Goal: Task Accomplishment & Management: Use online tool/utility

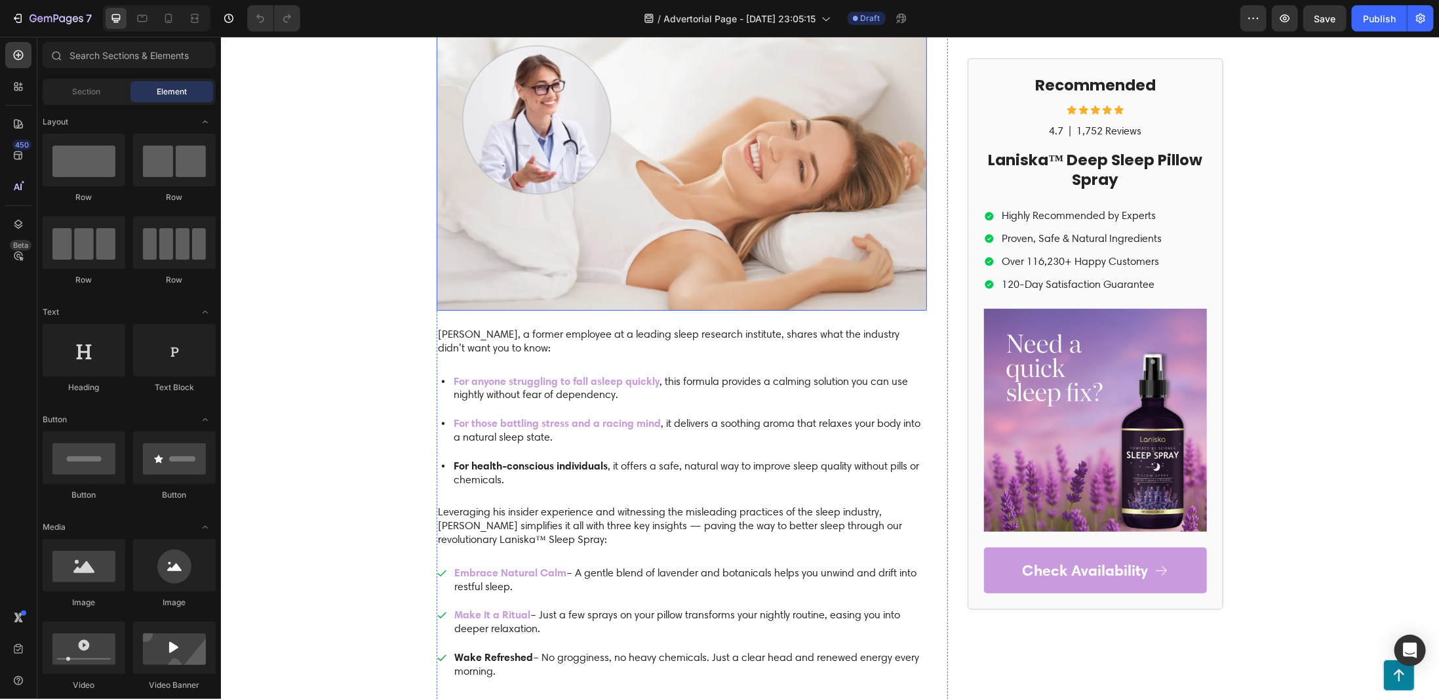
scroll to position [590, 0]
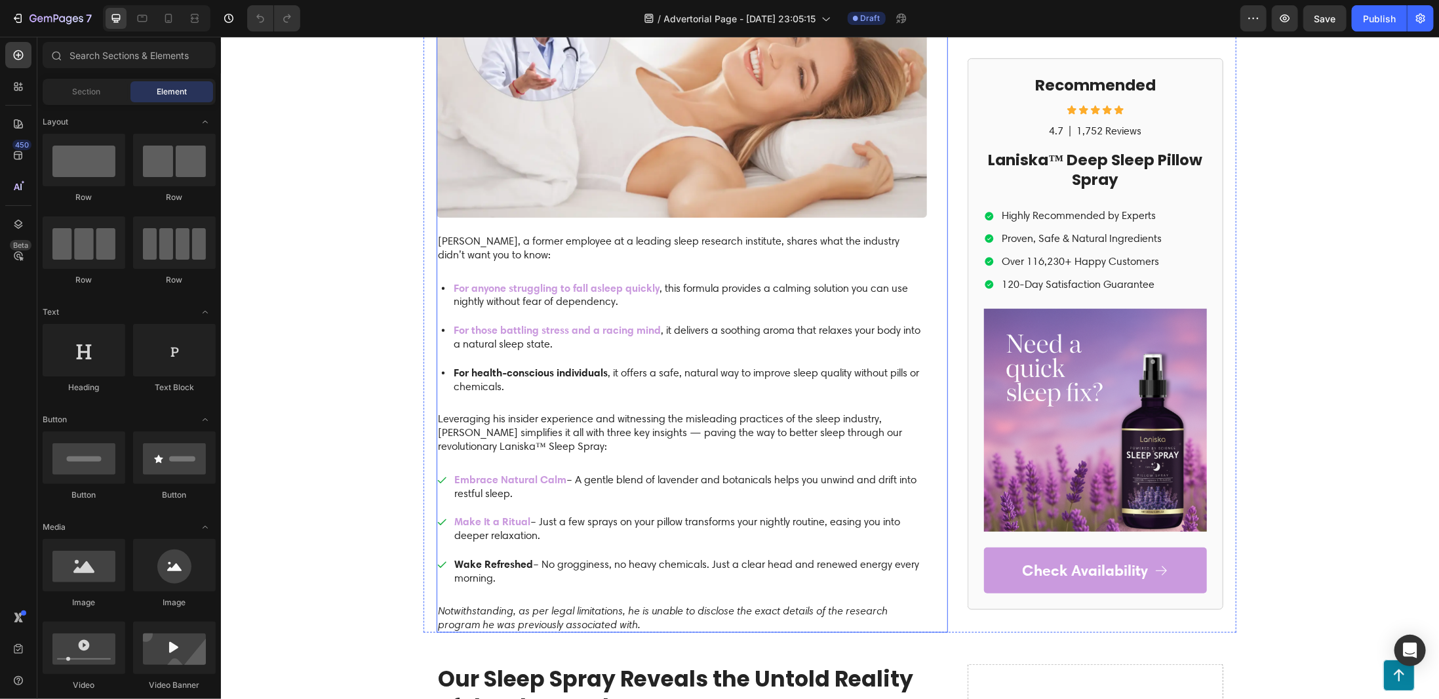
click at [543, 249] on p "[PERSON_NAME], a former employee at a leading sleep research institute, shares …" at bounding box center [681, 248] width 488 height 28
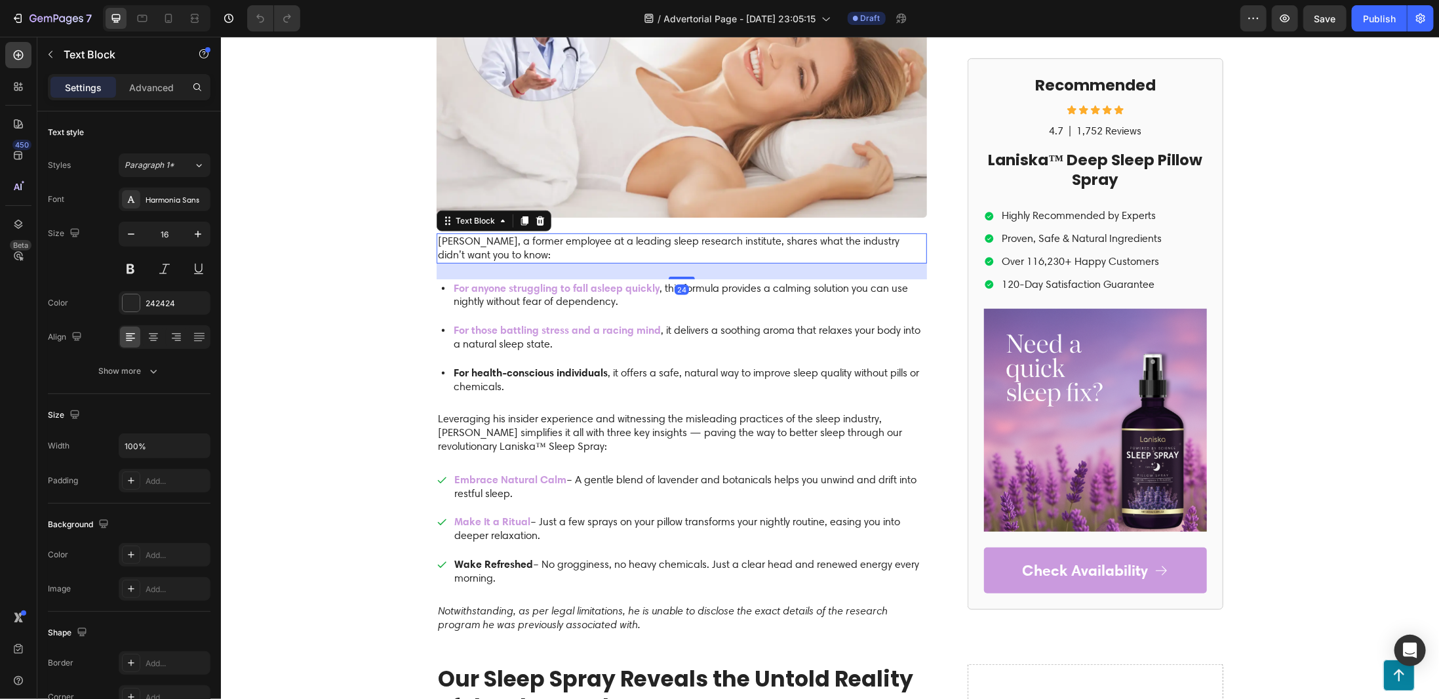
click at [437, 246] on p "[PERSON_NAME], a former employee at a leading sleep research institute, shares …" at bounding box center [681, 248] width 488 height 28
click at [437, 245] on p "[PERSON_NAME], a former employee at a leading sleep research institute, shares …" at bounding box center [681, 248] width 488 height 28
click at [581, 254] on p "Dr. [PERSON_NAME], a former employee at a leading sleep research institute, sha…" at bounding box center [681, 248] width 488 height 28
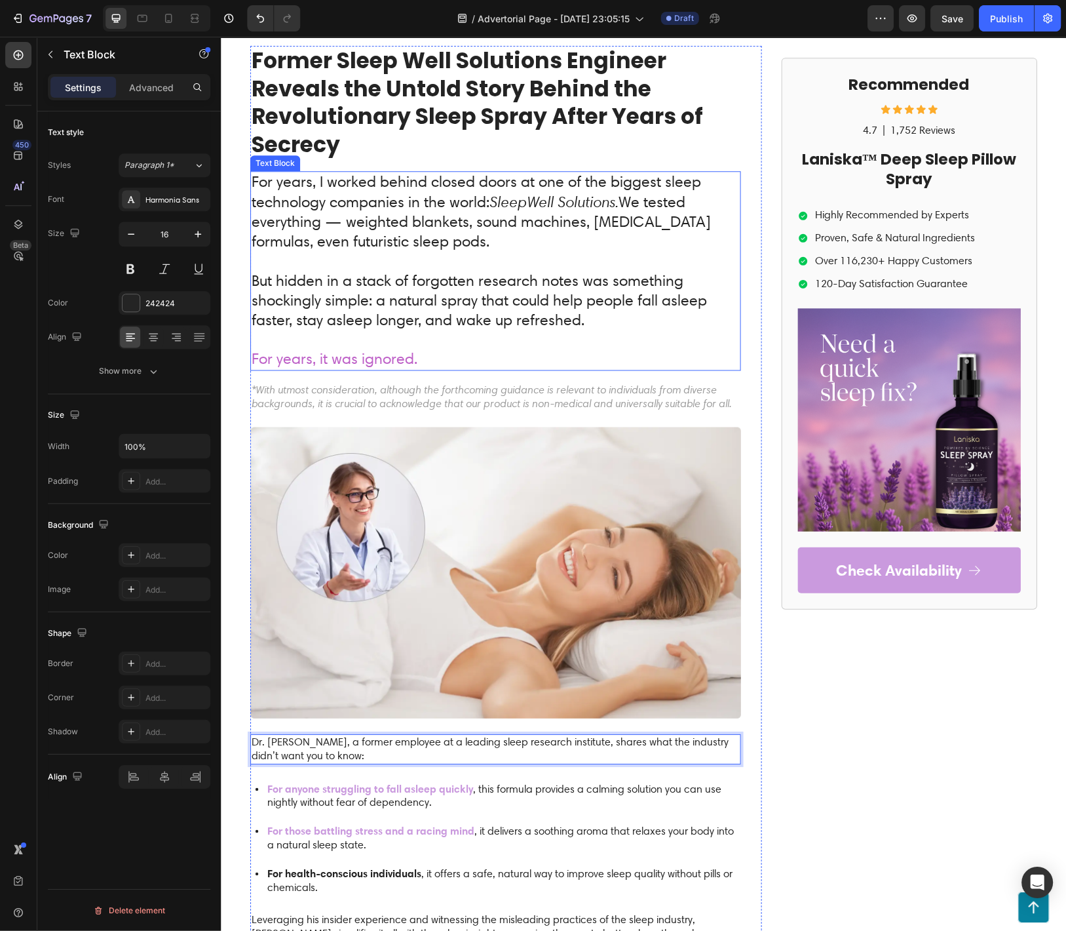
scroll to position [174, 0]
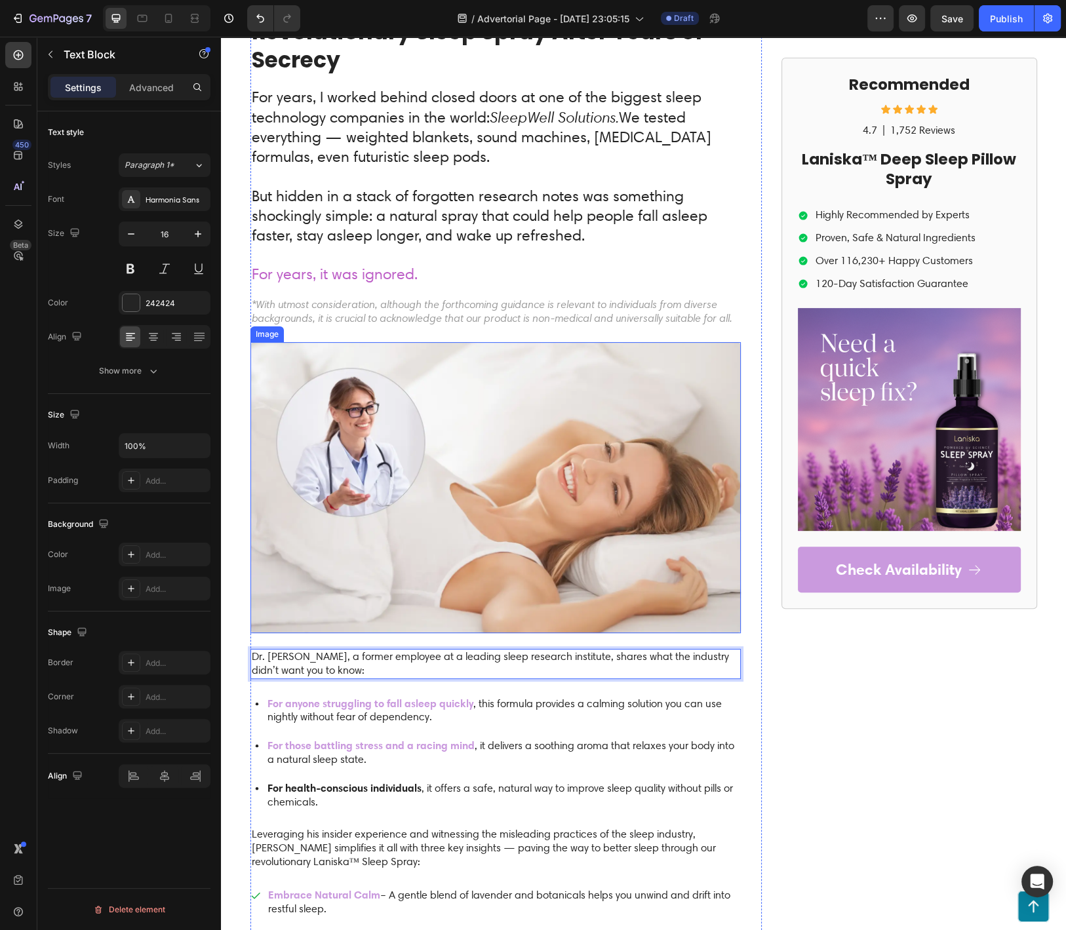
click at [533, 486] on img at bounding box center [495, 487] width 490 height 291
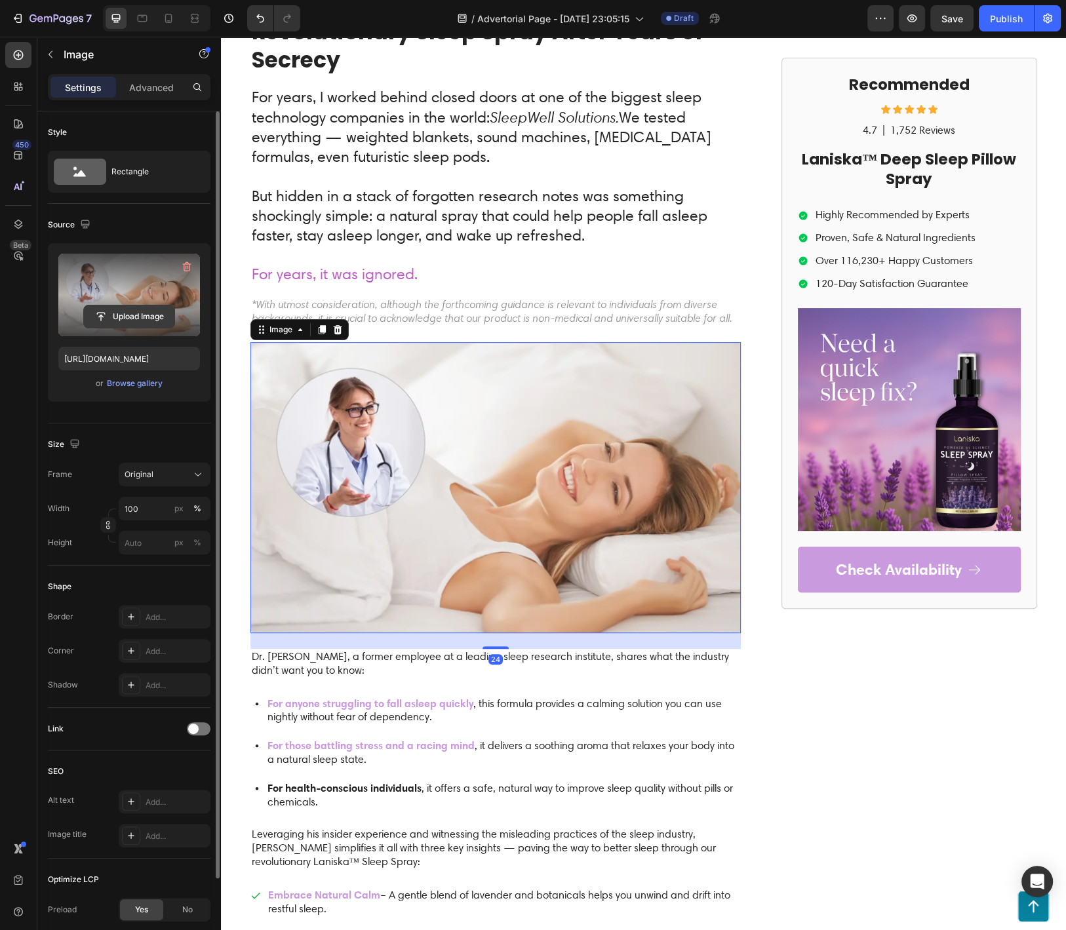
click at [120, 312] on input "file" at bounding box center [129, 316] width 90 height 22
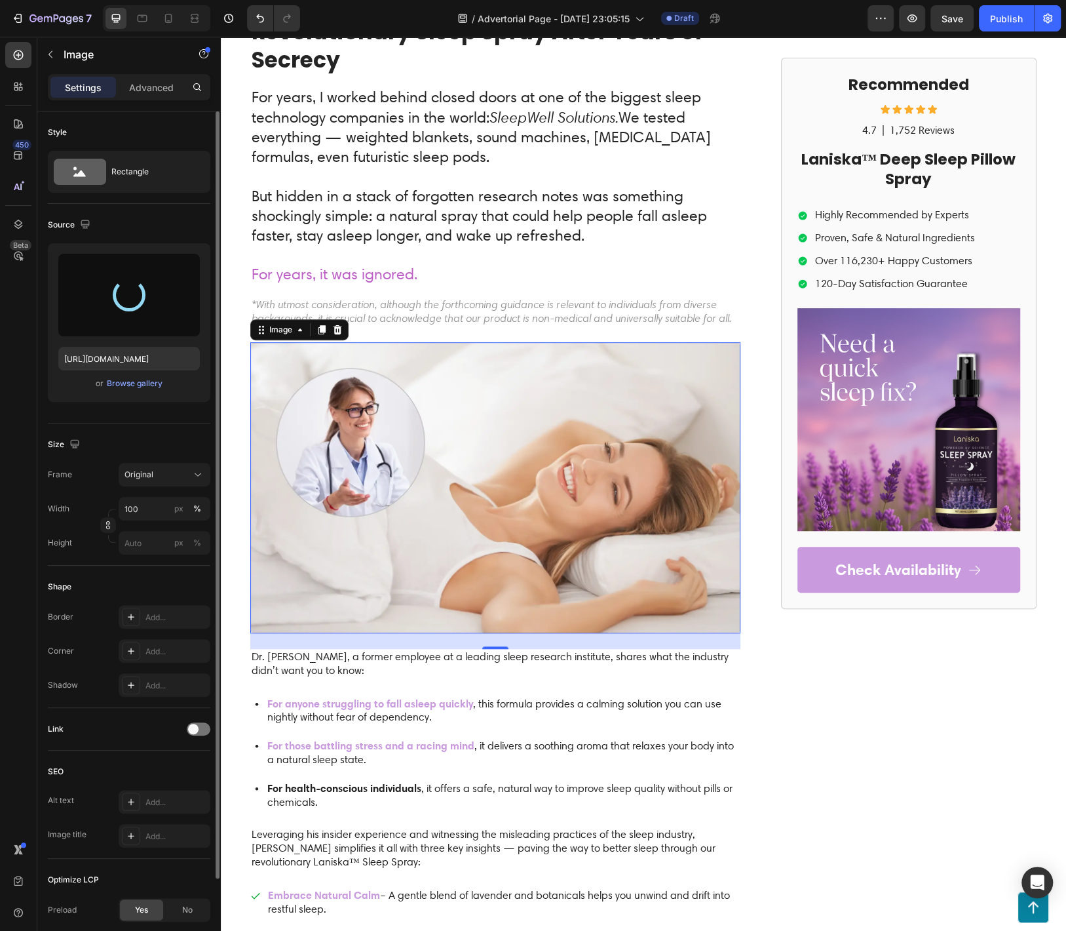
type input "[URL][DOMAIN_NAME]"
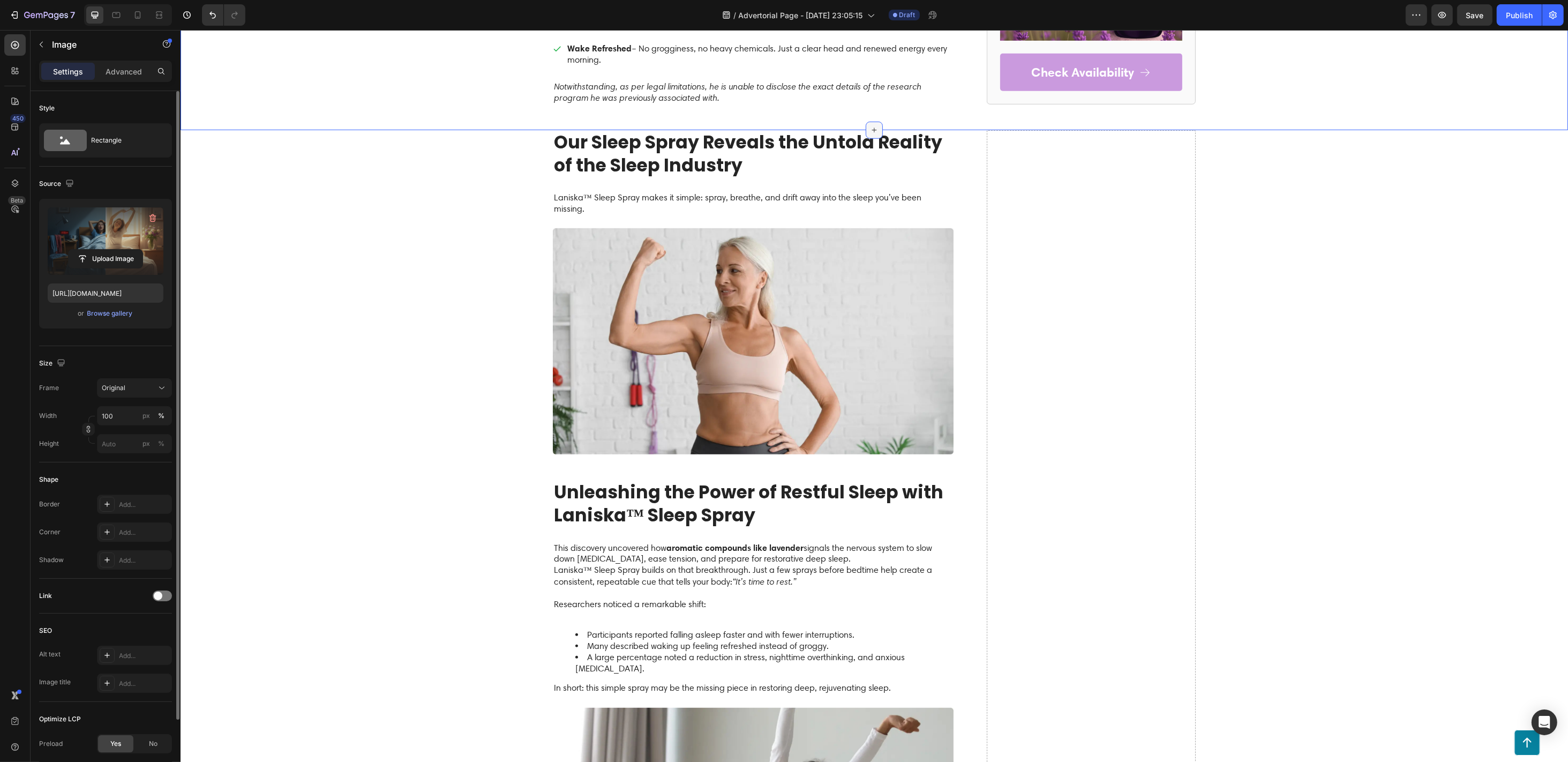
scroll to position [1072, 0]
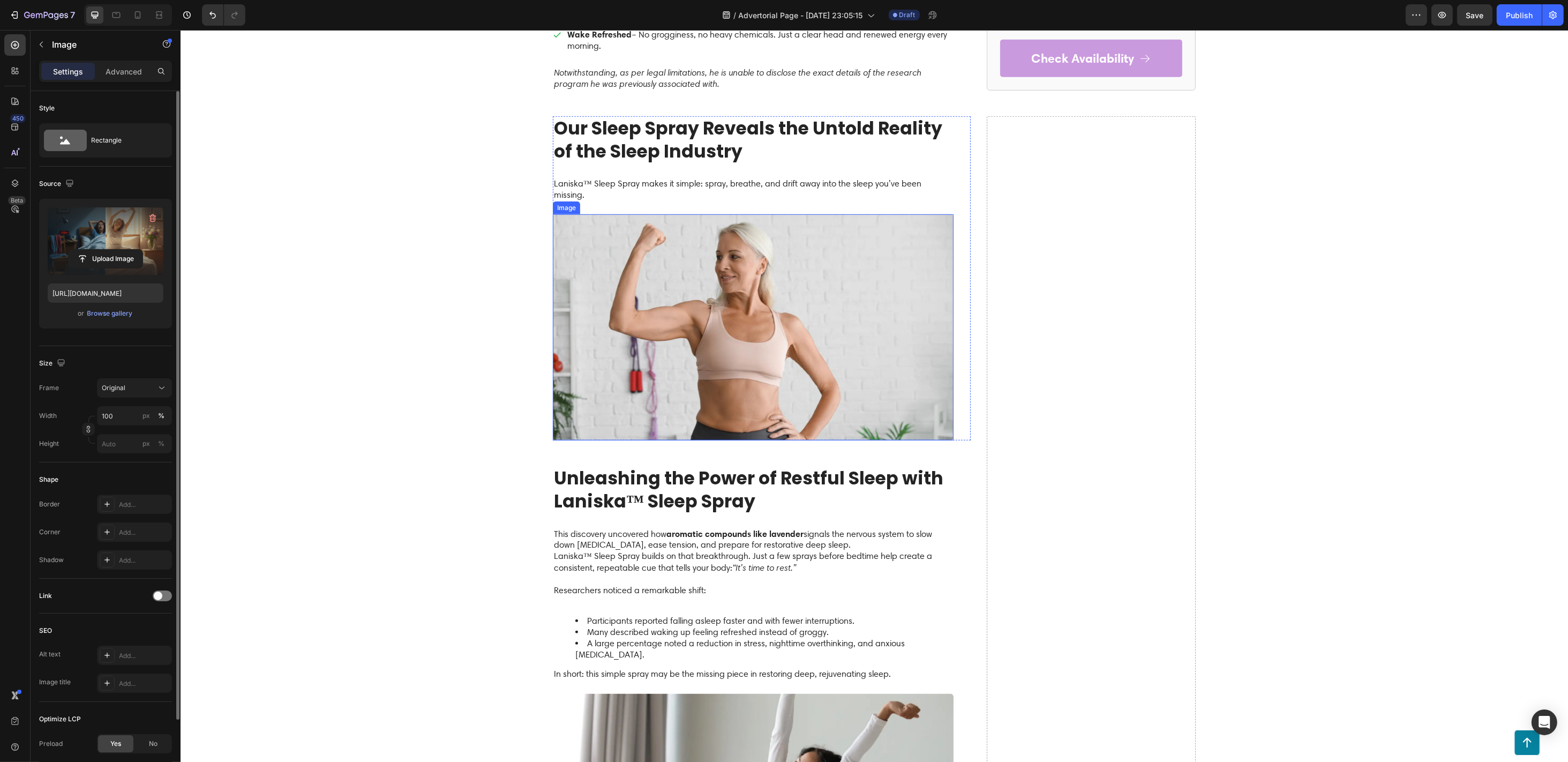
click at [733, 292] on img at bounding box center [753, 327] width 401 height 226
click at [98, 258] on input "file" at bounding box center [105, 258] width 74 height 18
type input "[URL][DOMAIN_NAME]"
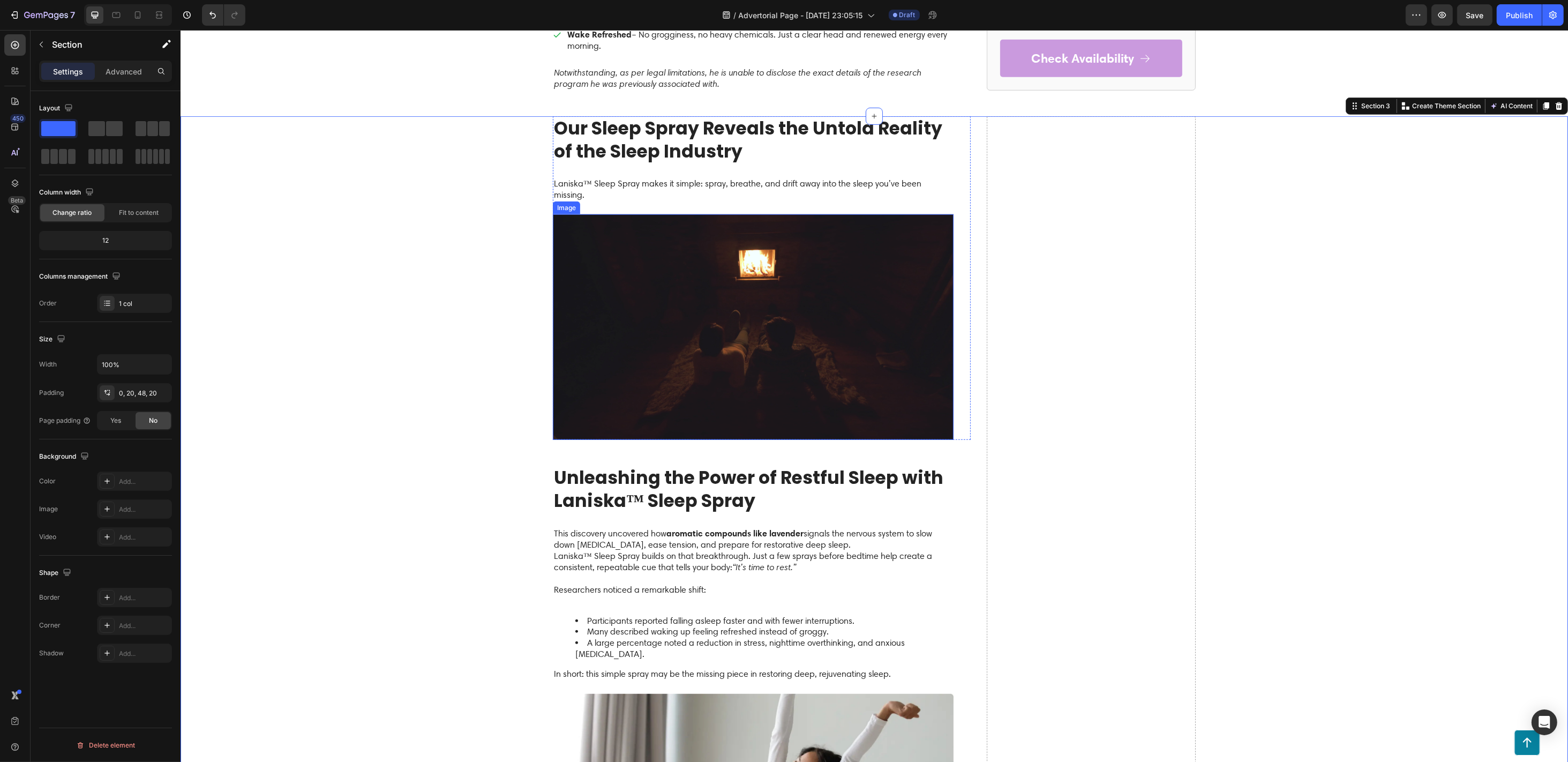
click at [849, 336] on img at bounding box center [753, 327] width 401 height 226
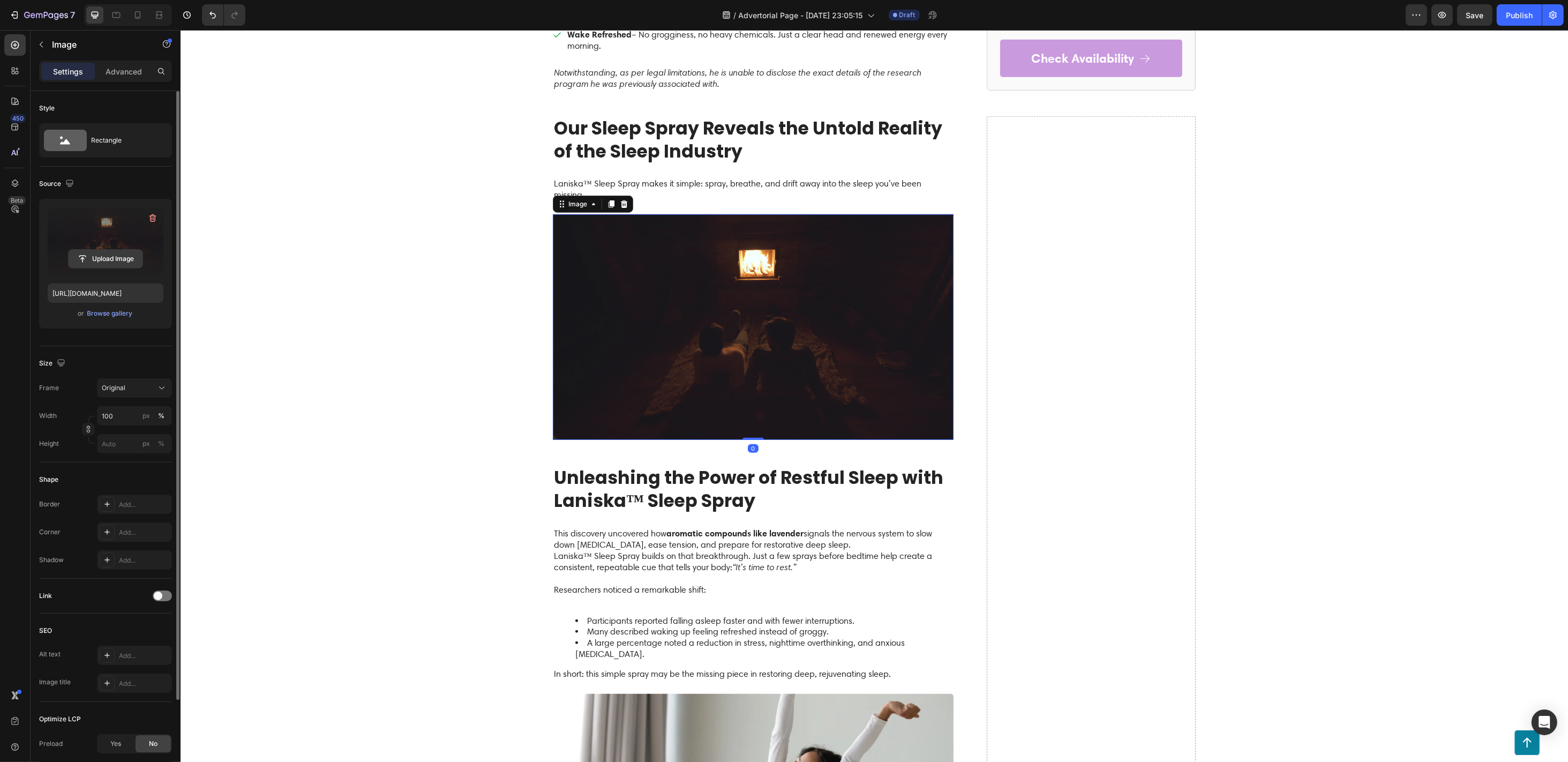
click at [97, 255] on input "file" at bounding box center [105, 258] width 74 height 18
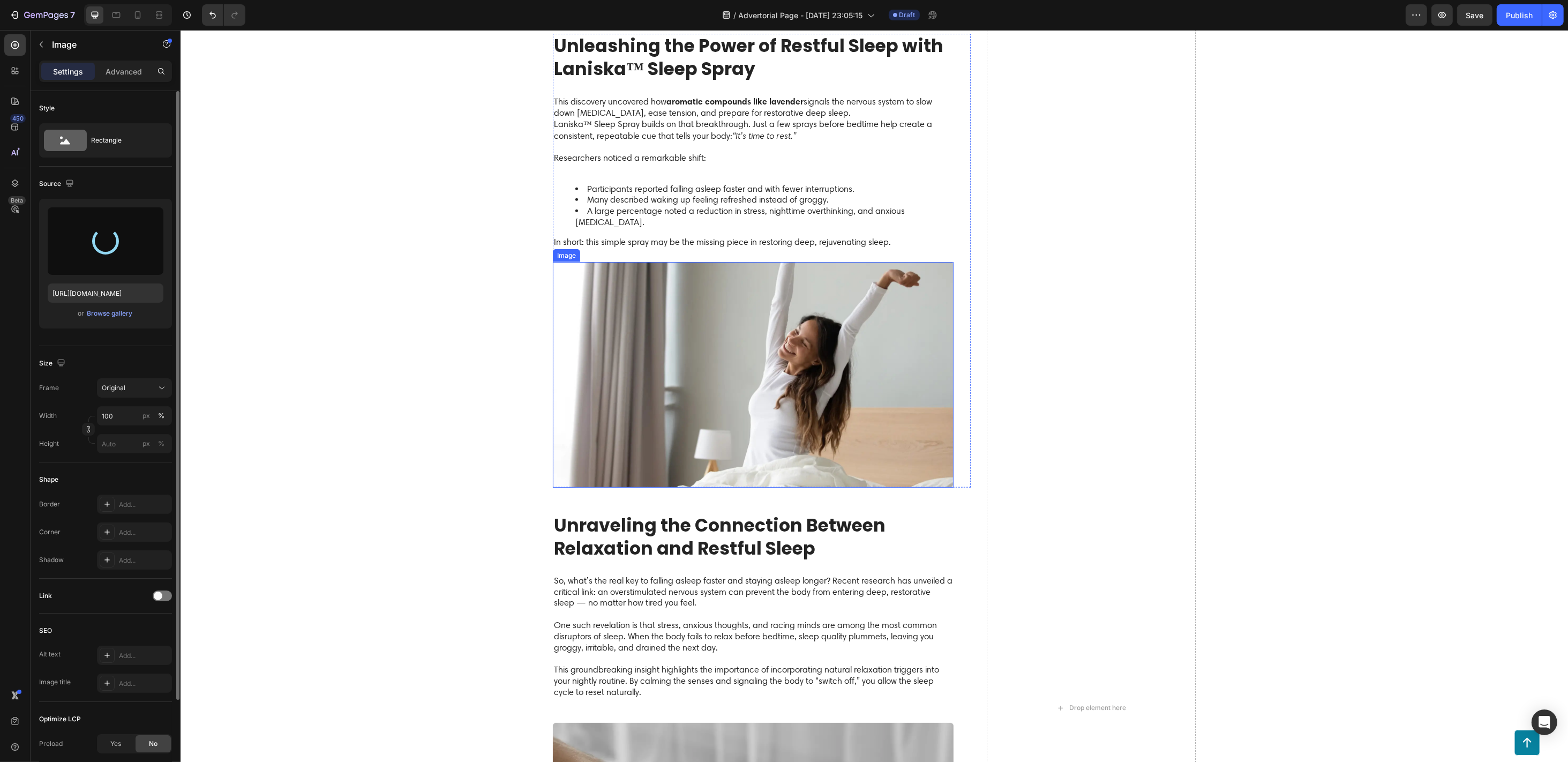
scroll to position [1500, 0]
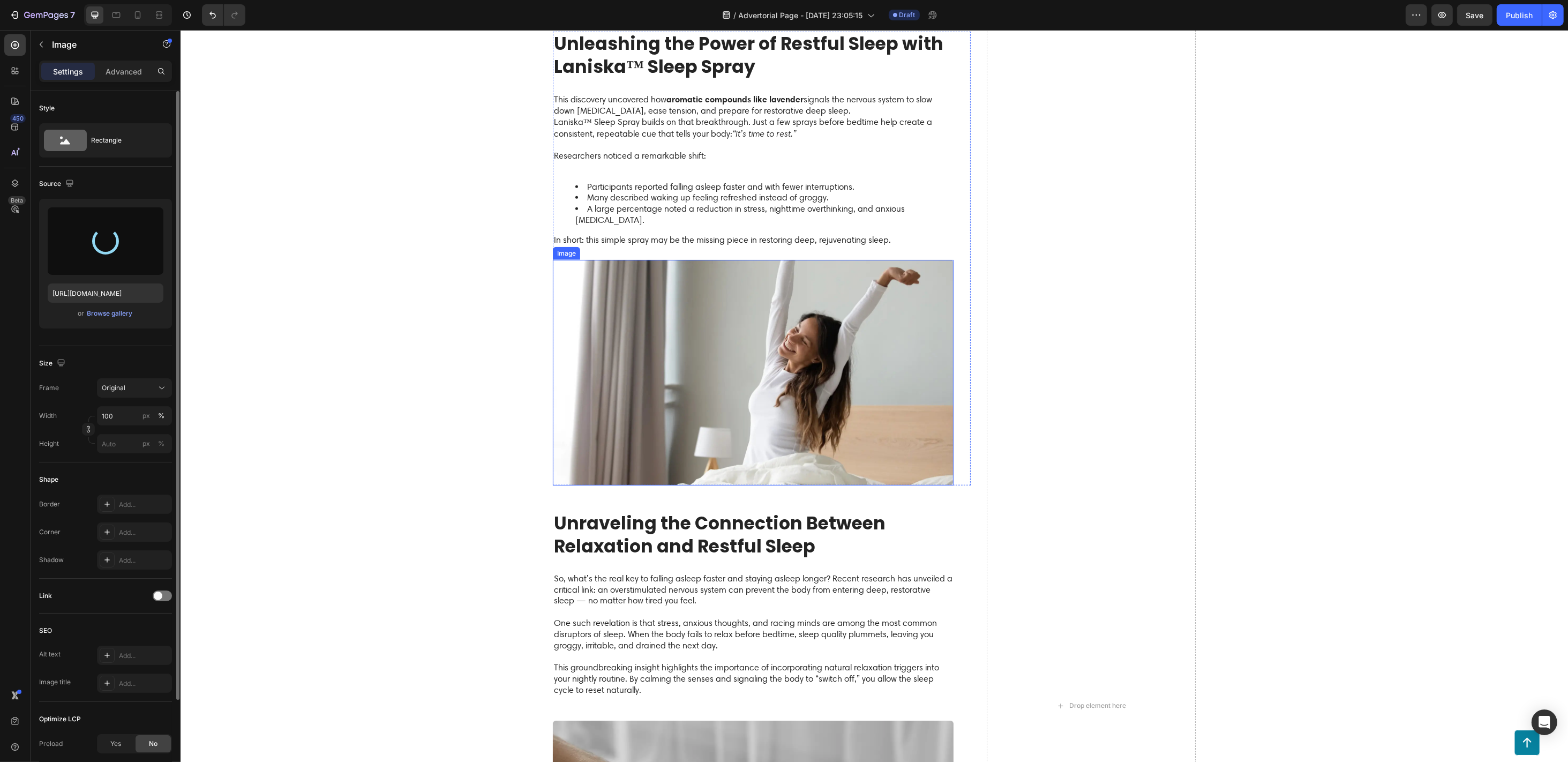
type input "[URL][DOMAIN_NAME]"
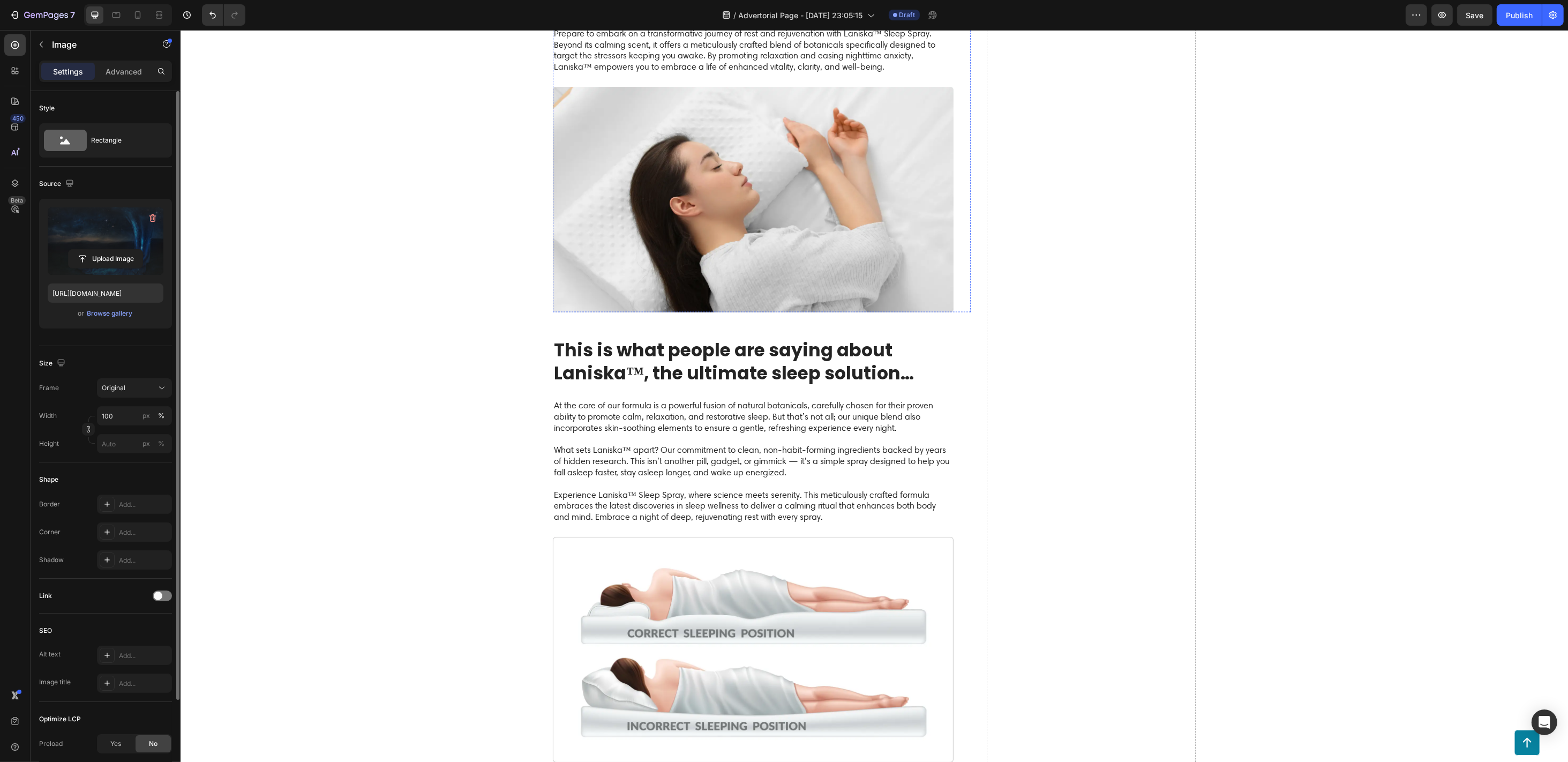
scroll to position [2602, 0]
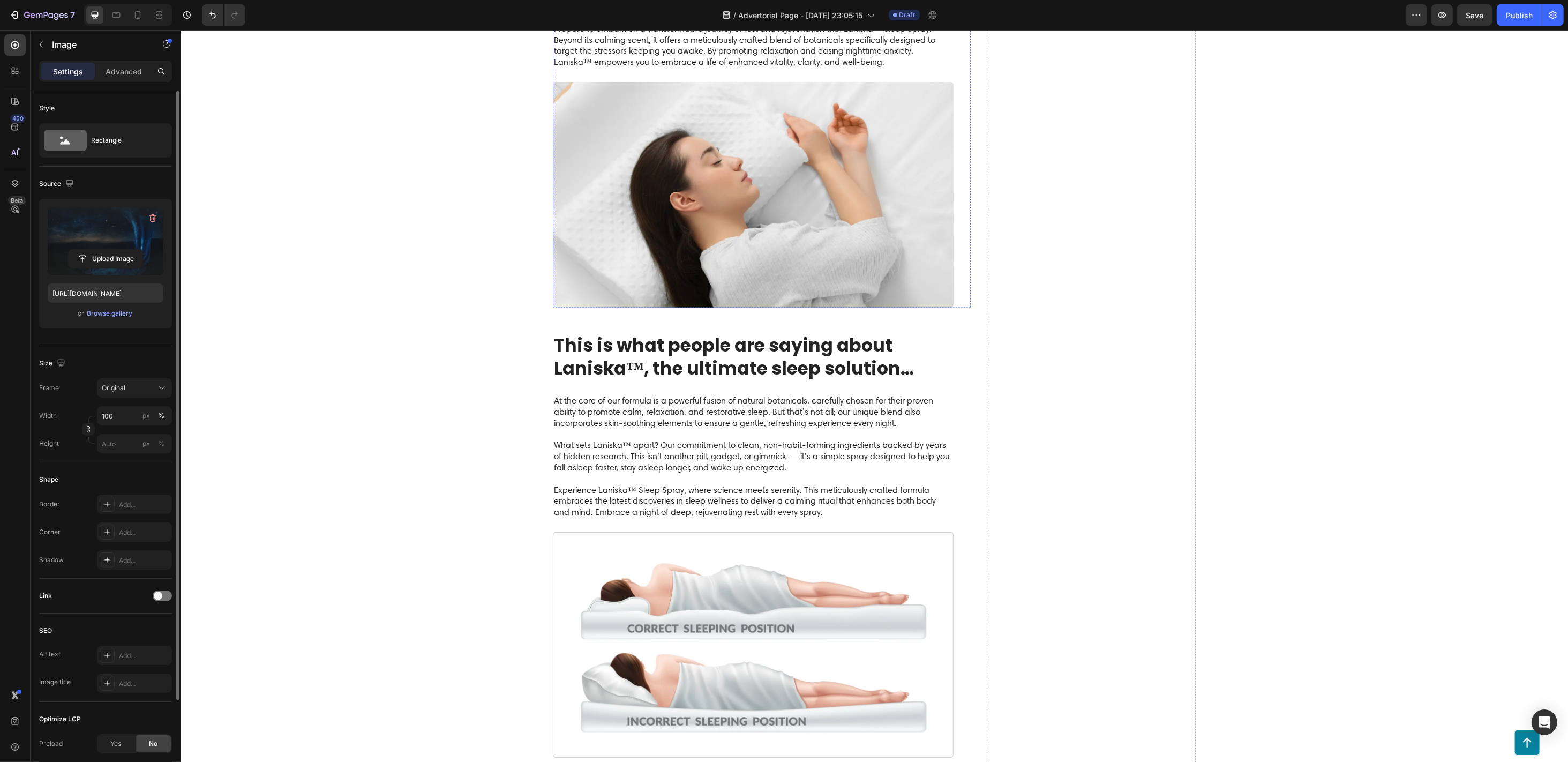
click at [114, 254] on input "file" at bounding box center [105, 258] width 74 height 18
click at [113, 254] on input "file" at bounding box center [105, 258] width 74 height 18
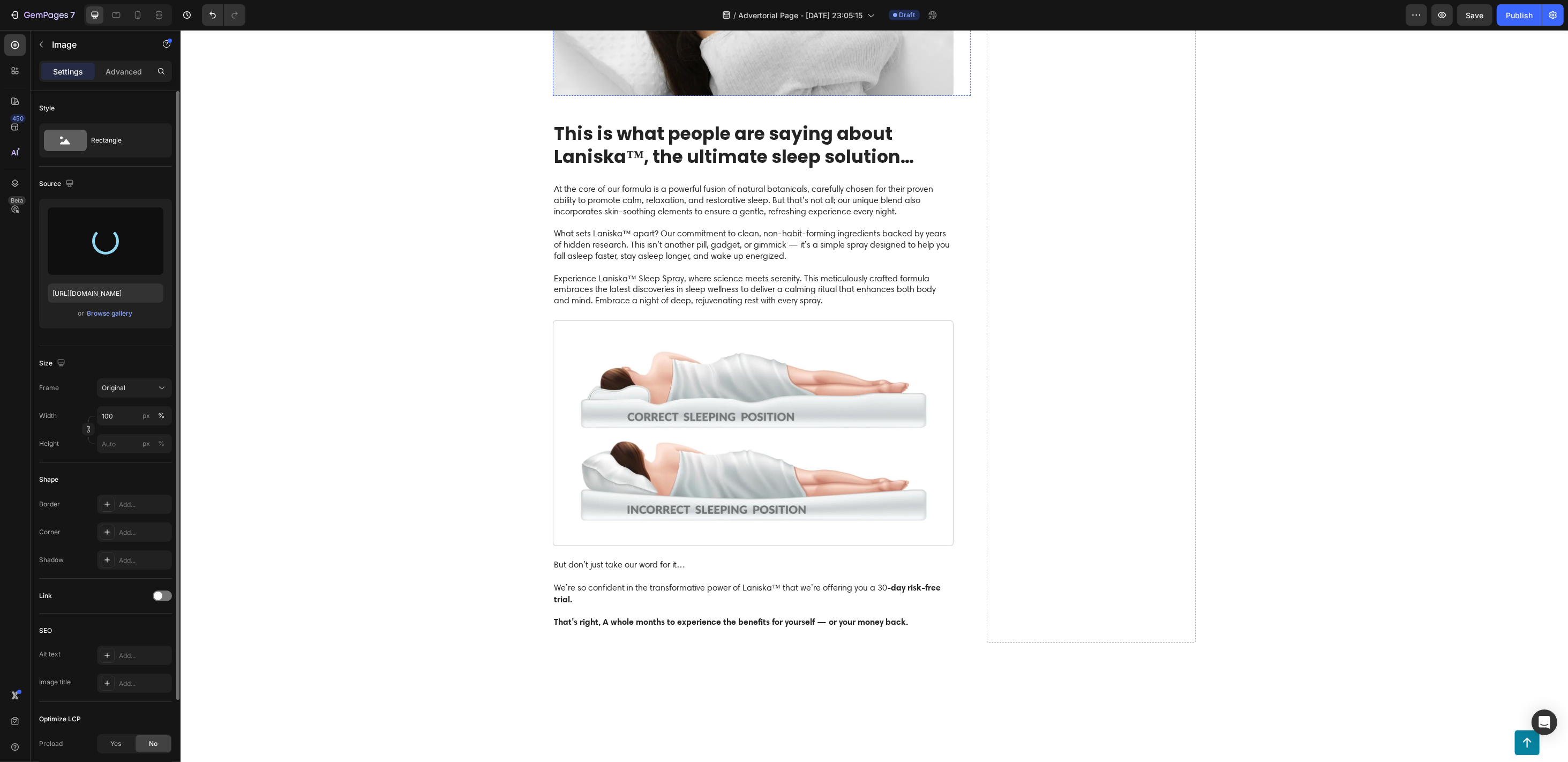
scroll to position [2816, 0]
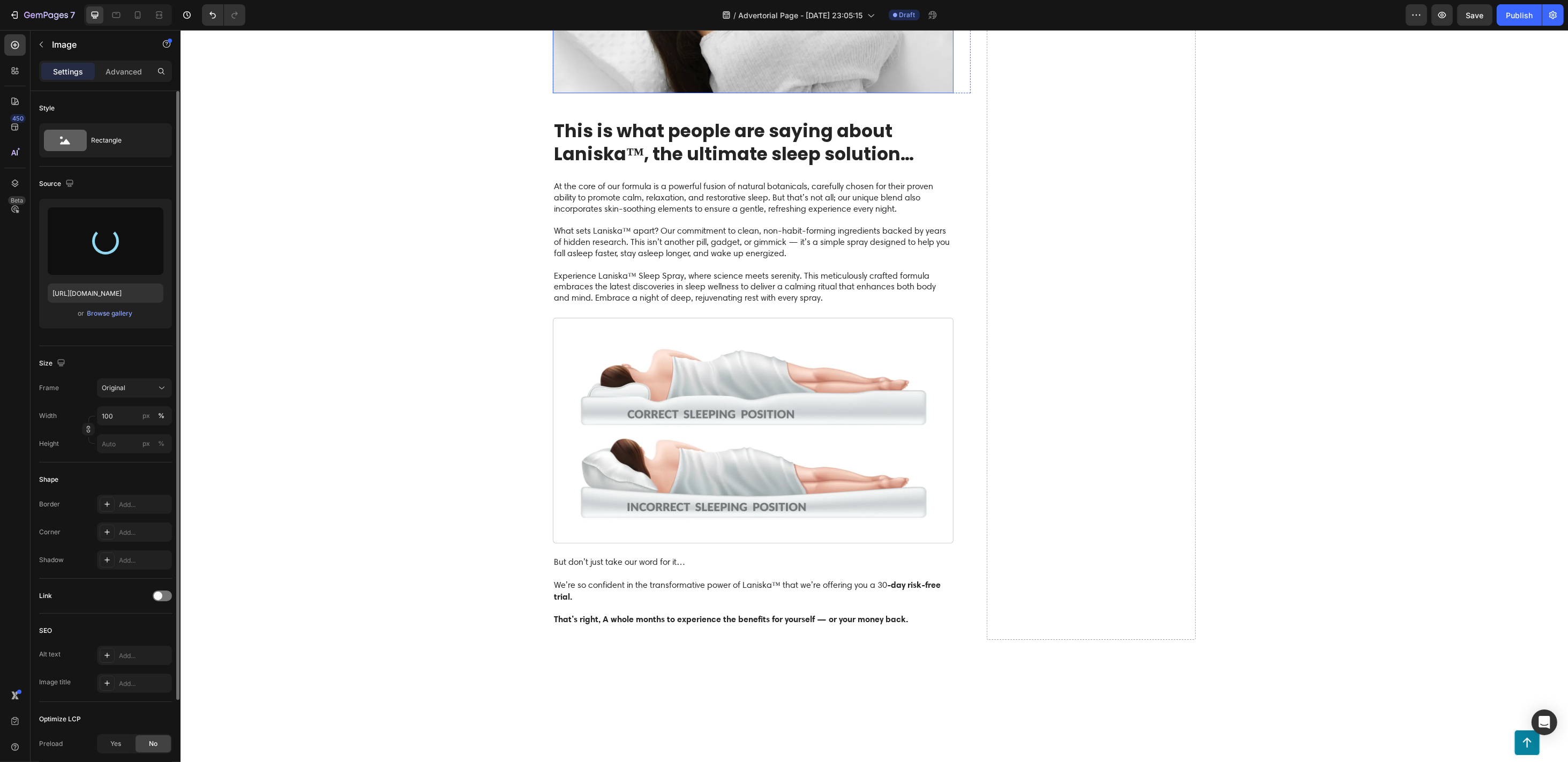
type input "[URL][DOMAIN_NAME]"
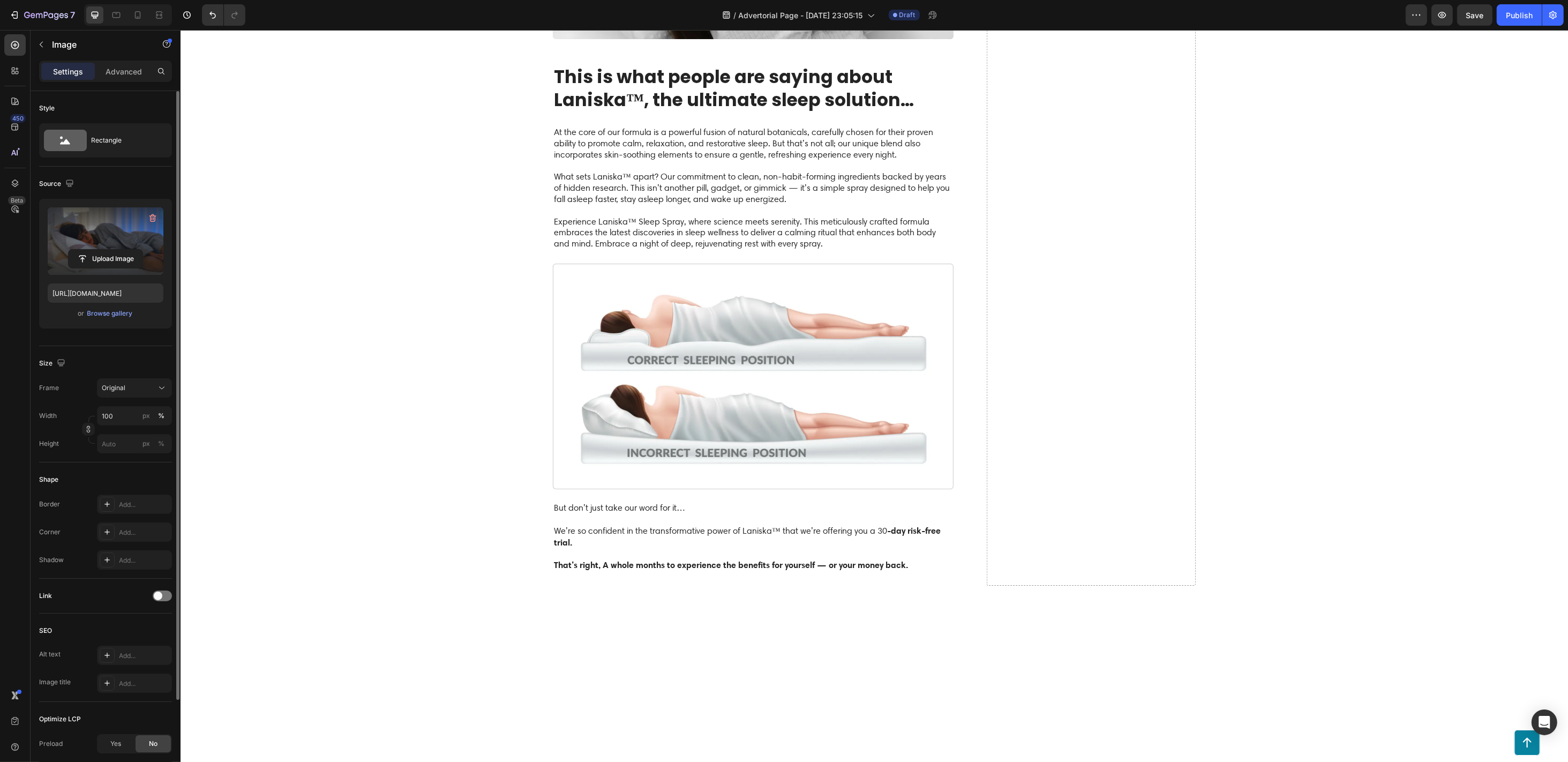
scroll to position [2887, 0]
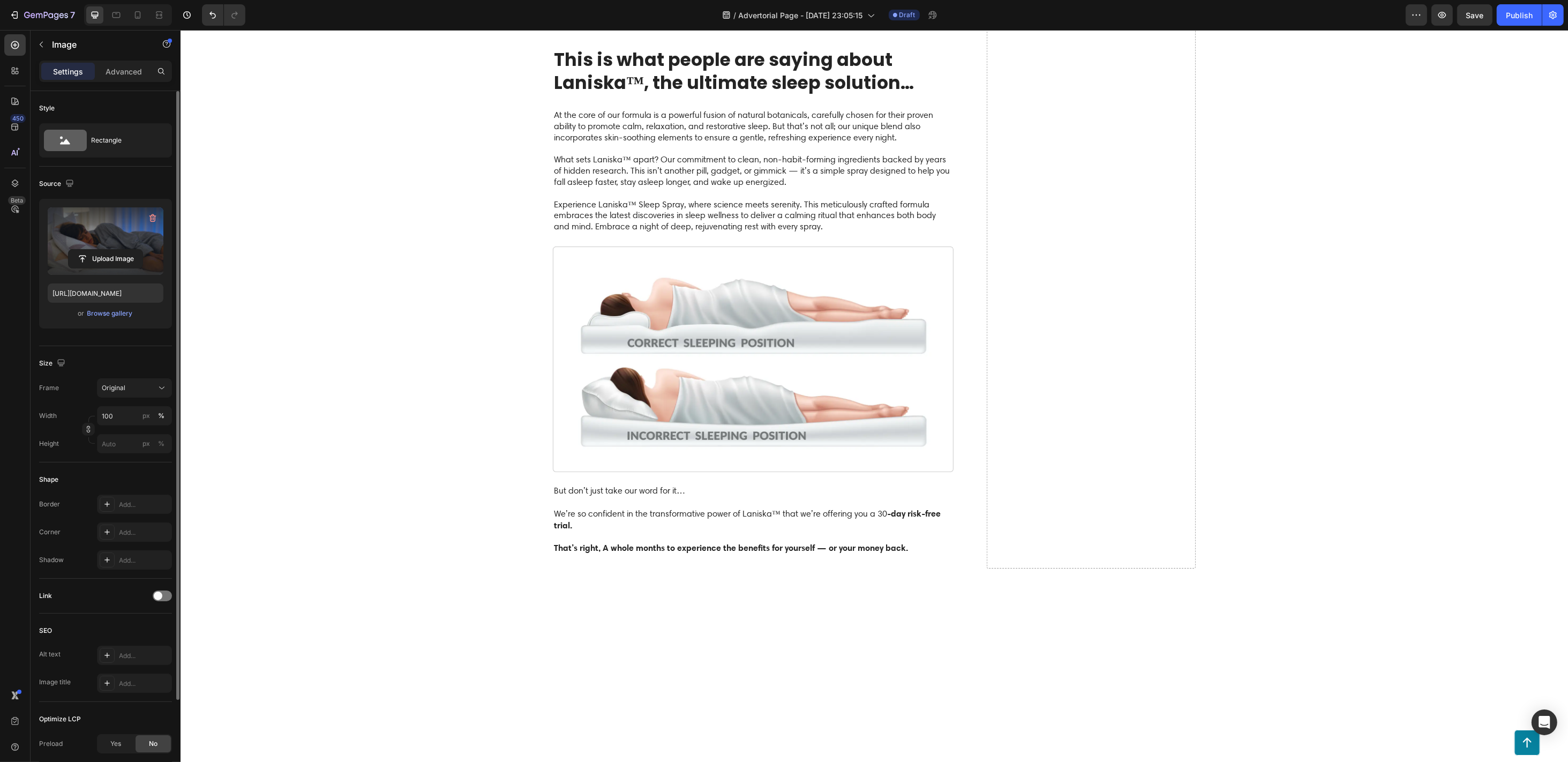
click at [83, 257] on input "file" at bounding box center [105, 258] width 74 height 18
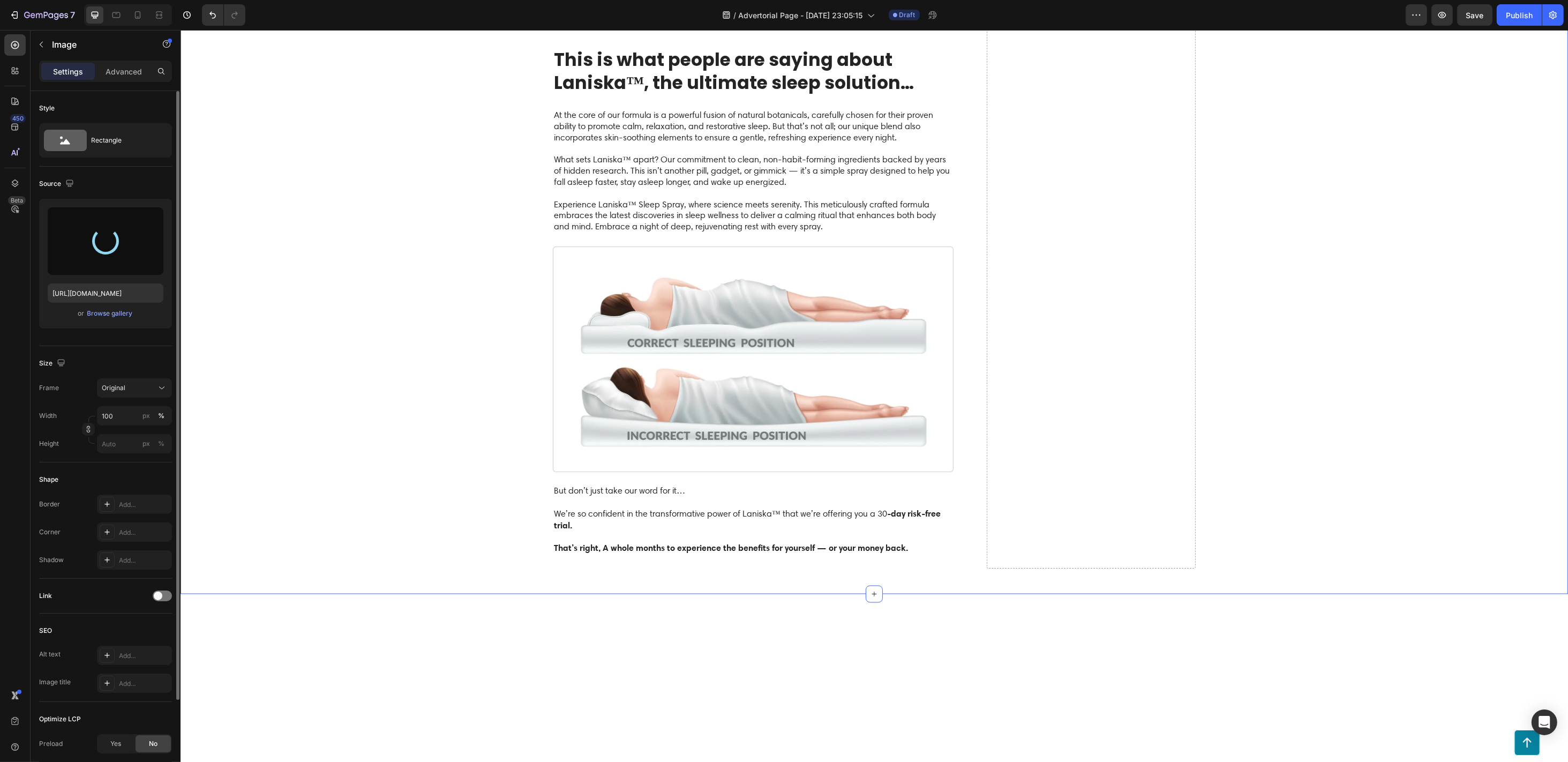
type input "[URL][DOMAIN_NAME]"
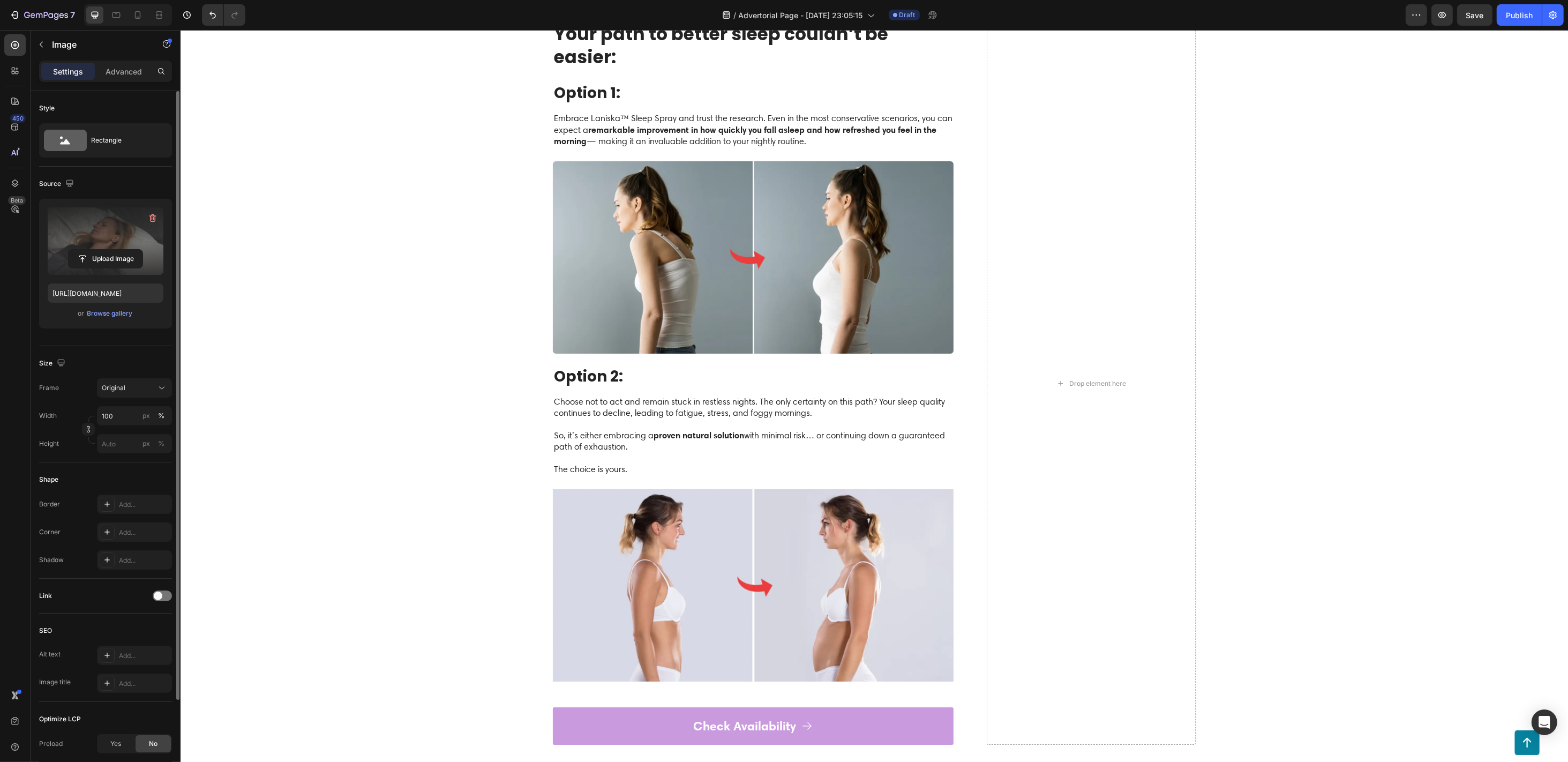
scroll to position [3315, 0]
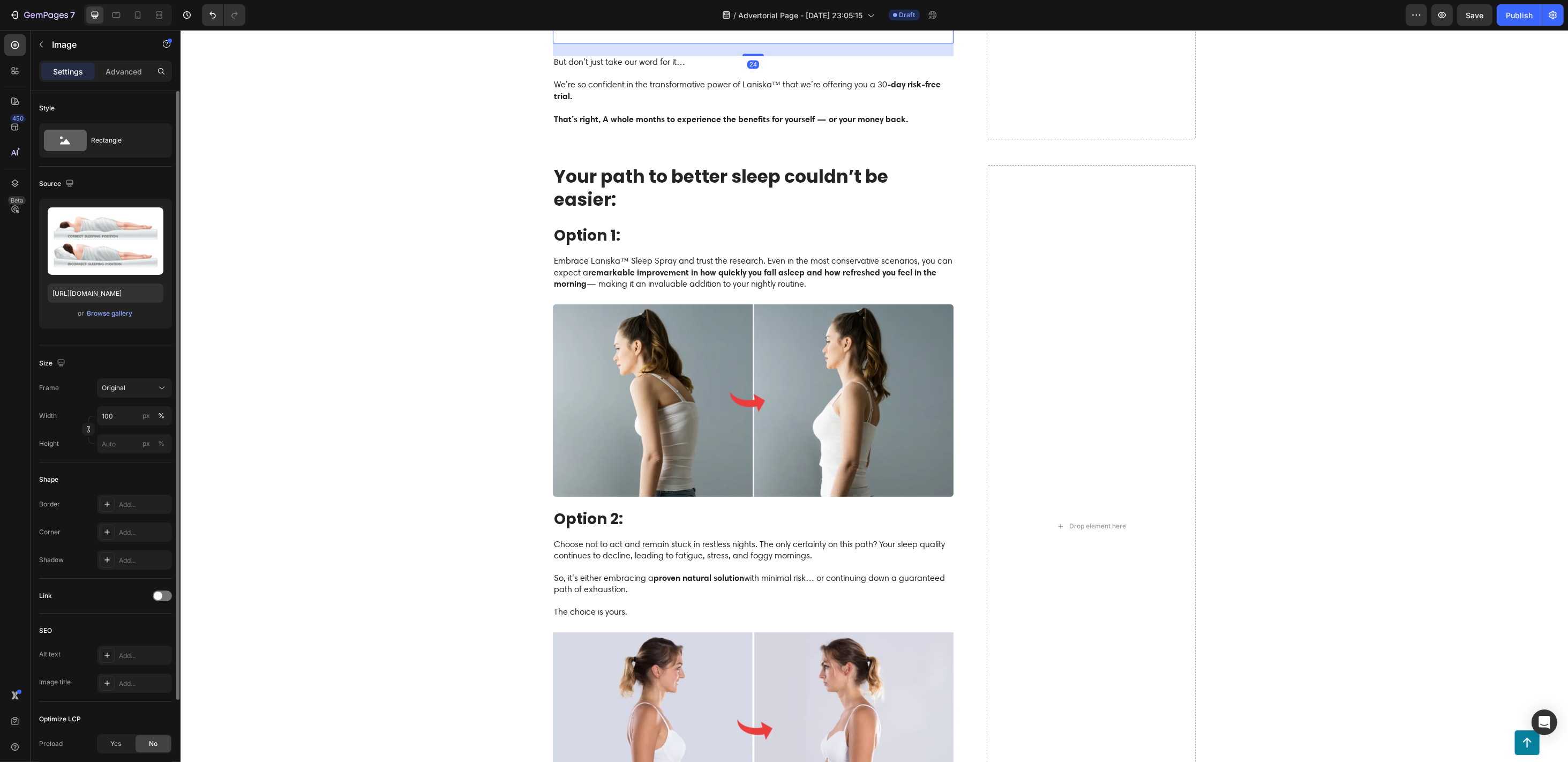
click at [110, 240] on label at bounding box center [105, 241] width 116 height 68
click at [110, 249] on input "file" at bounding box center [105, 258] width 74 height 18
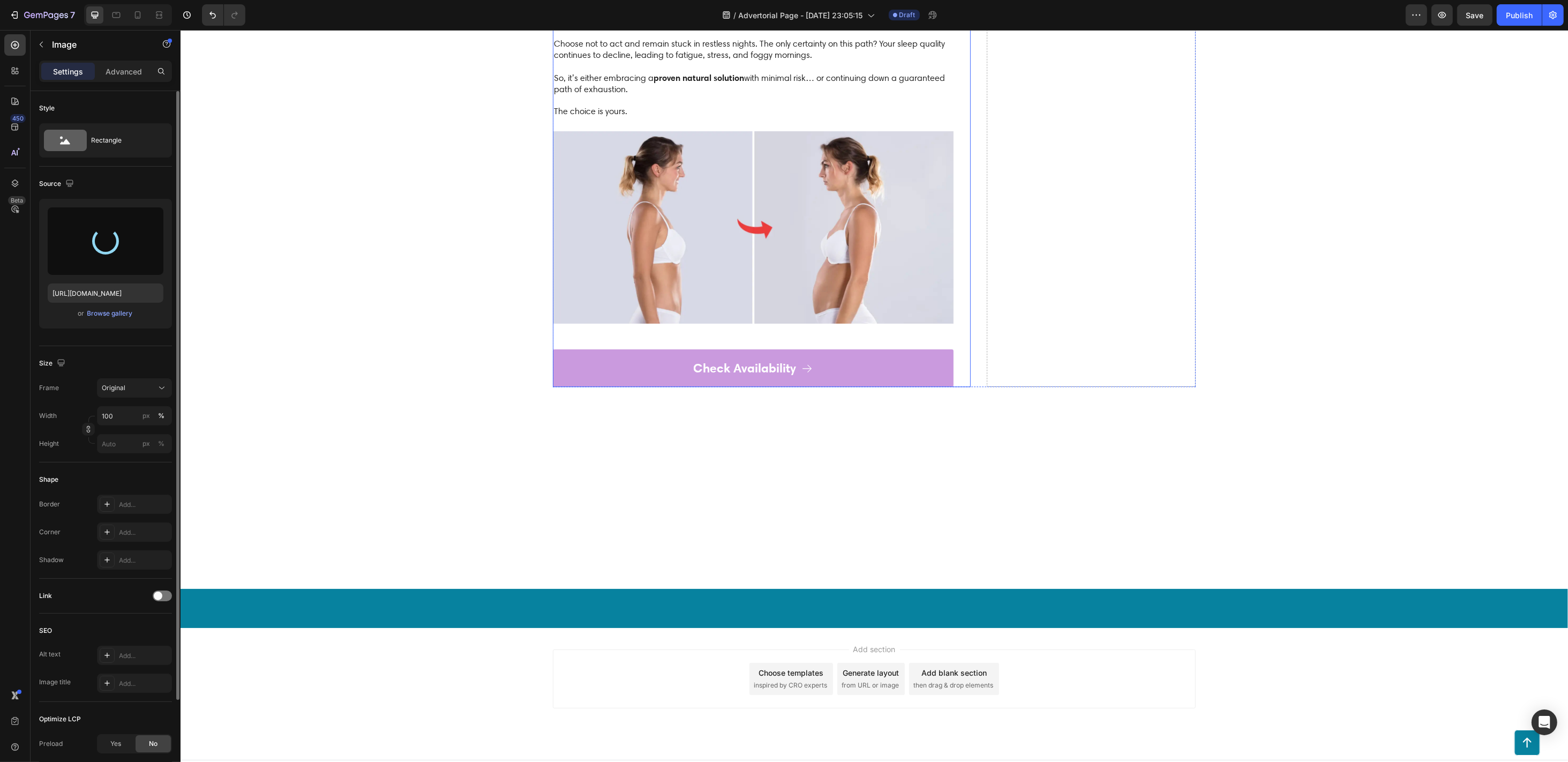
type input "[URL][DOMAIN_NAME]"
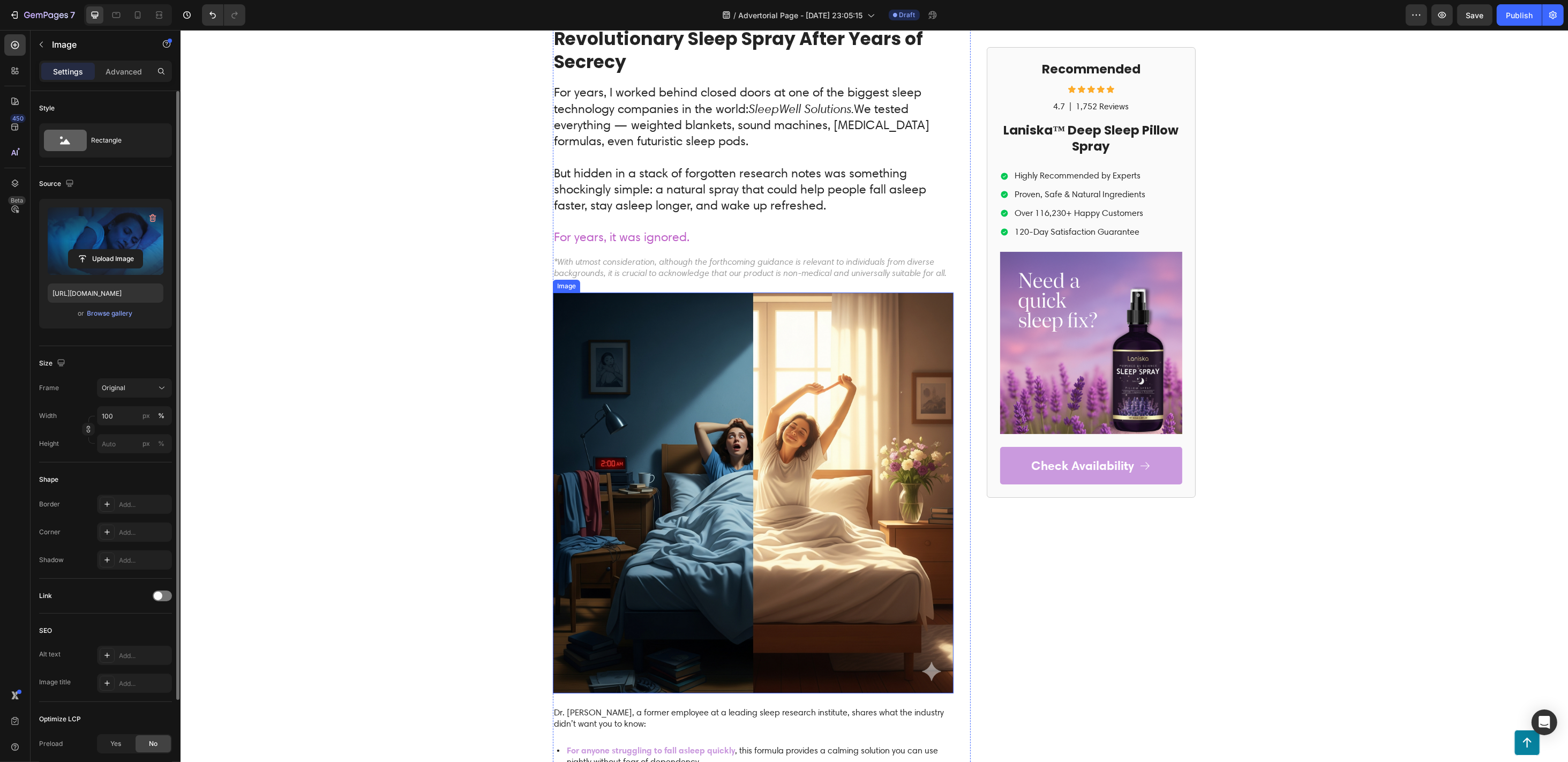
scroll to position [0, 0]
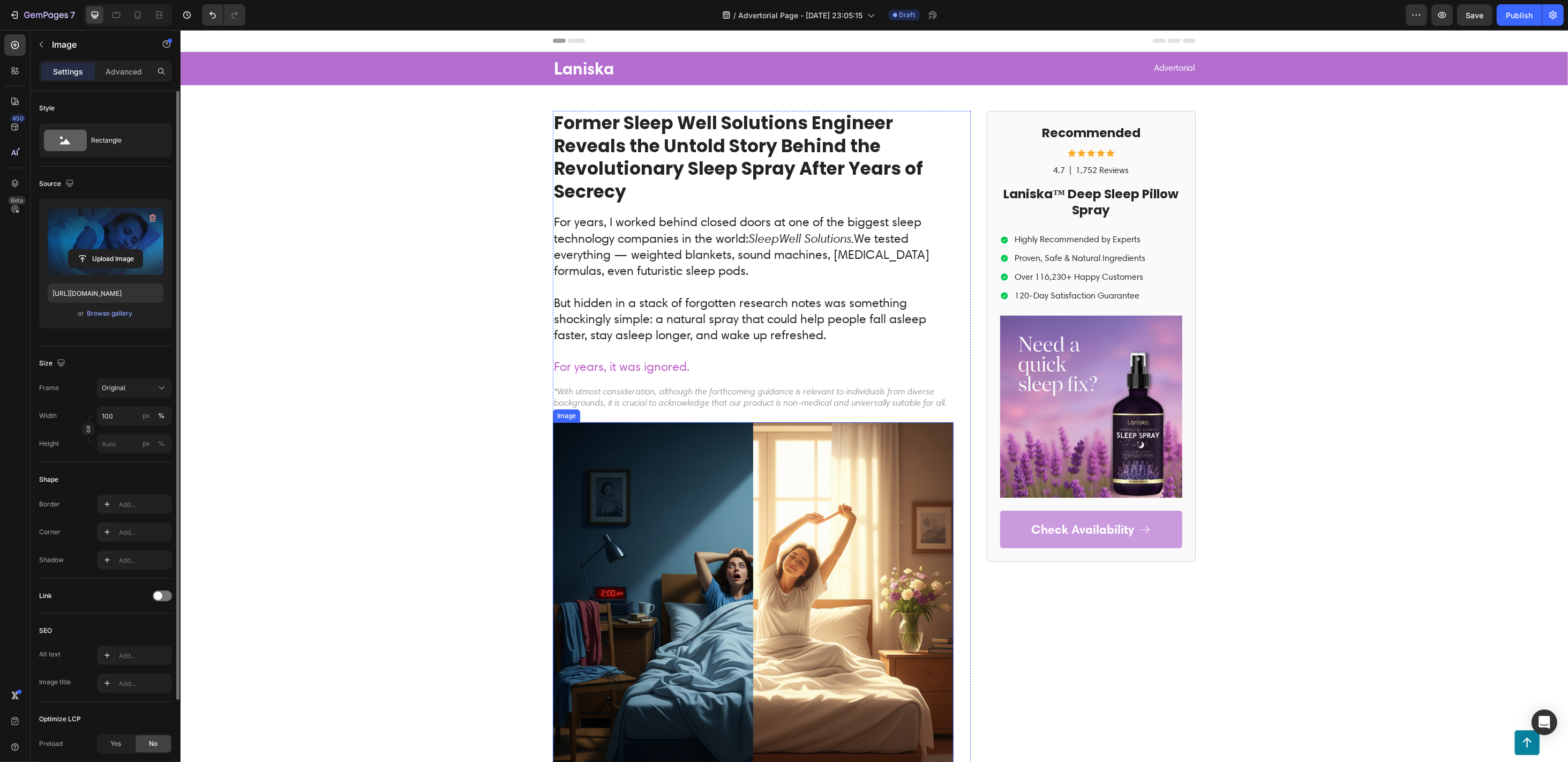
click at [685, 530] on img at bounding box center [753, 622] width 401 height 401
click at [101, 254] on input "file" at bounding box center [105, 258] width 74 height 18
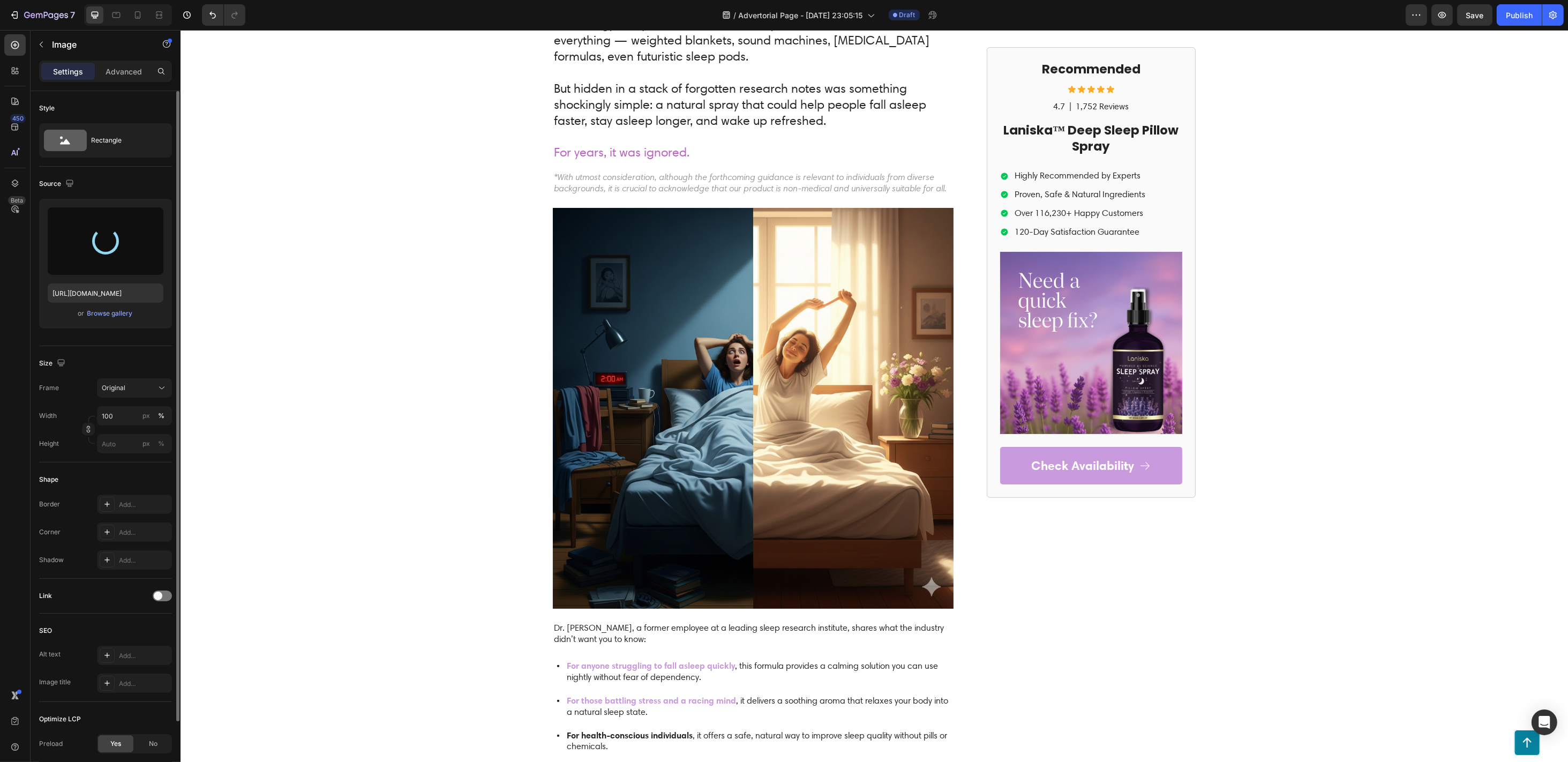
type input "[URL][DOMAIN_NAME]"
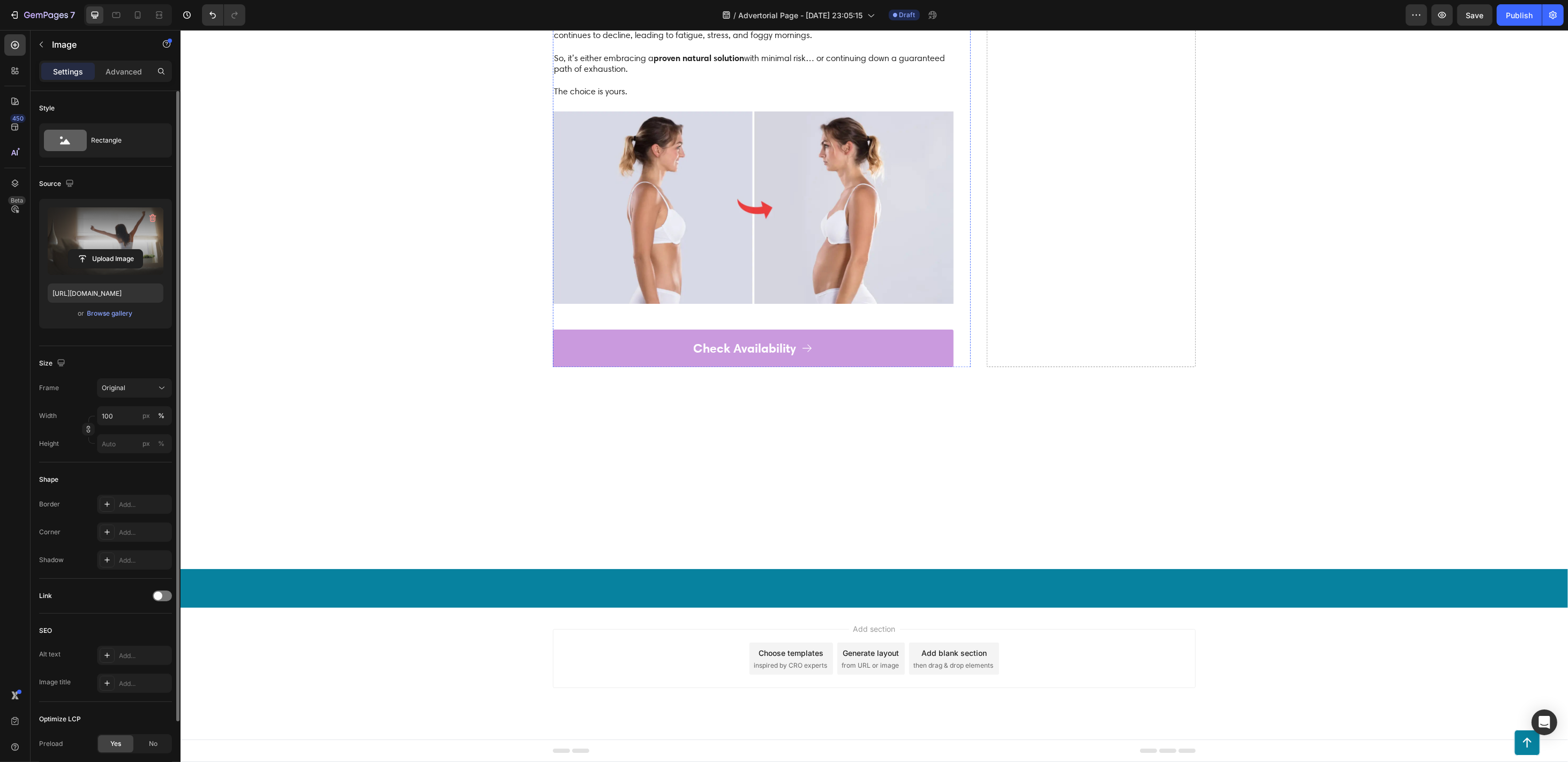
scroll to position [3786, 0]
click at [125, 254] on input "file" at bounding box center [105, 258] width 74 height 18
type input "[URL][DOMAIN_NAME]"
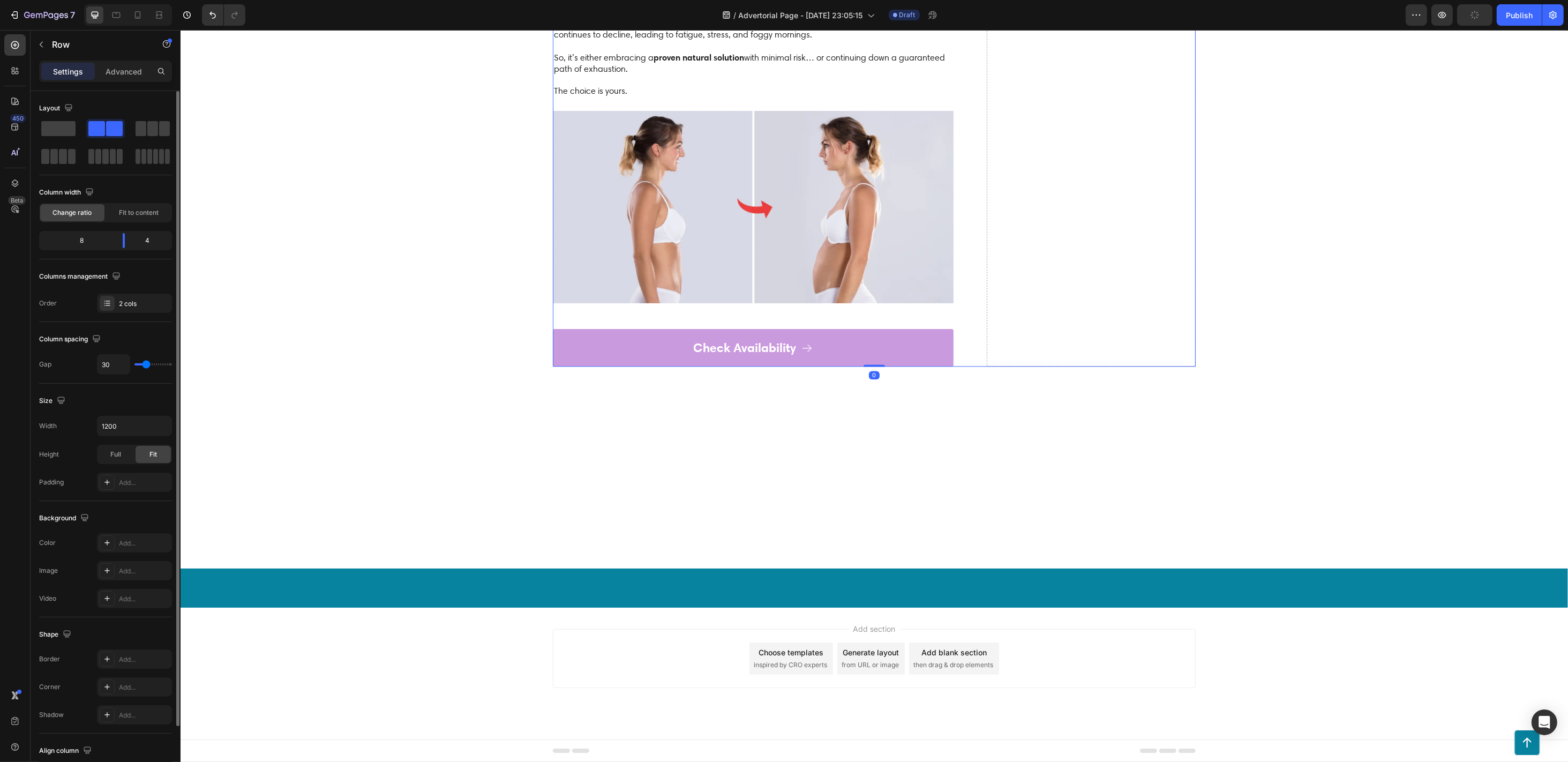
scroll to position [3715, 0]
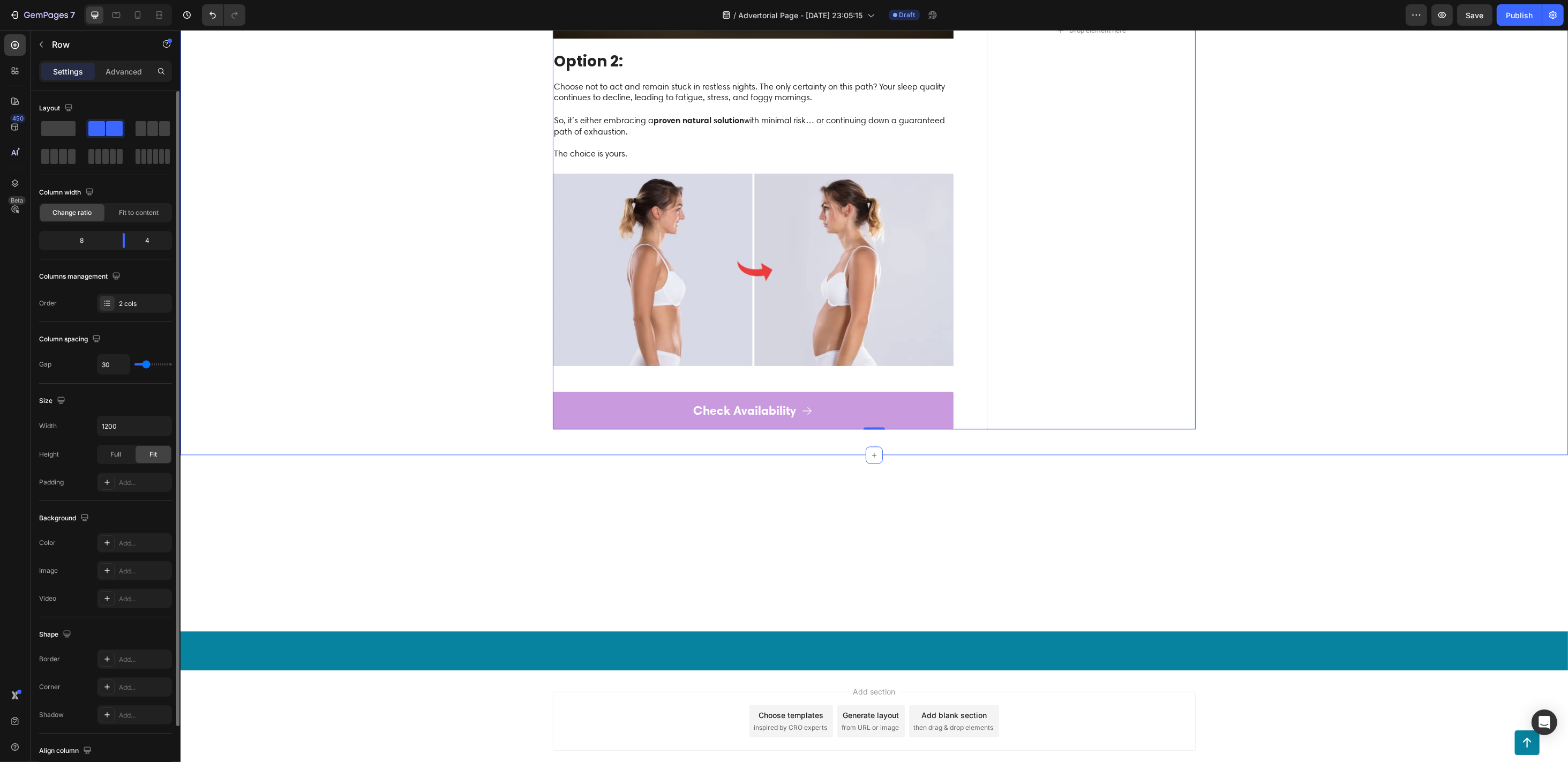
click at [530, 175] on div "Your path to better sleep couldn’t be easier: Heading Option 1: Heading Embrace…" at bounding box center [873, 30] width 1366 height 797
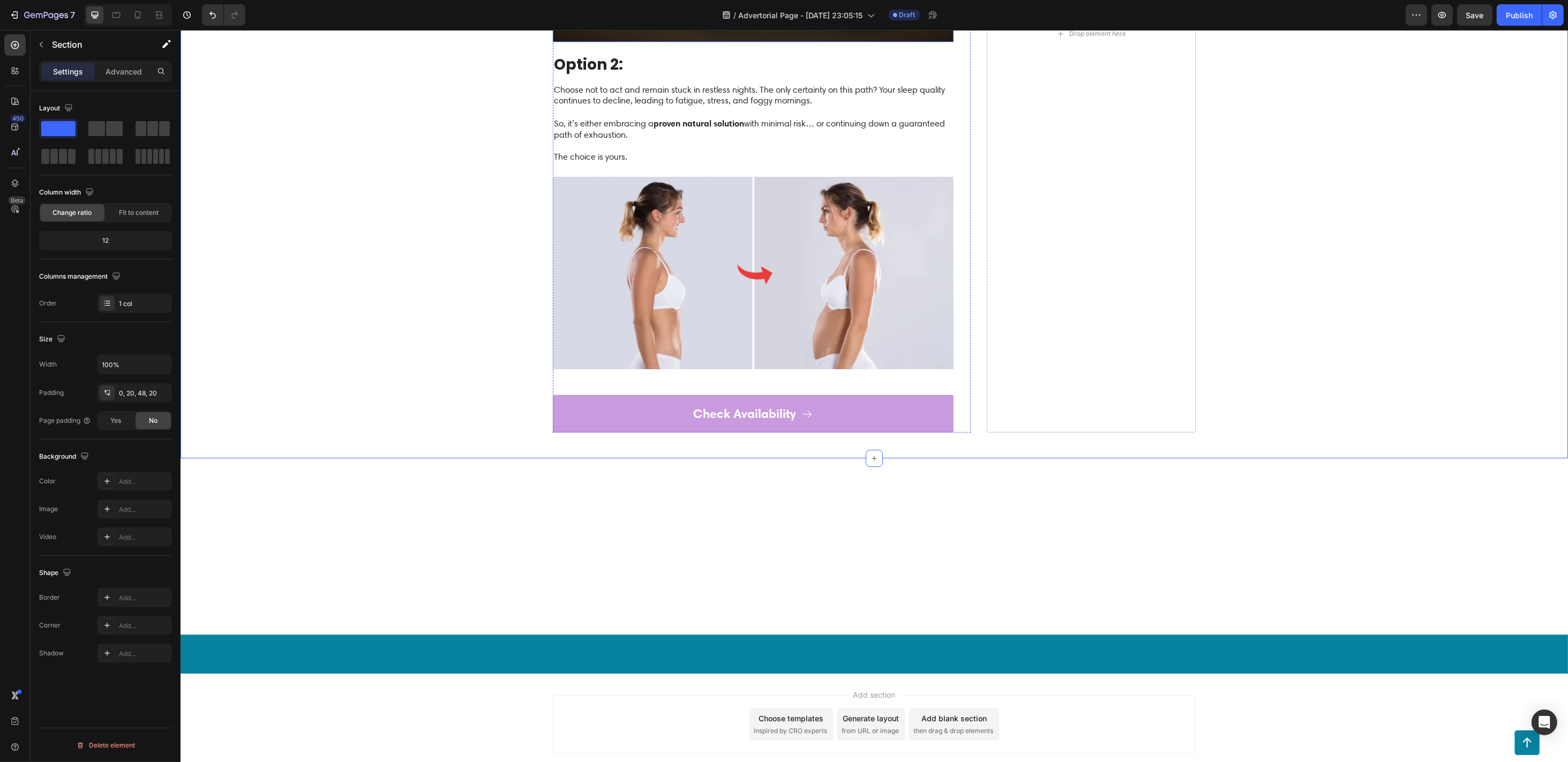
scroll to position [3906, 0]
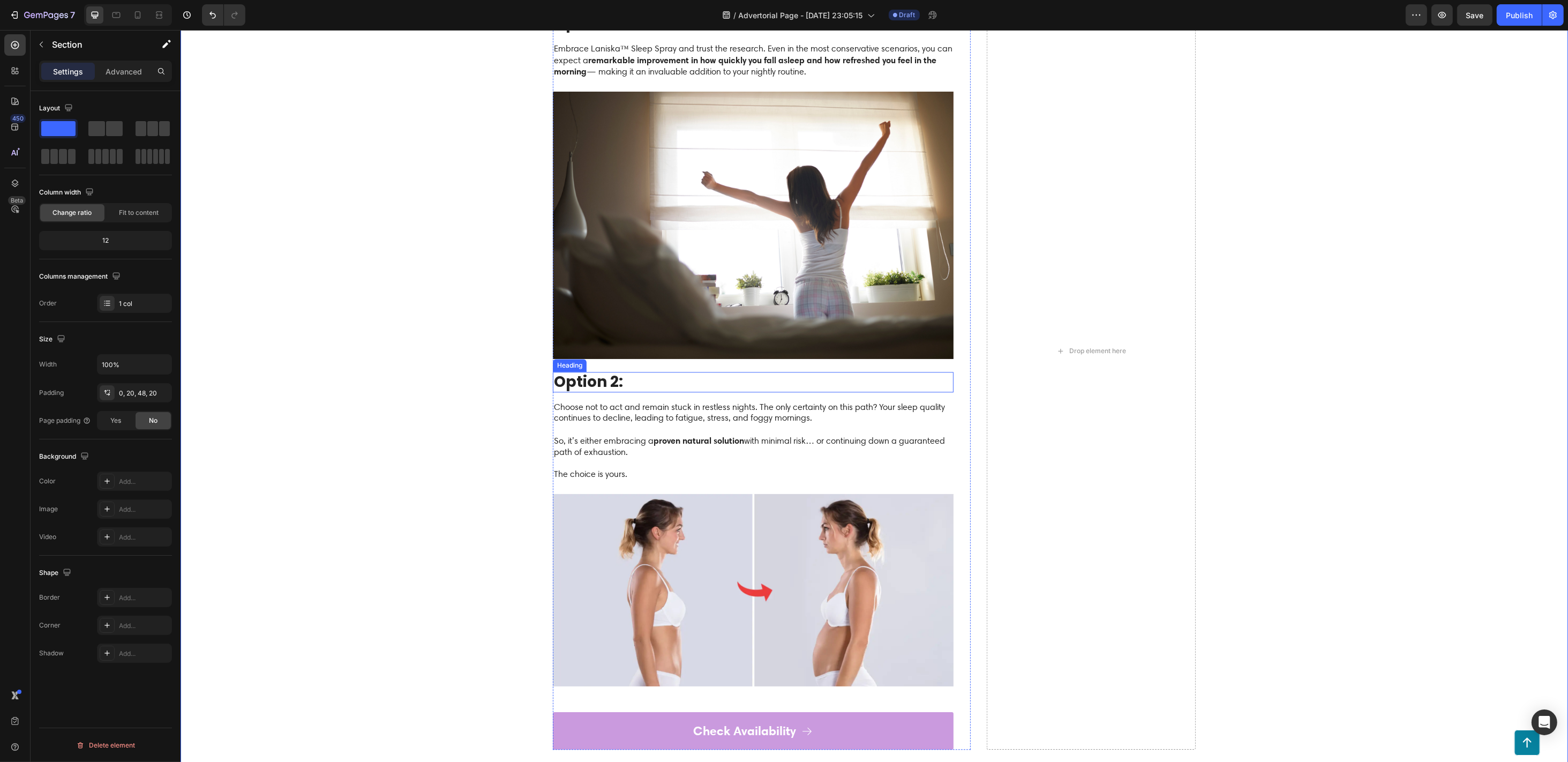
click at [723, 194] on img at bounding box center [753, 225] width 401 height 267
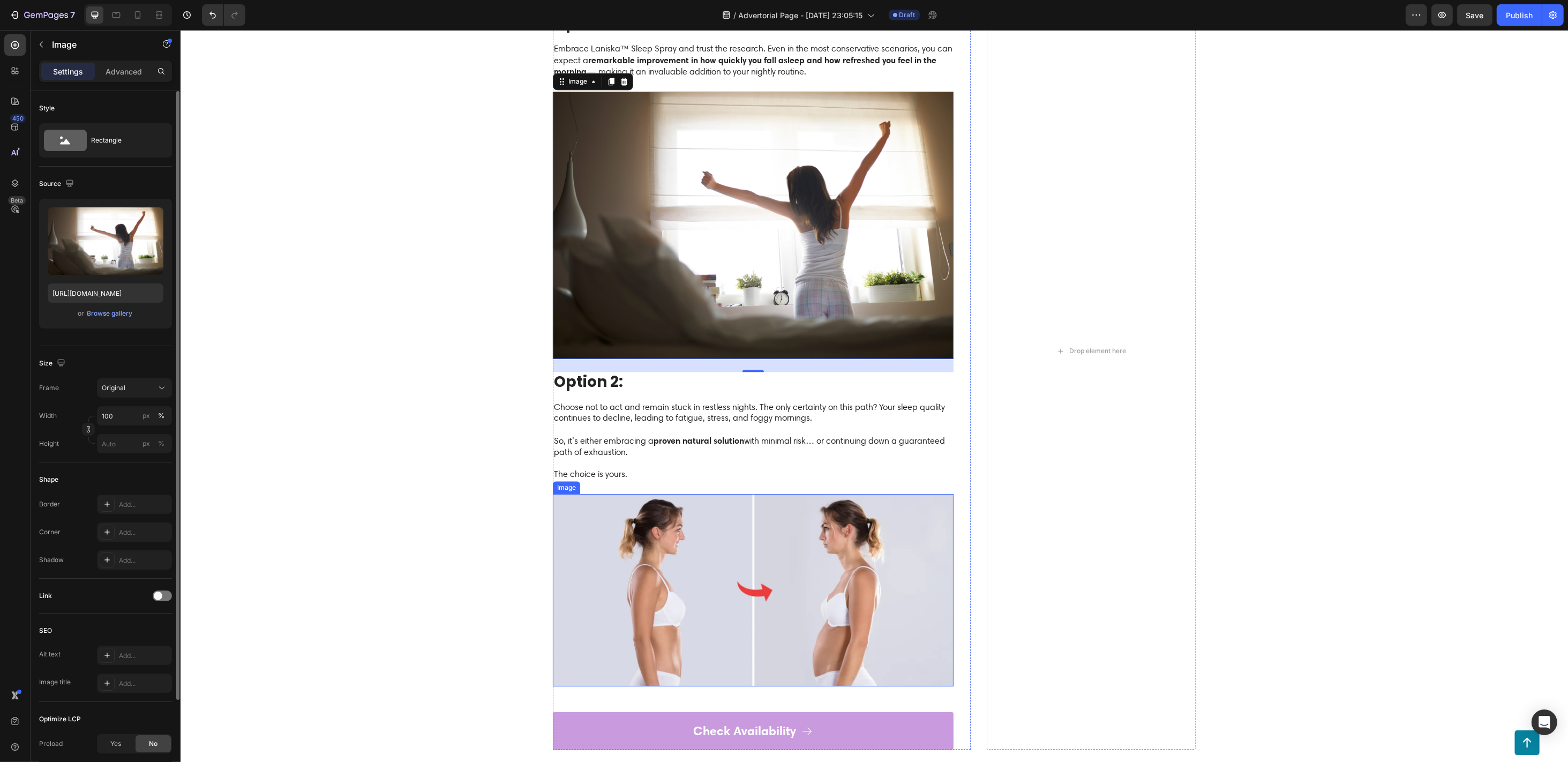
click at [694, 571] on img at bounding box center [753, 589] width 401 height 192
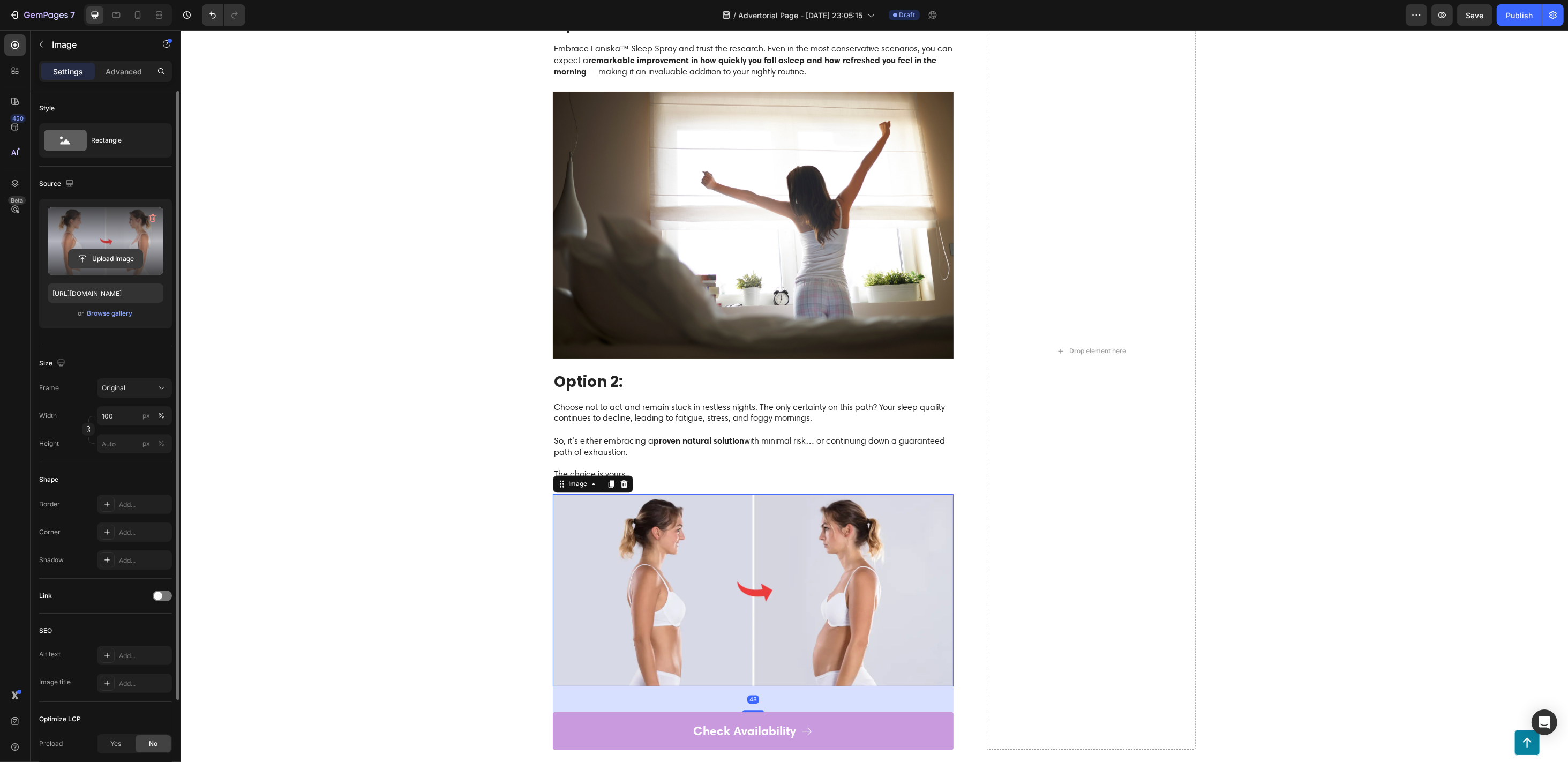
click at [91, 249] on button "Upload Image" at bounding box center [105, 259] width 75 height 20
click at [115, 259] on input "file" at bounding box center [105, 258] width 74 height 18
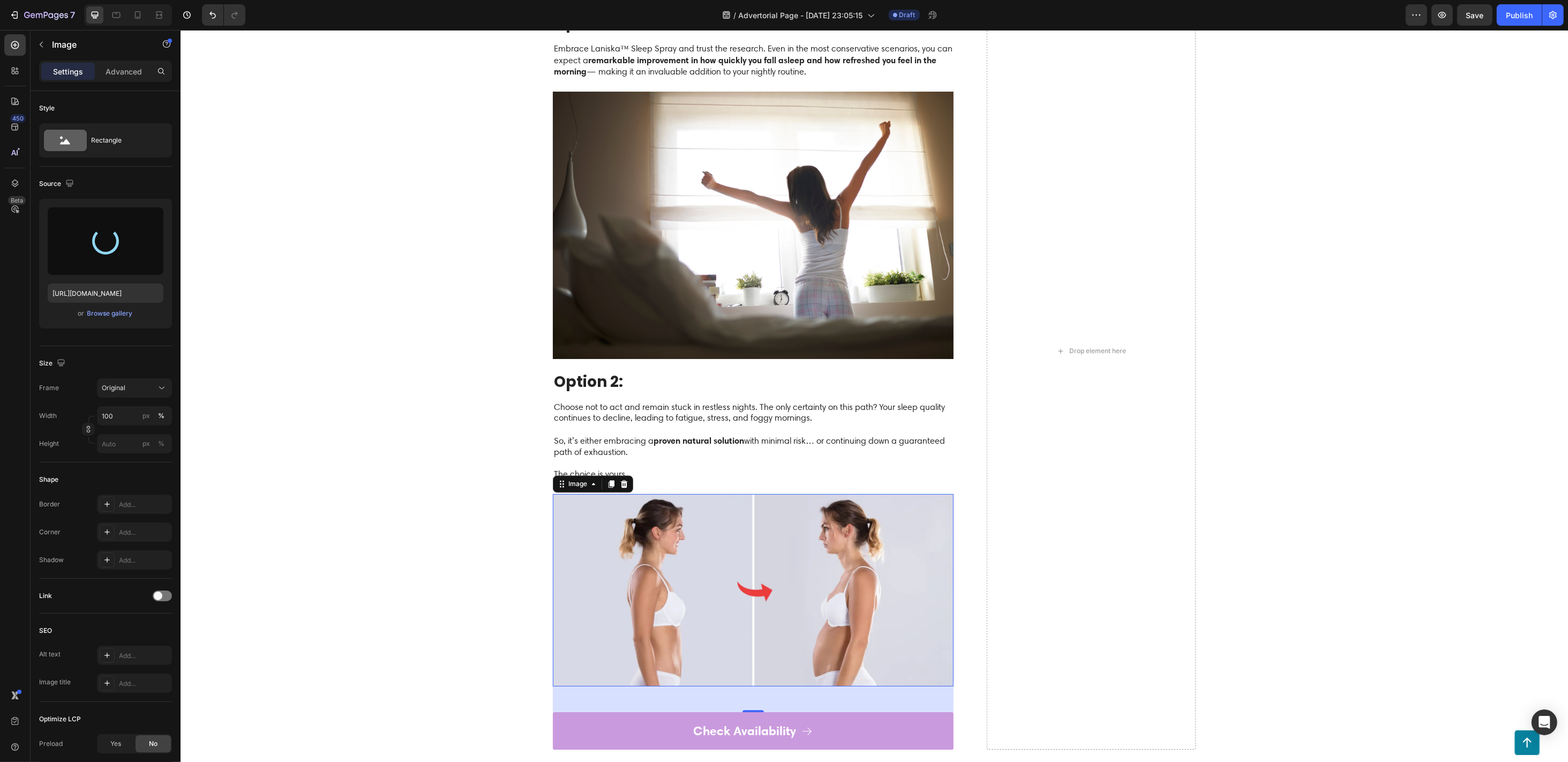
type input "[URL][DOMAIN_NAME]"
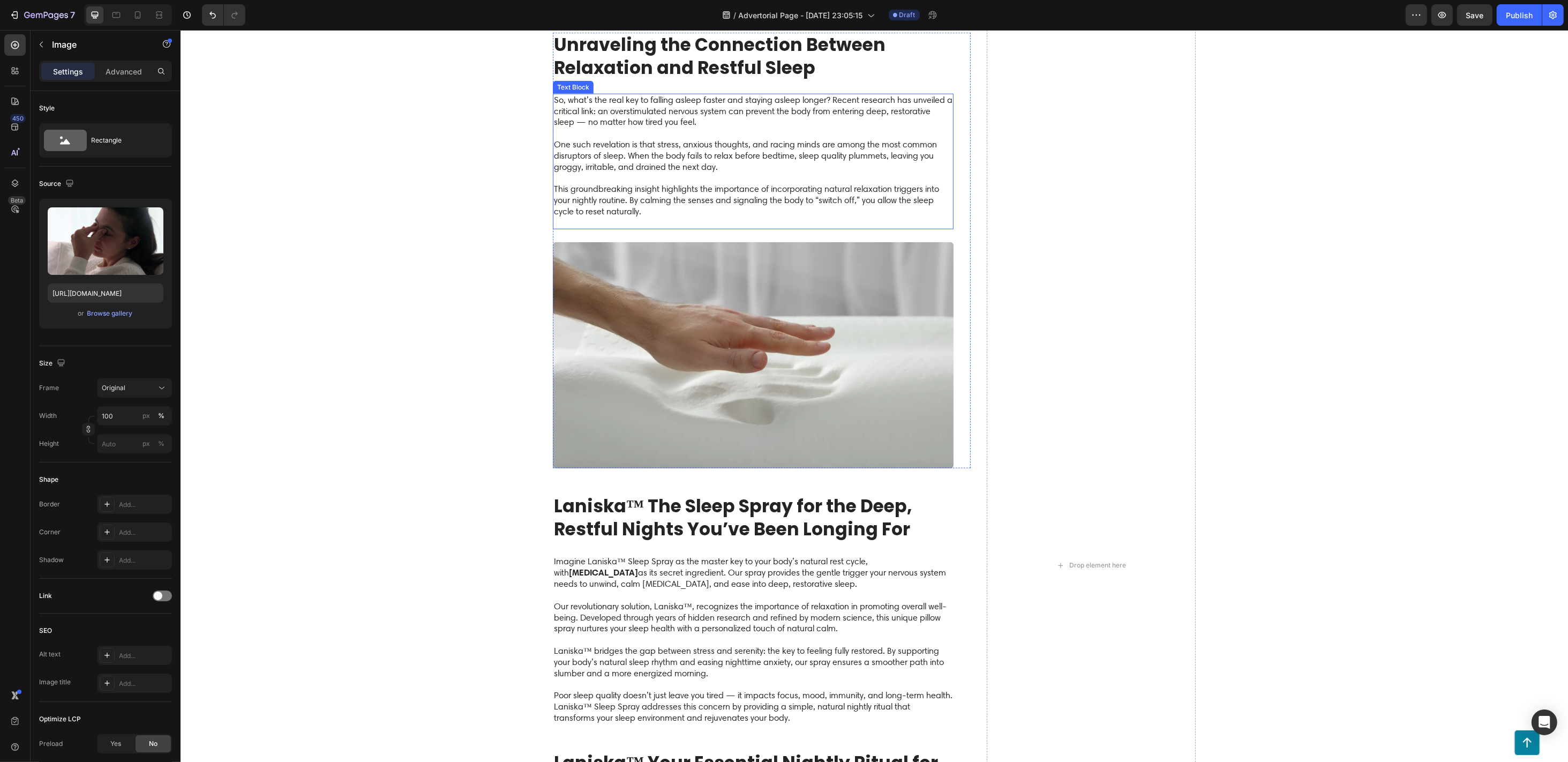
scroll to position [1834, 0]
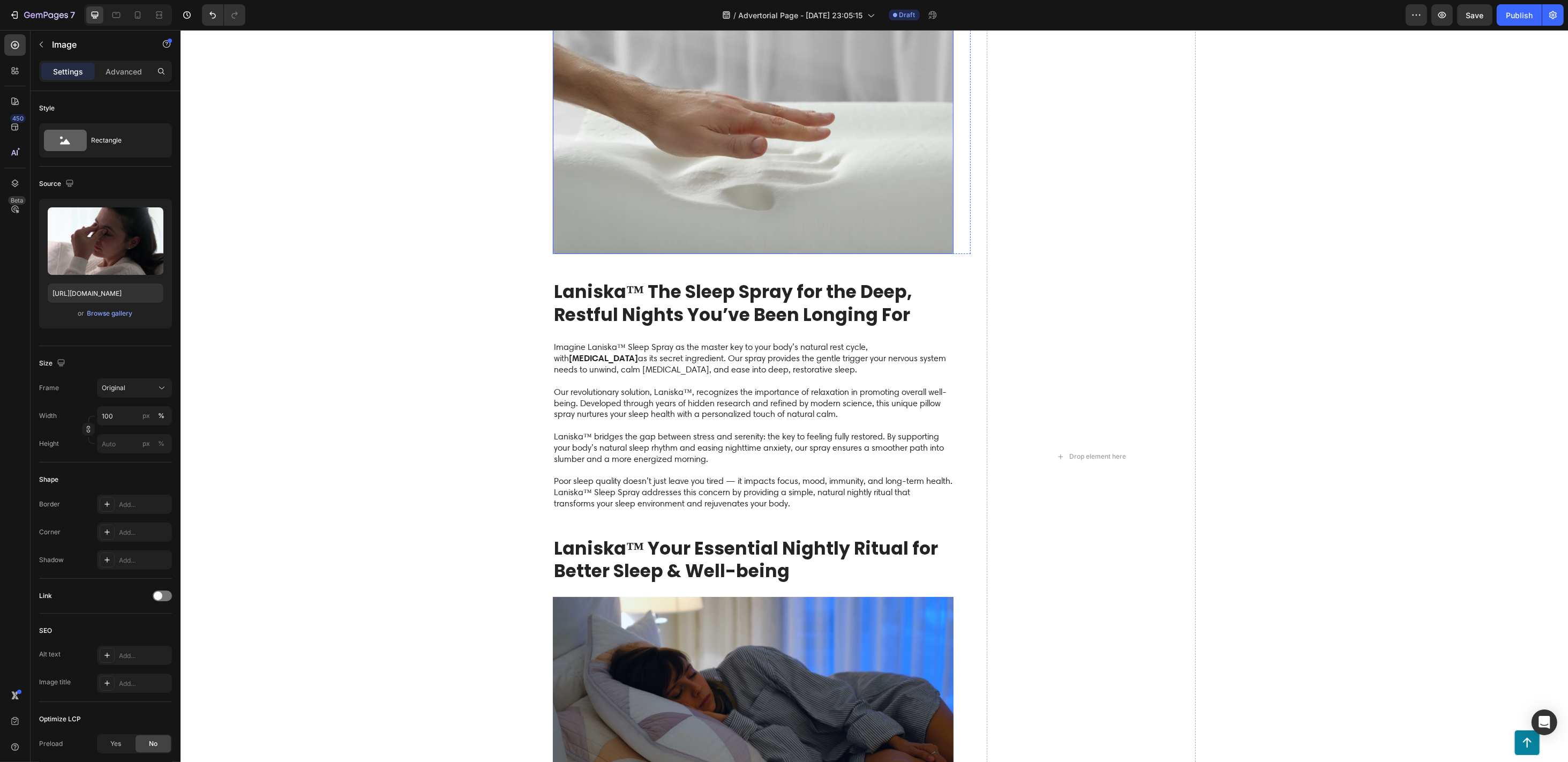
click at [709, 253] on img at bounding box center [753, 141] width 401 height 226
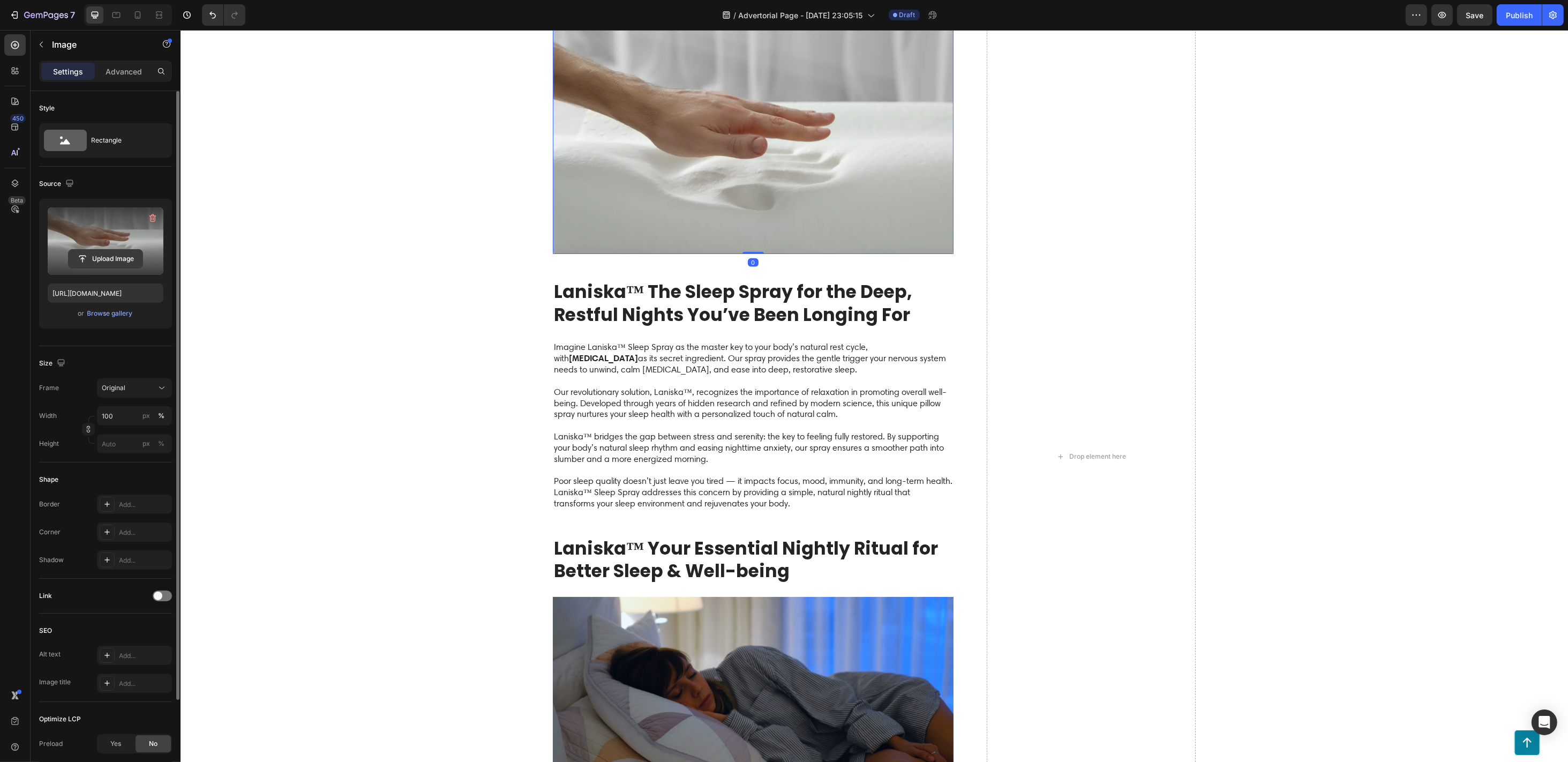
click at [109, 256] on input "file" at bounding box center [105, 258] width 74 height 18
type input "[URL][DOMAIN_NAME]"
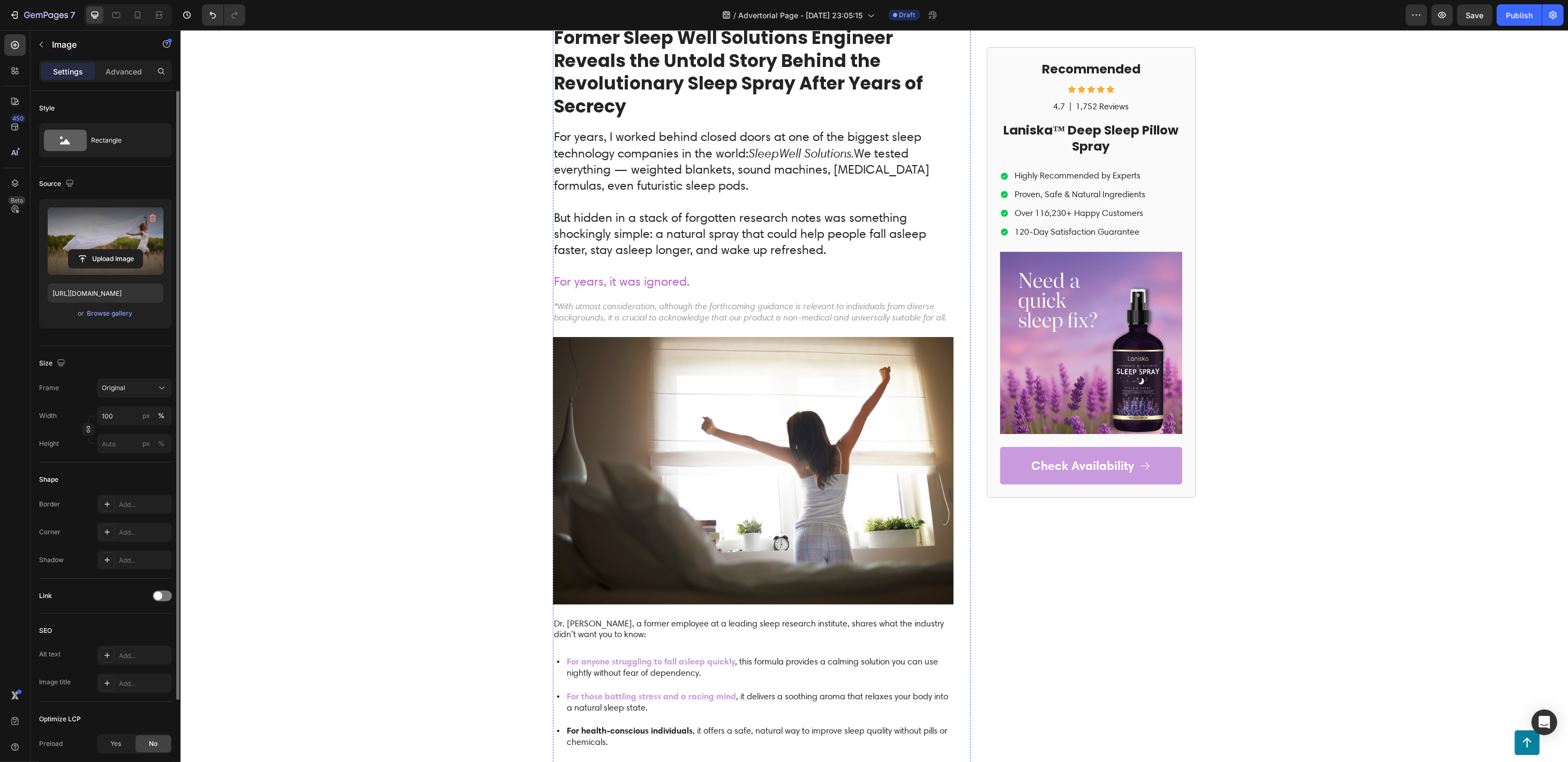
scroll to position [0, 0]
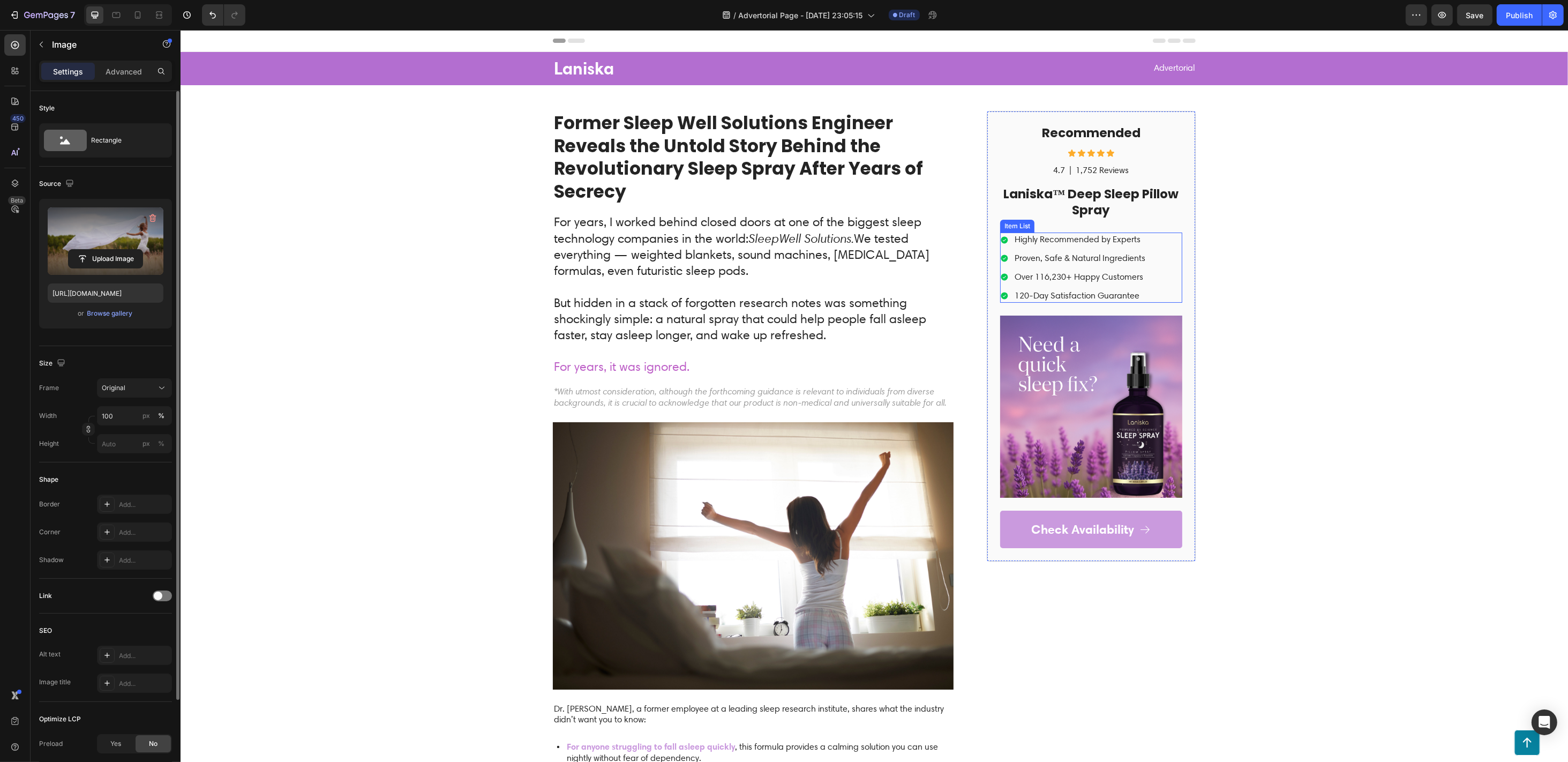
click at [1046, 239] on p "Highly Recommended by Experts" at bounding box center [1080, 240] width 131 height 11
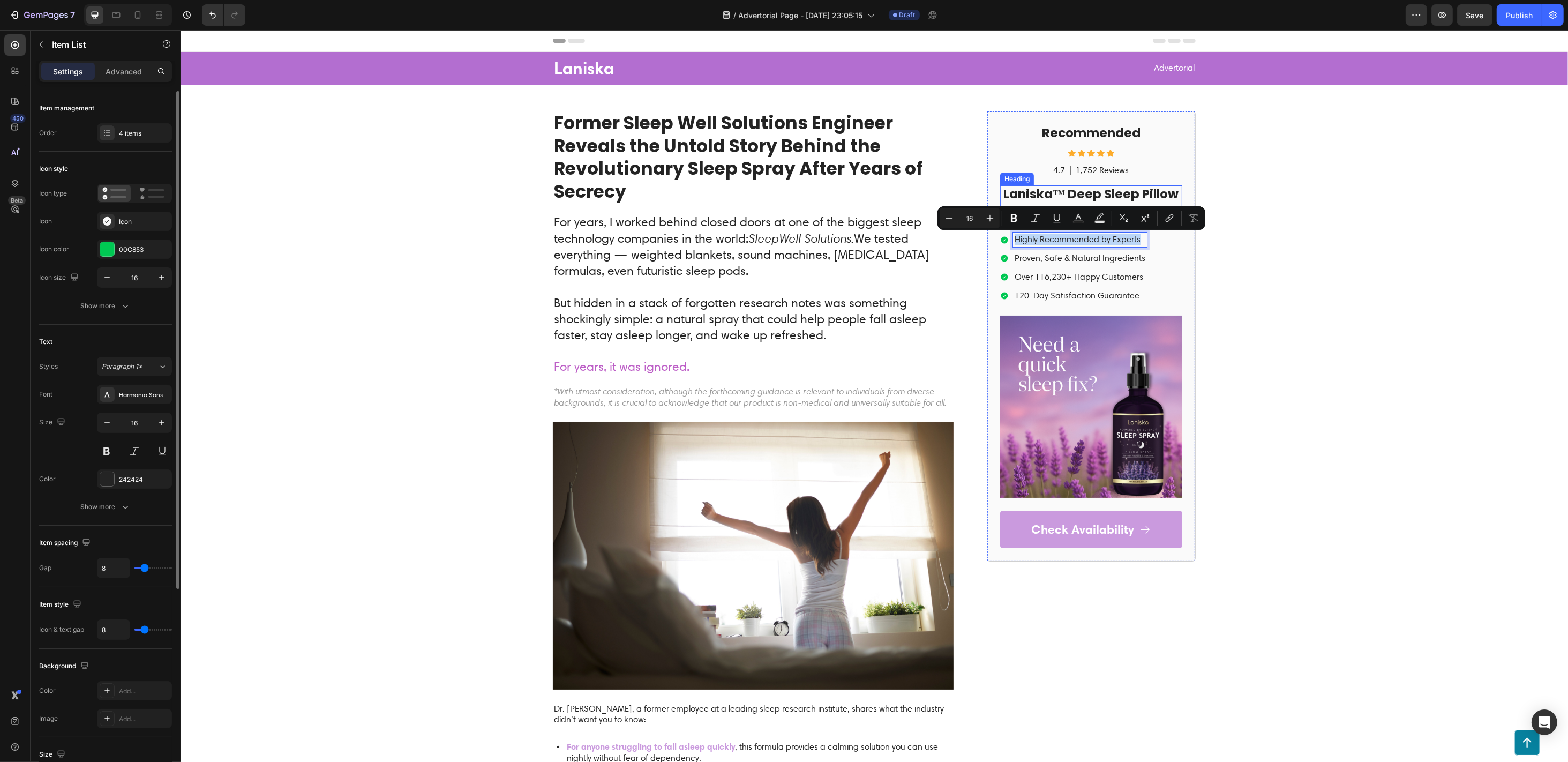
click at [1065, 195] on h2 "Laniska™ Deep Sleep Pillow Spray" at bounding box center [1091, 203] width 182 height 34
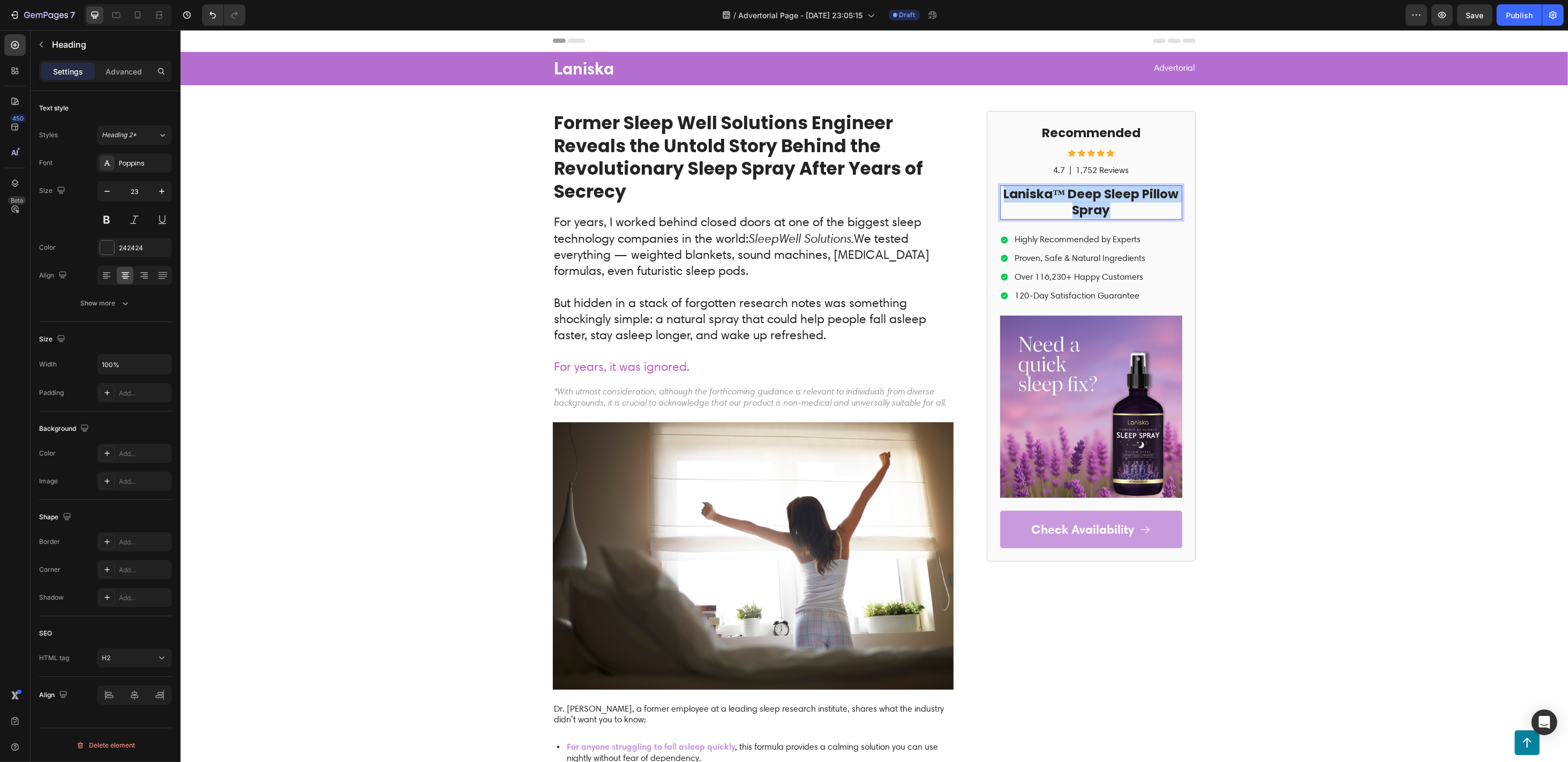
click at [1065, 195] on p "Laniska™ Deep Sleep Pillow Spray" at bounding box center [1091, 202] width 180 height 32
click at [1176, 239] on div "Laniska Text Block Advertorial Text Block Row Row Former Sleep Well Solutions E…" at bounding box center [873, 540] width 1387 height 977
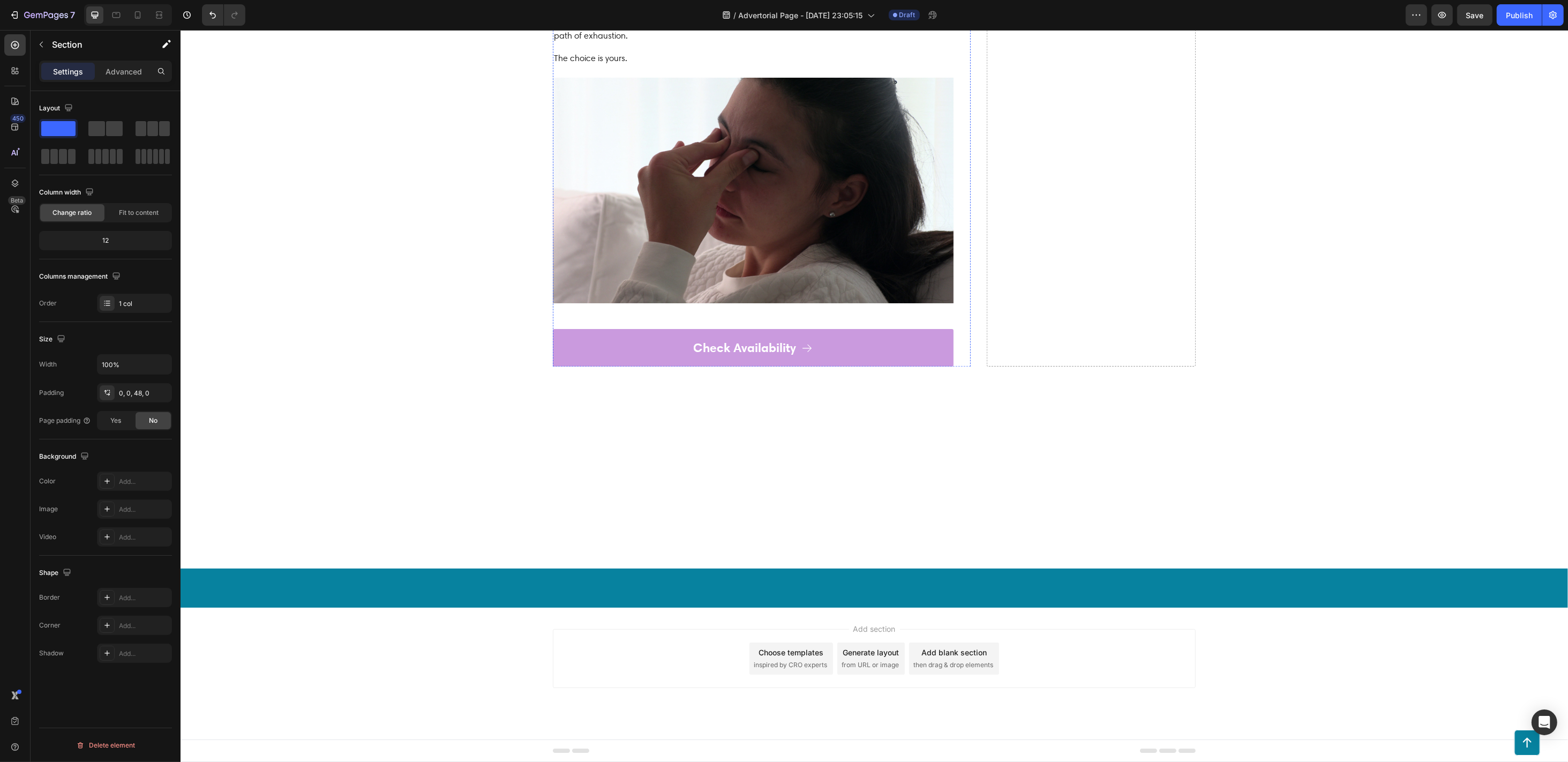
scroll to position [3715, 0]
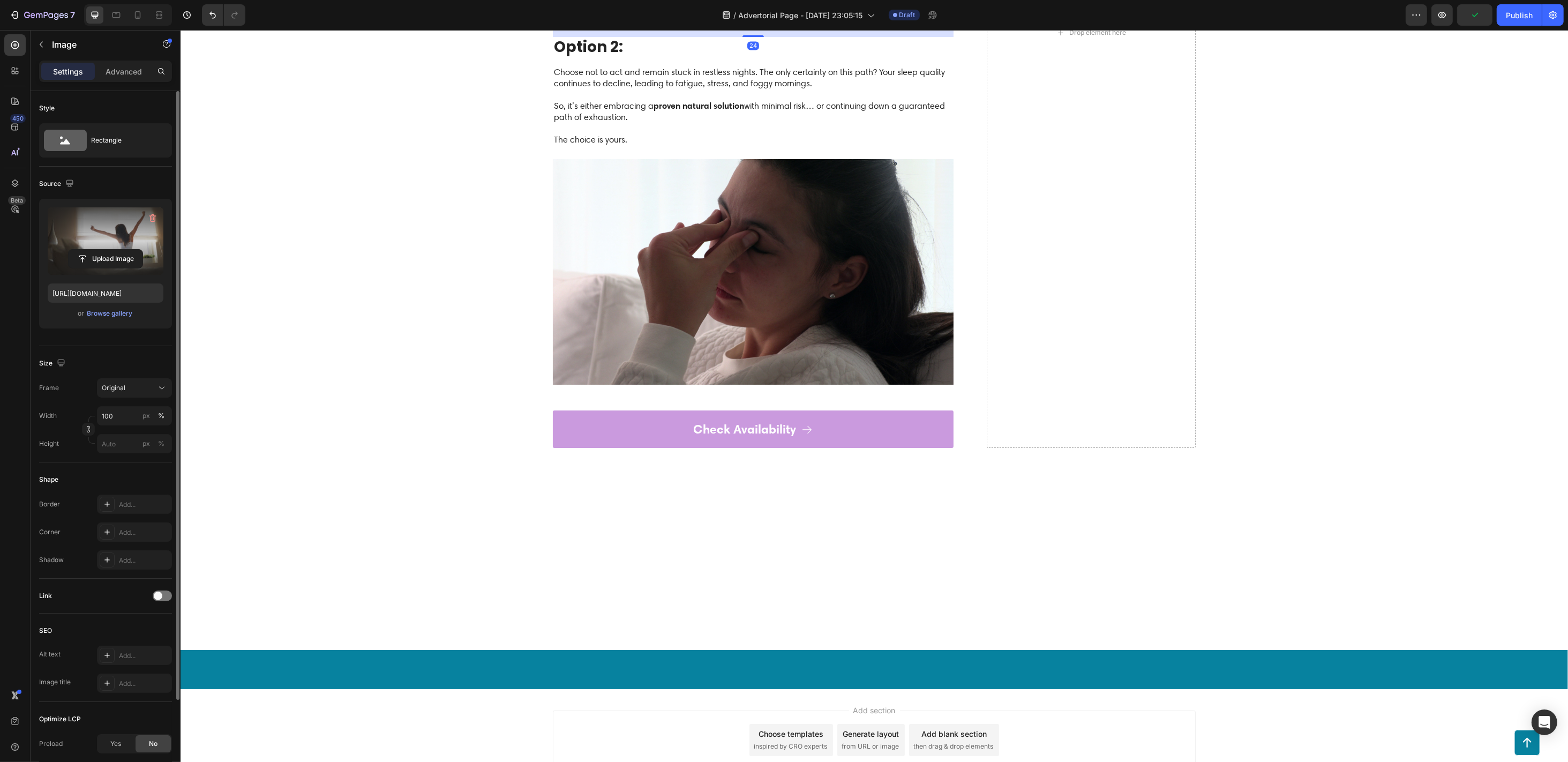
click at [83, 245] on label at bounding box center [105, 241] width 116 height 68
click at [83, 249] on input "file" at bounding box center [105, 258] width 74 height 18
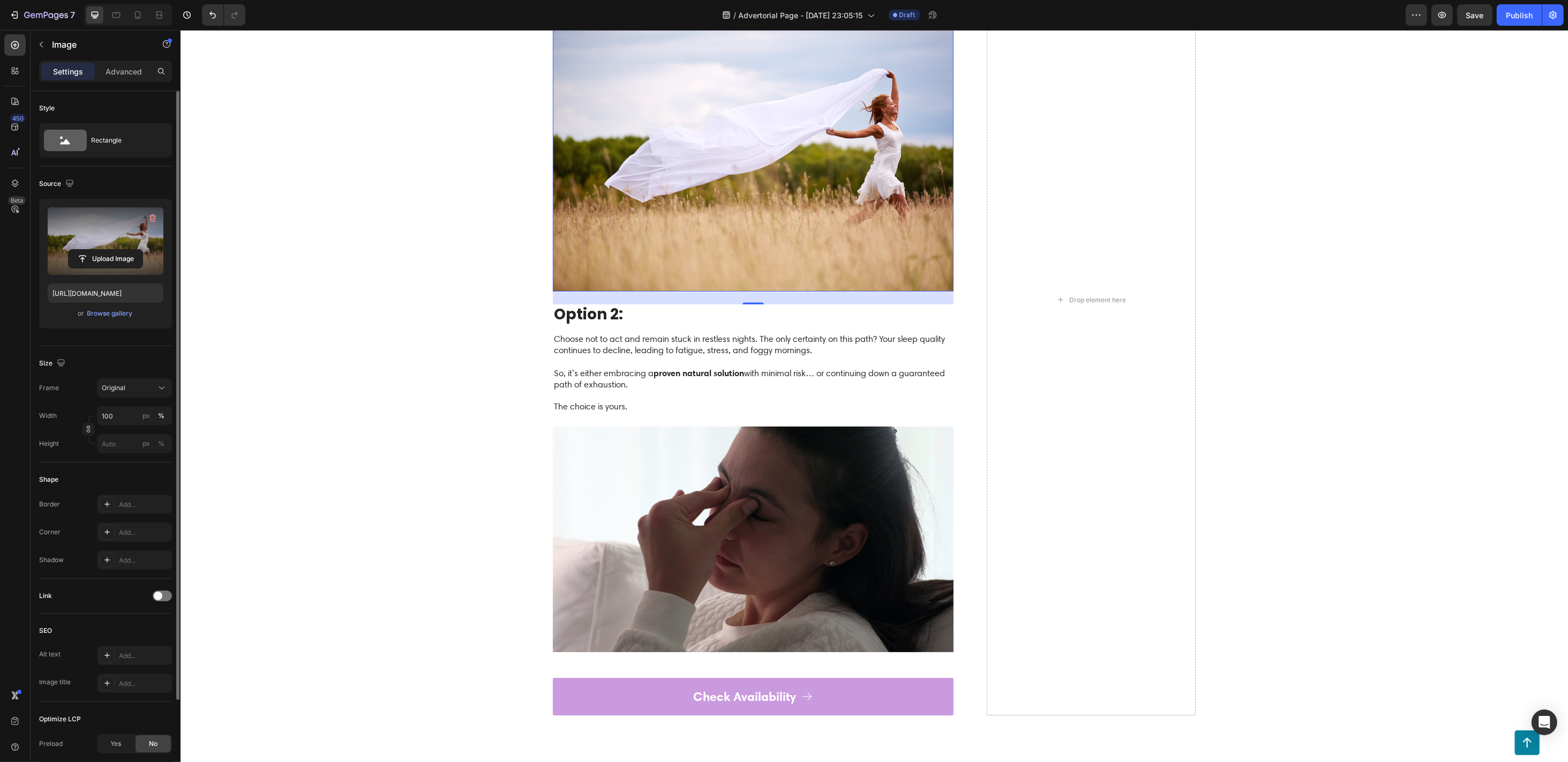
click at [91, 244] on label at bounding box center [105, 241] width 116 height 68
click at [91, 249] on input "file" at bounding box center [105, 258] width 74 height 18
type input "[URL][DOMAIN_NAME]"
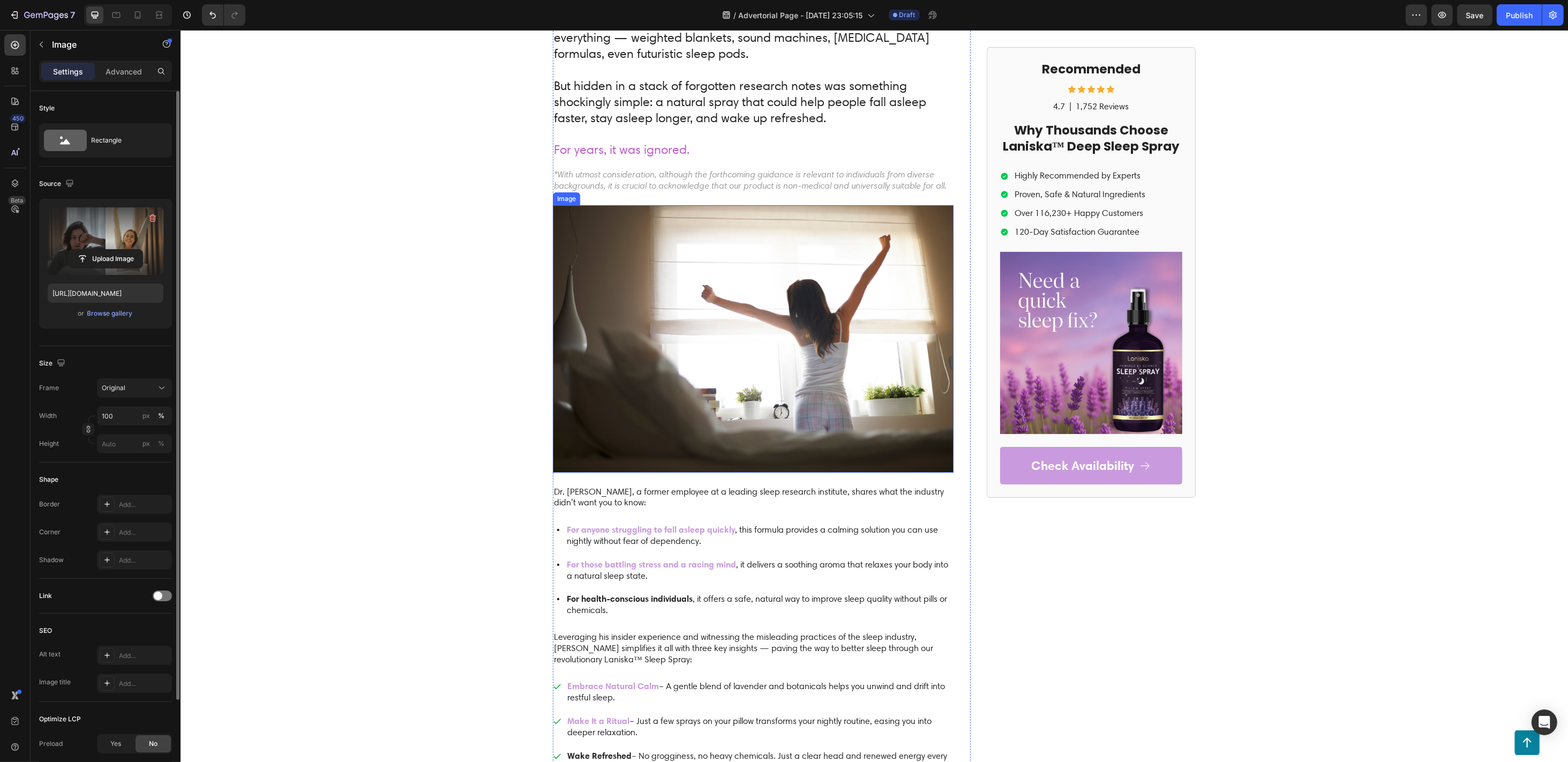
scroll to position [71, 0]
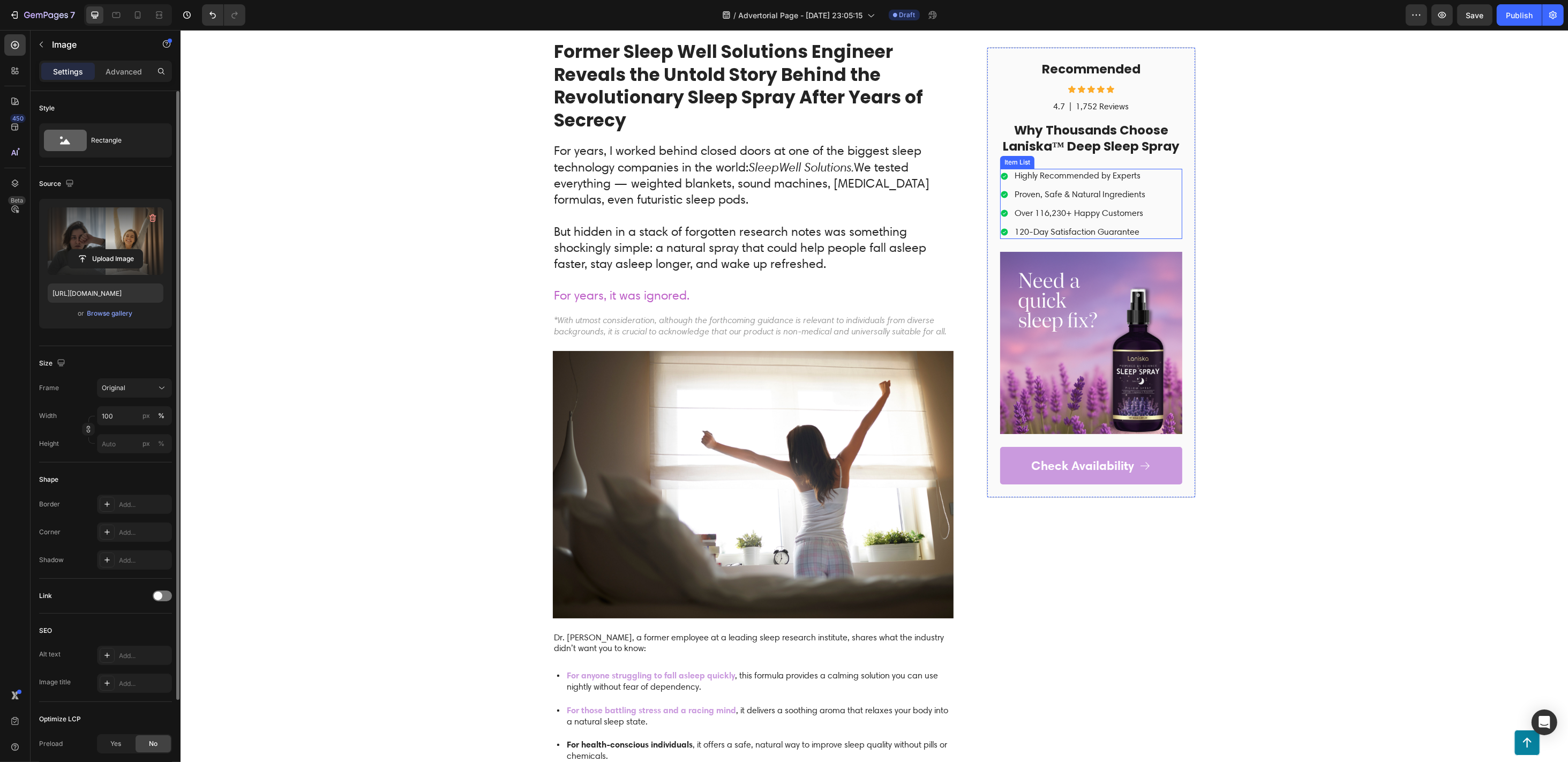
click at [1036, 173] on p "Highly Recommended by Experts" at bounding box center [1080, 177] width 131 height 11
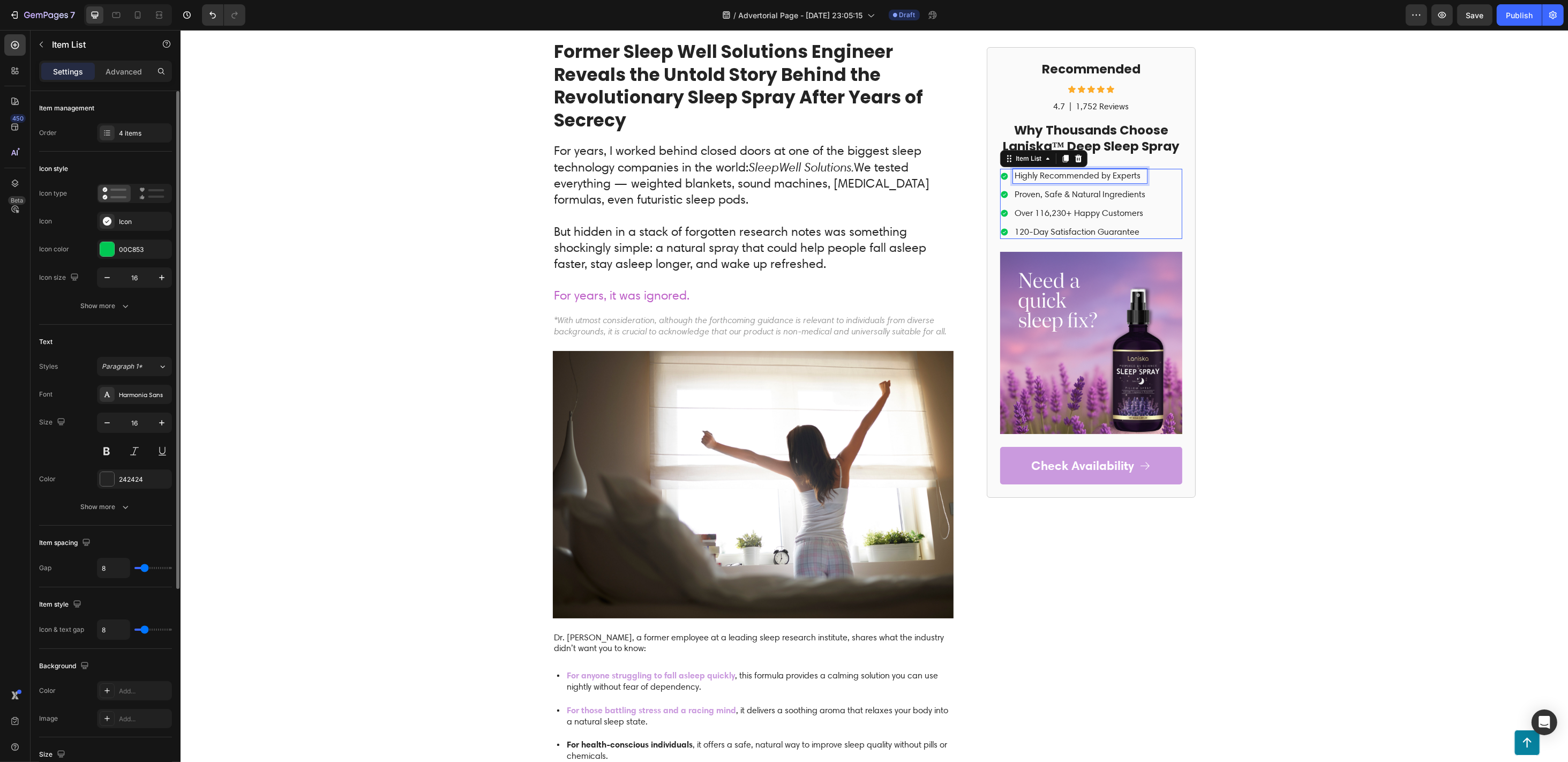
click at [1036, 173] on p "Highly Recommended by Experts" at bounding box center [1080, 177] width 131 height 11
click at [1041, 215] on p "Over 116,230+ Happy Customers" at bounding box center [1080, 213] width 131 height 11
click at [1031, 209] on p "Over 116,230+ Happy Customers" at bounding box center [1080, 213] width 131 height 11
click at [1015, 232] on p "120-Day Satisfaction Guarantee" at bounding box center [1080, 232] width 131 height 11
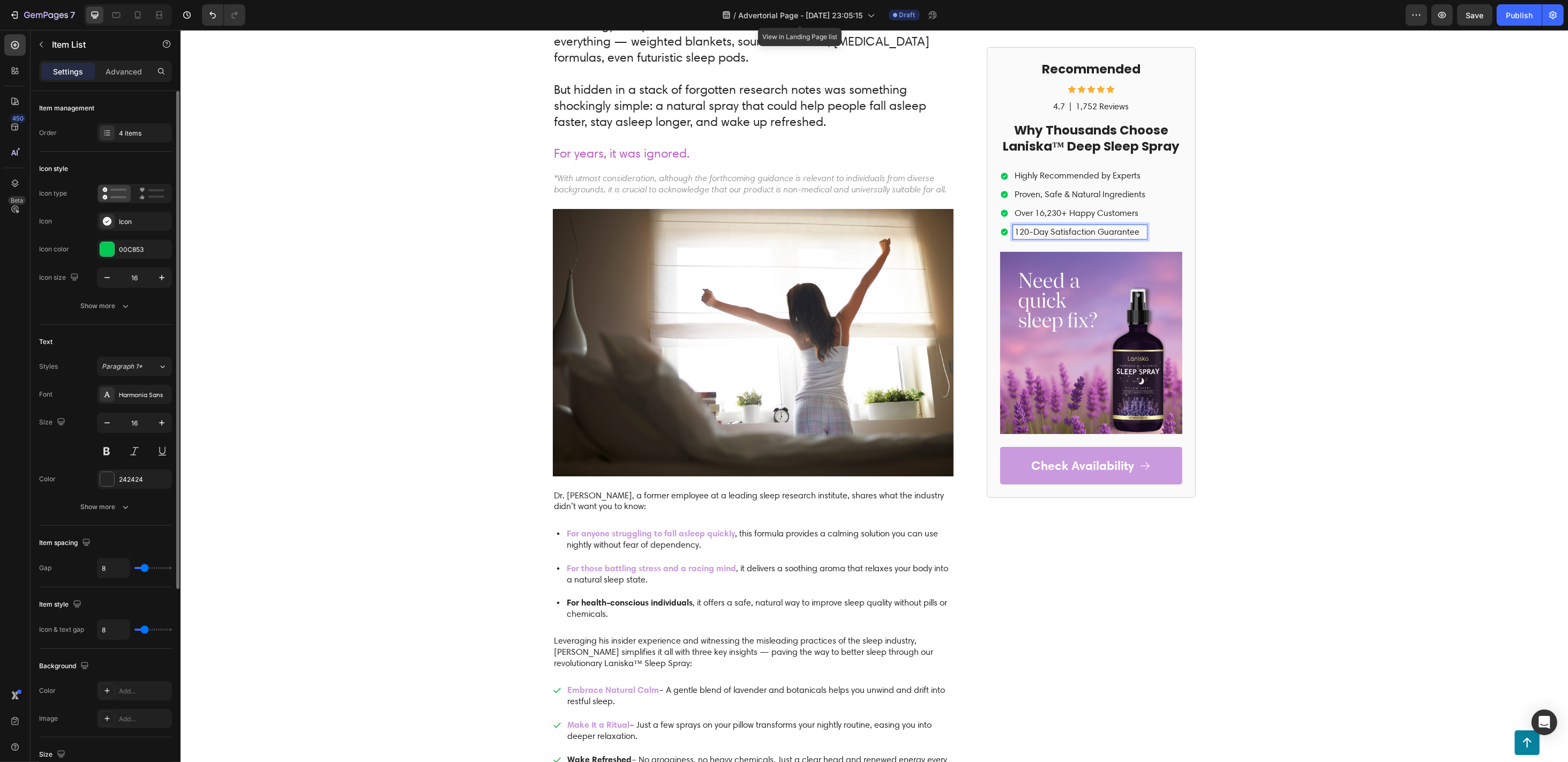
scroll to position [214, 0]
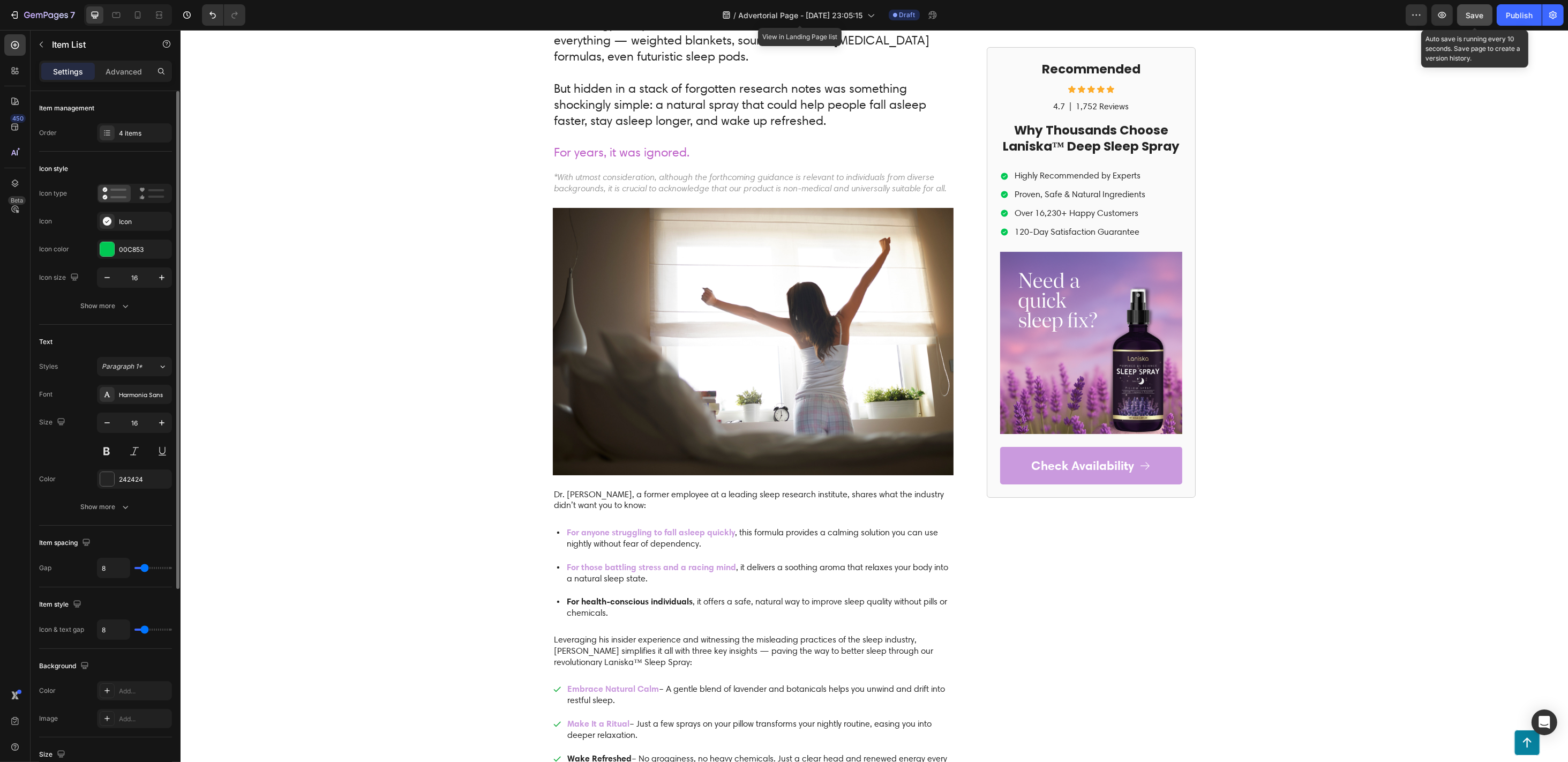
click at [1176, 18] on span "Save" at bounding box center [1476, 15] width 18 height 9
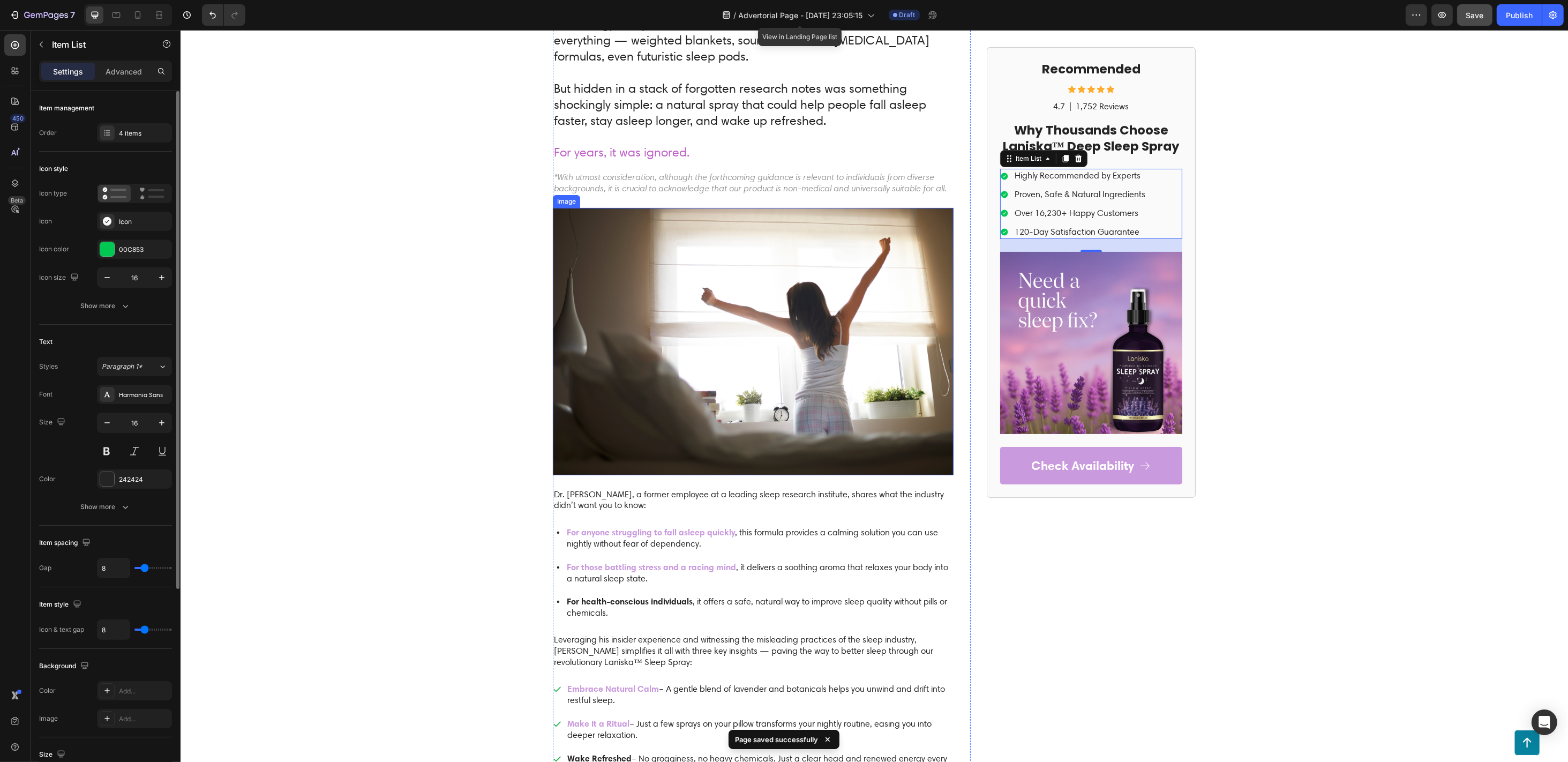
scroll to position [0, 0]
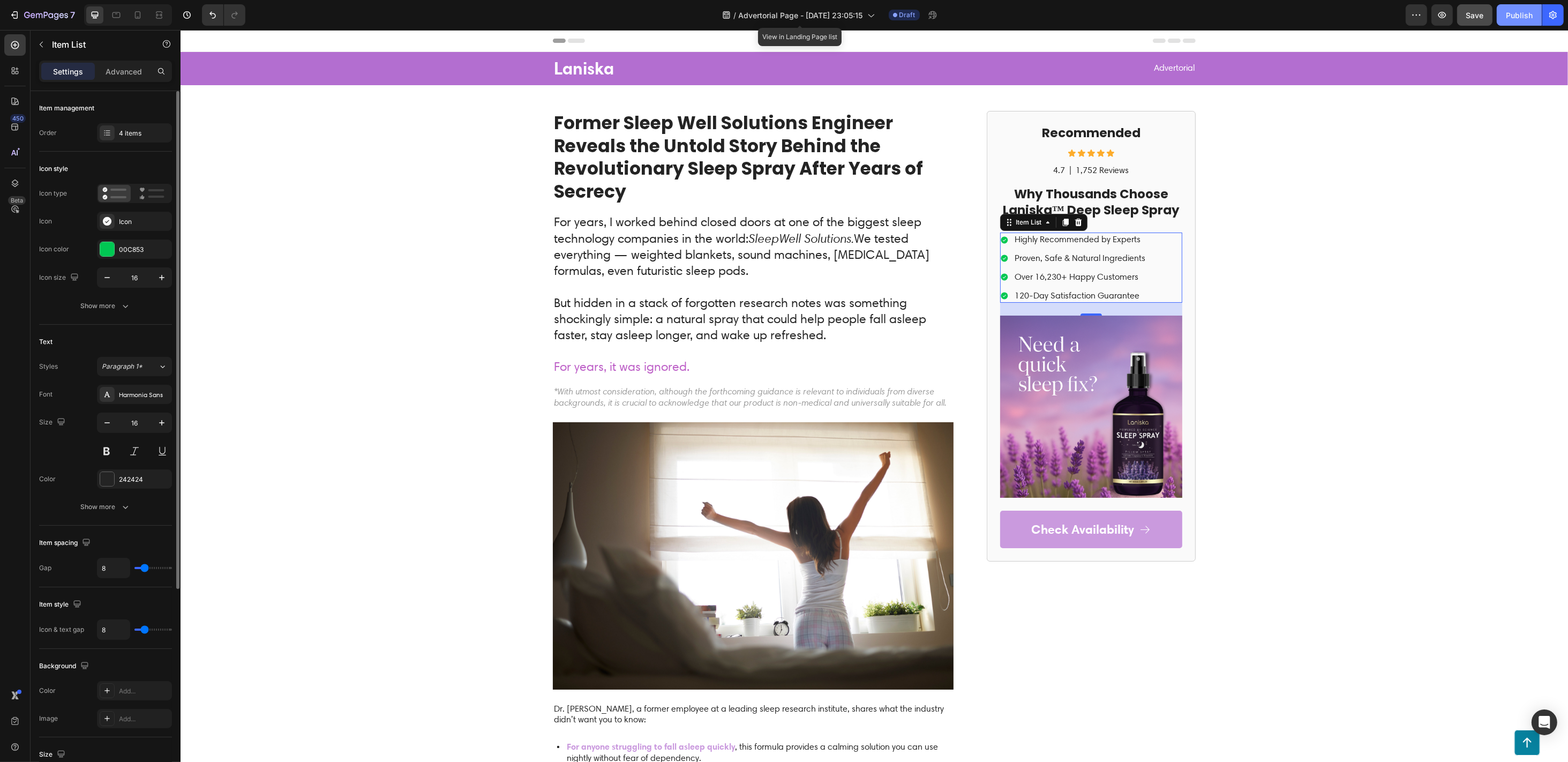
click at [1176, 11] on div "Publish" at bounding box center [1519, 16] width 27 height 11
click at [1176, 7] on button "button" at bounding box center [1417, 15] width 21 height 21
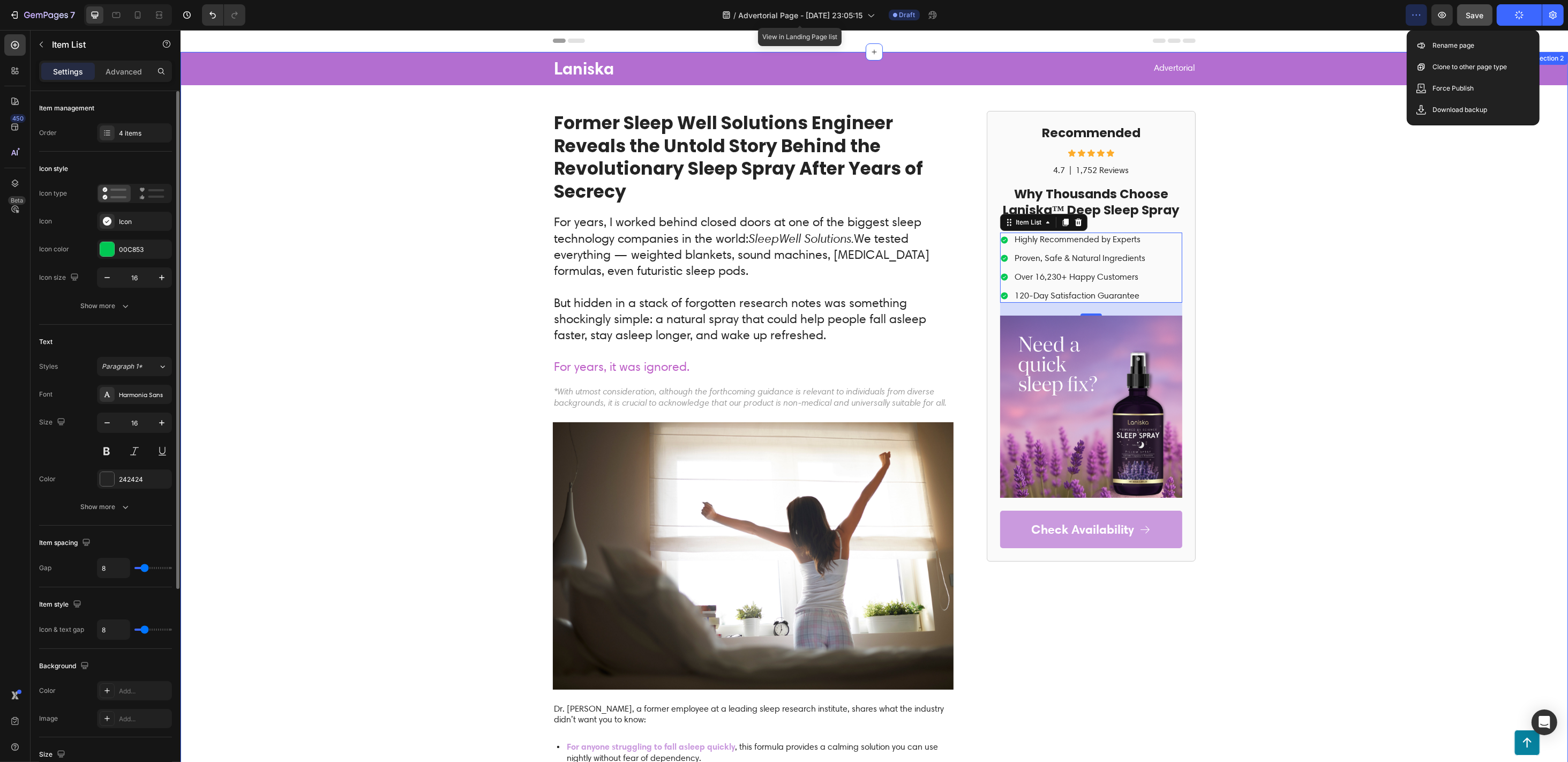
click at [1176, 146] on div "Laniska Text Block Advertorial Text Block Row Row Former Sleep Well Solutions E…" at bounding box center [873, 540] width 1387 height 977
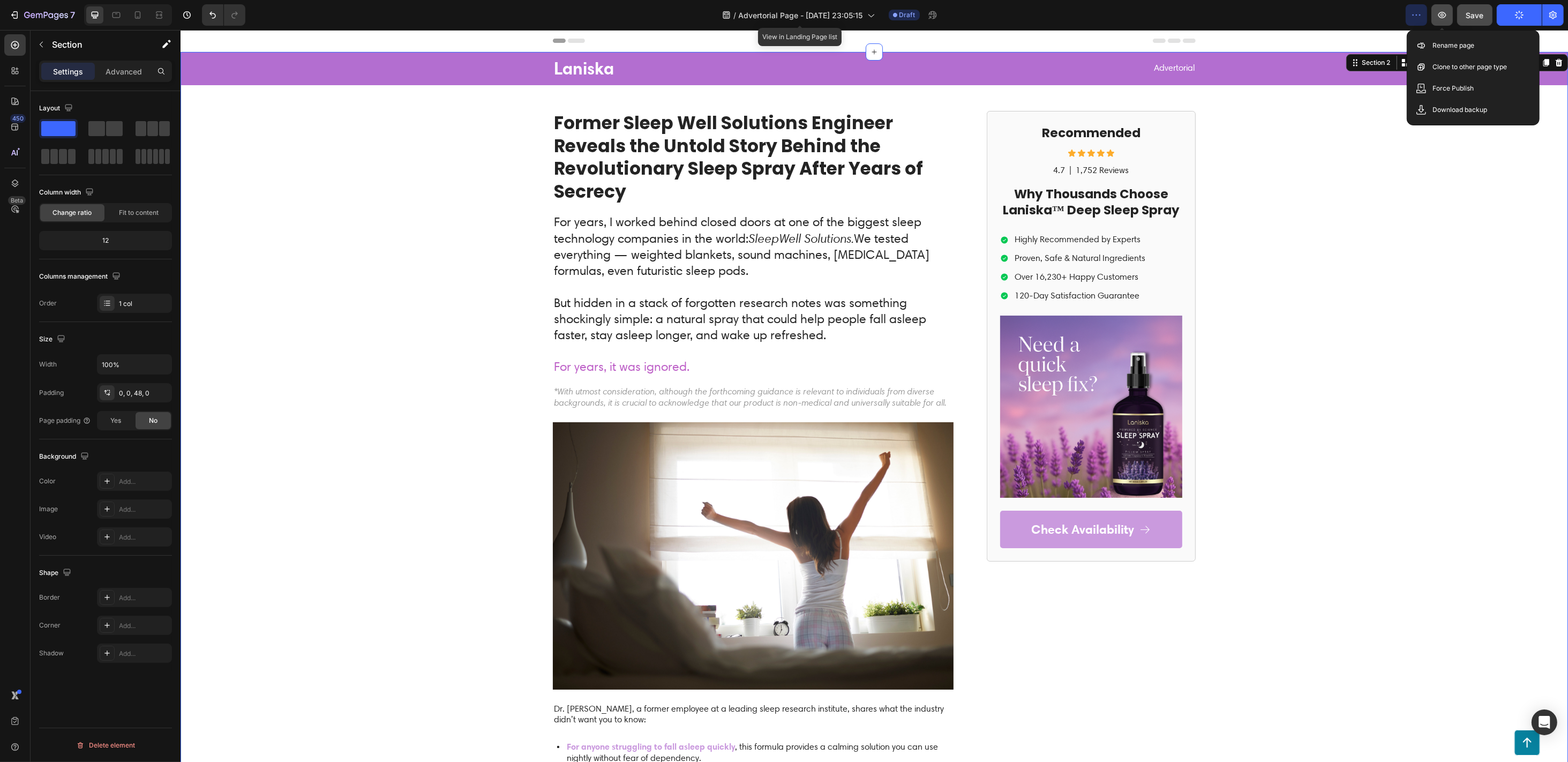
click at [1176, 16] on button "button" at bounding box center [1442, 15] width 21 height 21
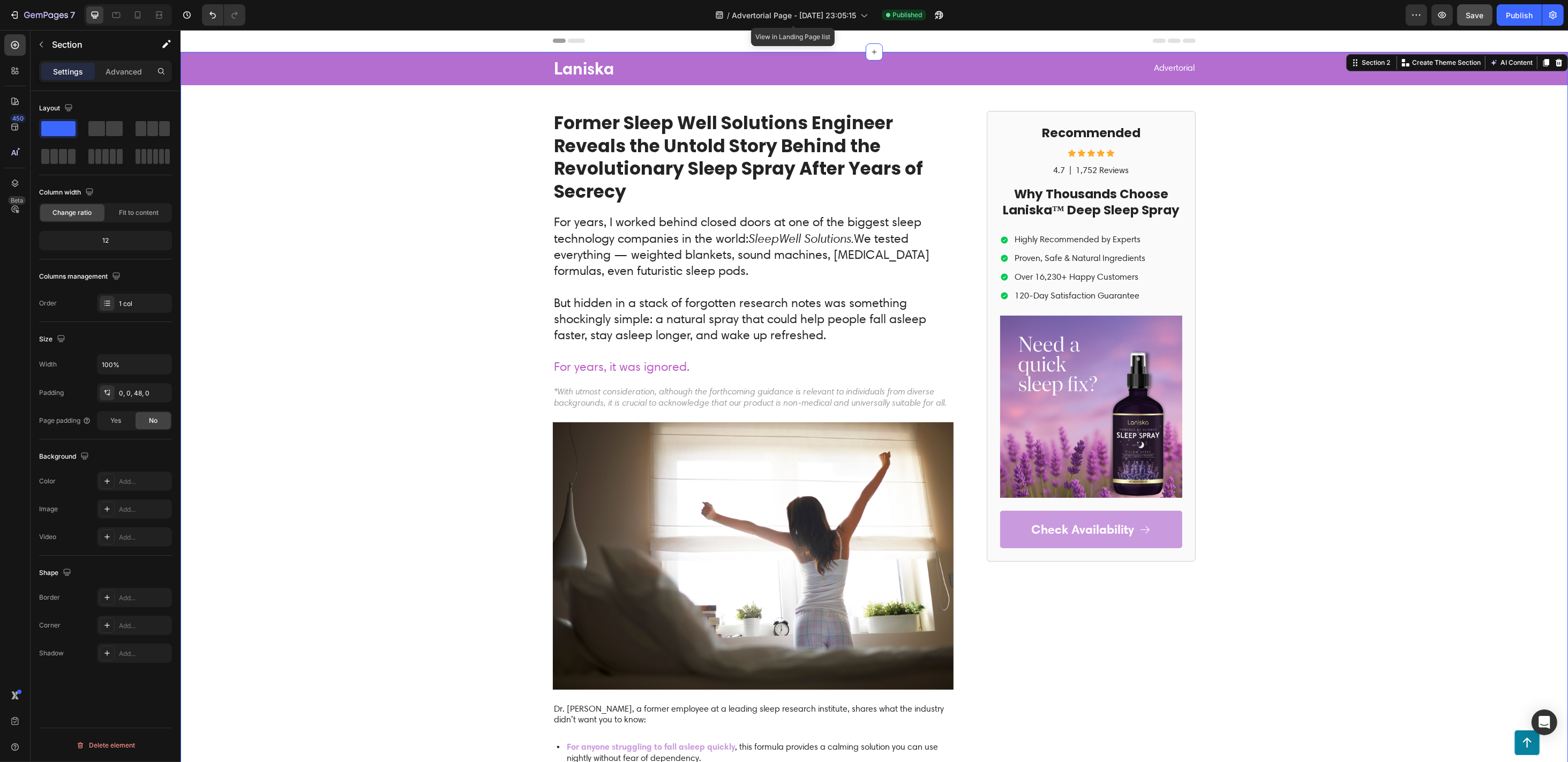
click at [494, 144] on div "Laniska Text Block Advertorial Text Block Row Row Former Sleep Well Solutions E…" at bounding box center [873, 540] width 1387 height 977
click at [1176, 117] on div "Laniska Text Block Advertorial Text Block Row Row Former Sleep Well Solutions E…" at bounding box center [873, 540] width 1387 height 977
click at [15, 103] on icon at bounding box center [15, 101] width 7 height 7
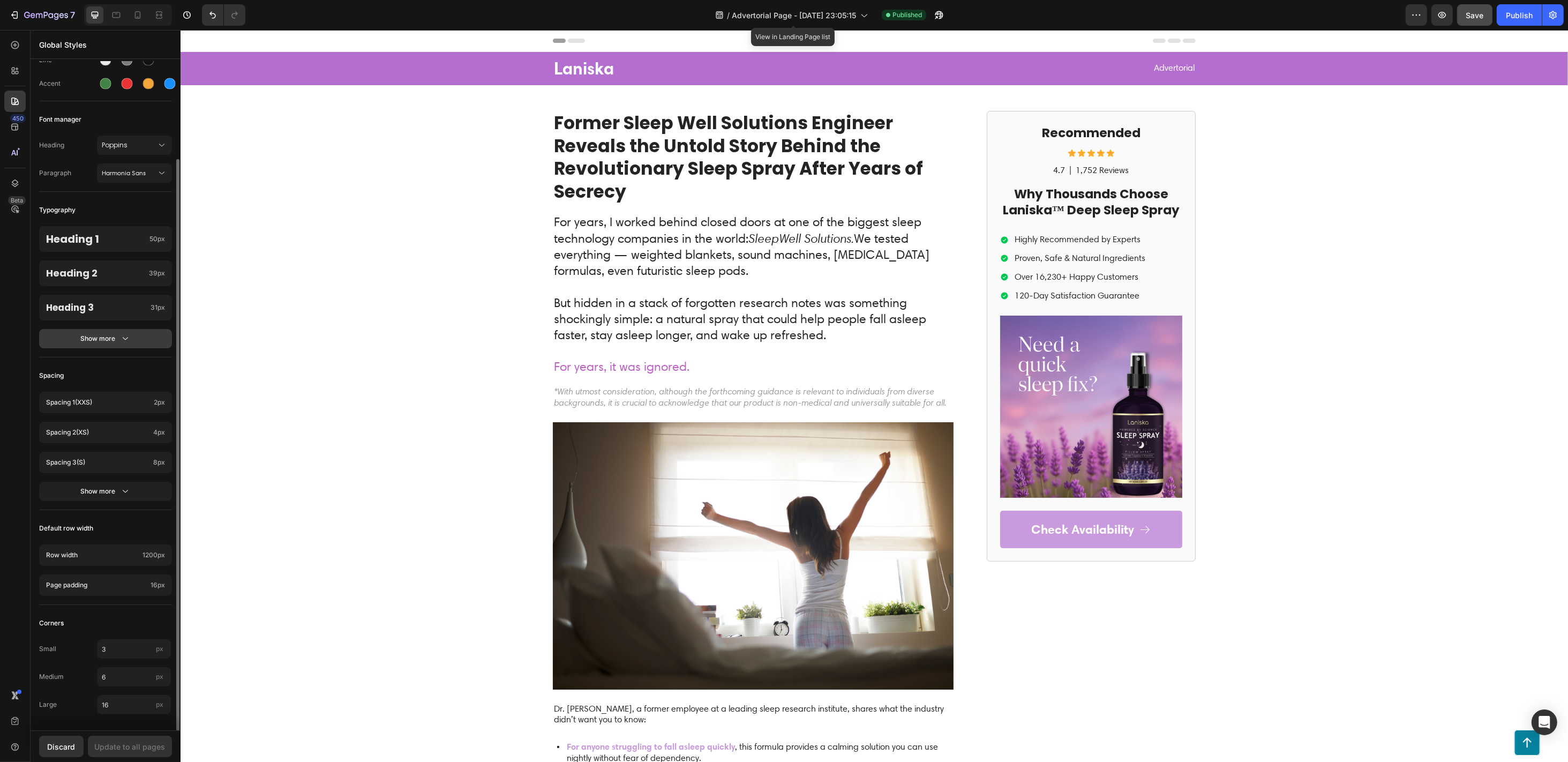
scroll to position [114, 0]
click at [11, 571] on icon at bounding box center [15, 721] width 11 height 11
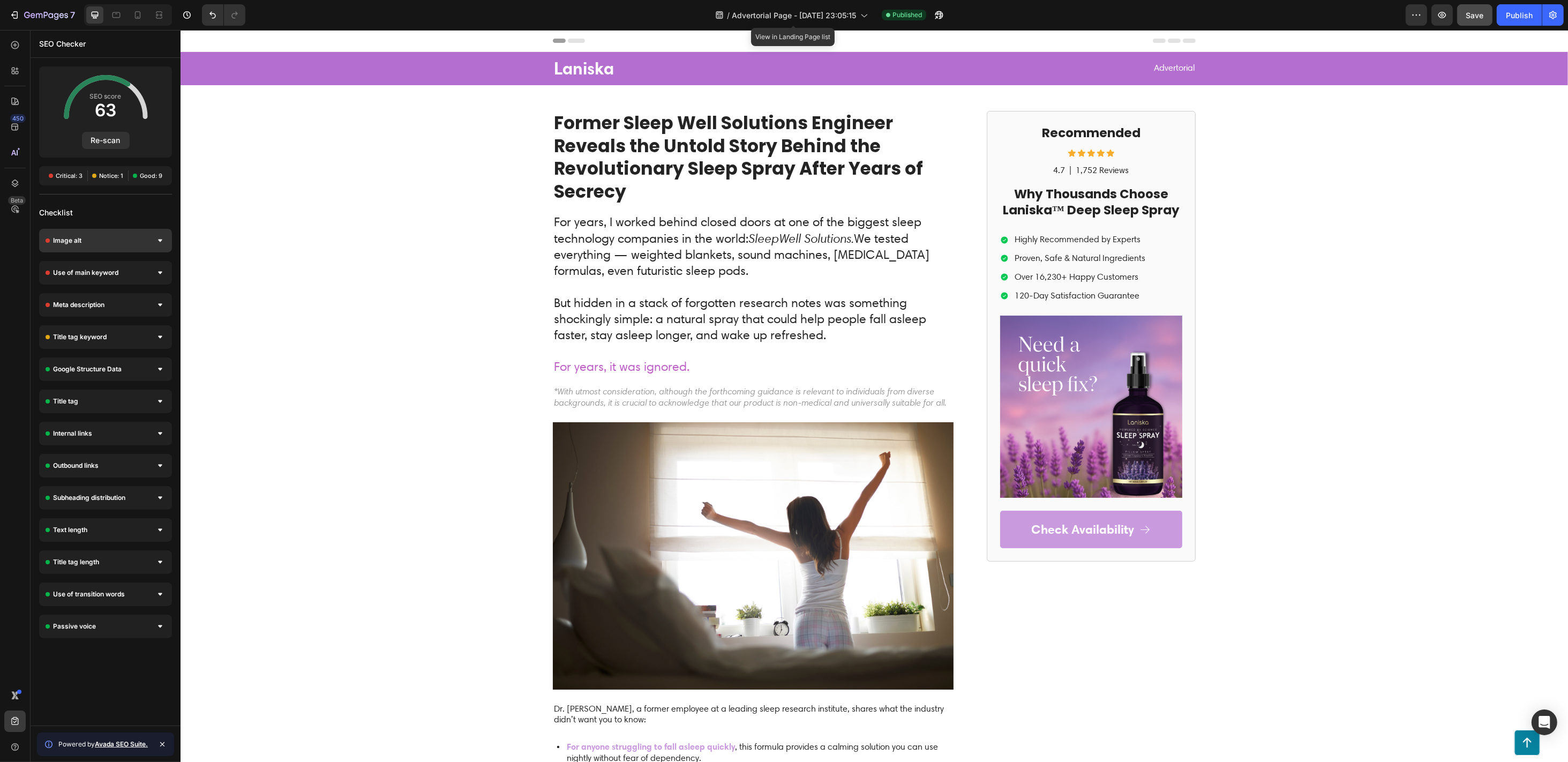
click at [113, 235] on div "Image alt" at bounding box center [105, 240] width 133 height 24
click at [113, 266] on div "Use of main keyword" at bounding box center [105, 272] width 133 height 24
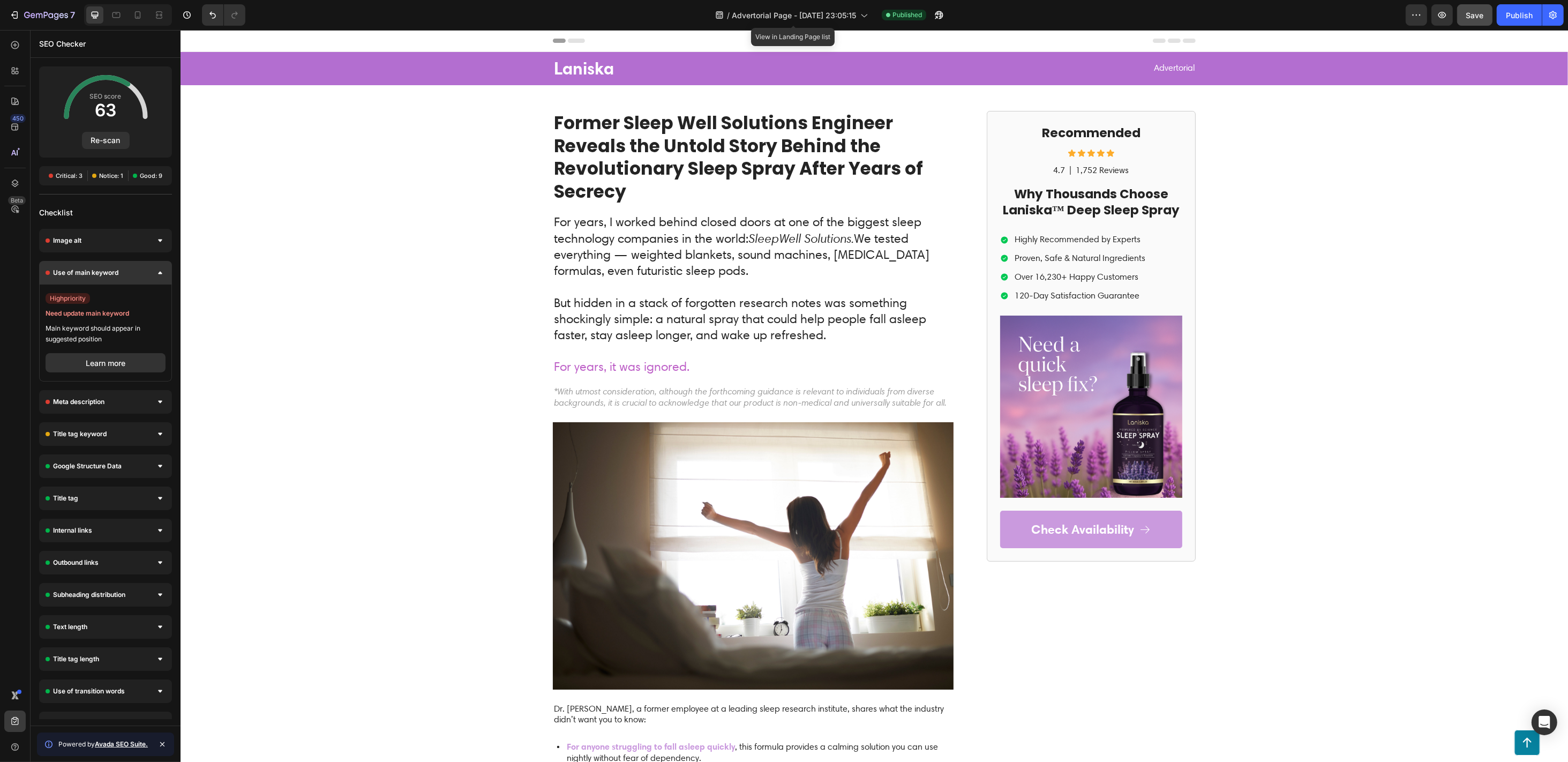
click at [117, 274] on span "Use of main keyword" at bounding box center [86, 272] width 65 height 11
click at [113, 303] on div "Meta description" at bounding box center [105, 304] width 133 height 24
click at [114, 294] on div "Meta description" at bounding box center [105, 304] width 133 height 24
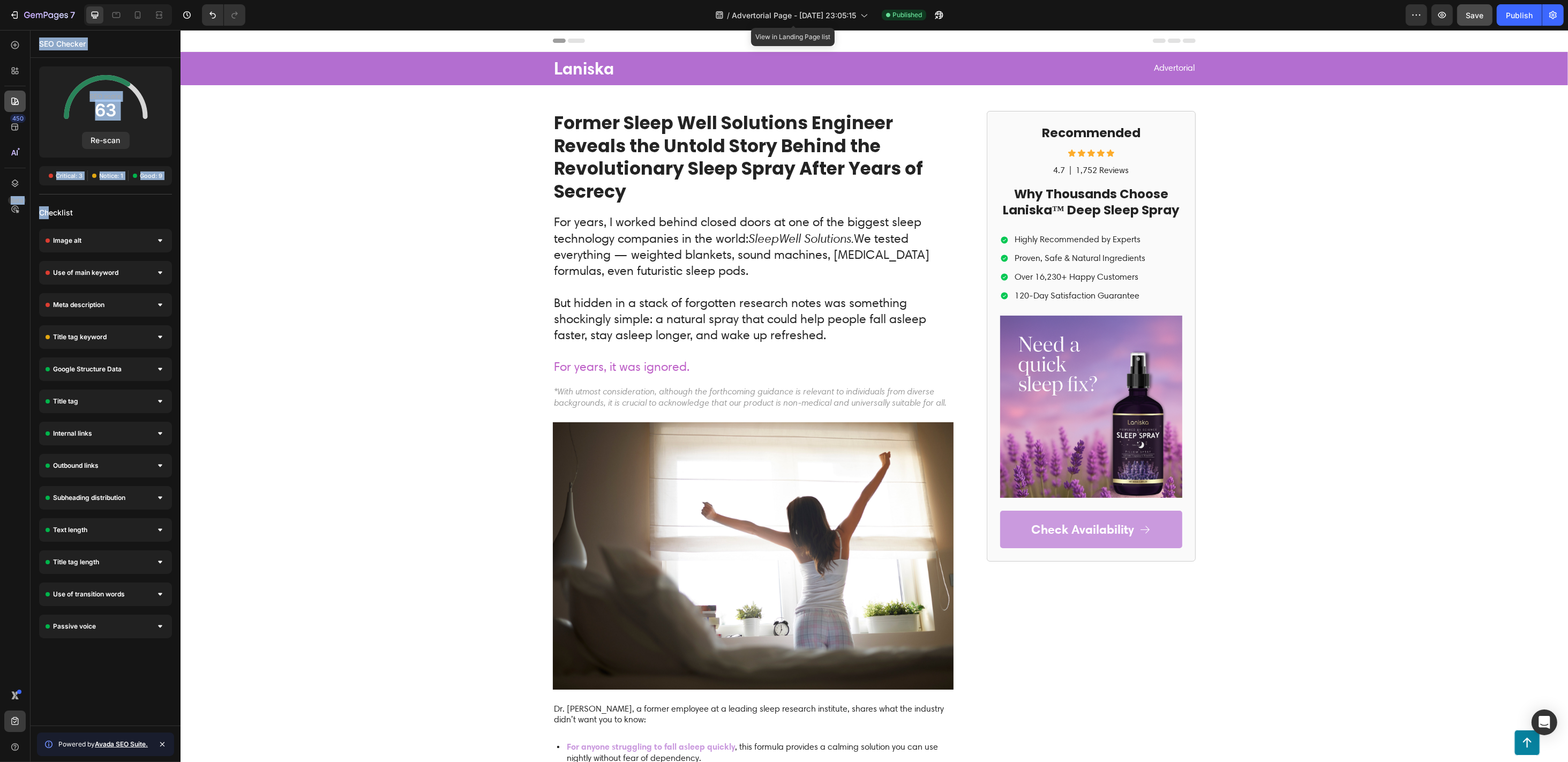
drag, startPoint x: 12, startPoint y: 153, endPoint x: 20, endPoint y: 108, distance: 45.7
click at [46, 213] on div "450 Beta SEO Checker SEO score 63 Re-scan Critical: 3 Notice: 1 Good: 9 Checkli…" at bounding box center [90, 396] width 181 height 732
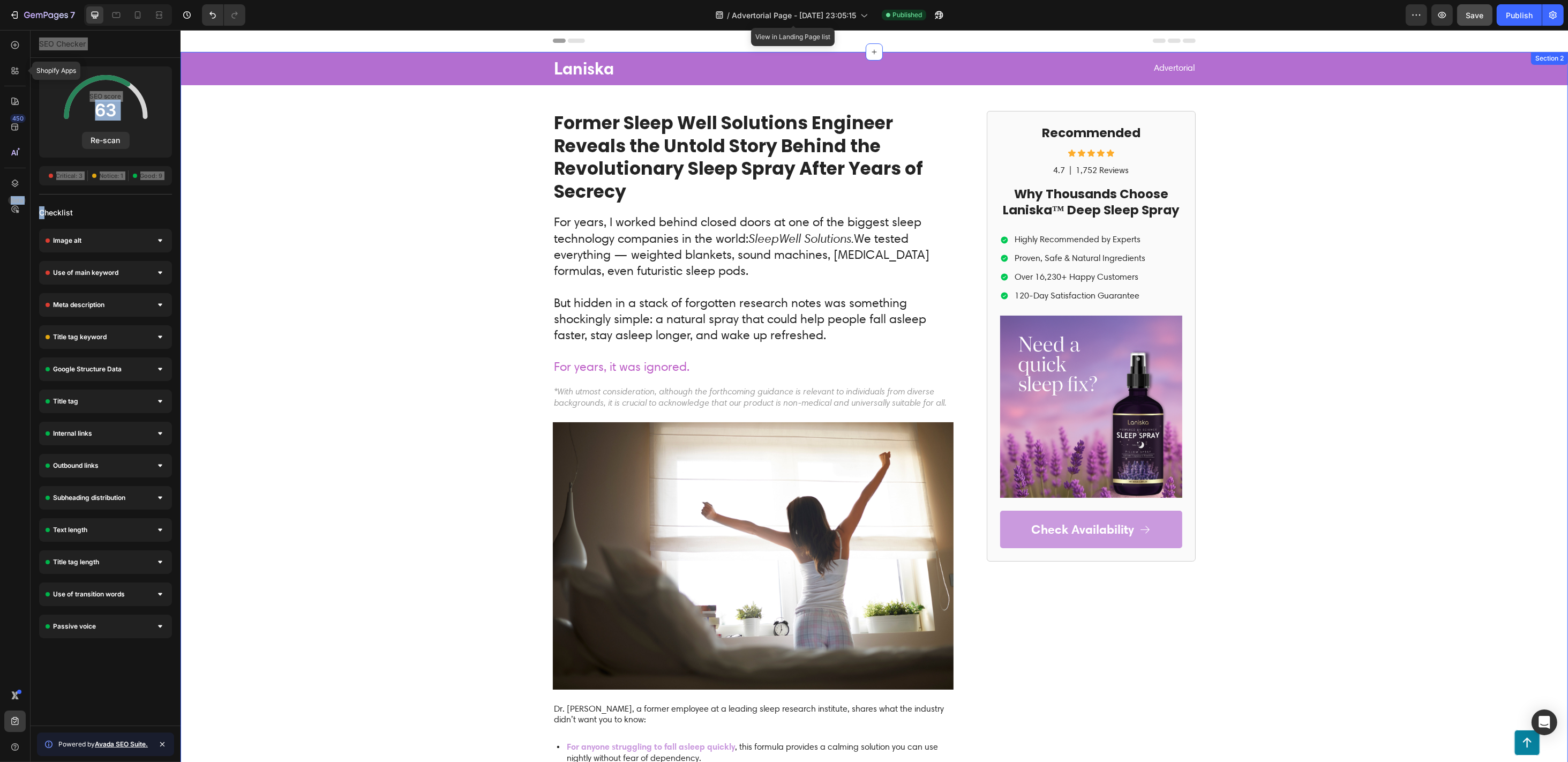
click at [327, 148] on div "Laniska Text Block Advertorial Text Block Row Row Former Sleep Well Solutions E…" at bounding box center [873, 540] width 1387 height 977
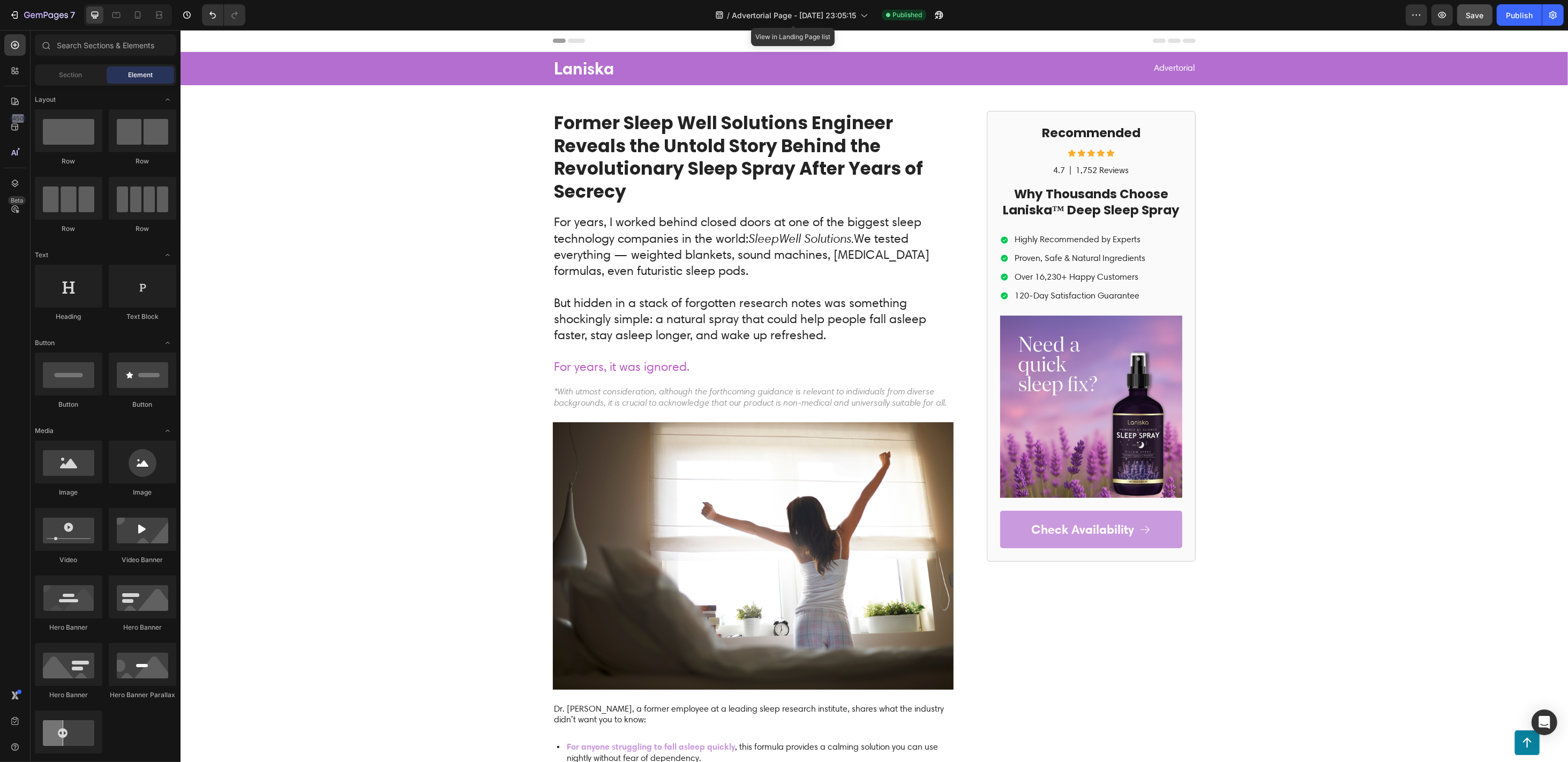
click at [392, 38] on div "Header" at bounding box center [873, 41] width 1387 height 22
click at [204, 38] on span "Header" at bounding box center [212, 40] width 24 height 11
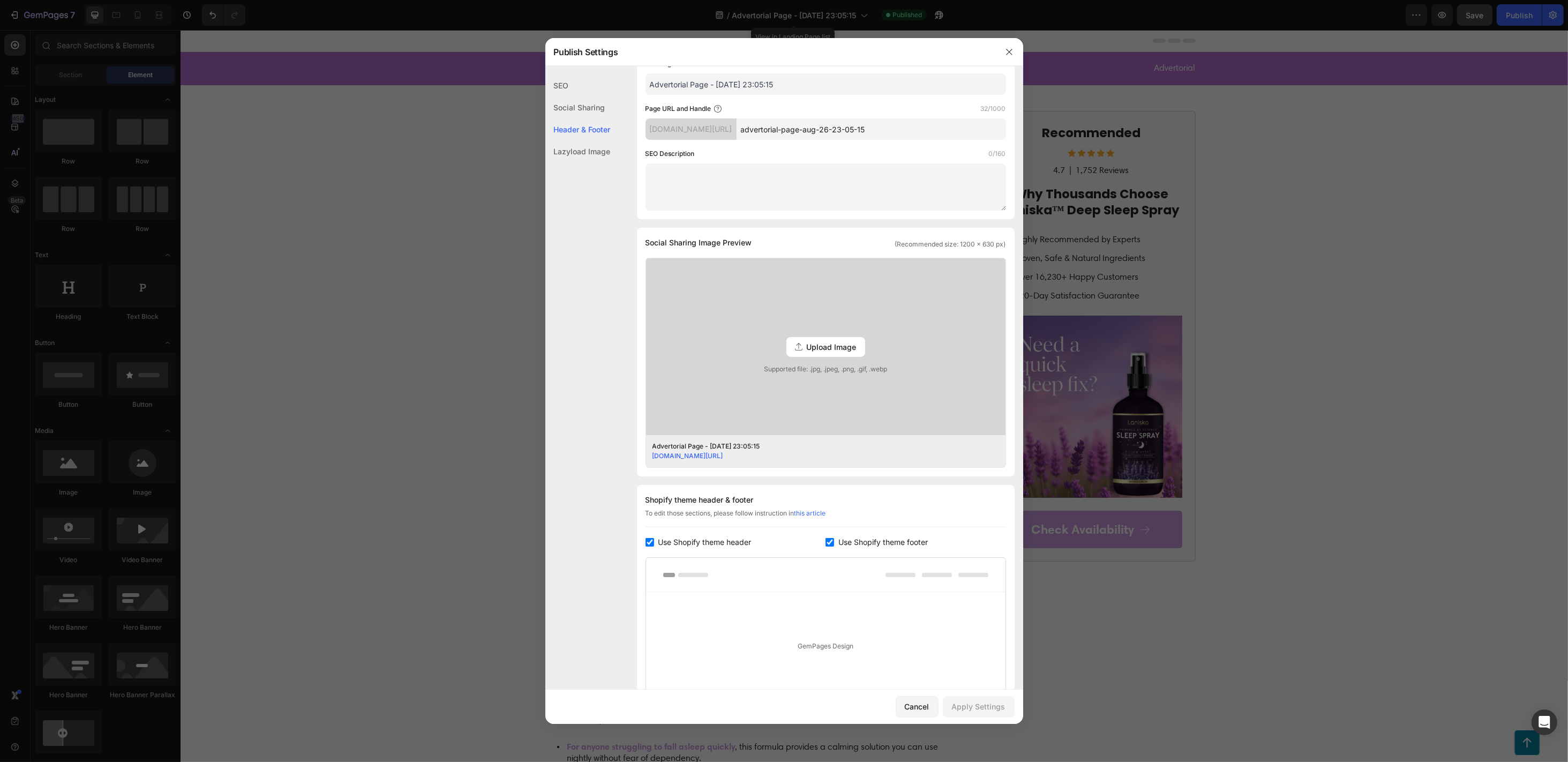
scroll to position [155, 0]
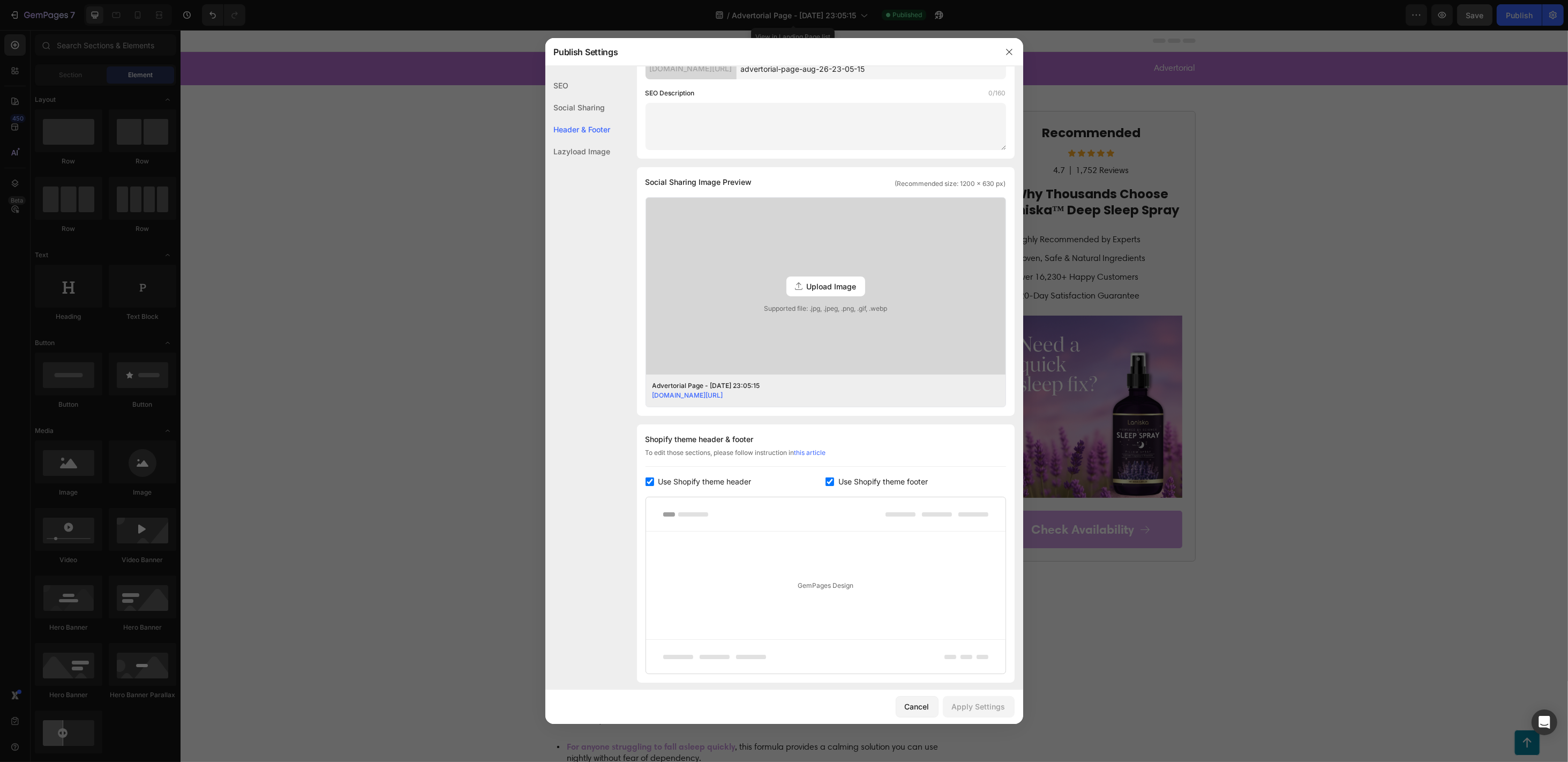
click at [650, 486] on div "Use Shopify theme header" at bounding box center [736, 482] width 181 height 13
checkbox input "false"
click at [827, 480] on input "checkbox" at bounding box center [830, 482] width 8 height 8
checkbox input "false"
click at [982, 571] on div "Apply Settings" at bounding box center [979, 706] width 54 height 11
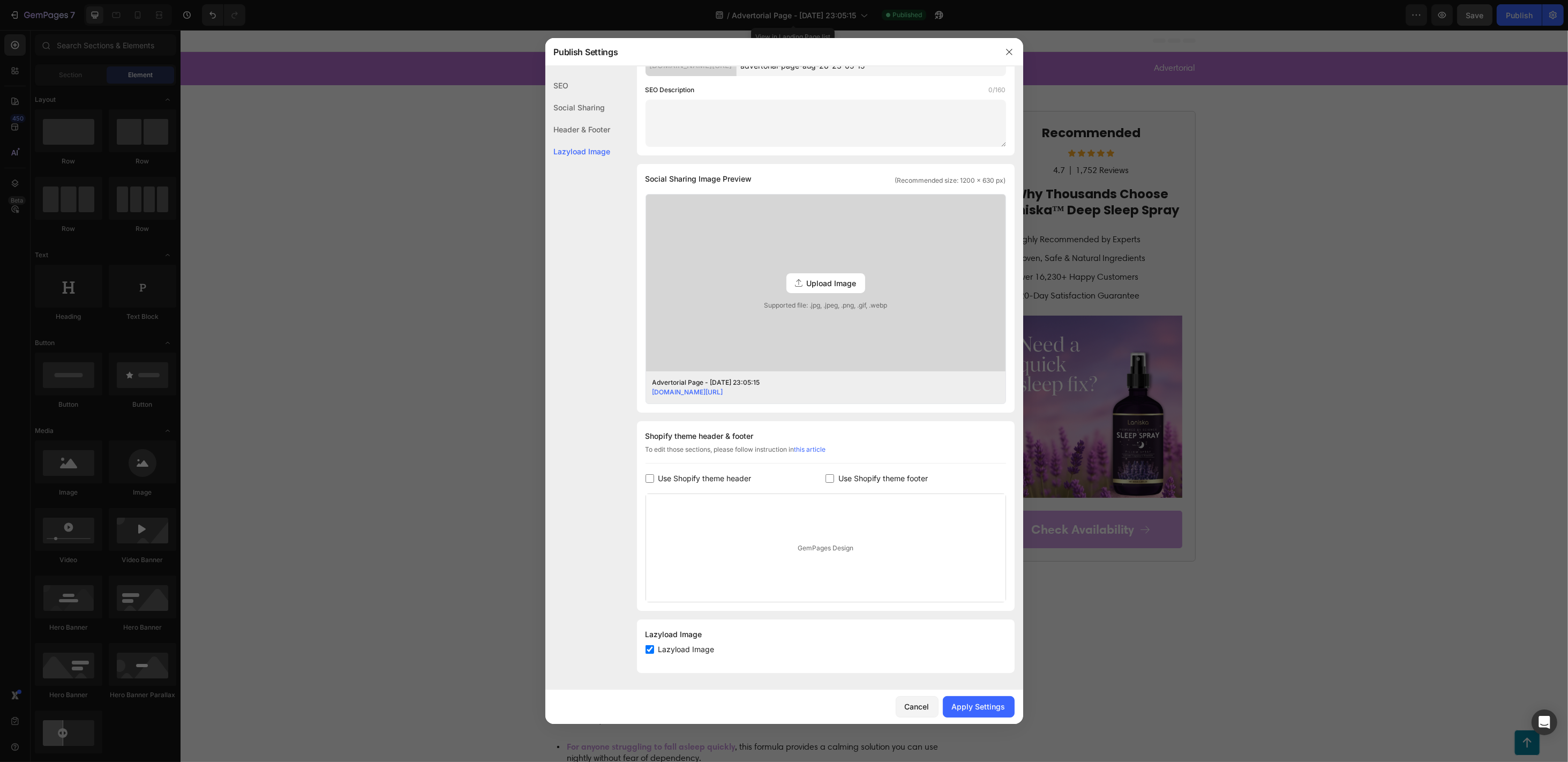
scroll to position [0, 0]
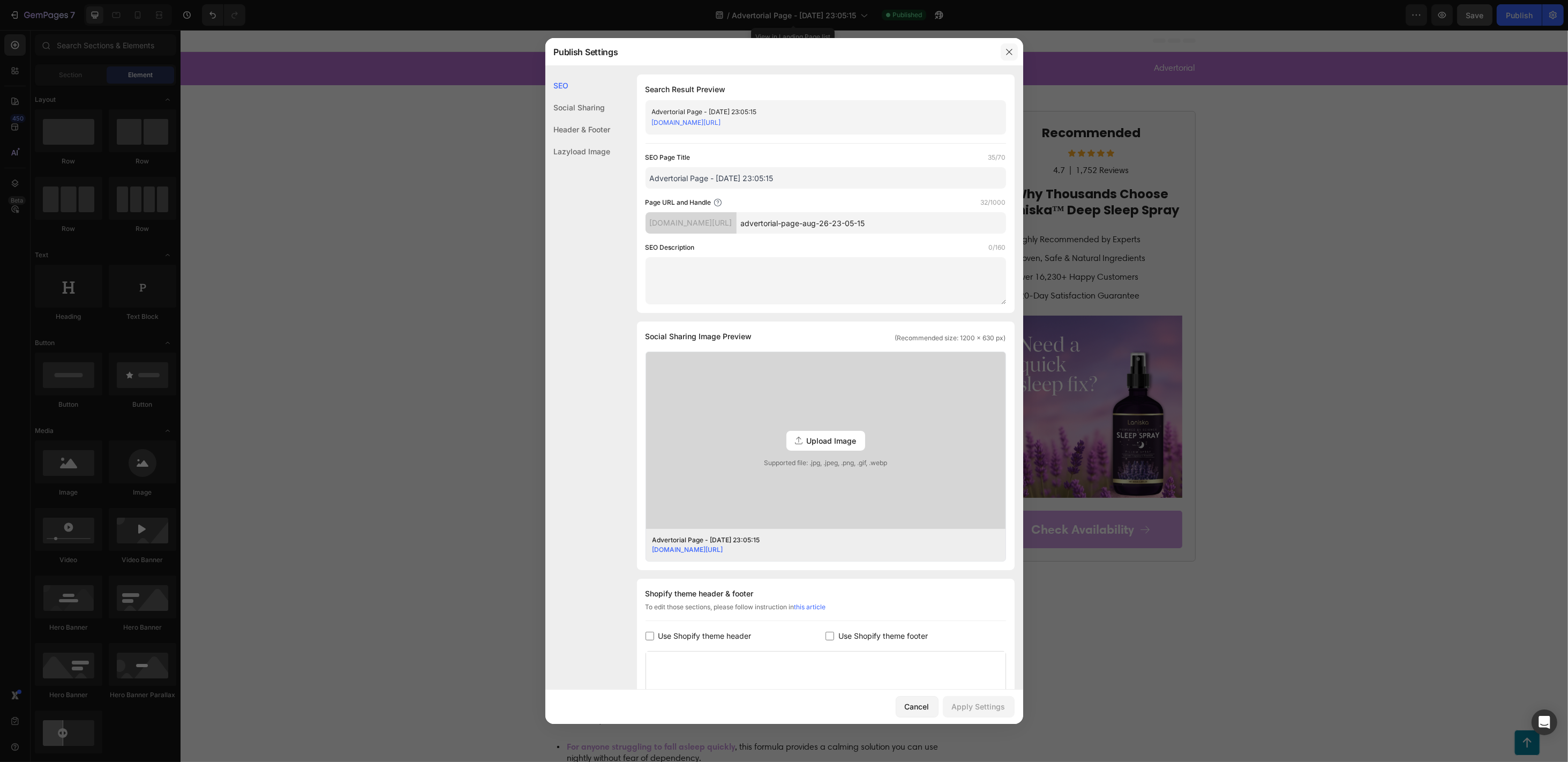
click at [1008, 51] on icon "button" at bounding box center [1009, 52] width 6 height 6
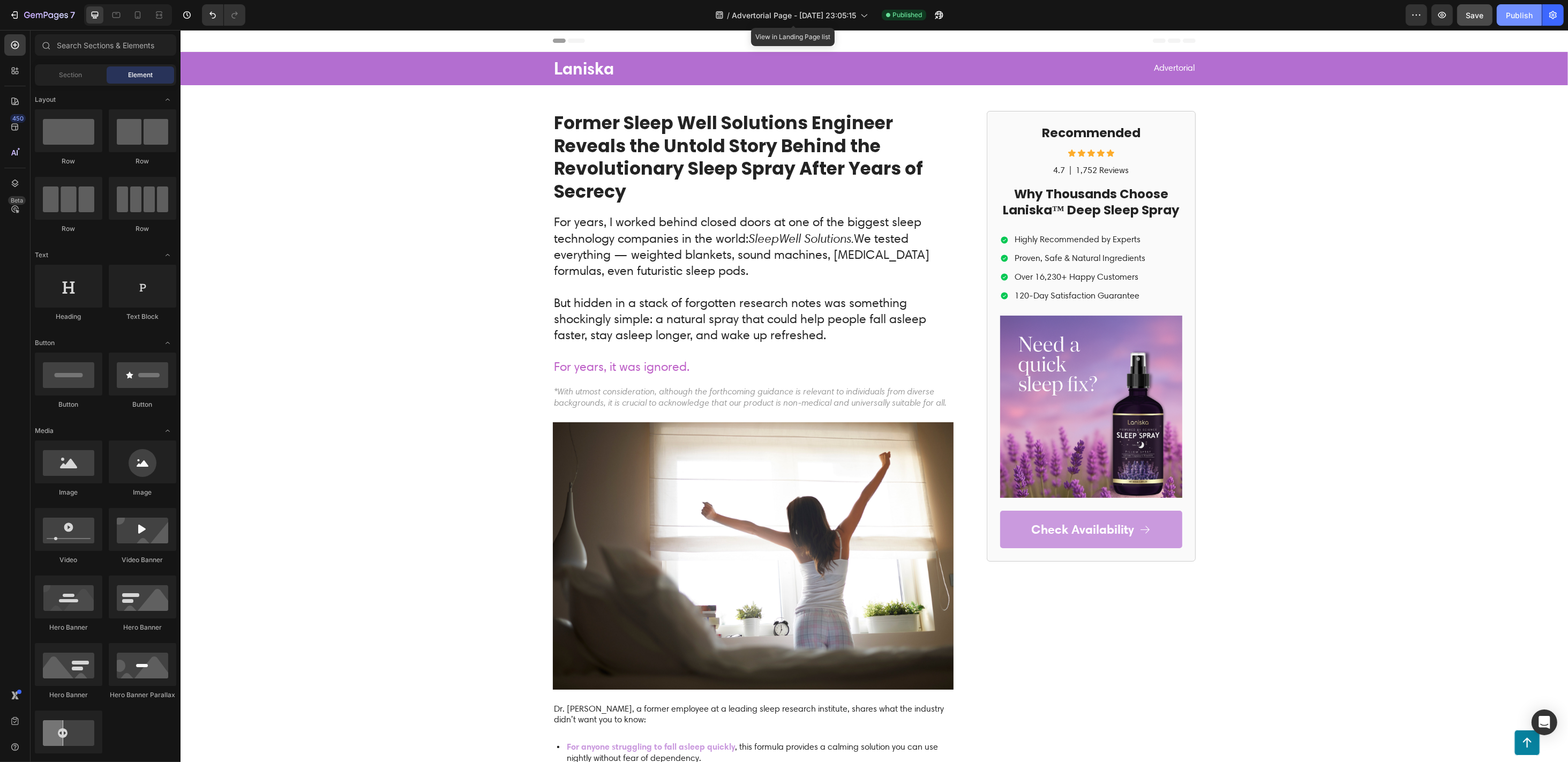
click at [1176, 17] on div "Publish" at bounding box center [1519, 16] width 27 height 11
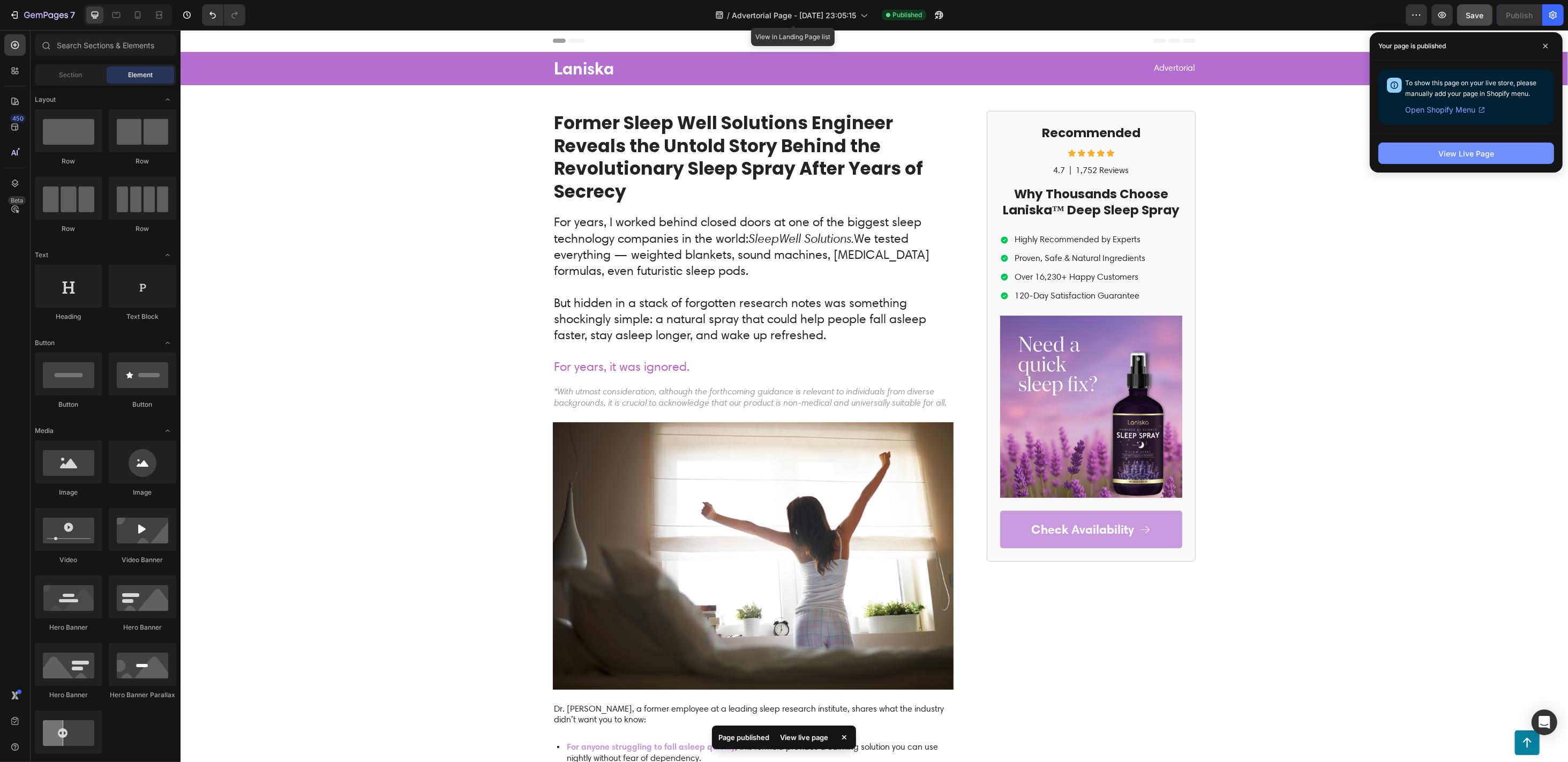
click at [1176, 147] on button "View Live Page" at bounding box center [1466, 153] width 176 height 21
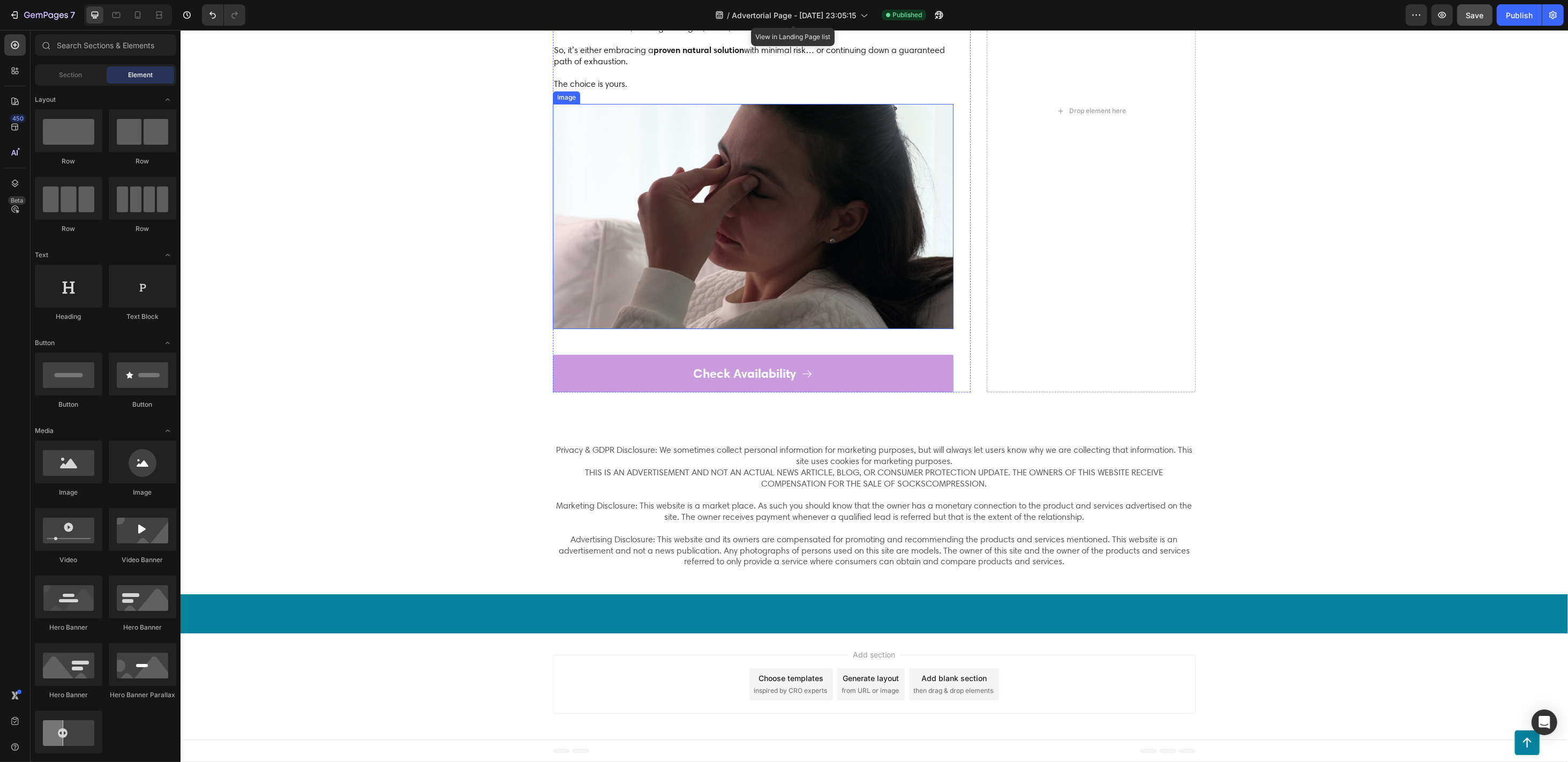
scroll to position [4446, 0]
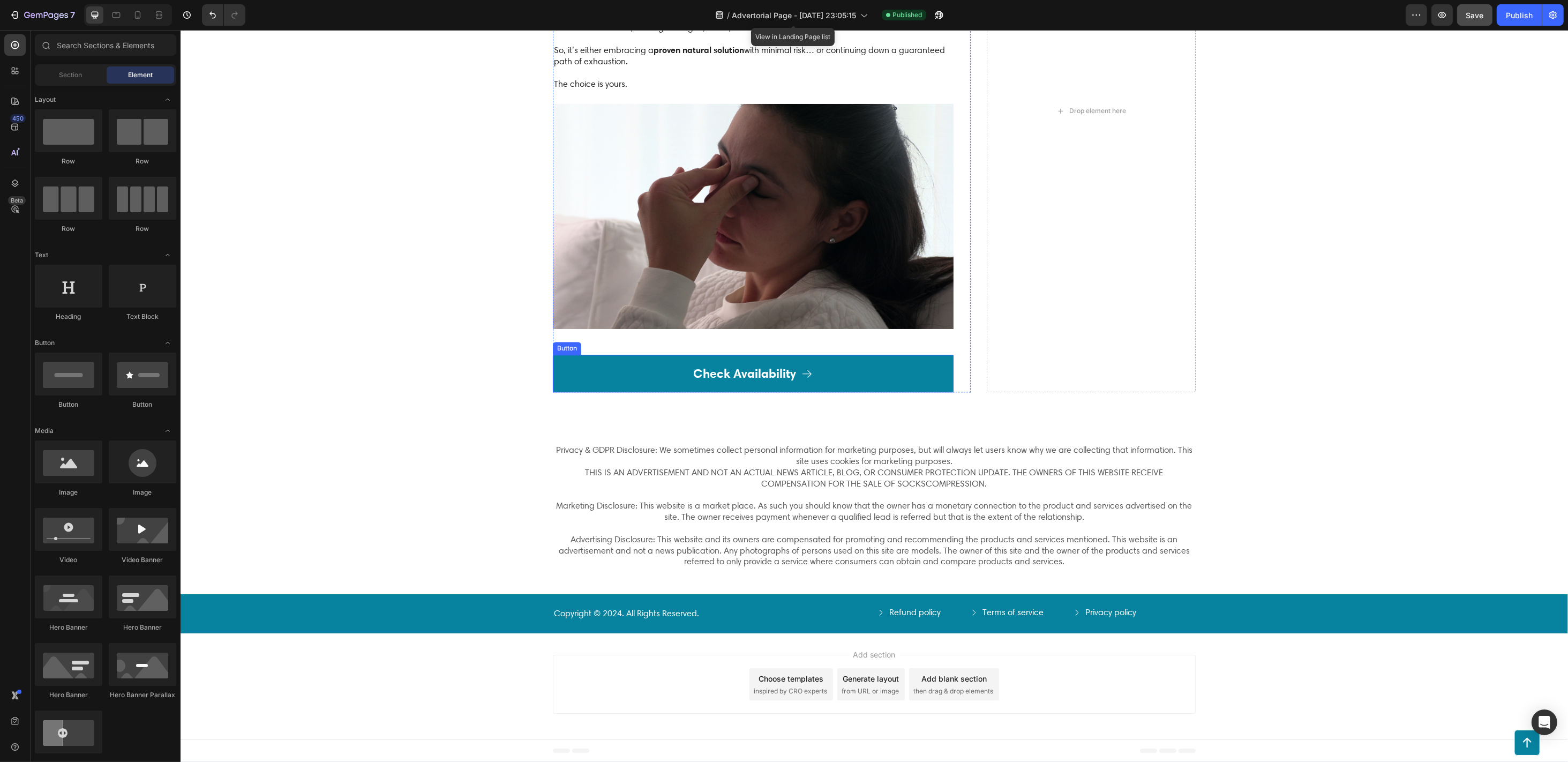
click at [609, 365] on link "Check Availability" at bounding box center [753, 374] width 401 height 38
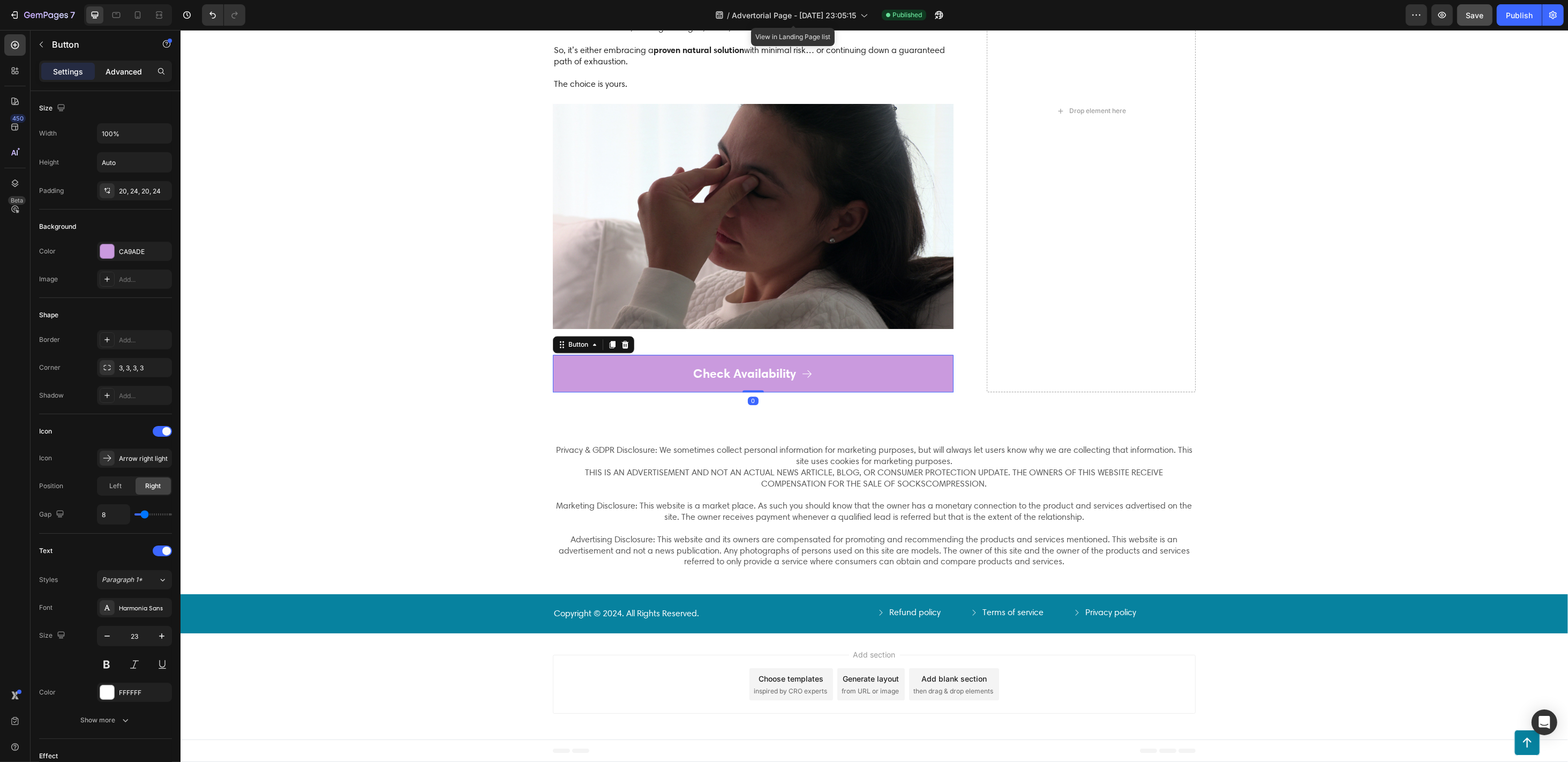
drag, startPoint x: 121, startPoint y: 83, endPoint x: 117, endPoint y: 77, distance: 7.2
click at [121, 83] on div "Settings Advanced" at bounding box center [105, 75] width 150 height 30
click at [116, 75] on p "Advanced" at bounding box center [123, 72] width 37 height 11
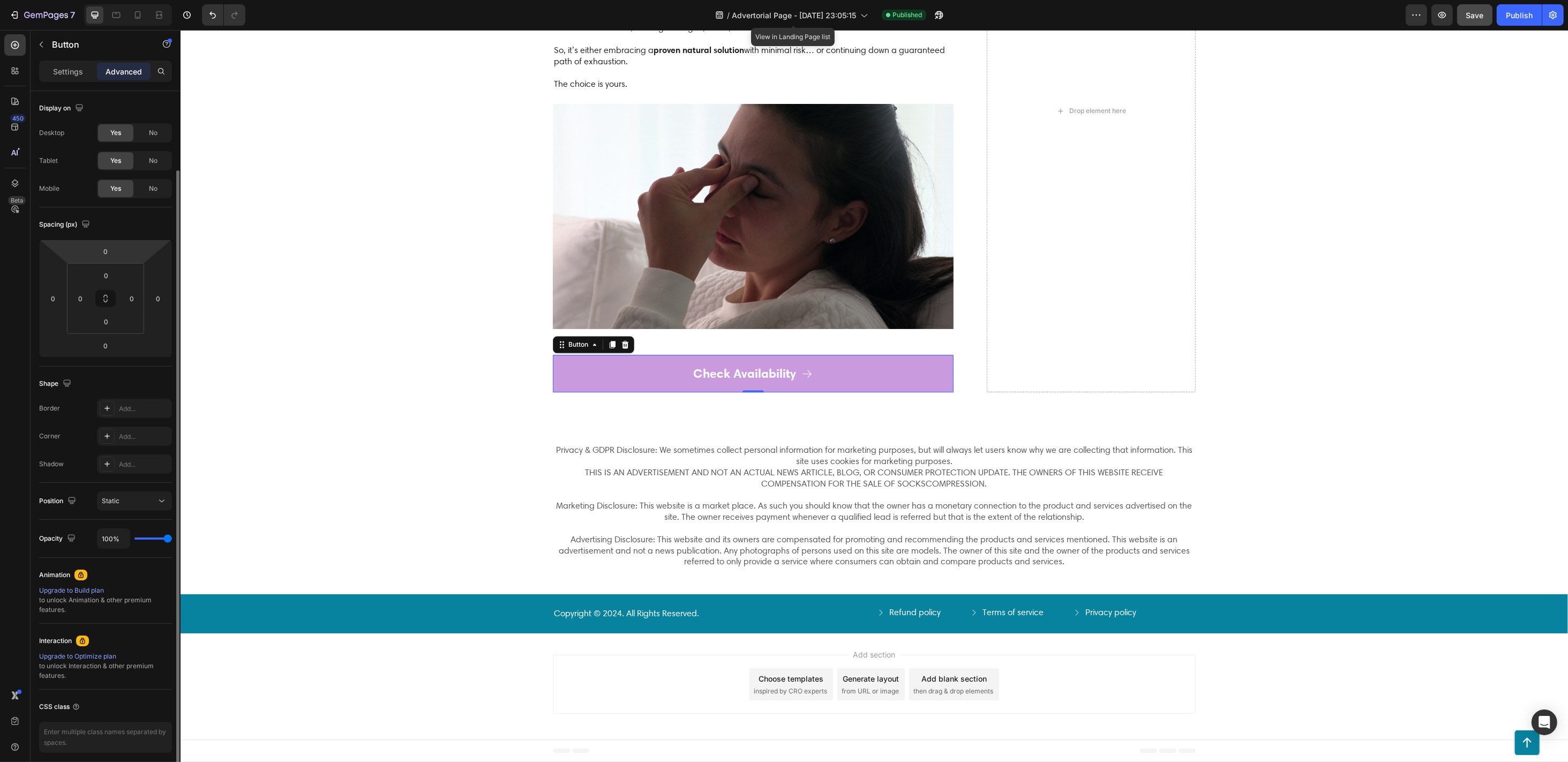
scroll to position [41, 0]
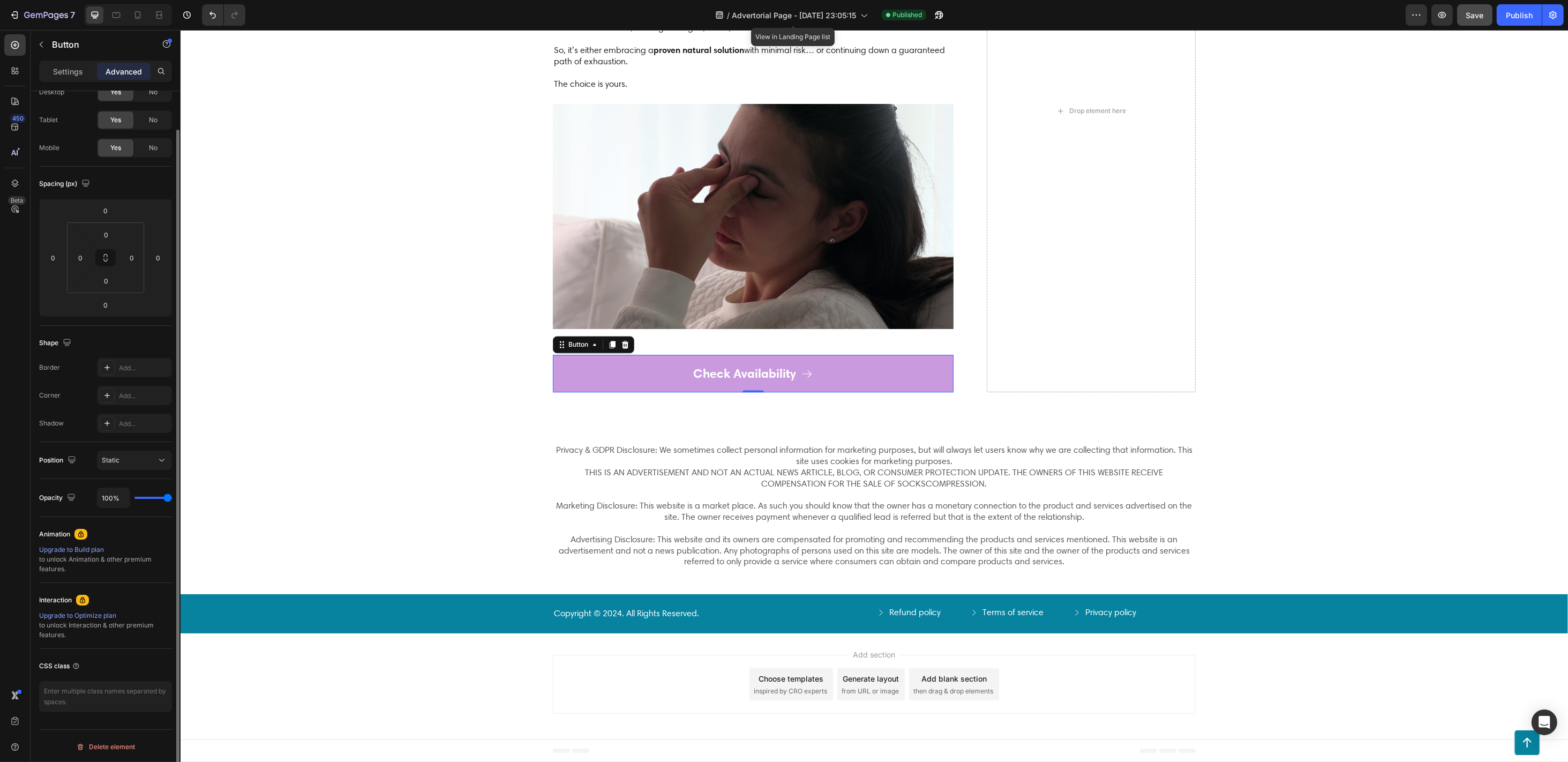
click at [58, 61] on div "Settings Advanced" at bounding box center [105, 71] width 133 height 21
click at [61, 69] on p "Settings" at bounding box center [68, 72] width 30 height 11
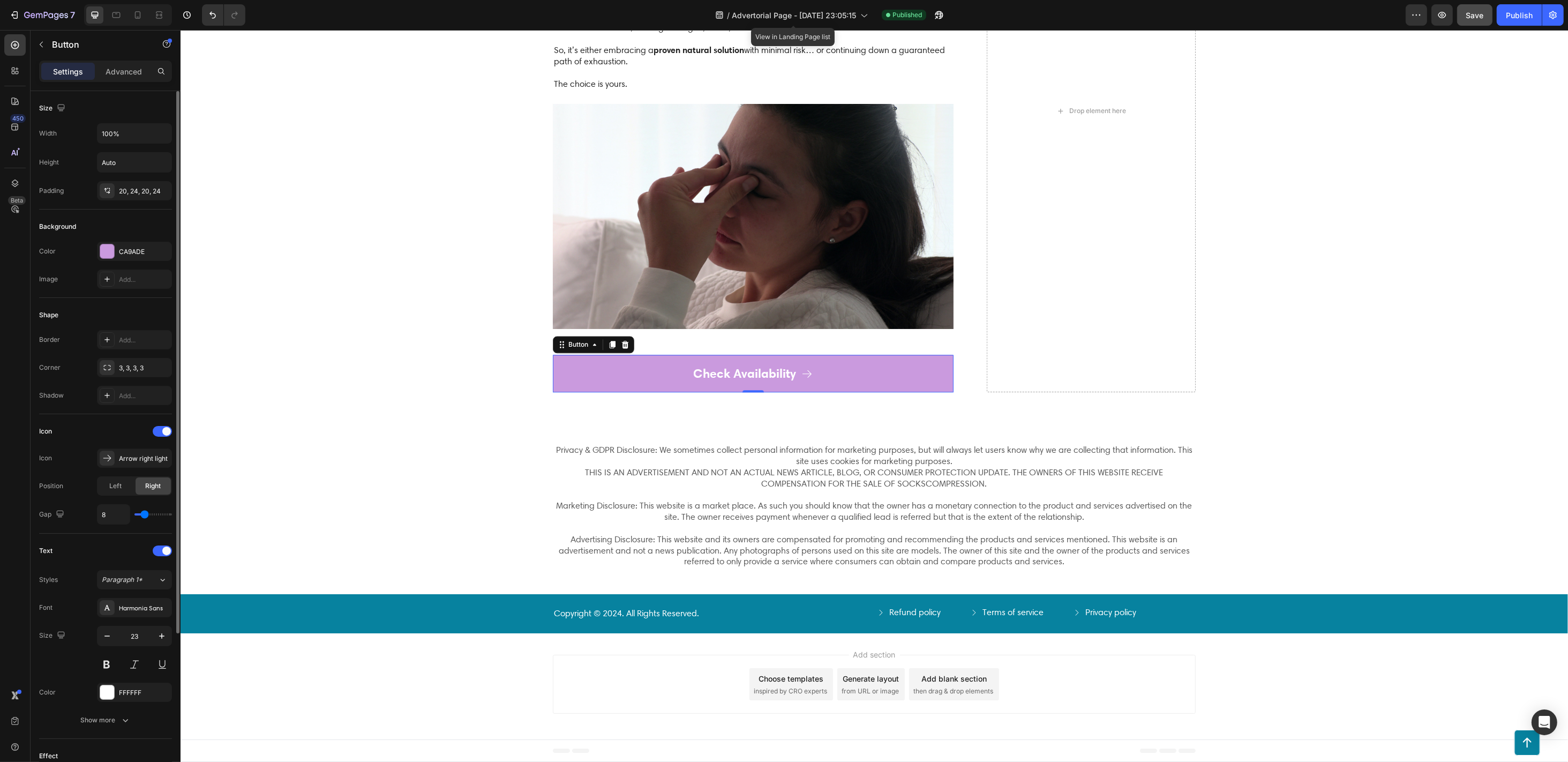
scroll to position [142, 0]
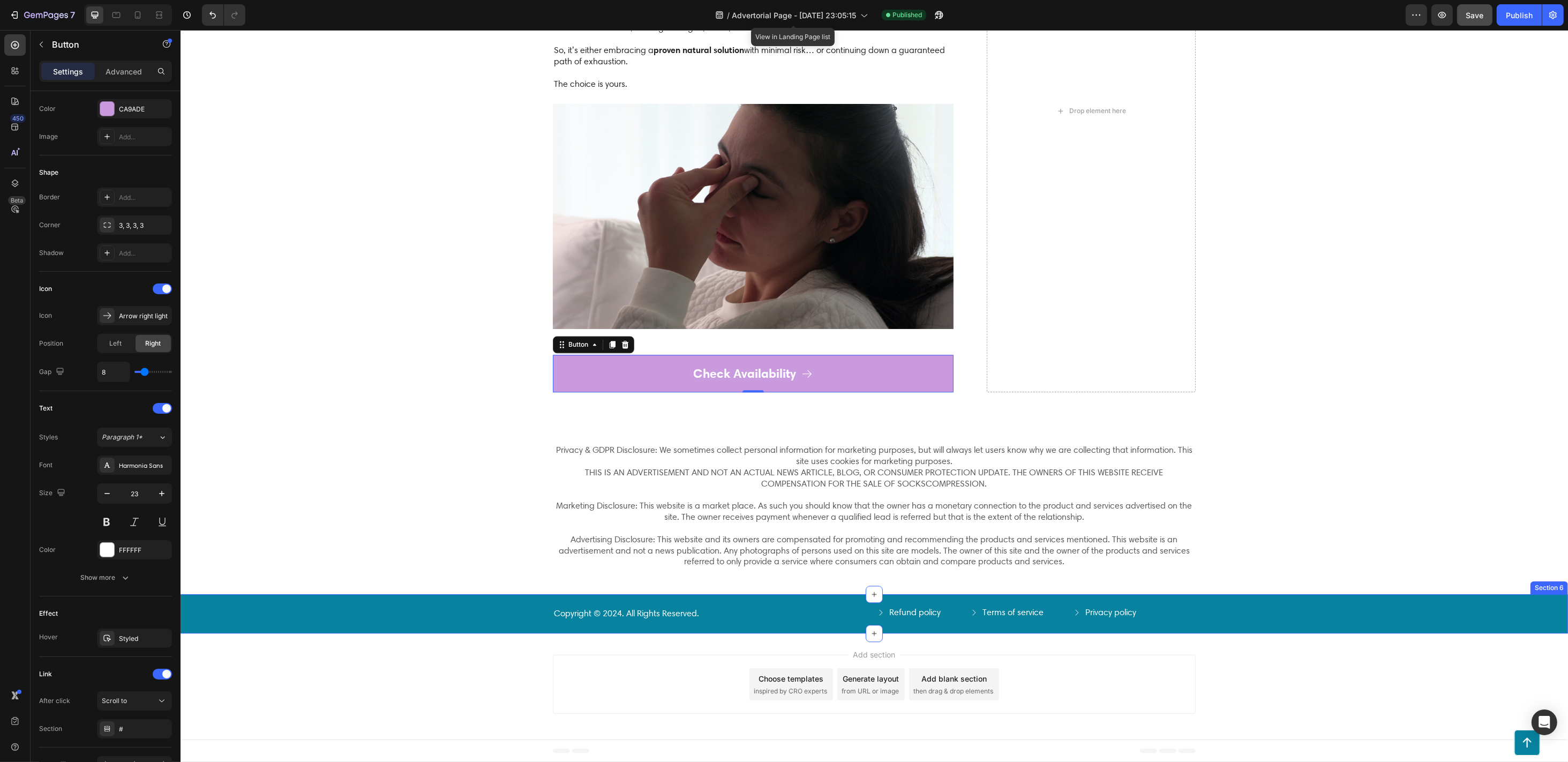
click at [412, 571] on div "Copyright © 2024. All Rights Reserved. Text Block Refund policy Button Terms of…" at bounding box center [873, 614] width 1366 height 13
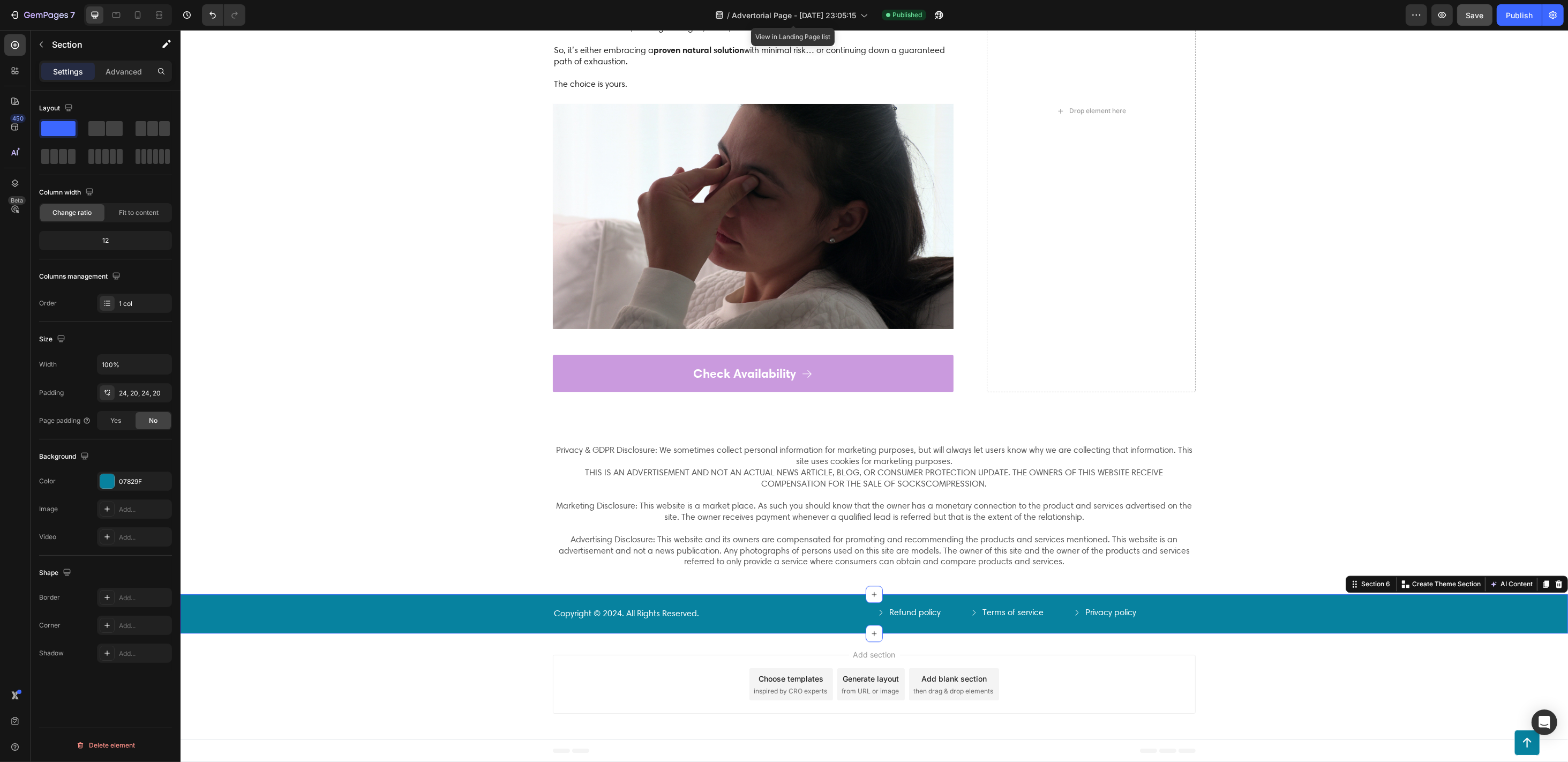
scroll to position [0, 0]
click at [405, 571] on div "Copyright © 2024. All Rights Reserved. Text Block Refund policy Button Terms of…" at bounding box center [873, 614] width 1387 height 39
click at [102, 475] on div at bounding box center [107, 481] width 14 height 14
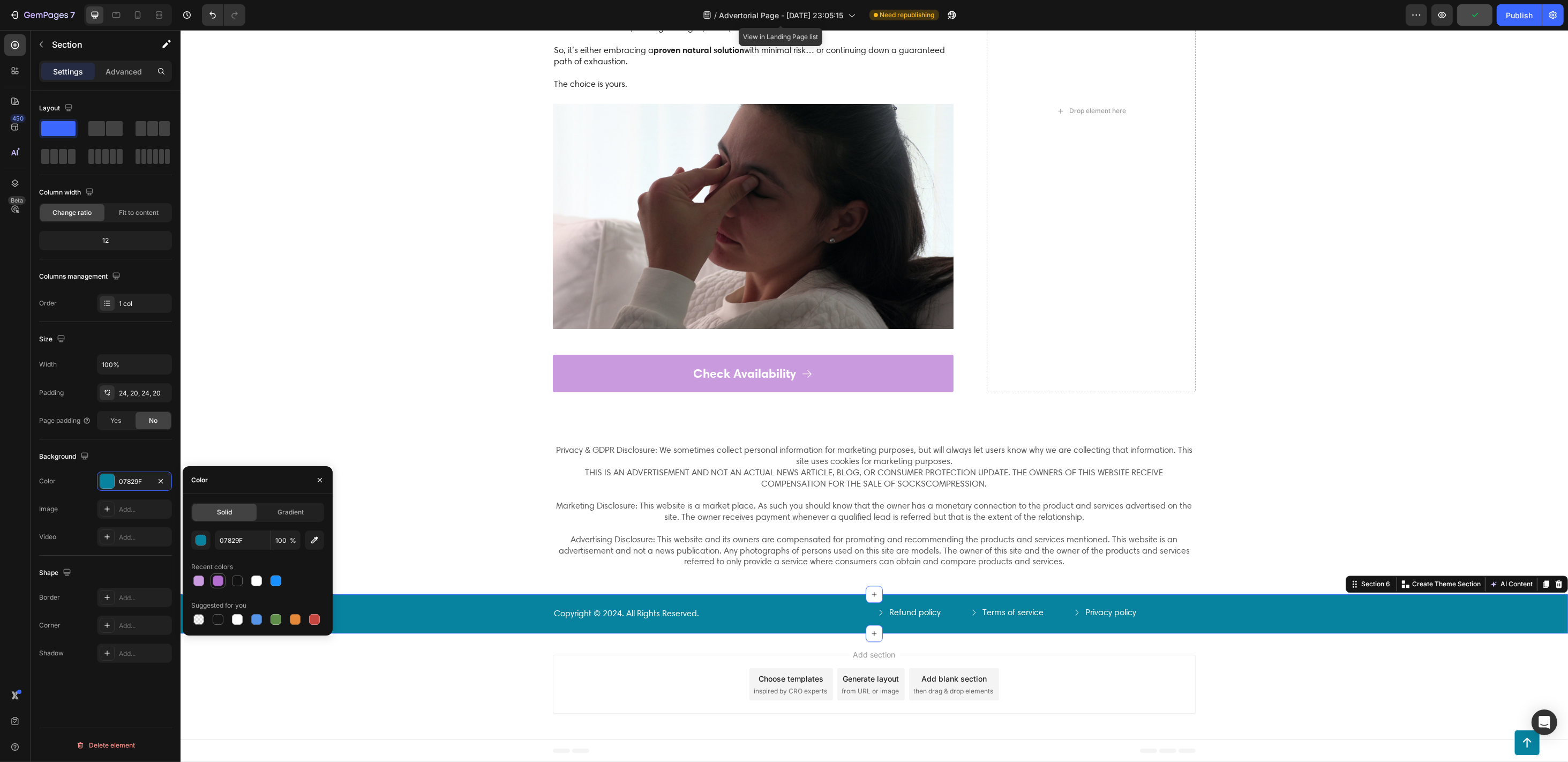
click at [216, 571] on div at bounding box center [217, 580] width 11 height 11
type input "B36ED0"
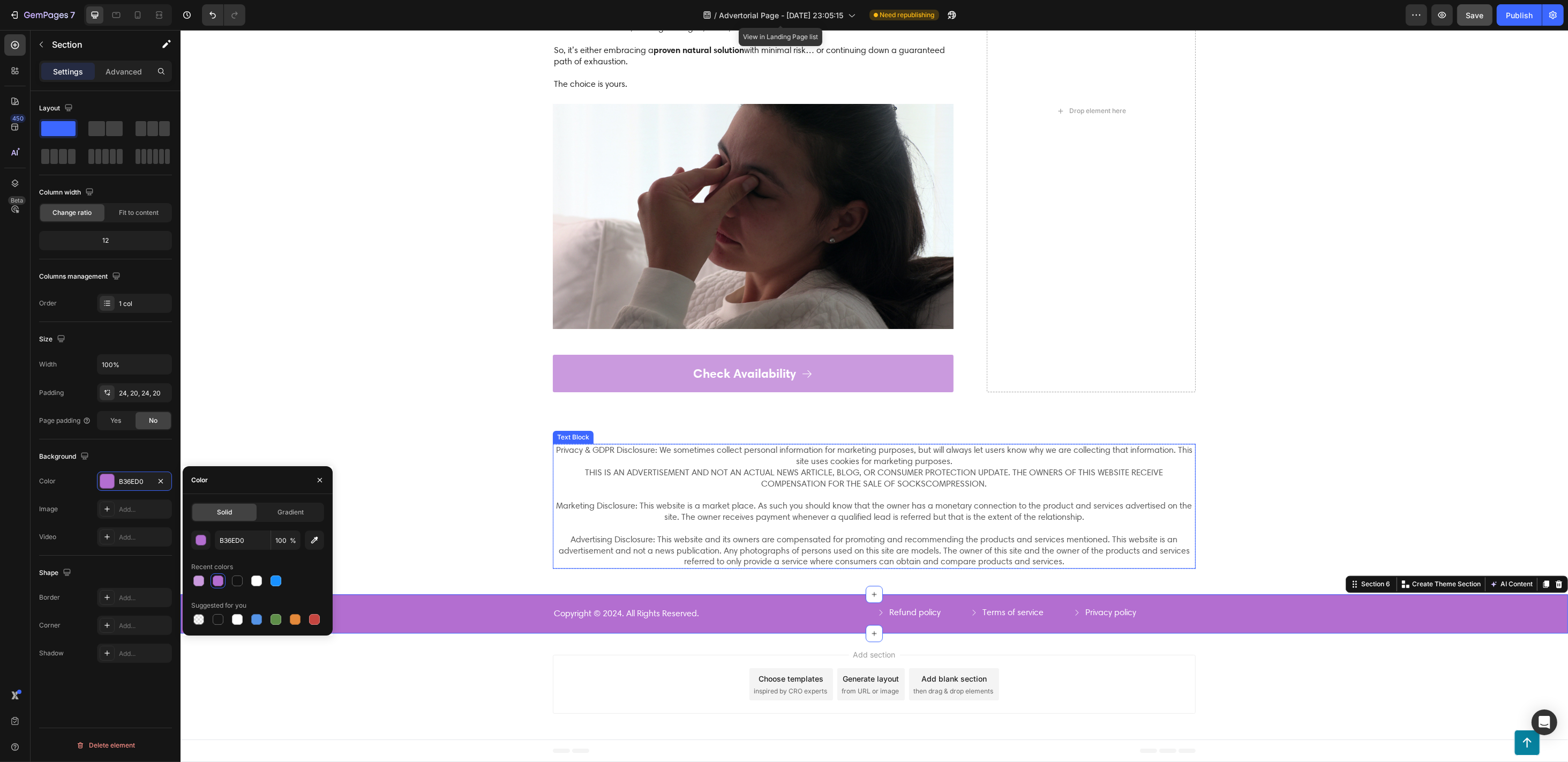
scroll to position [4446, 0]
click at [783, 571] on div "Choose templates" at bounding box center [791, 679] width 65 height 11
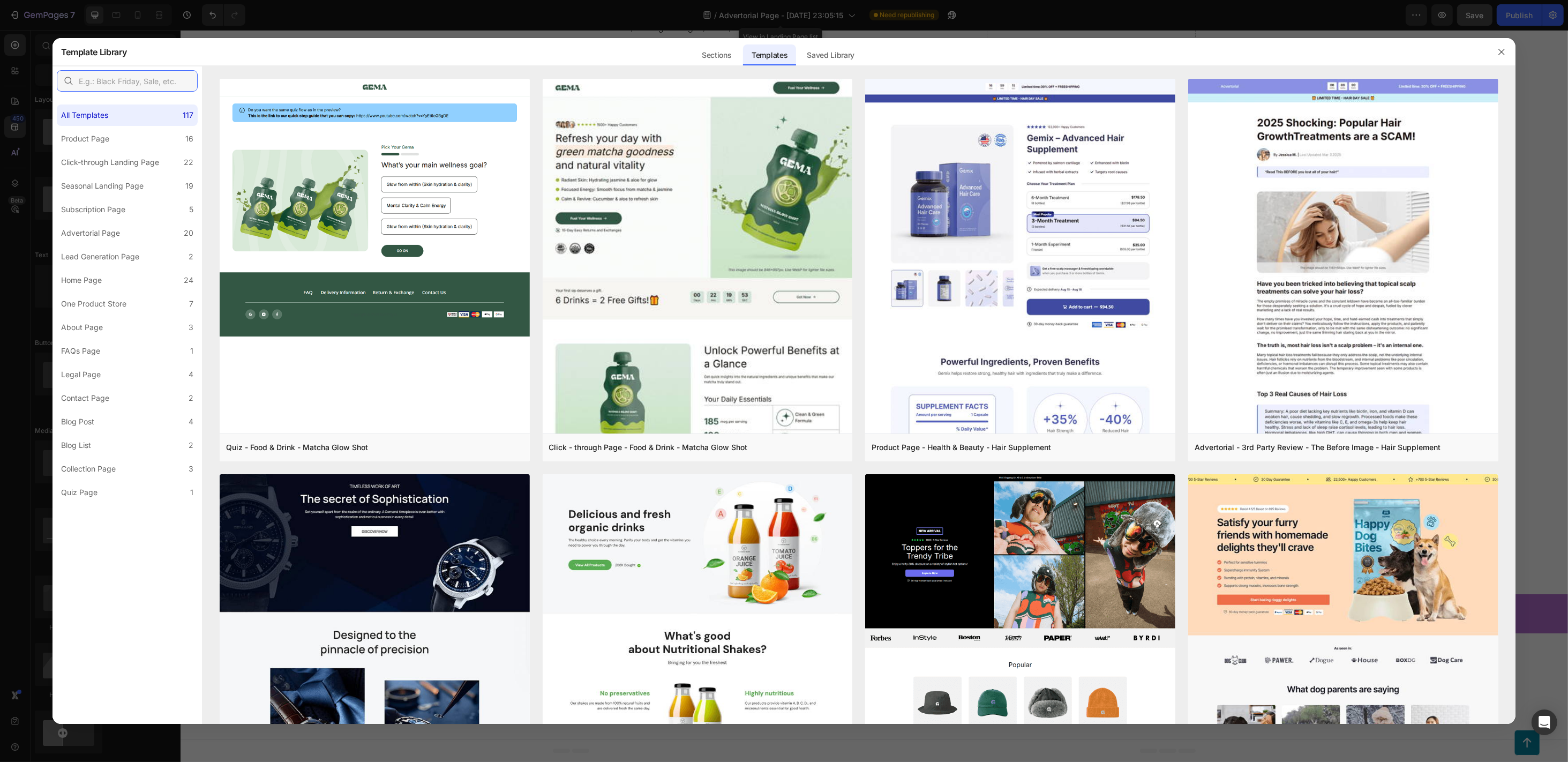
click at [106, 87] on input "text" at bounding box center [127, 81] width 141 height 21
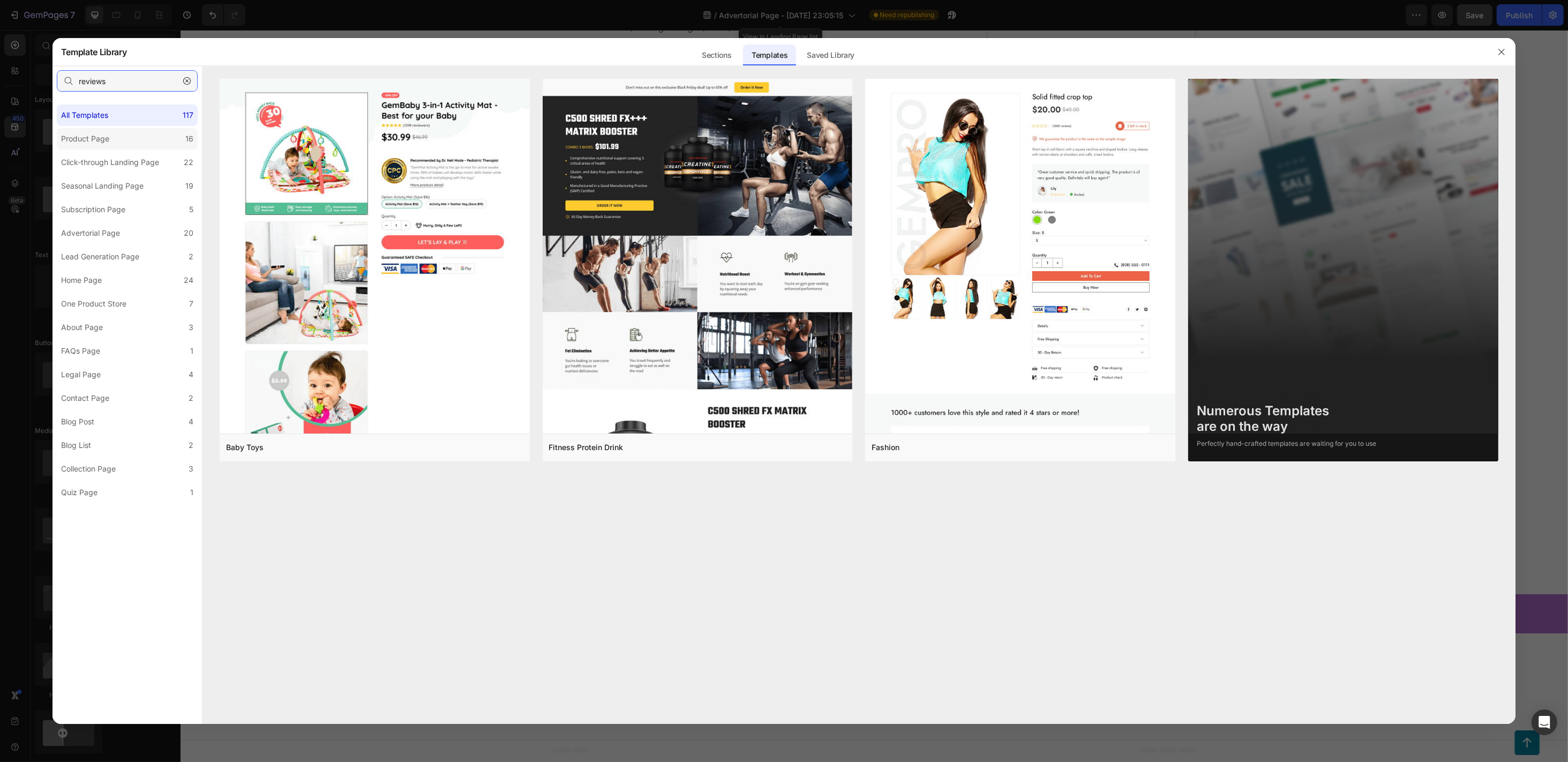
type input "reviews"
click at [105, 142] on div "Product Page" at bounding box center [85, 139] width 48 height 13
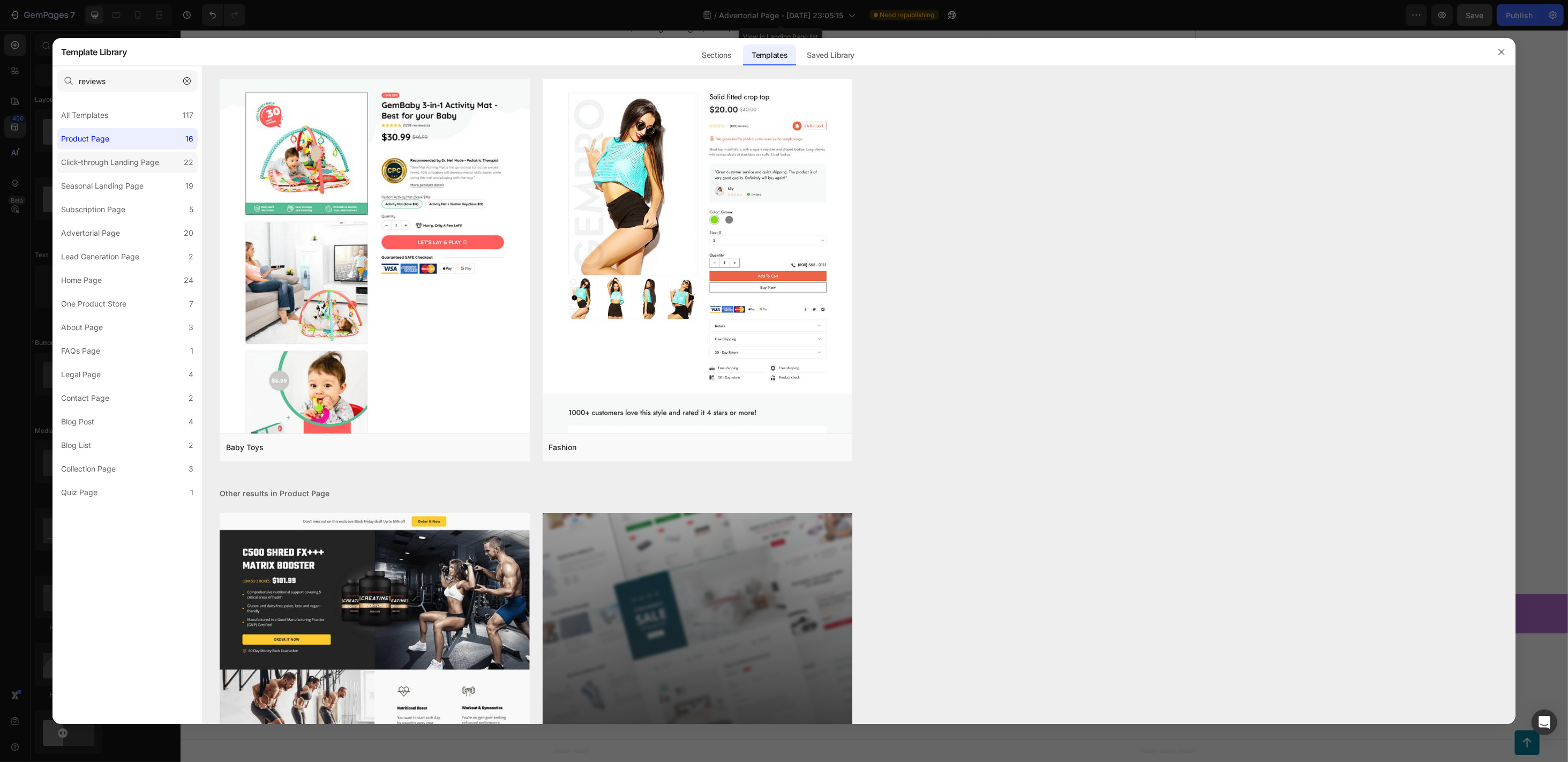
click at [103, 156] on div "Click-through Landing Page" at bounding box center [110, 163] width 98 height 13
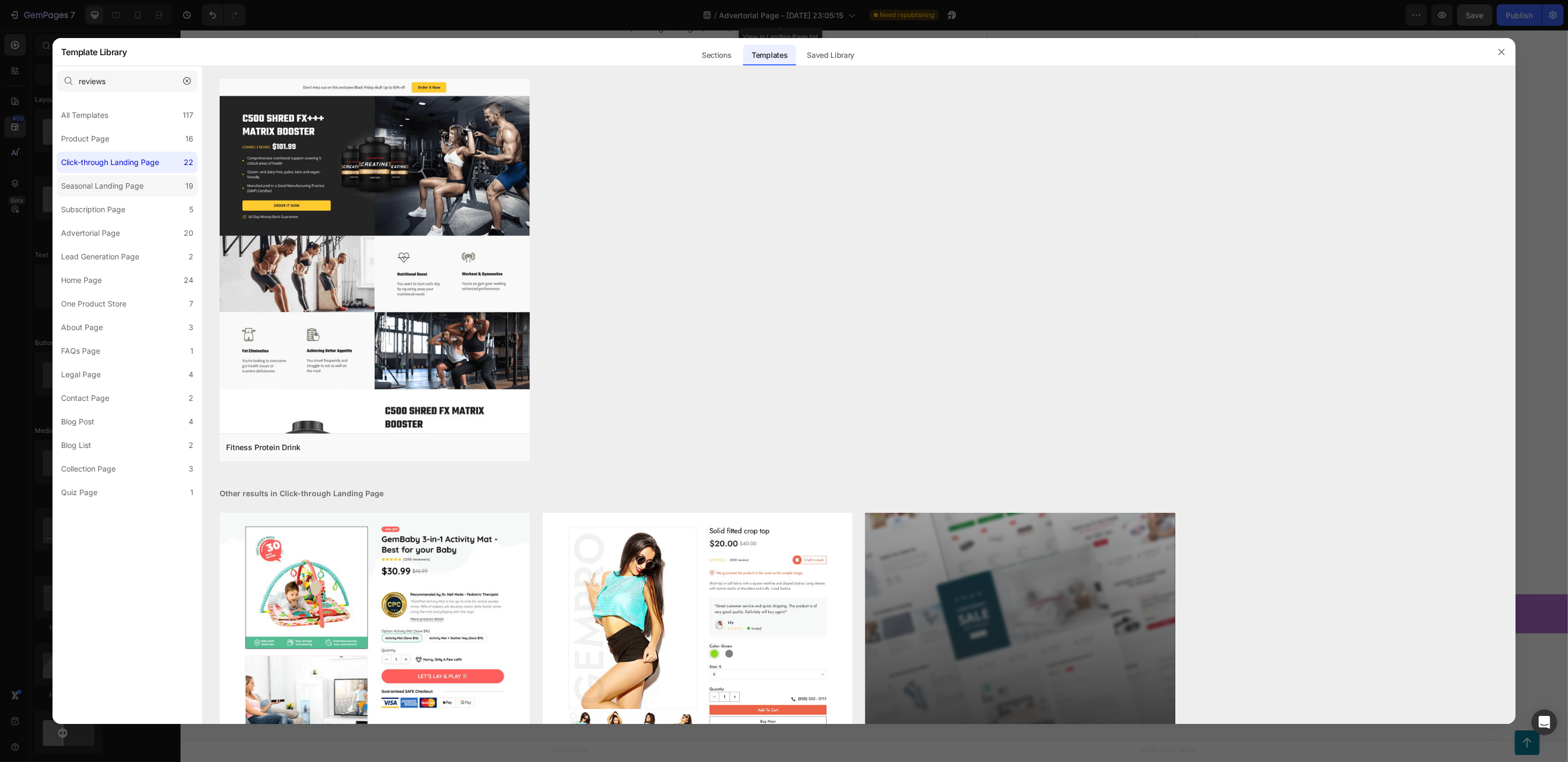
click at [108, 178] on label "Seasonal Landing Page 19" at bounding box center [127, 186] width 141 height 21
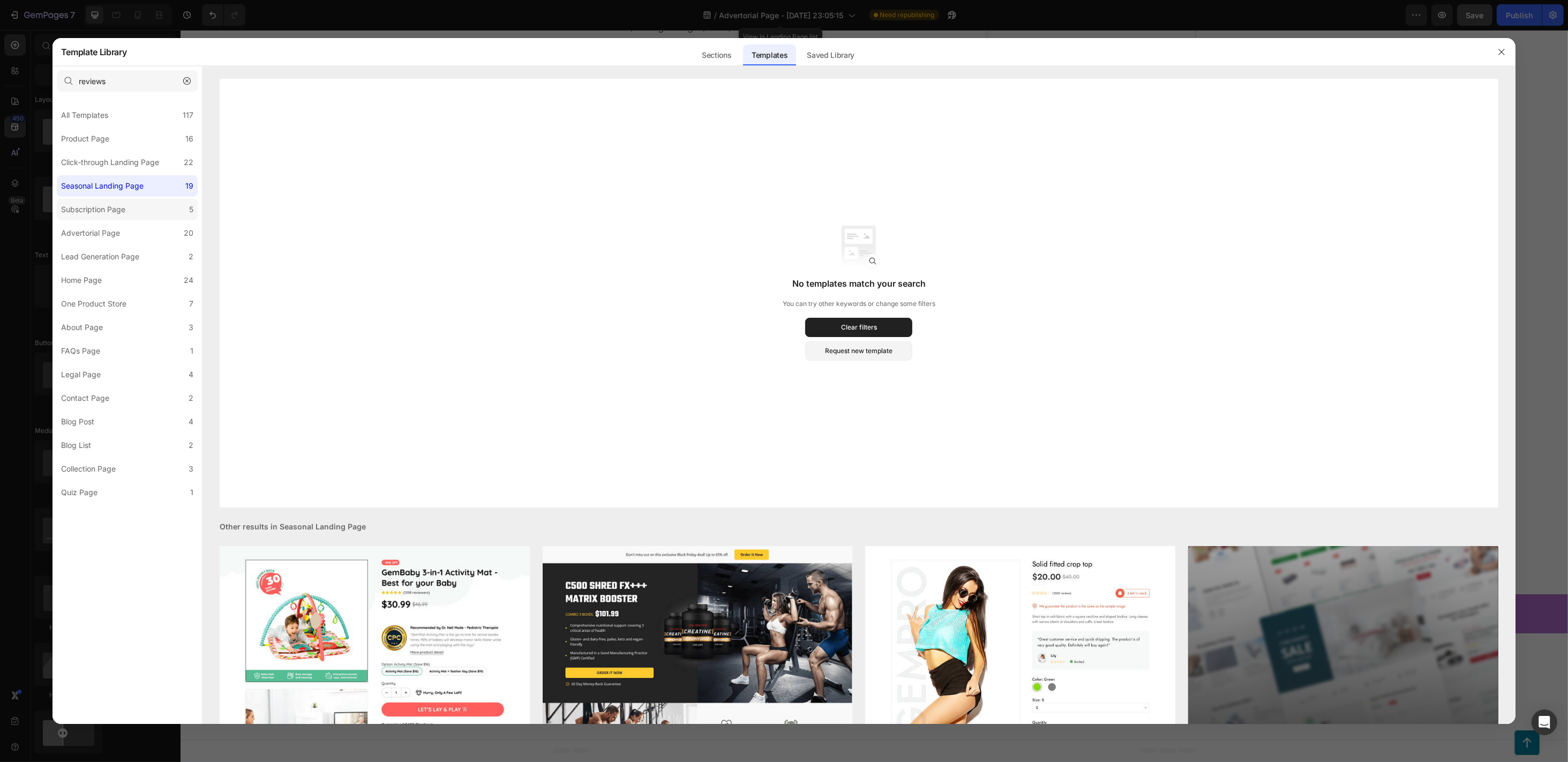
click at [108, 206] on div "Subscription Page" at bounding box center [93, 209] width 65 height 13
click at [108, 226] on label "Advertorial Page 20" at bounding box center [127, 233] width 141 height 21
click at [108, 253] on div "Lead Generation Page" at bounding box center [101, 257] width 78 height 13
click at [100, 280] on div "Home Page" at bounding box center [82, 280] width 41 height 13
click at [87, 467] on div "Collection Page" at bounding box center [88, 469] width 55 height 13
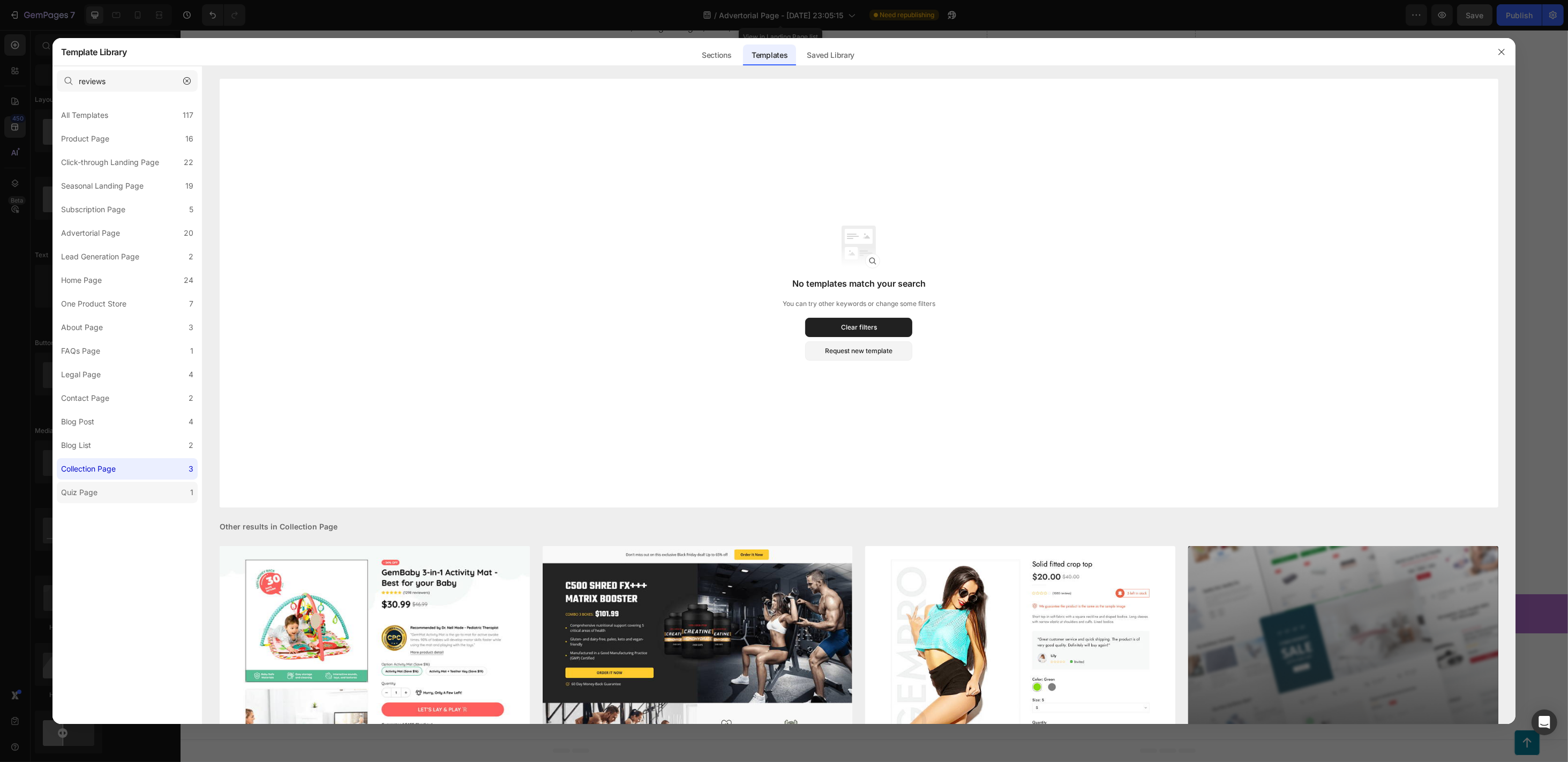
click at [89, 482] on label "Quiz Page 1" at bounding box center [127, 492] width 141 height 21
click at [91, 488] on div "Quiz Page" at bounding box center [79, 492] width 37 height 13
click at [808, 382] on div "No templates match your search You can try other keywords or change some filter…" at bounding box center [859, 293] width 1279 height 428
click at [834, 329] on button "Clear filters" at bounding box center [858, 328] width 107 height 20
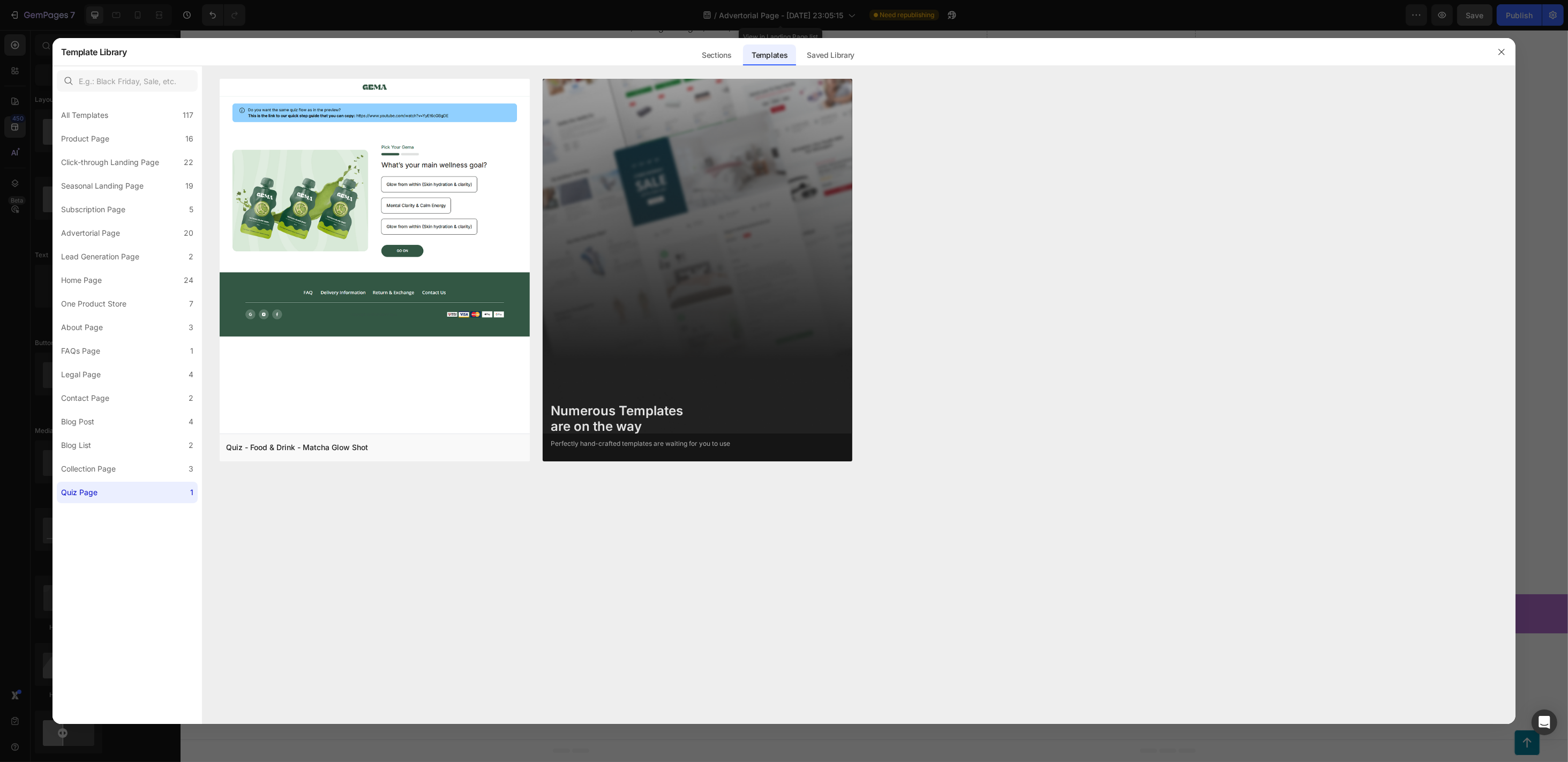
click at [147, 503] on div "All Templates 117 Product Page 16 Click-through Landing Page 22 Seasonal Landin…" at bounding box center [127, 410] width 150 height 628
click at [1176, 49] on icon "button" at bounding box center [1502, 52] width 8 height 8
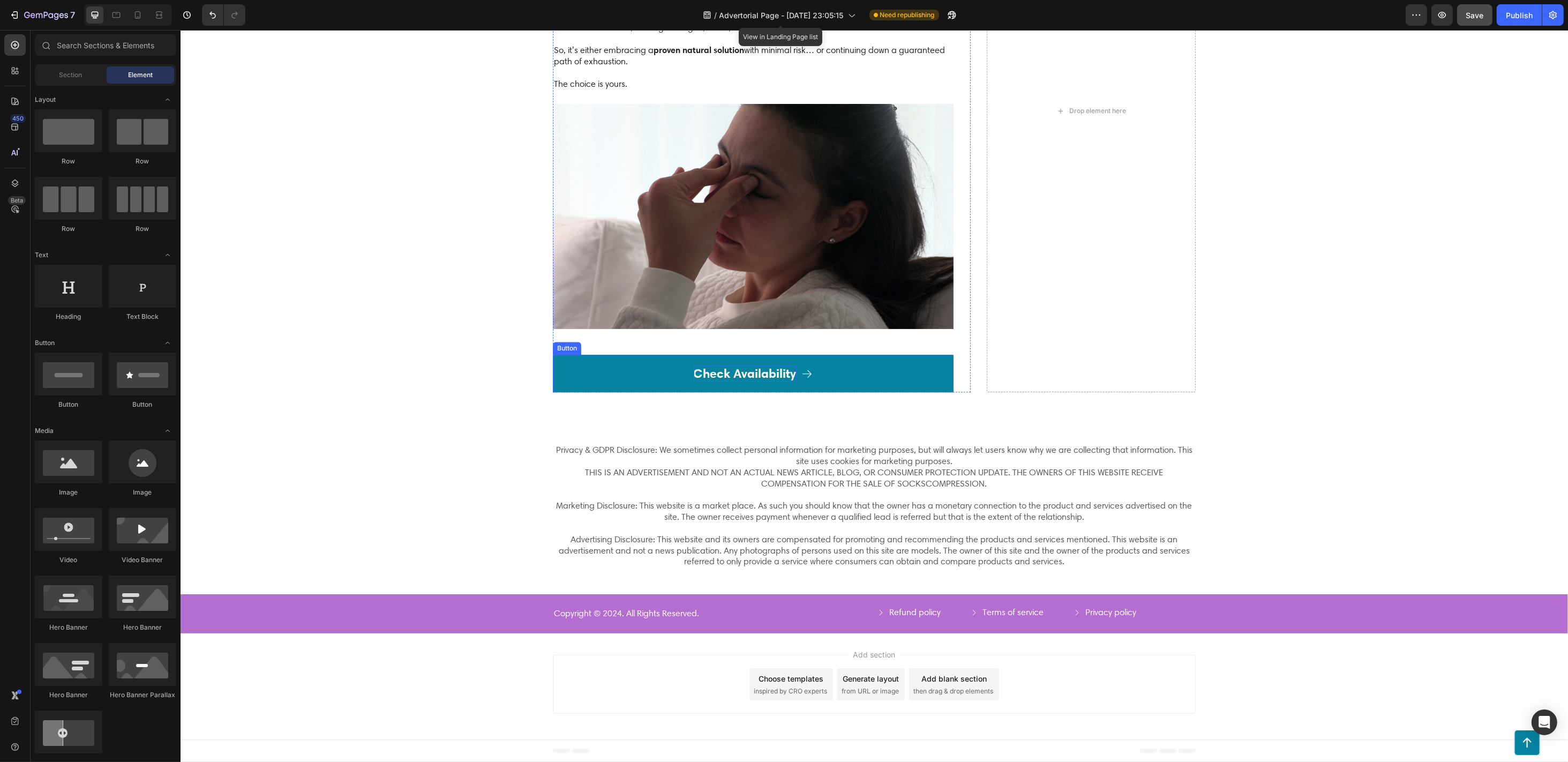
click at [752, 379] on p "Check Availability" at bounding box center [745, 374] width 103 height 16
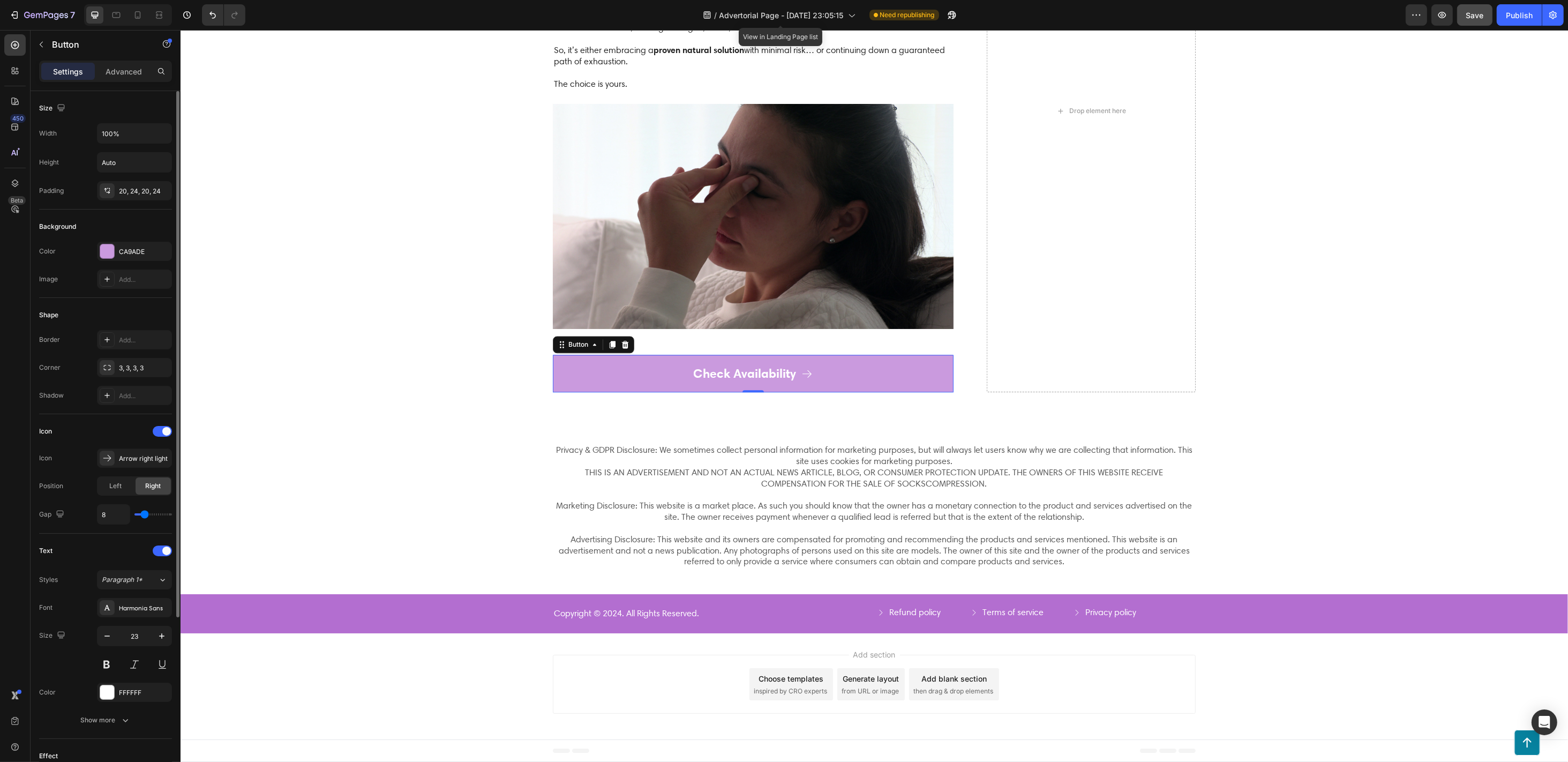
scroll to position [205, 0]
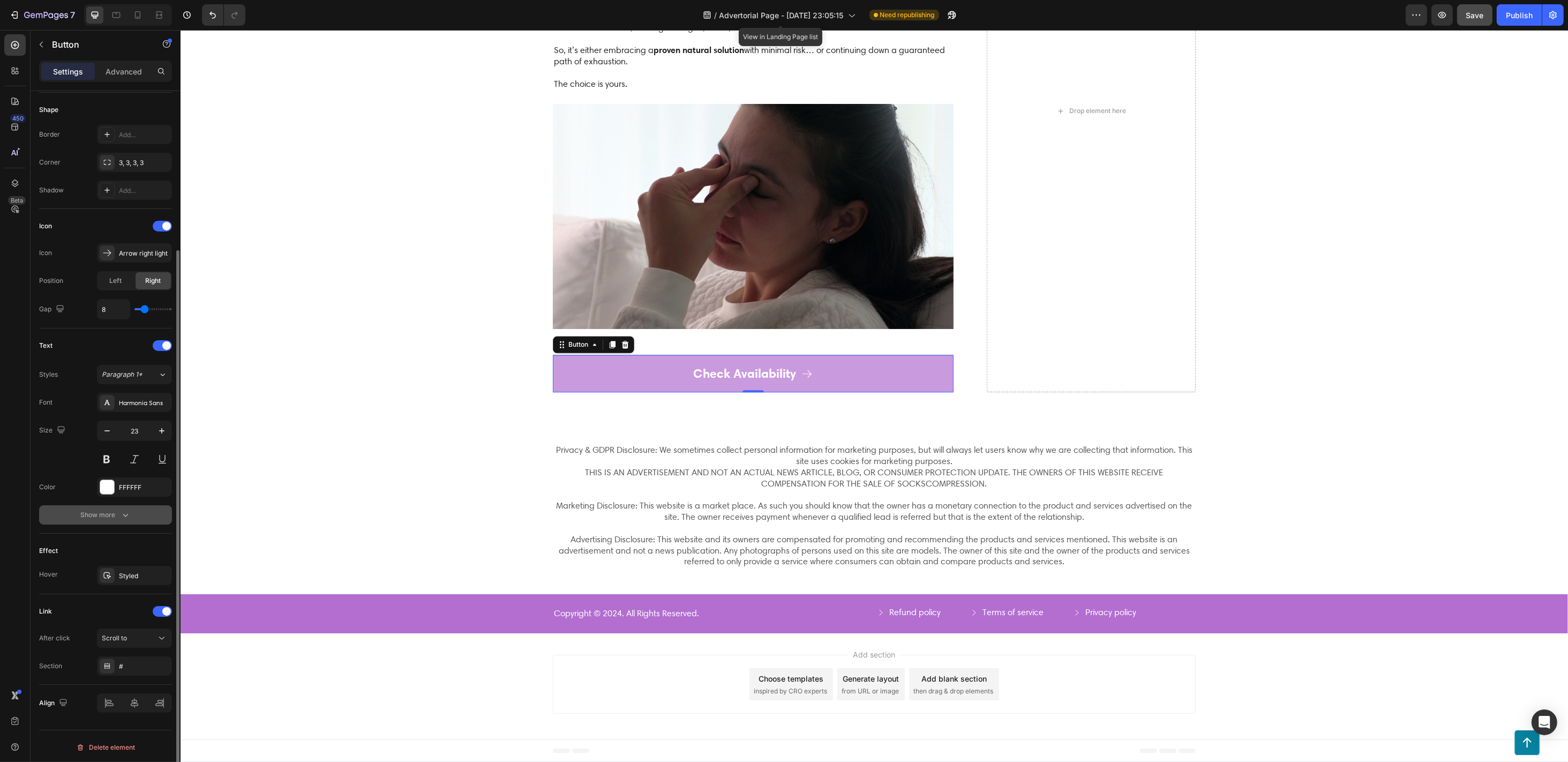
click at [107, 513] on div "Show more" at bounding box center [105, 514] width 50 height 11
click at [121, 74] on p "Advanced" at bounding box center [123, 72] width 37 height 11
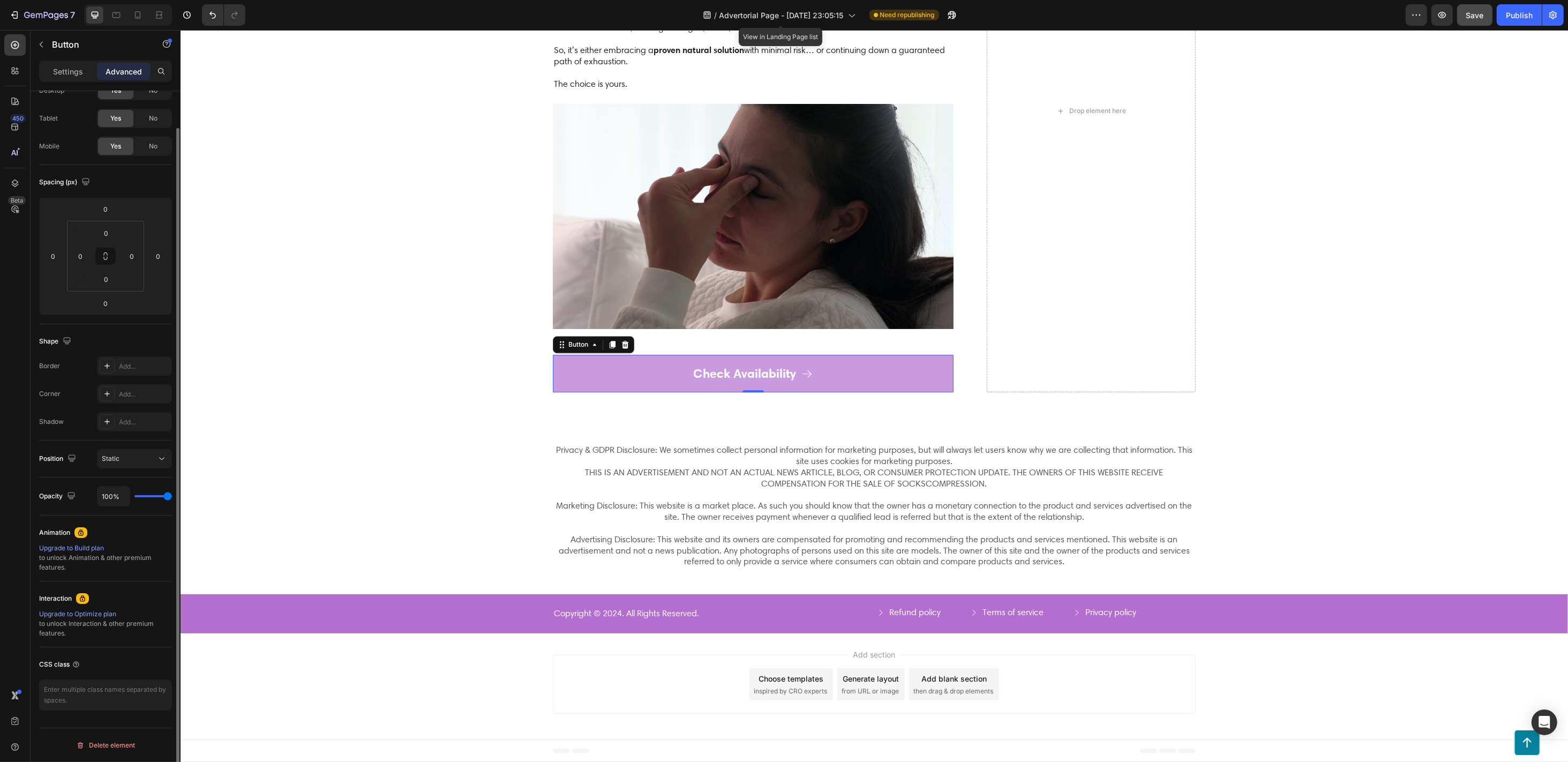
scroll to position [41, 0]
click at [99, 571] on textarea at bounding box center [105, 697] width 133 height 31
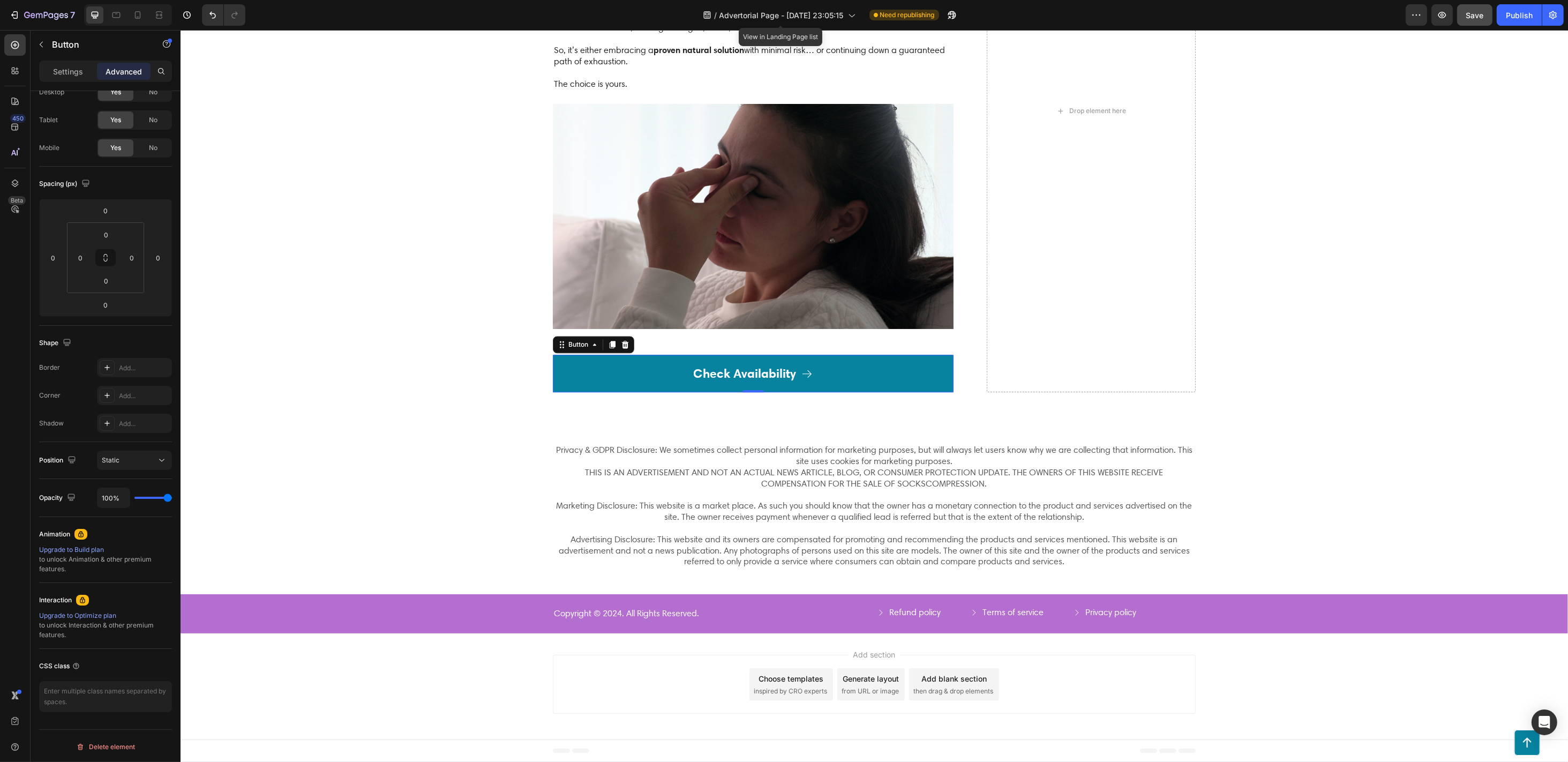
click at [662, 378] on link "Check Availability" at bounding box center [753, 374] width 401 height 38
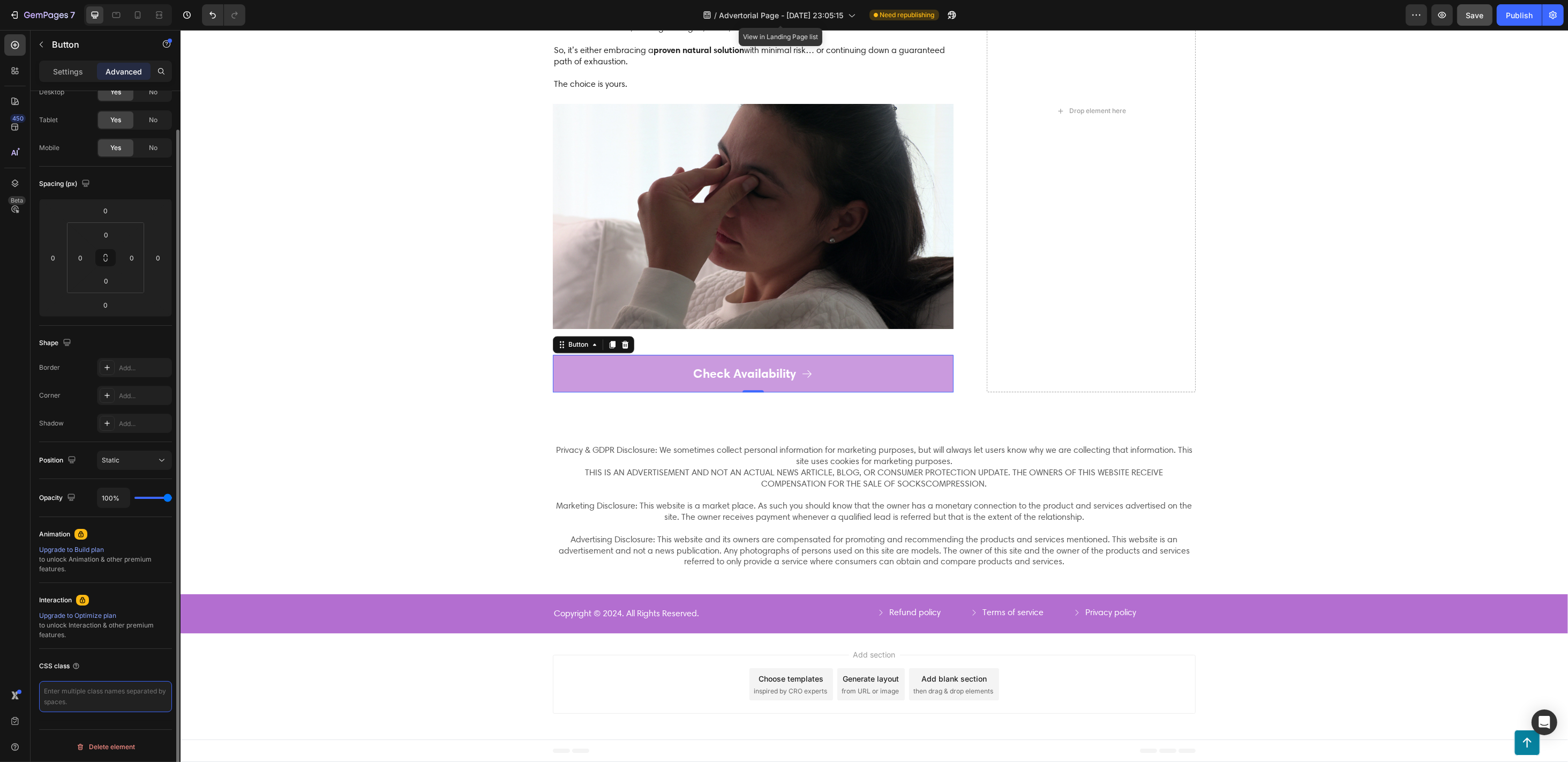
click at [89, 571] on textarea at bounding box center [105, 697] width 133 height 31
paste textarea "body { display: flex; justify-content: center; align-items: center; min-height:…"
type textarea "body { display: flex; justify-content: center; align-items: center; min-height:…"
click at [402, 494] on div "Privacy & GDPR Disclosure: We sometimes collect personal information for market…" at bounding box center [873, 506] width 1366 height 125
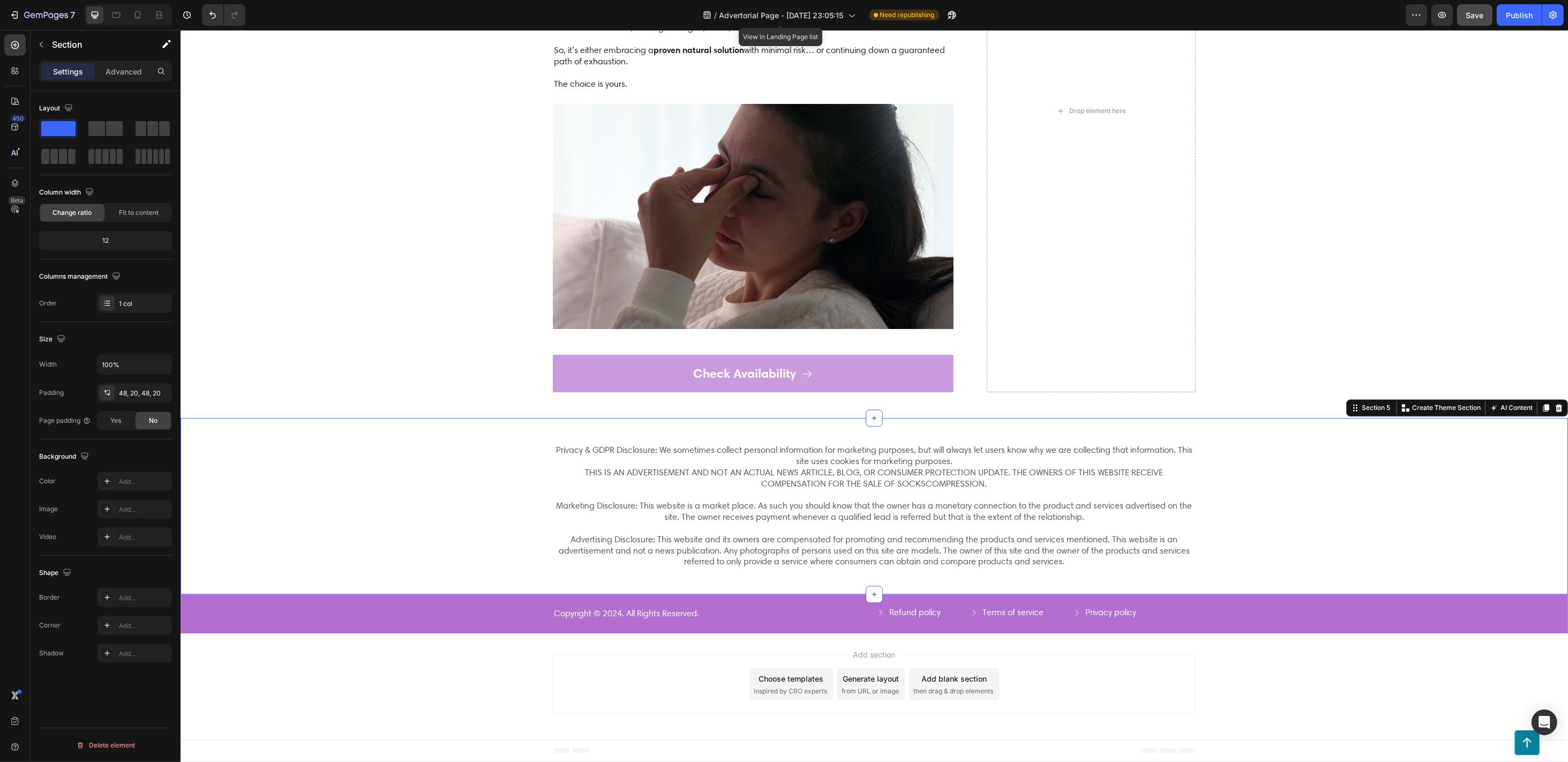
scroll to position [0, 0]
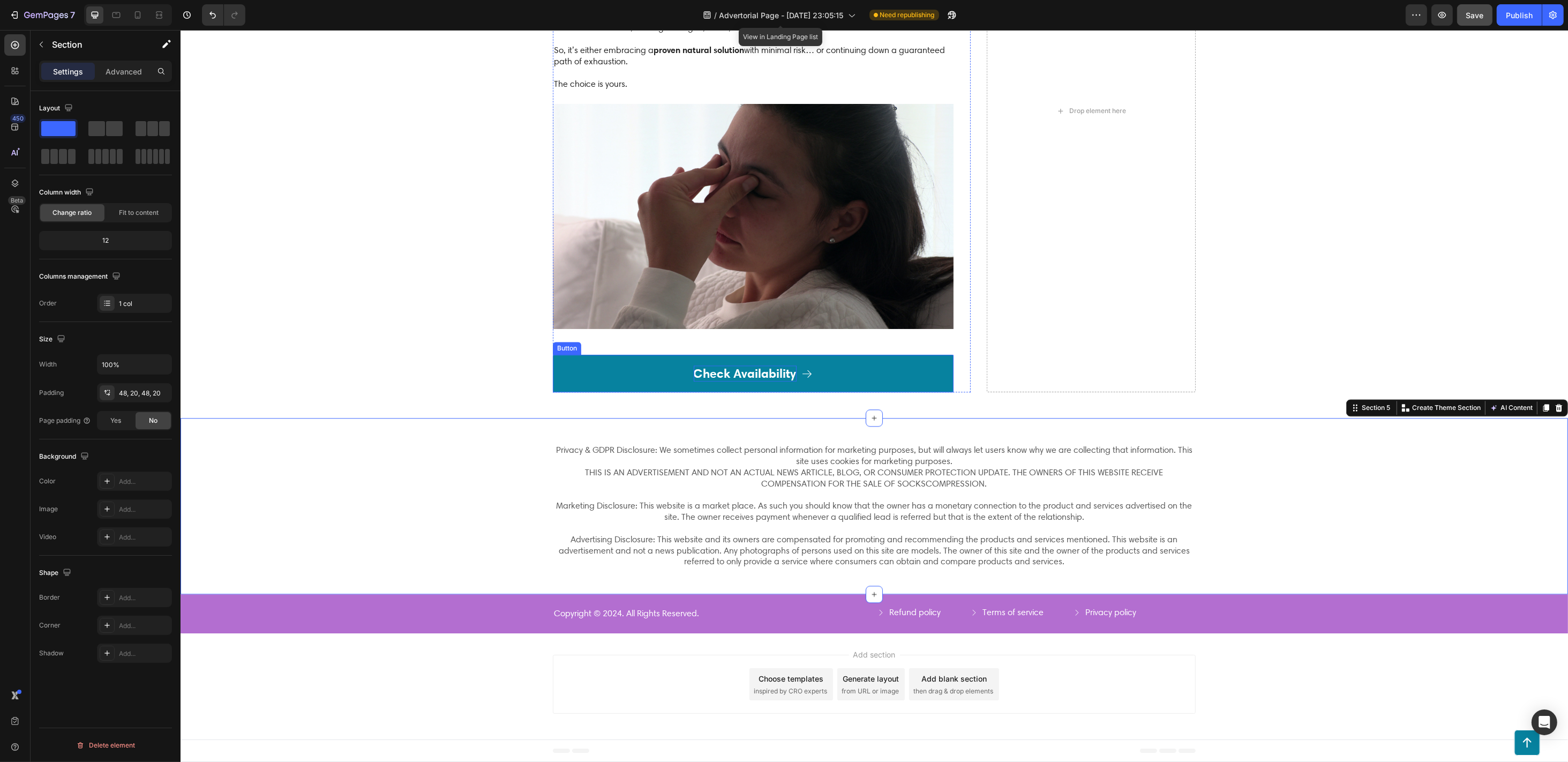
click at [701, 374] on p "Check Availability" at bounding box center [745, 374] width 103 height 16
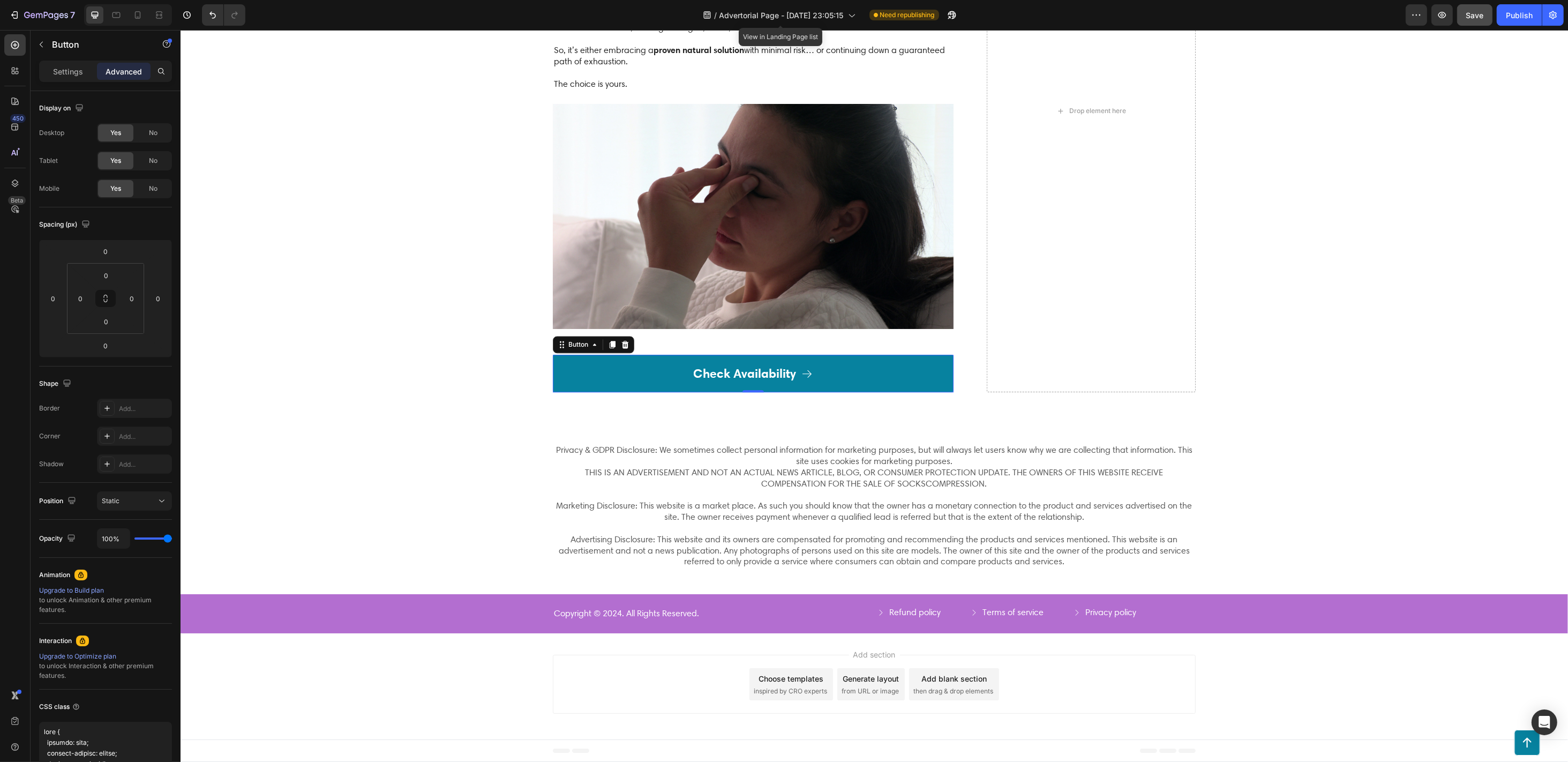
click at [676, 372] on link "Check Availability" at bounding box center [753, 374] width 401 height 38
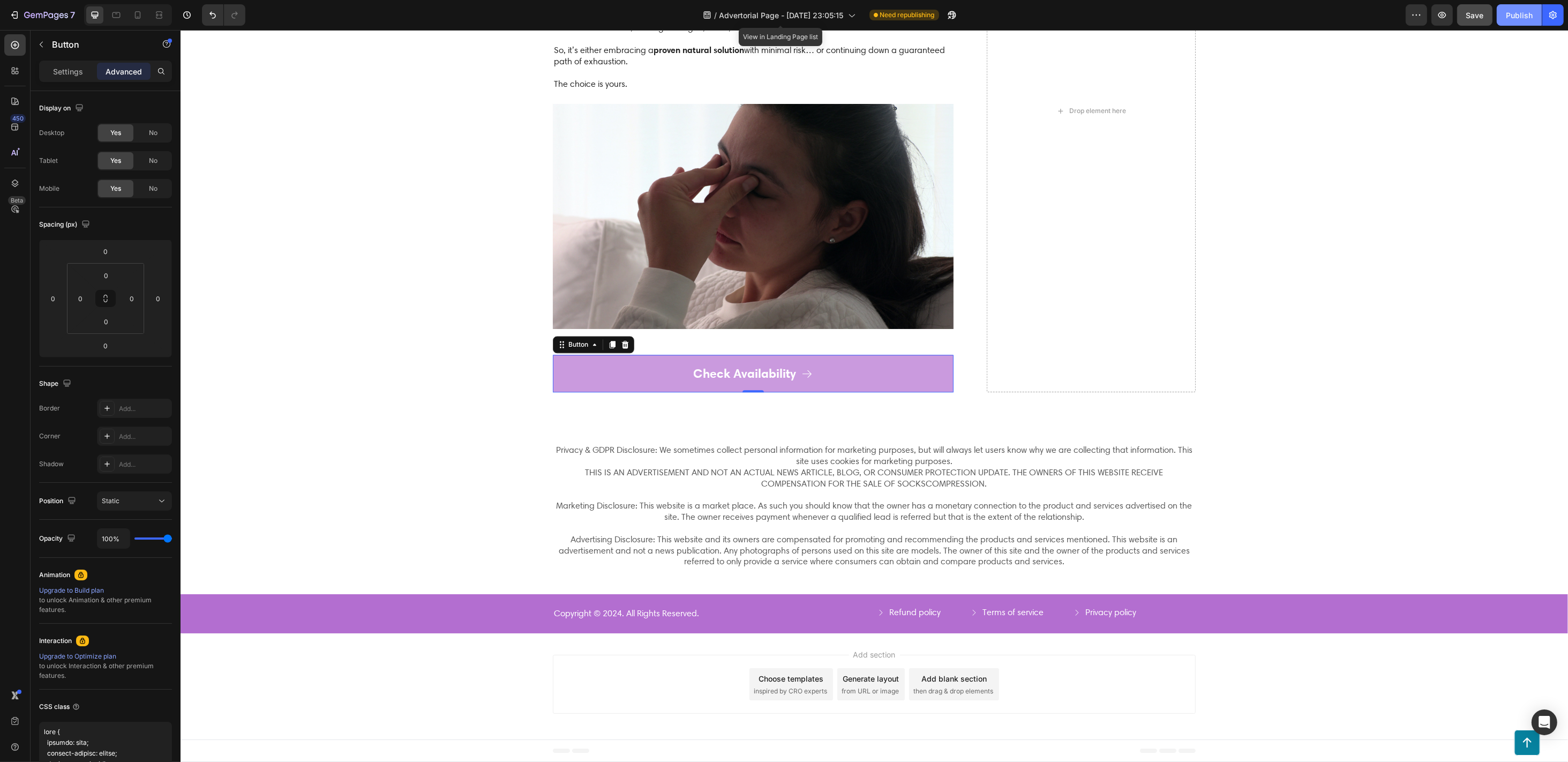
click at [1176, 14] on div "Publish" at bounding box center [1519, 16] width 27 height 11
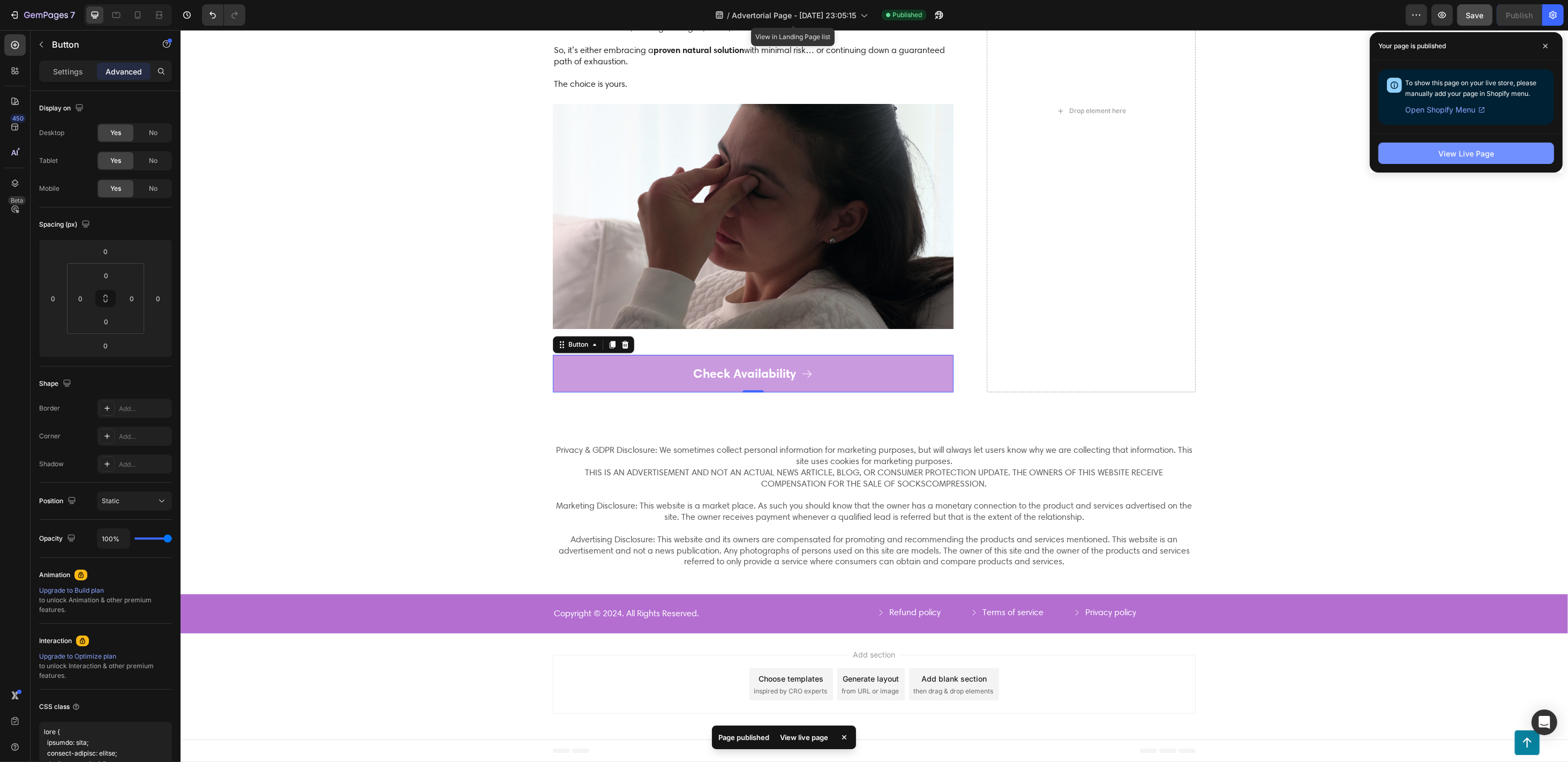
click at [1176, 153] on div "View Live Page" at bounding box center [1467, 154] width 56 height 11
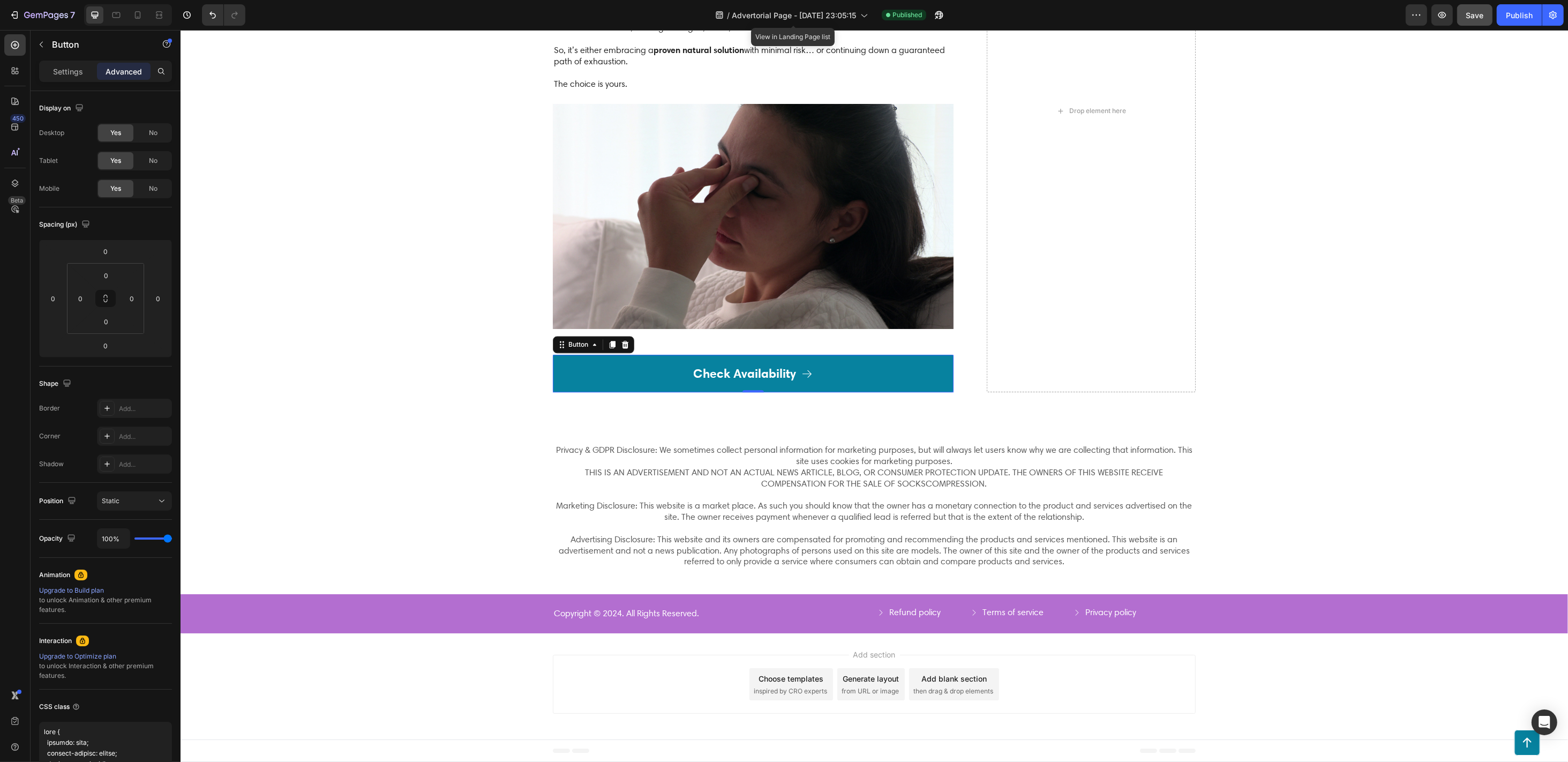
click at [648, 364] on link "Check Availability" at bounding box center [753, 374] width 401 height 38
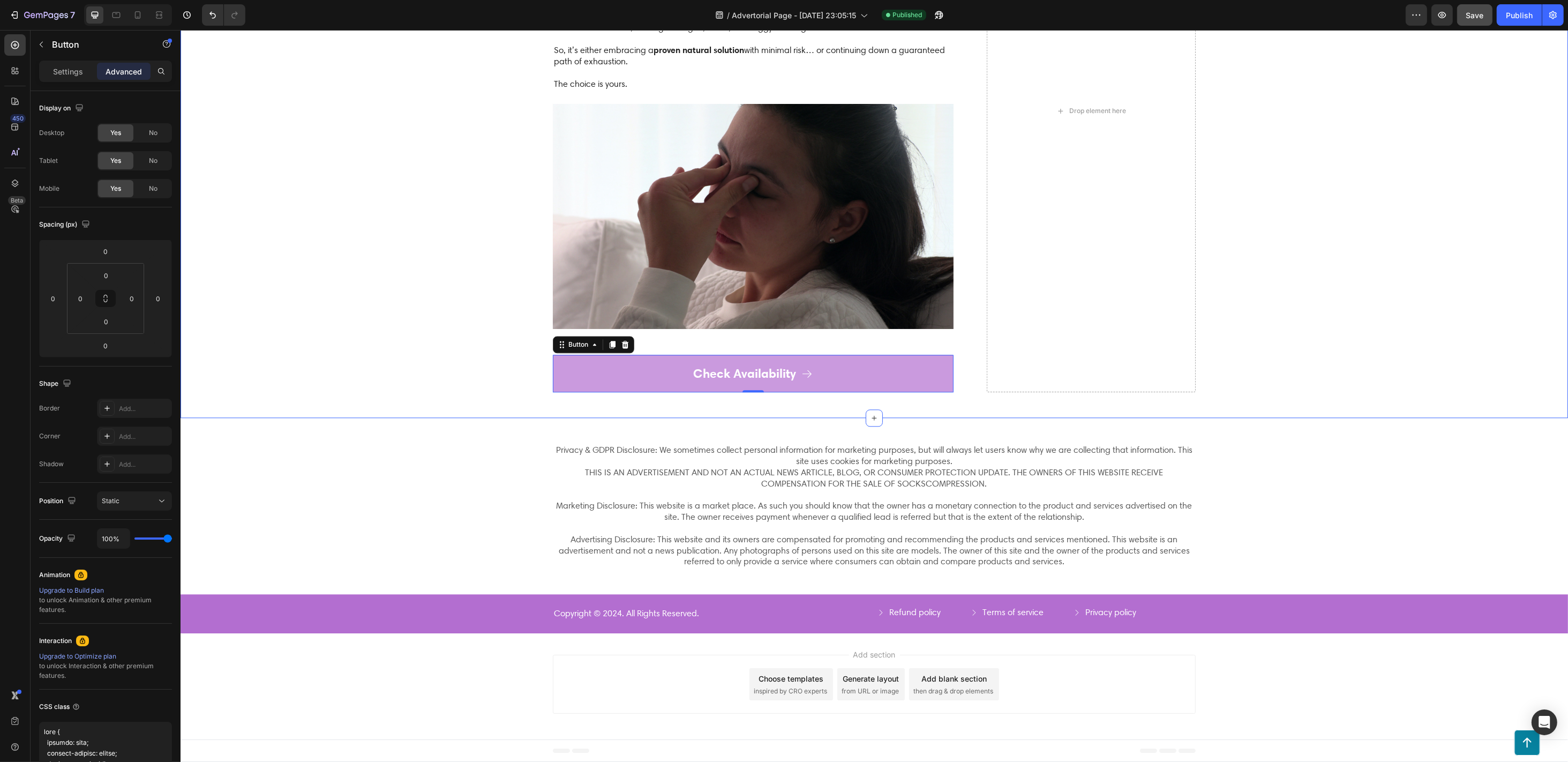
scroll to position [4160, 0]
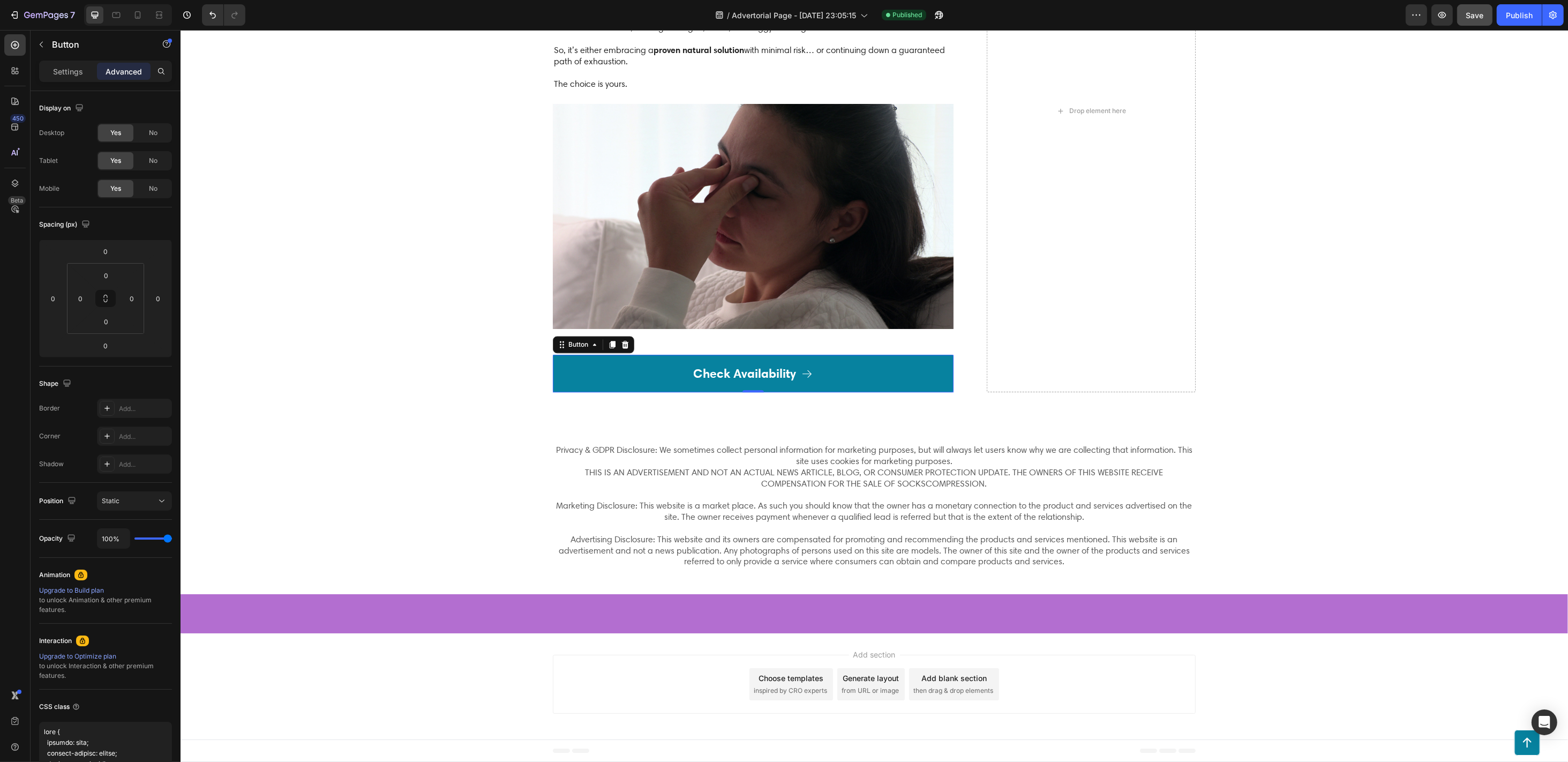
click at [640, 392] on link "Check Availability" at bounding box center [753, 374] width 401 height 38
click at [632, 392] on link "Check Availability" at bounding box center [753, 374] width 401 height 38
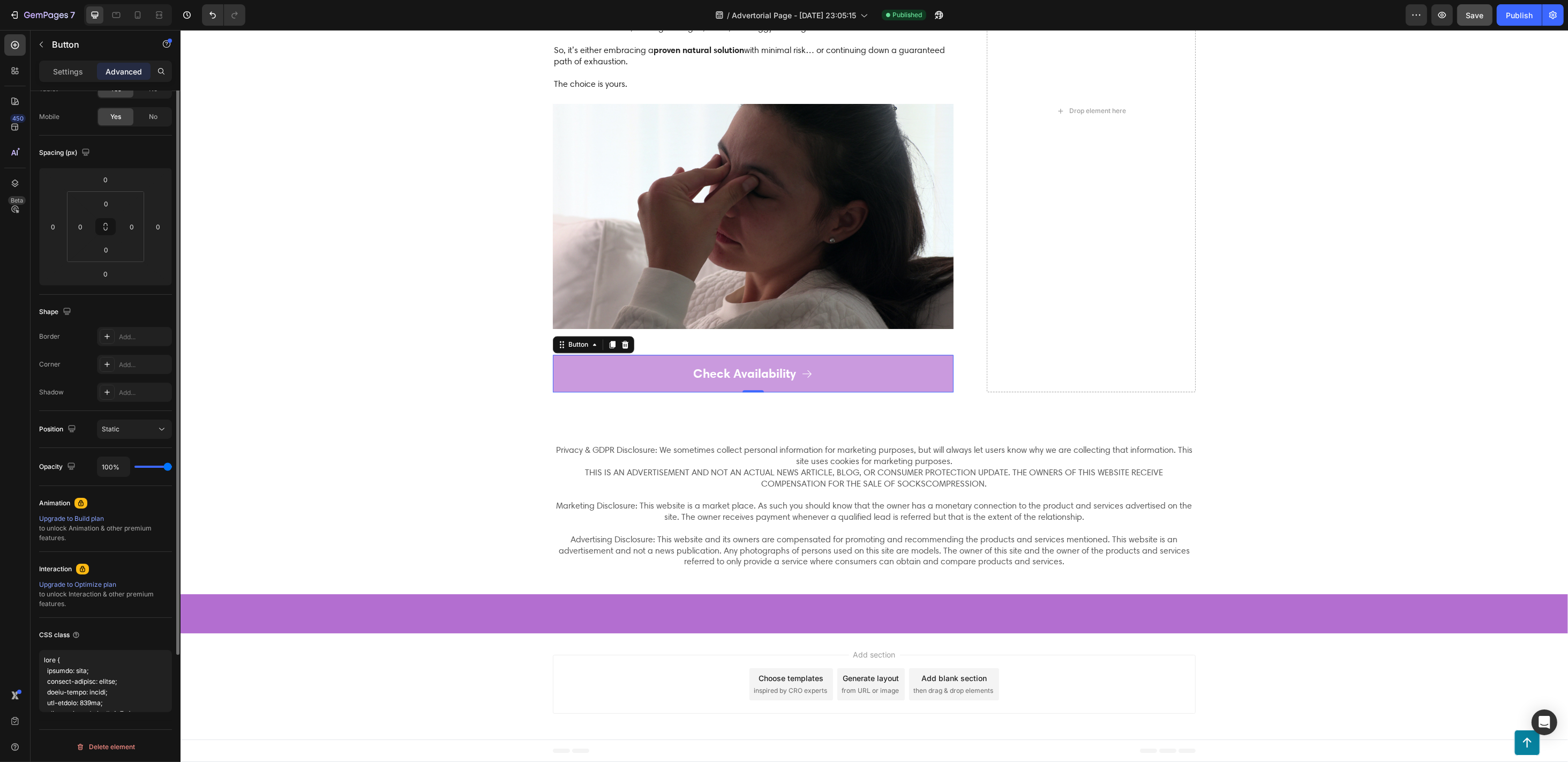
scroll to position [0, 0]
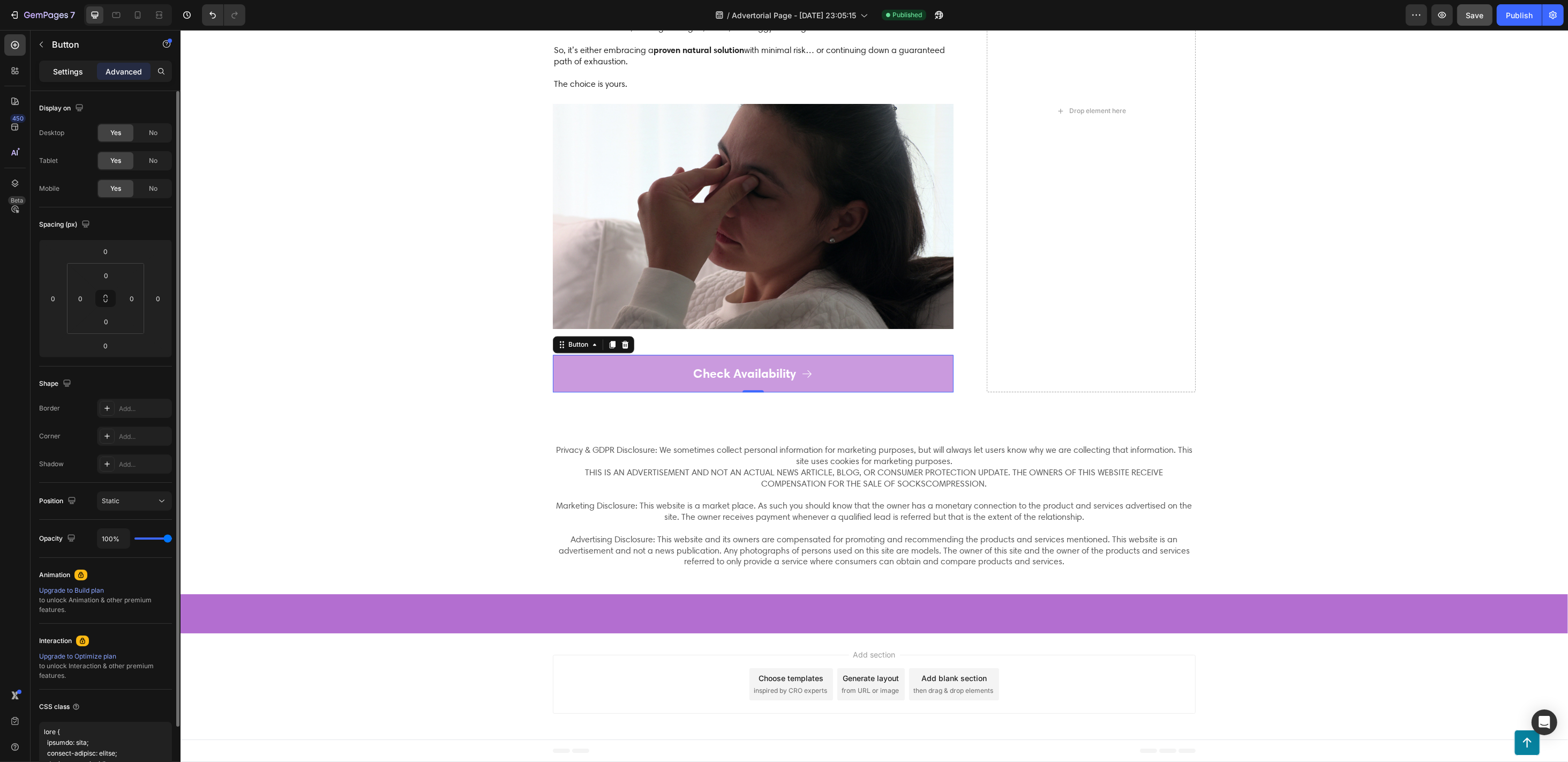
click at [79, 66] on p "Settings" at bounding box center [68, 72] width 30 height 11
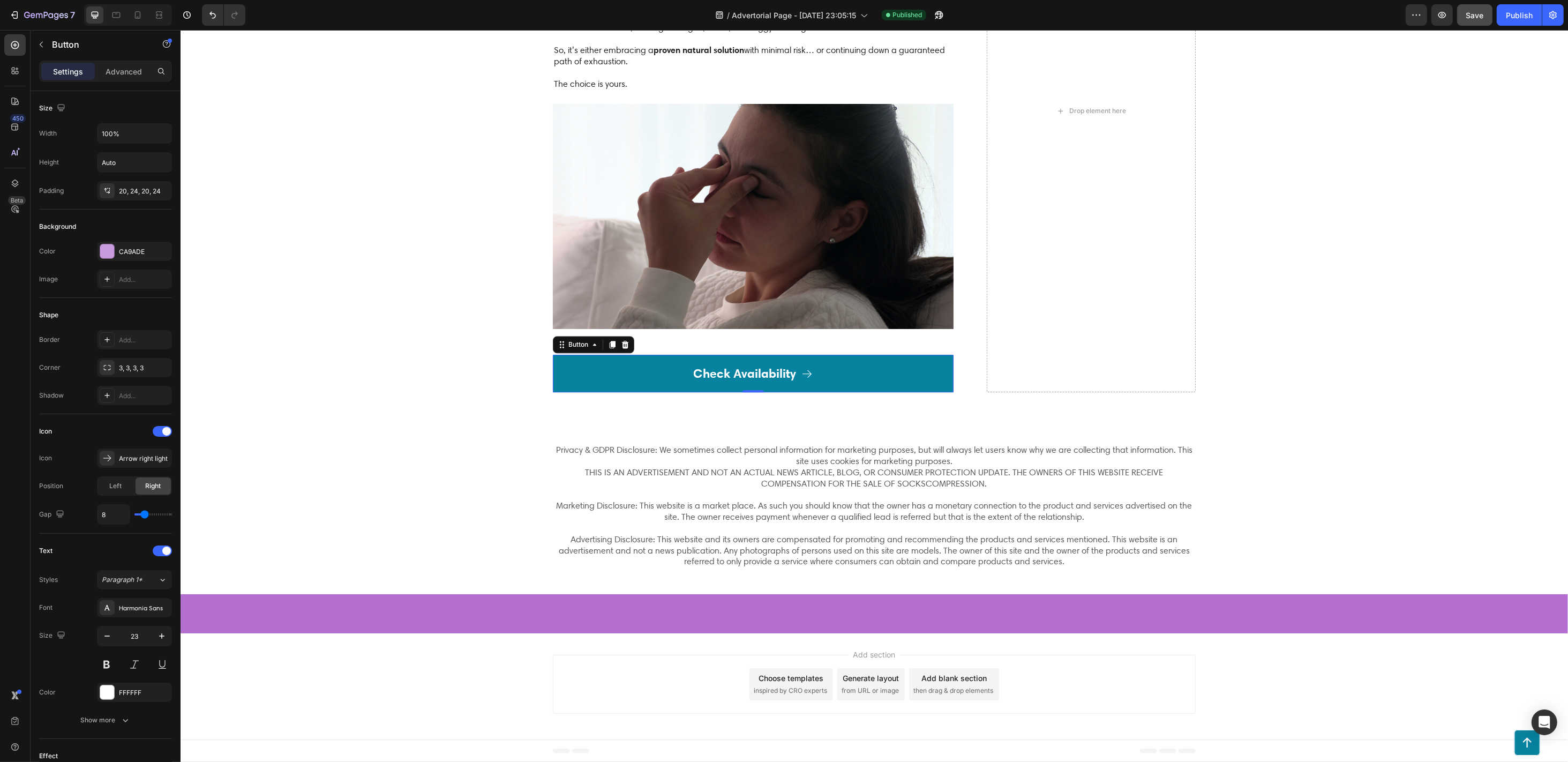
click at [585, 392] on link "Check Availability" at bounding box center [753, 374] width 401 height 38
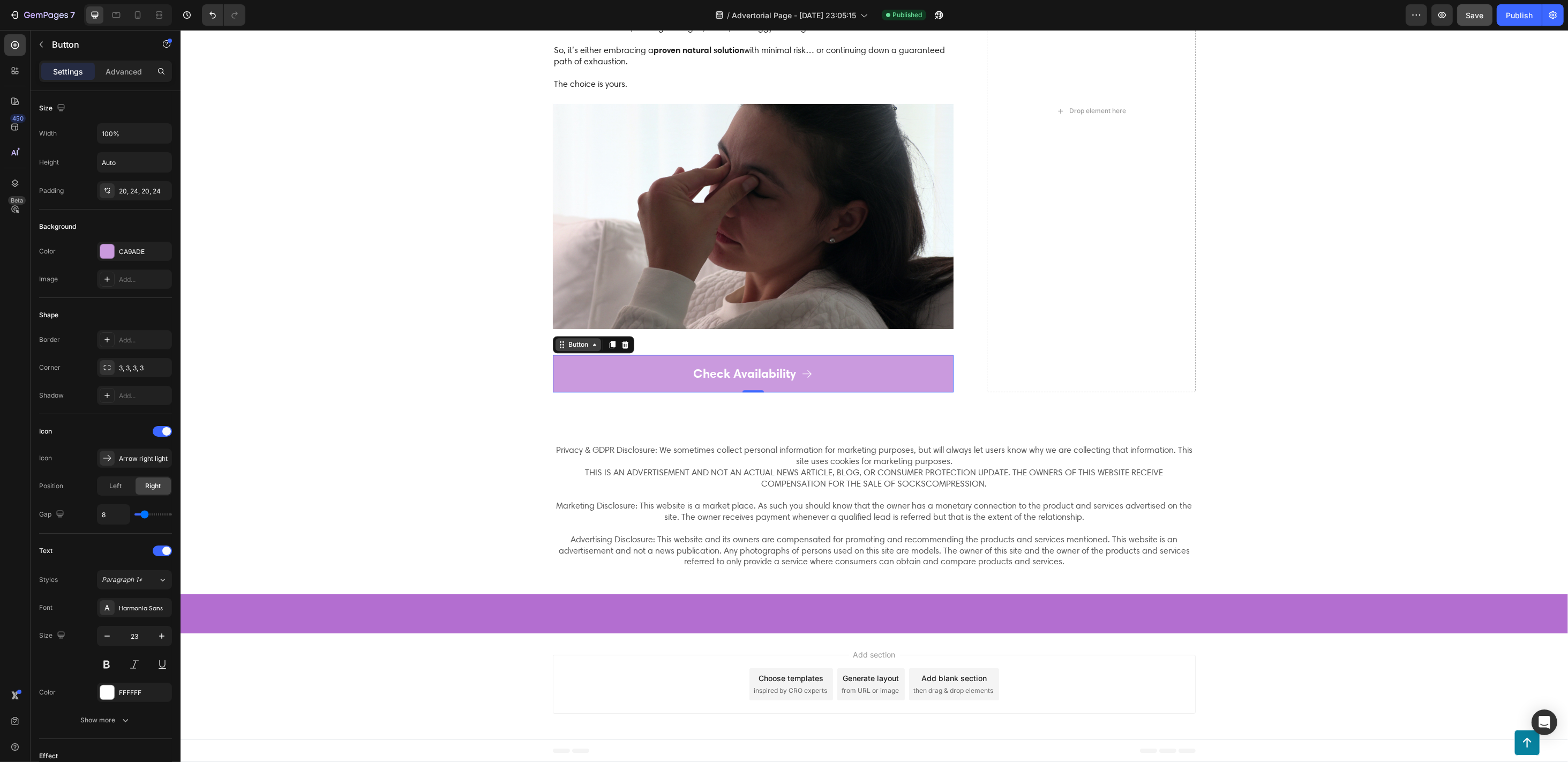
click at [567, 349] on div "Button" at bounding box center [577, 345] width 24 height 10
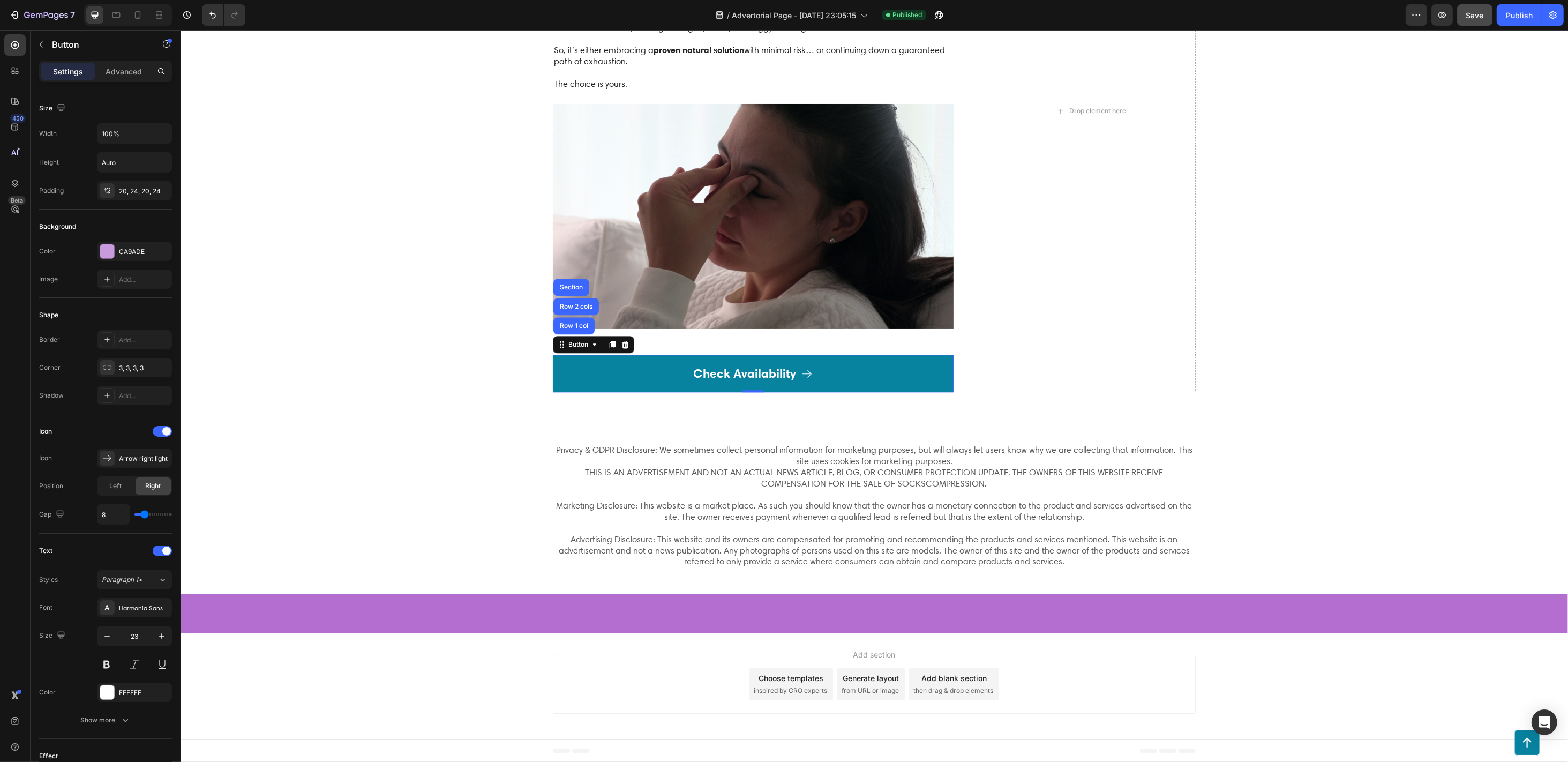
click at [626, 392] on link "Check Availability" at bounding box center [753, 374] width 401 height 38
click at [670, 392] on link "Check Availability" at bounding box center [753, 374] width 401 height 38
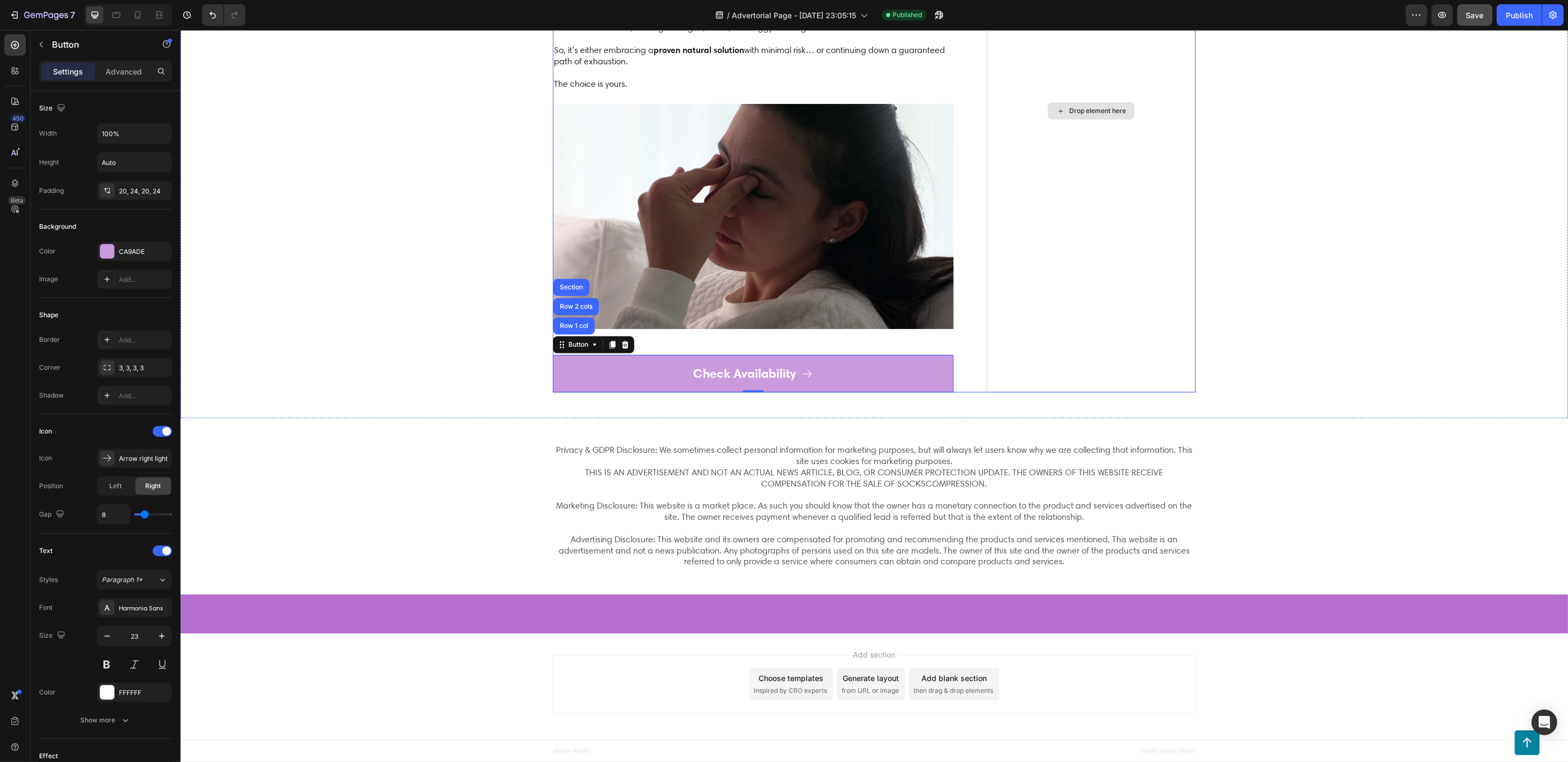
click at [1176, 370] on div "Drop element here" at bounding box center [1091, 111] width 209 height 563
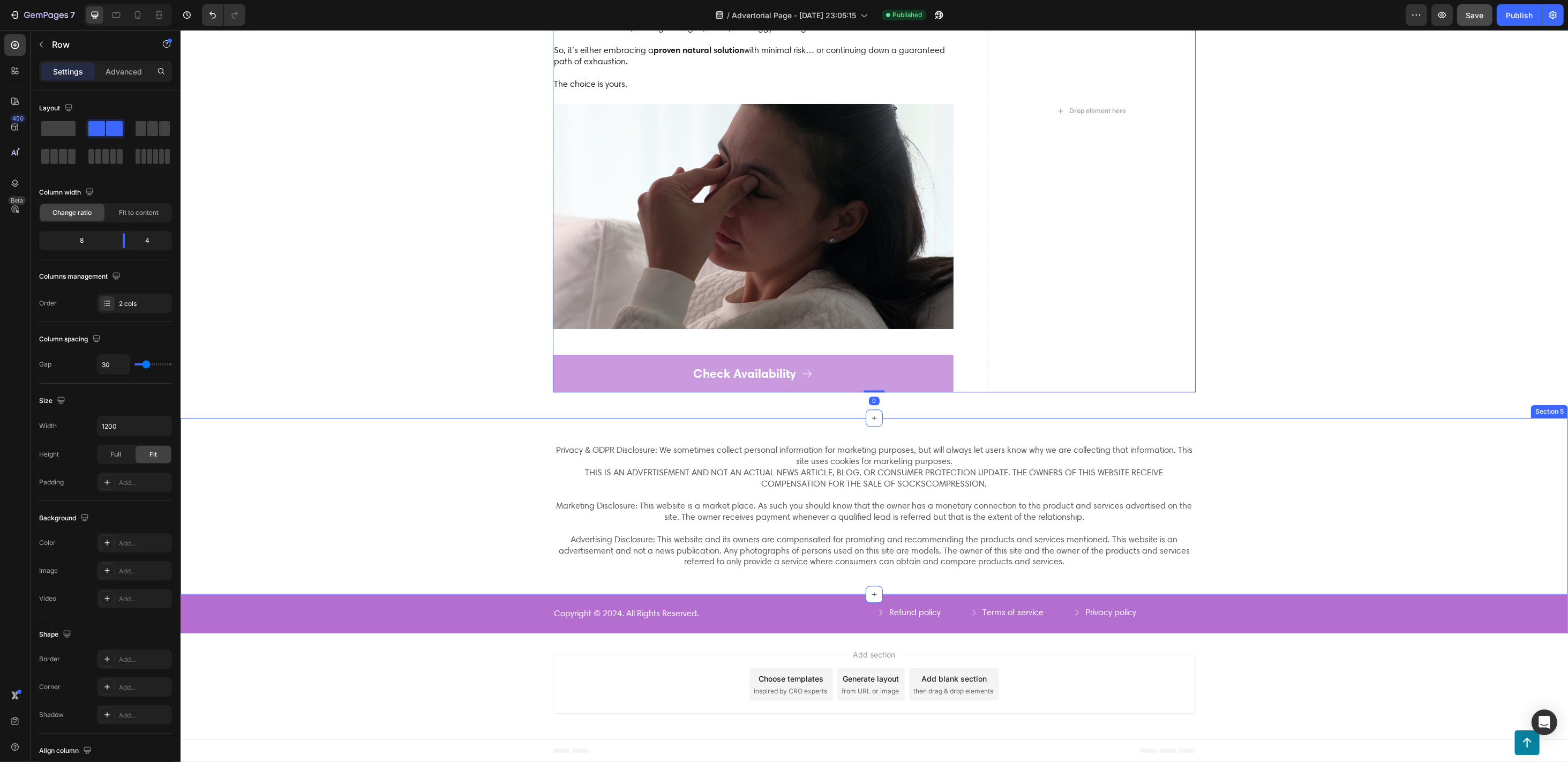
scroll to position [4446, 0]
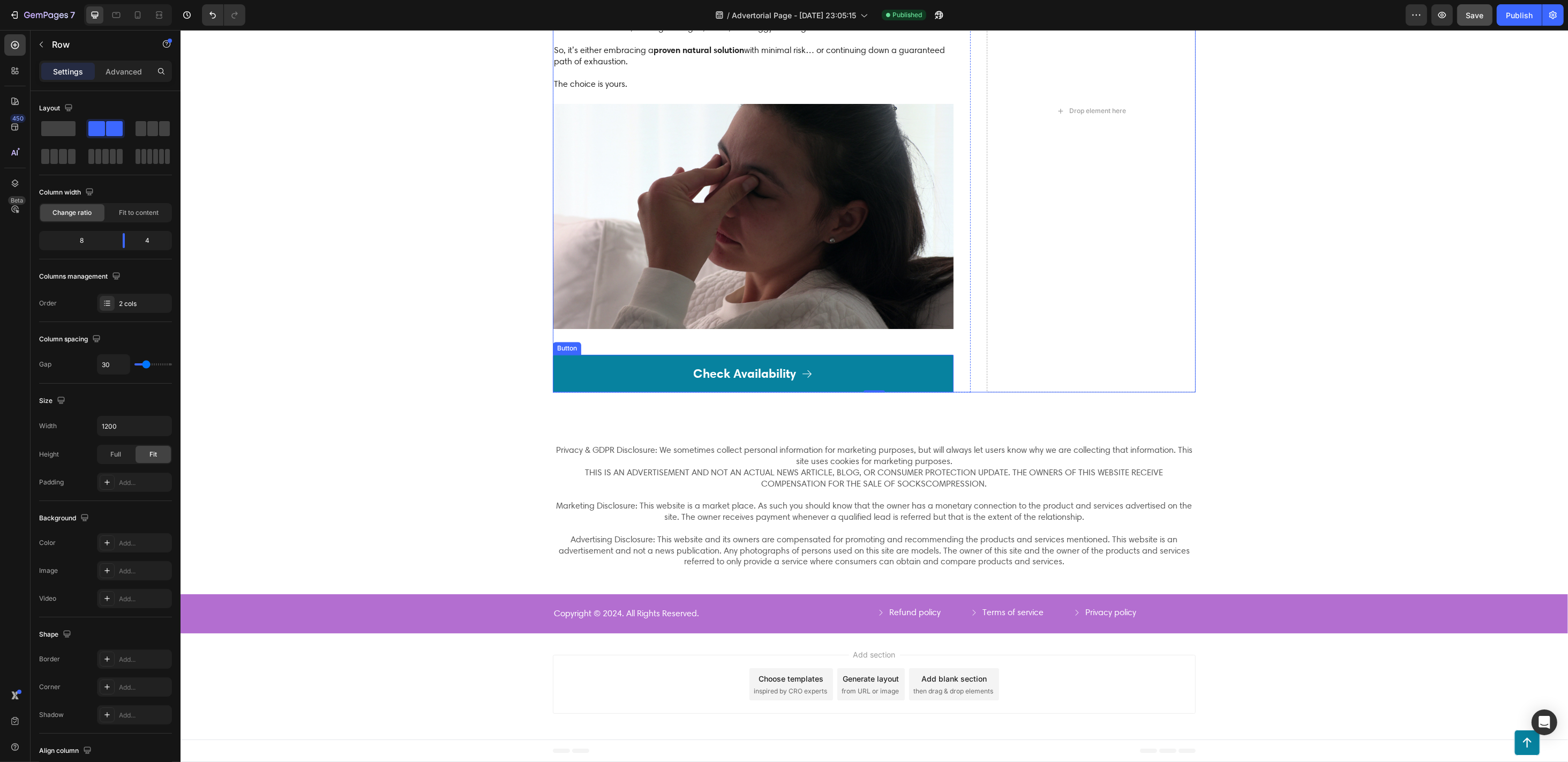
click at [590, 368] on link "Check Availability" at bounding box center [753, 374] width 401 height 38
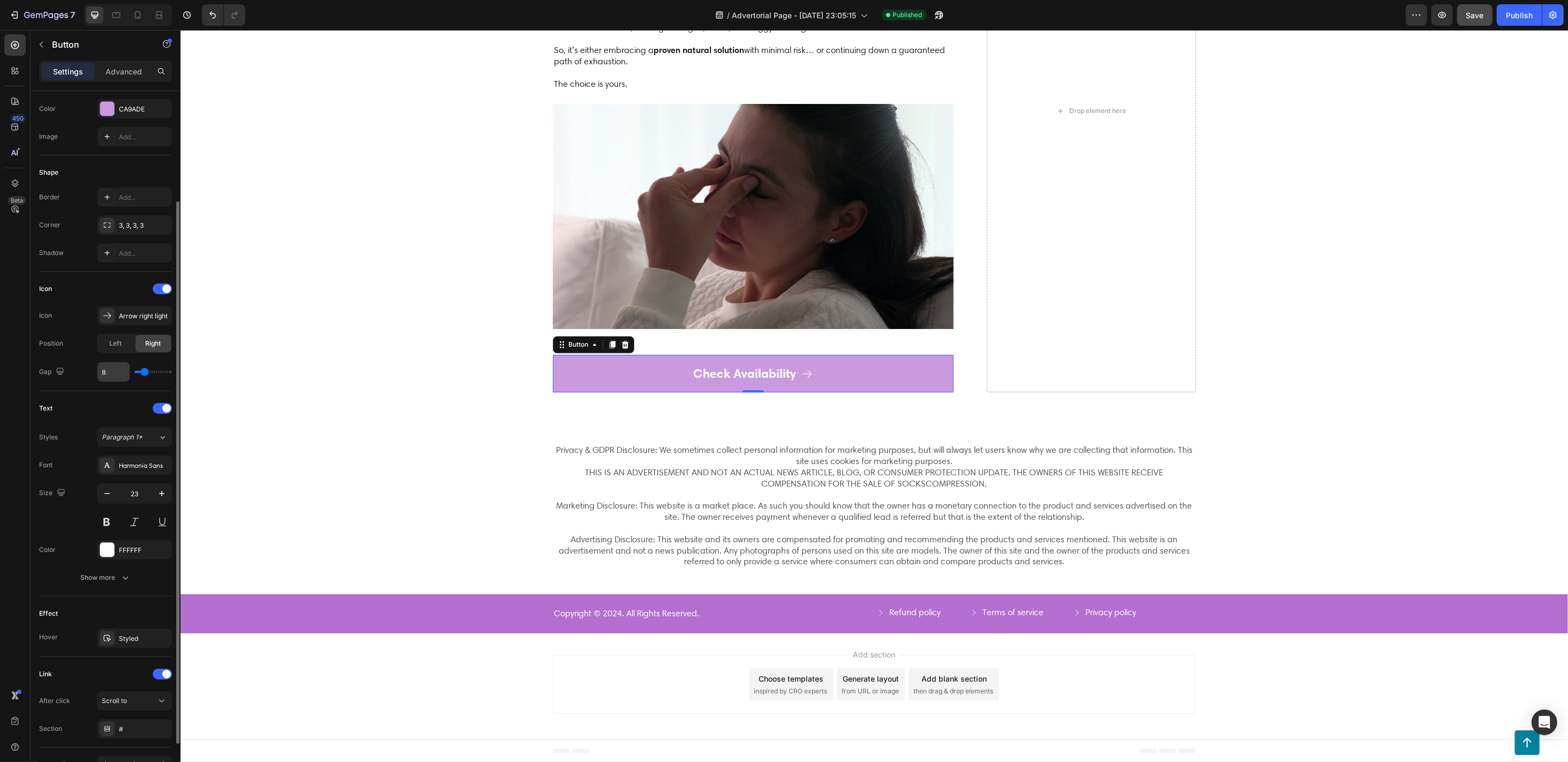
scroll to position [205, 0]
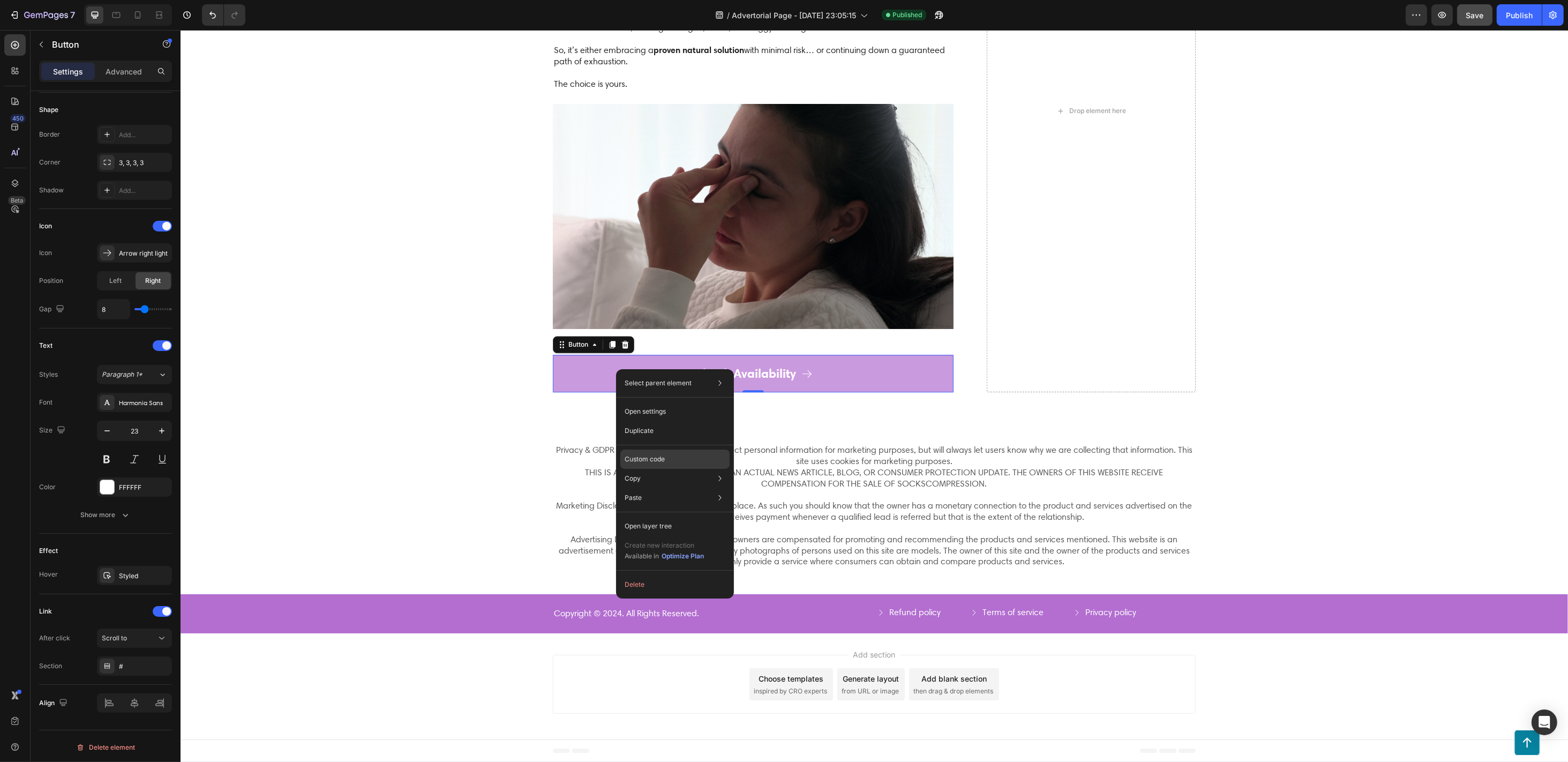
click at [643, 455] on p "Custom code" at bounding box center [644, 459] width 40 height 10
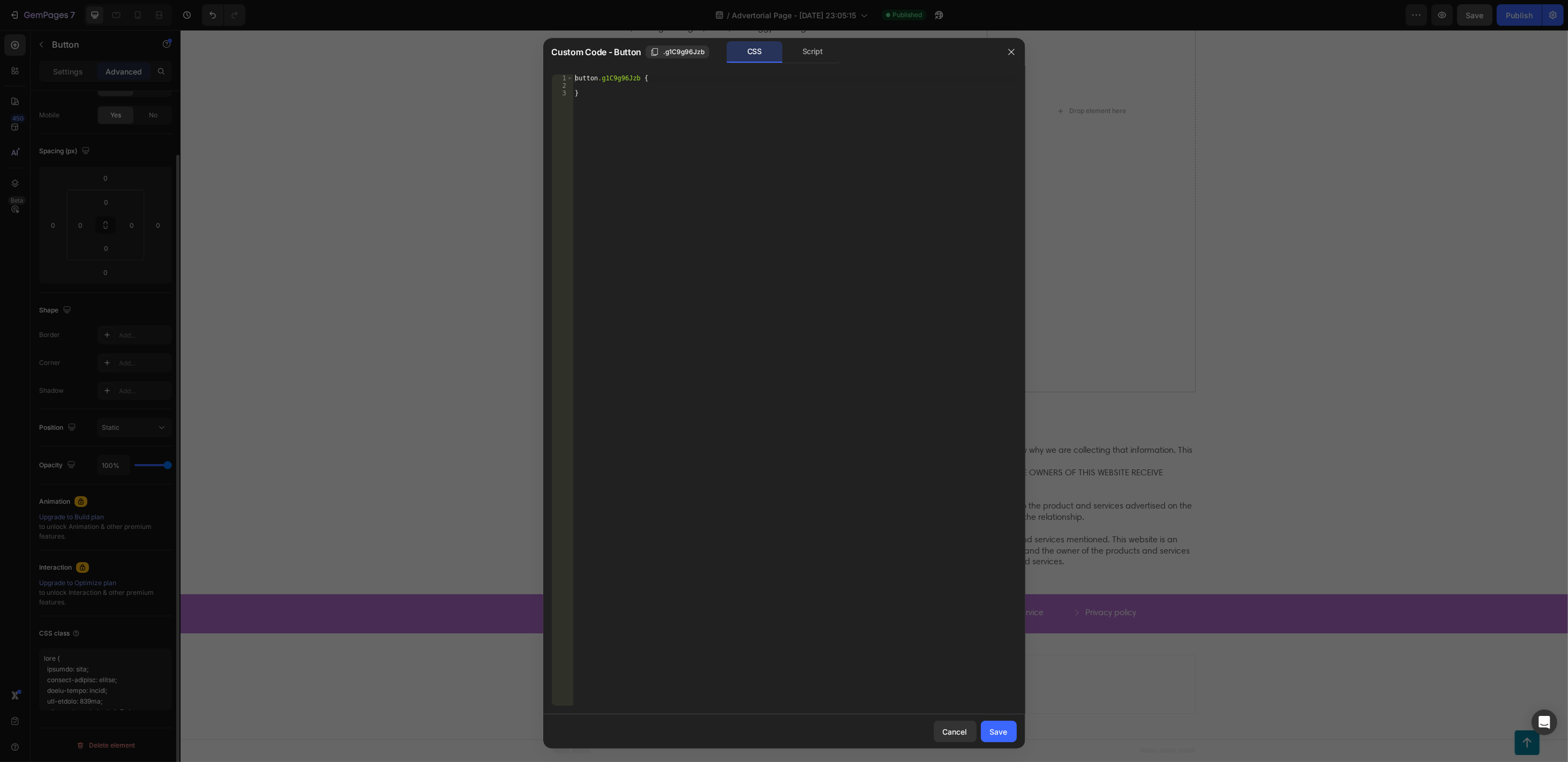
scroll to position [72, 0]
click at [813, 55] on div "Script" at bounding box center [813, 52] width 56 height 21
click at [755, 57] on div "CSS" at bounding box center [755, 52] width 56 height 21
click at [607, 101] on div "button .g1C9g96Jzb { }" at bounding box center [795, 390] width 444 height 631
type textarea "}"
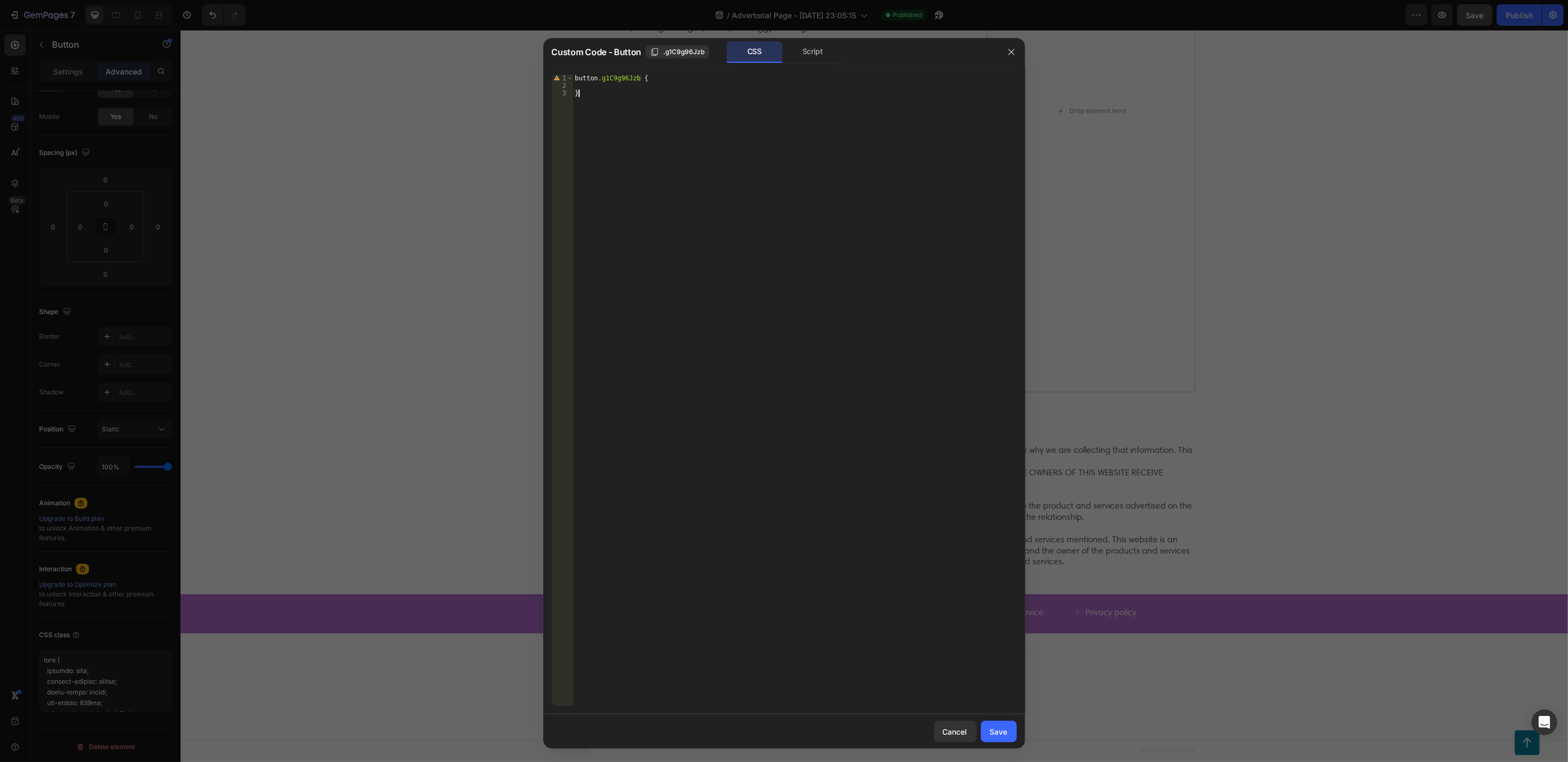
click at [744, 301] on div "button .g1C9g96Jzb { }" at bounding box center [795, 397] width 444 height 646
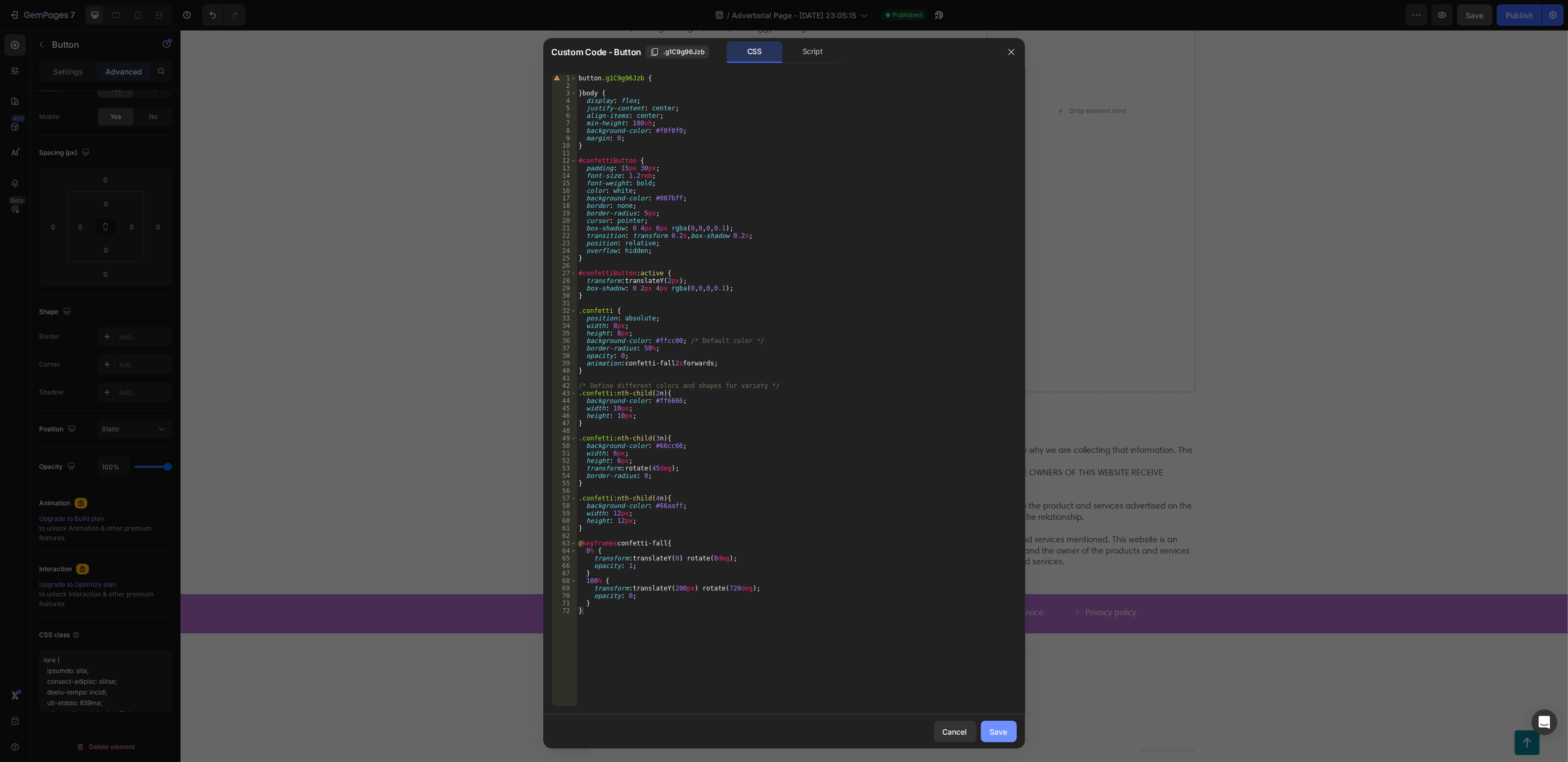
click at [994, 571] on div "Save" at bounding box center [999, 732] width 18 height 11
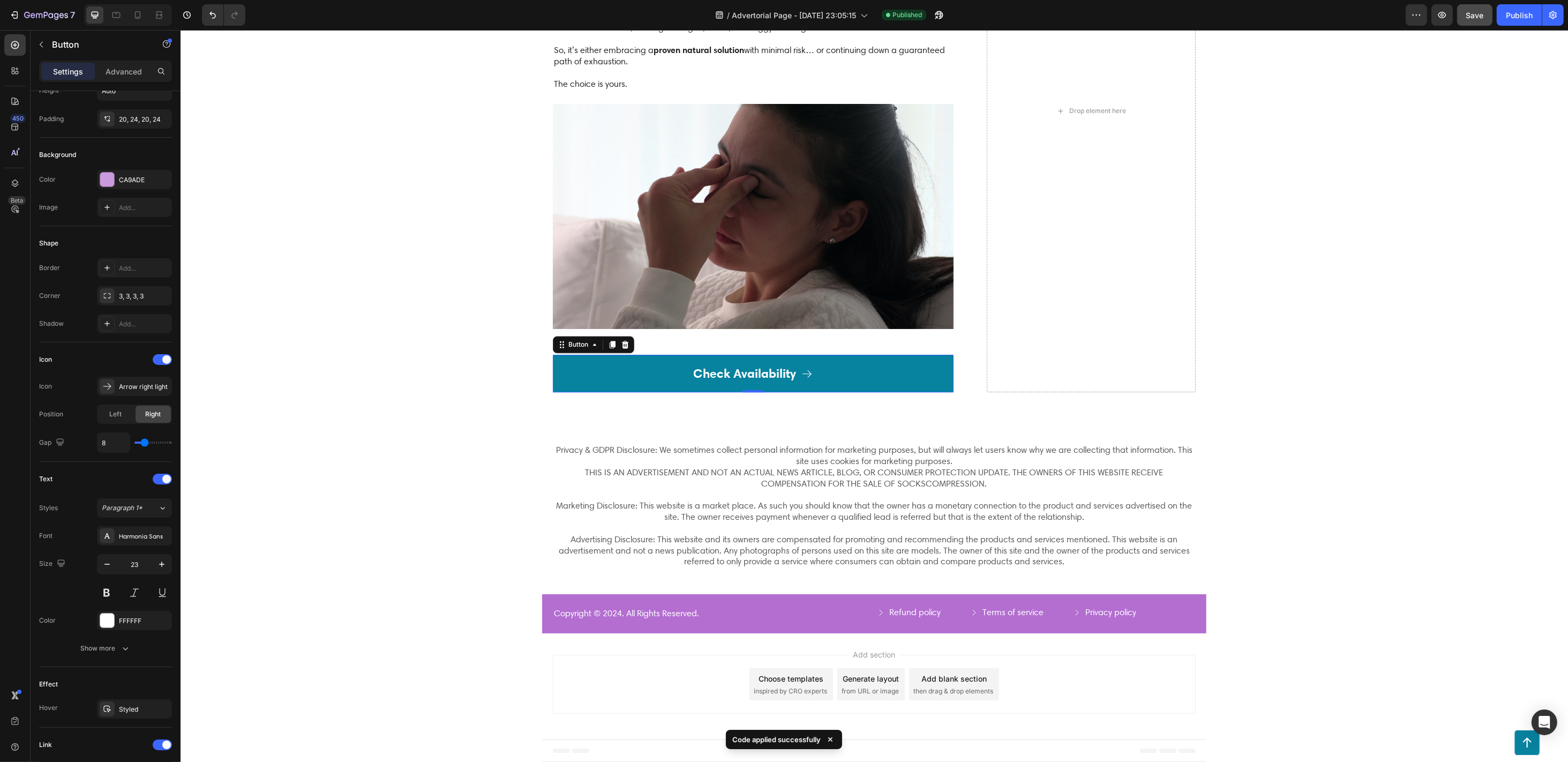
click at [616, 371] on link "Check Availability" at bounding box center [753, 374] width 401 height 38
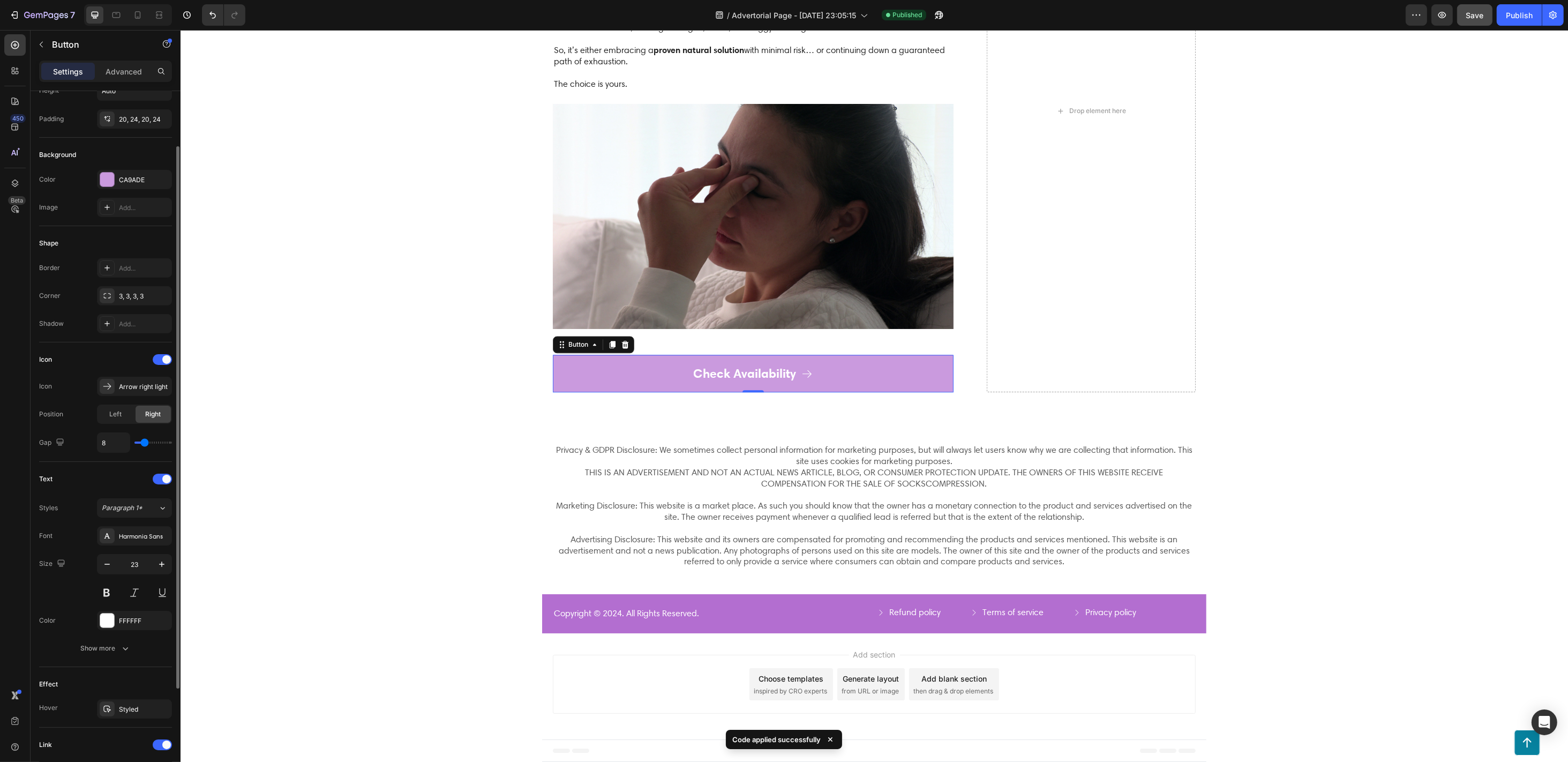
scroll to position [0, 0]
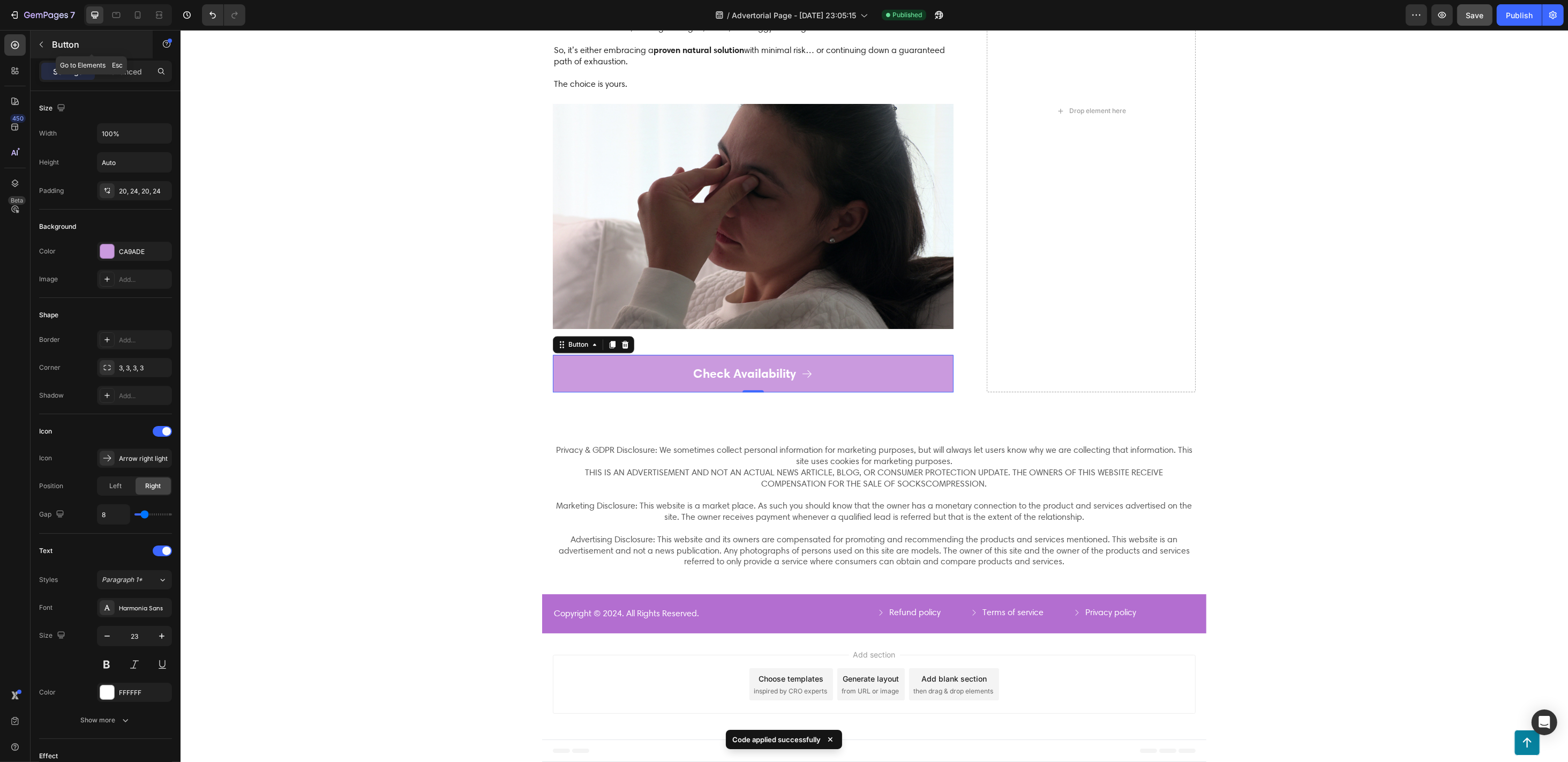
click at [39, 43] on icon "button" at bounding box center [41, 44] width 8 height 8
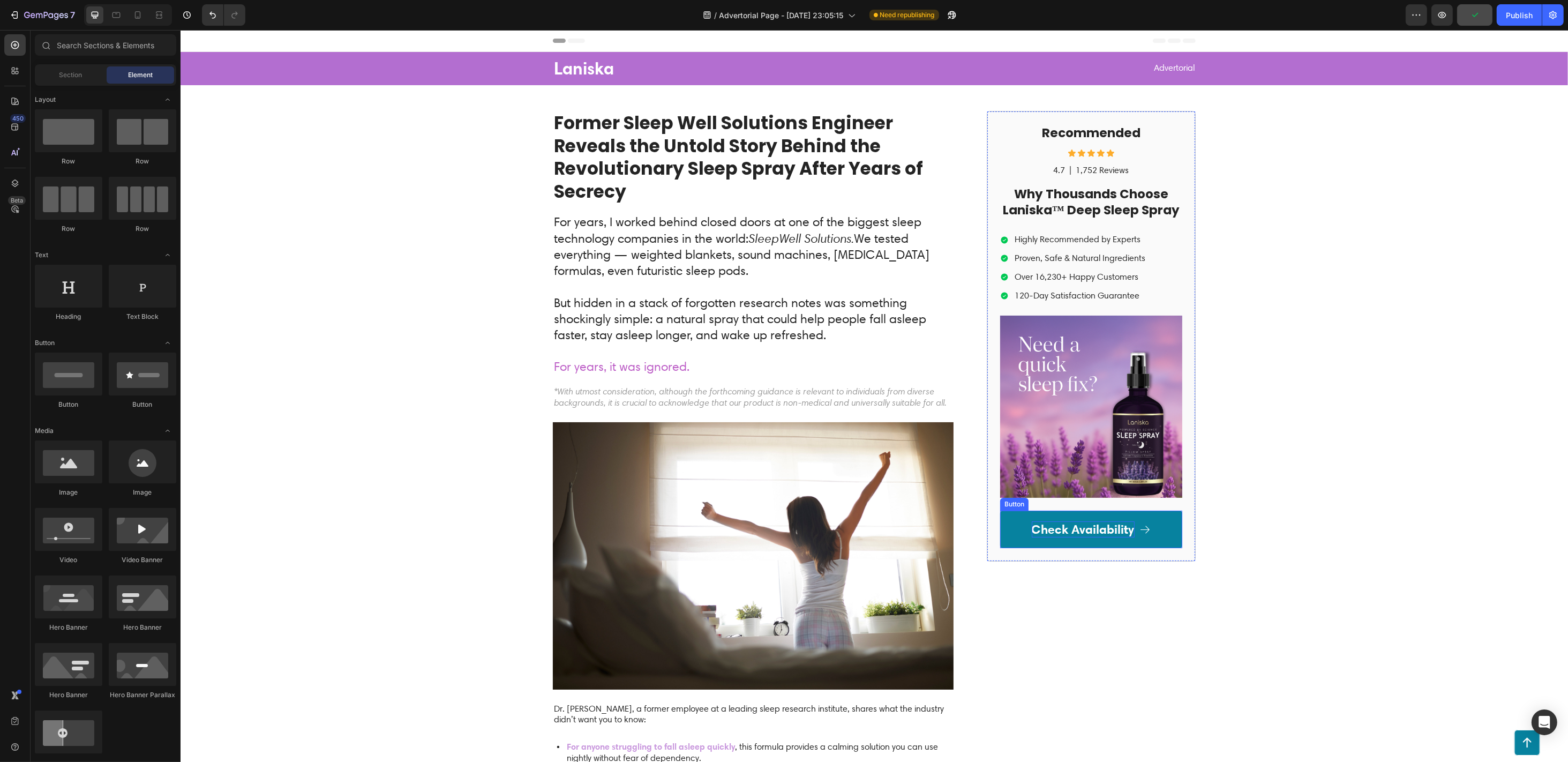
click at [1070, 532] on p "Check Availability" at bounding box center [1083, 530] width 103 height 16
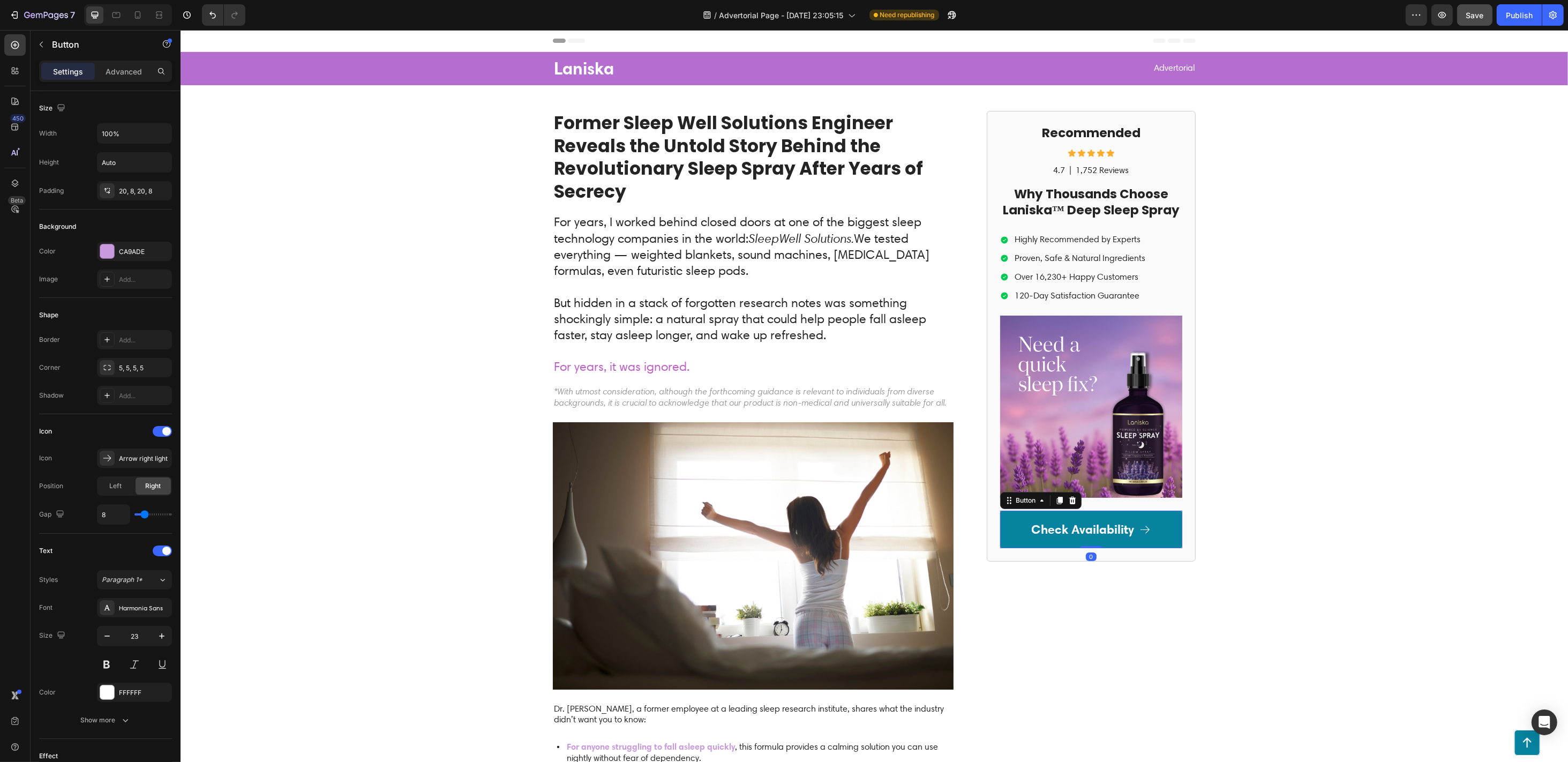
click at [1017, 530] on link "Check Availability" at bounding box center [1091, 530] width 182 height 38
click at [1014, 530] on link "Check Availability" at bounding box center [1091, 530] width 182 height 38
click at [114, 77] on div "Advanced" at bounding box center [124, 71] width 54 height 17
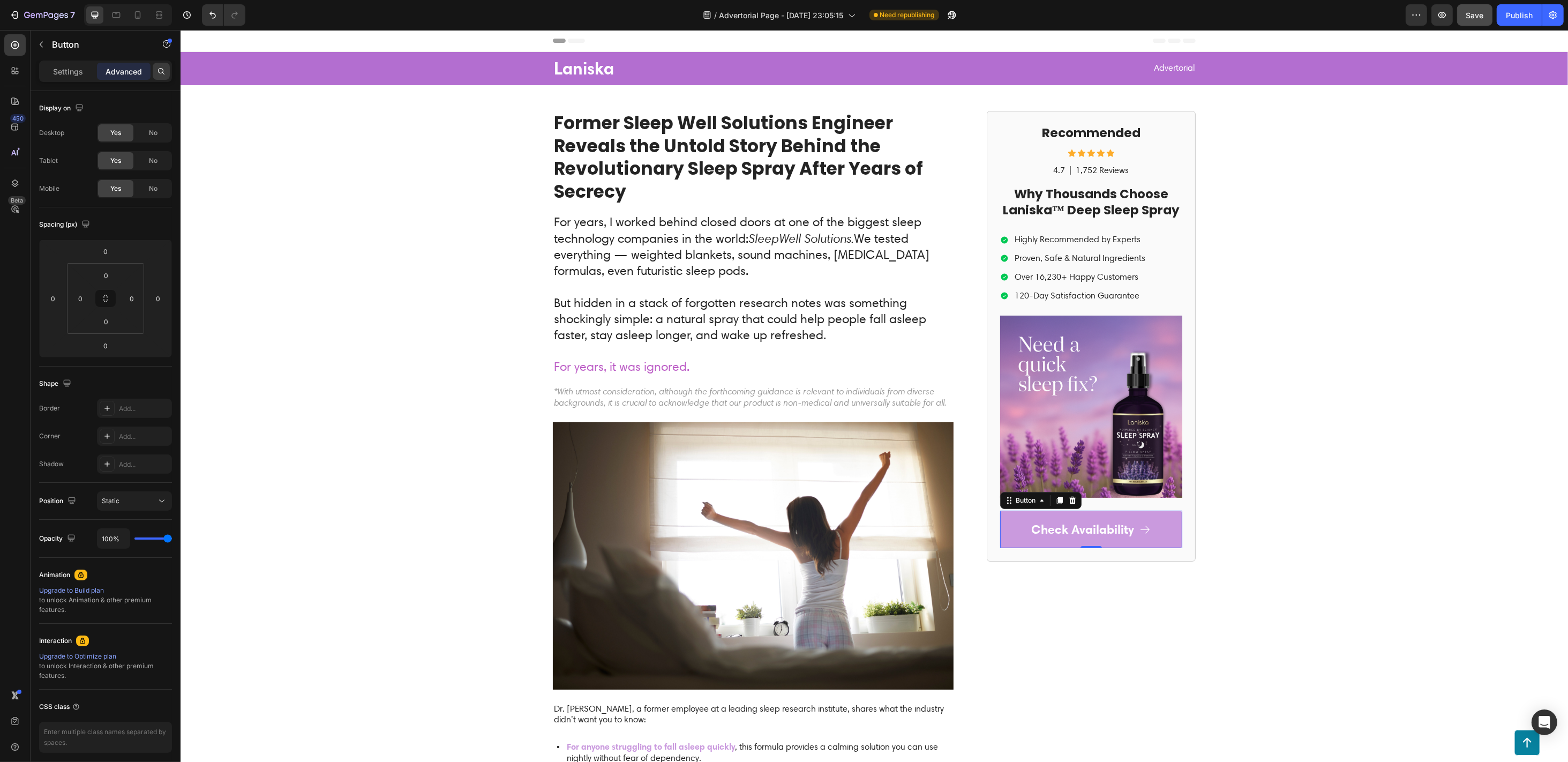
click at [159, 72] on icon at bounding box center [161, 71] width 7 height 7
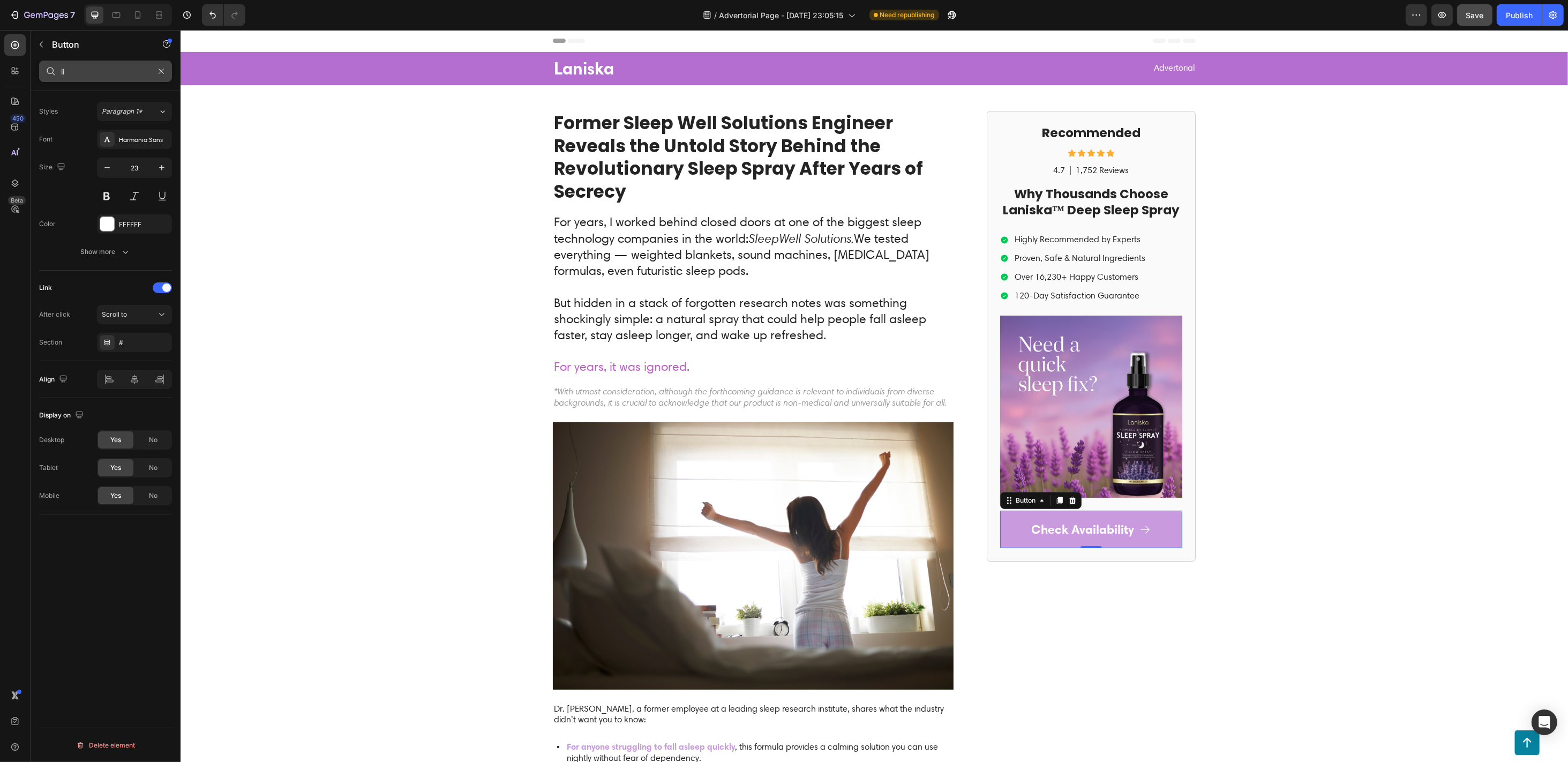
type input "l"
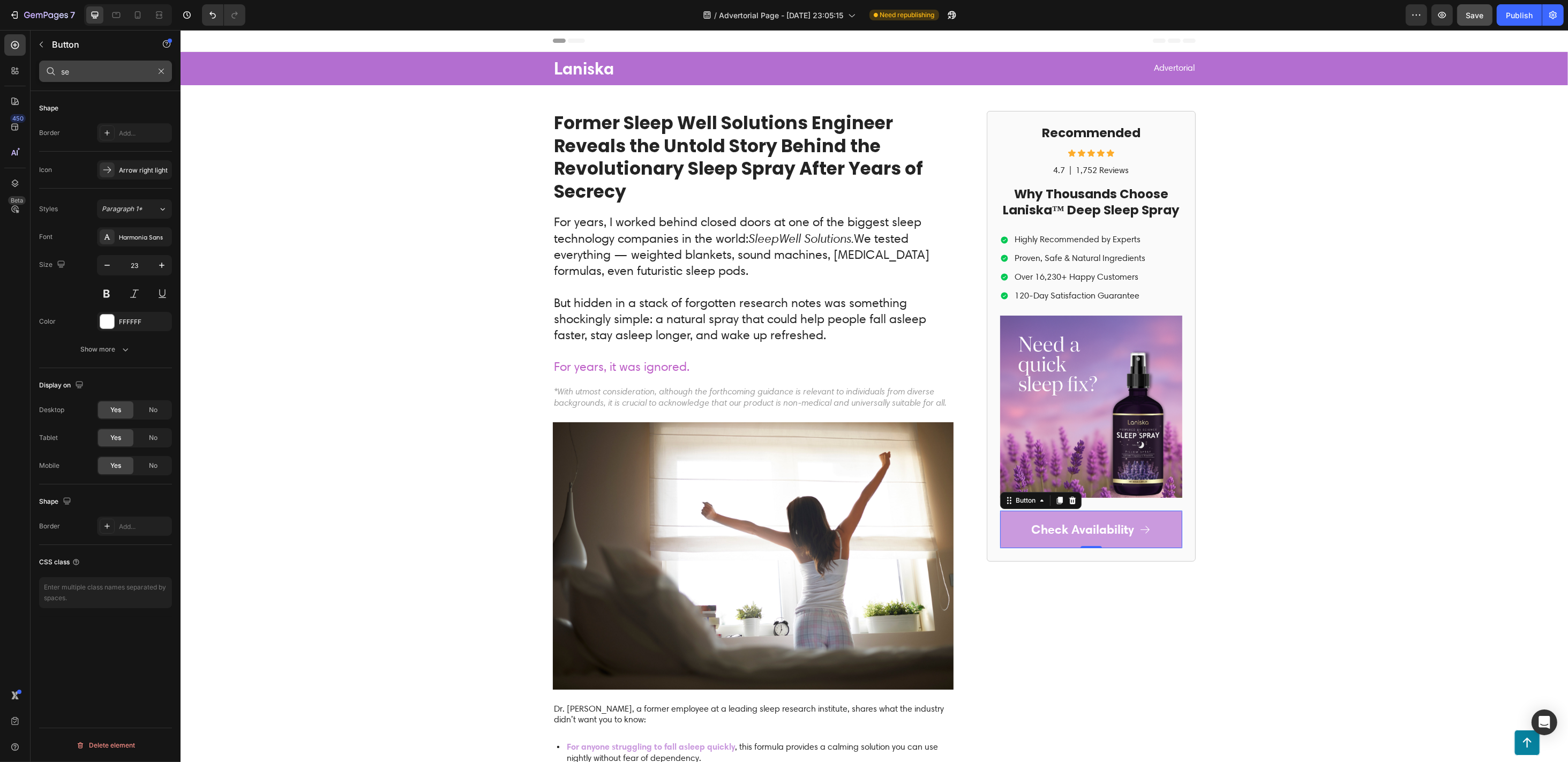
type input "s"
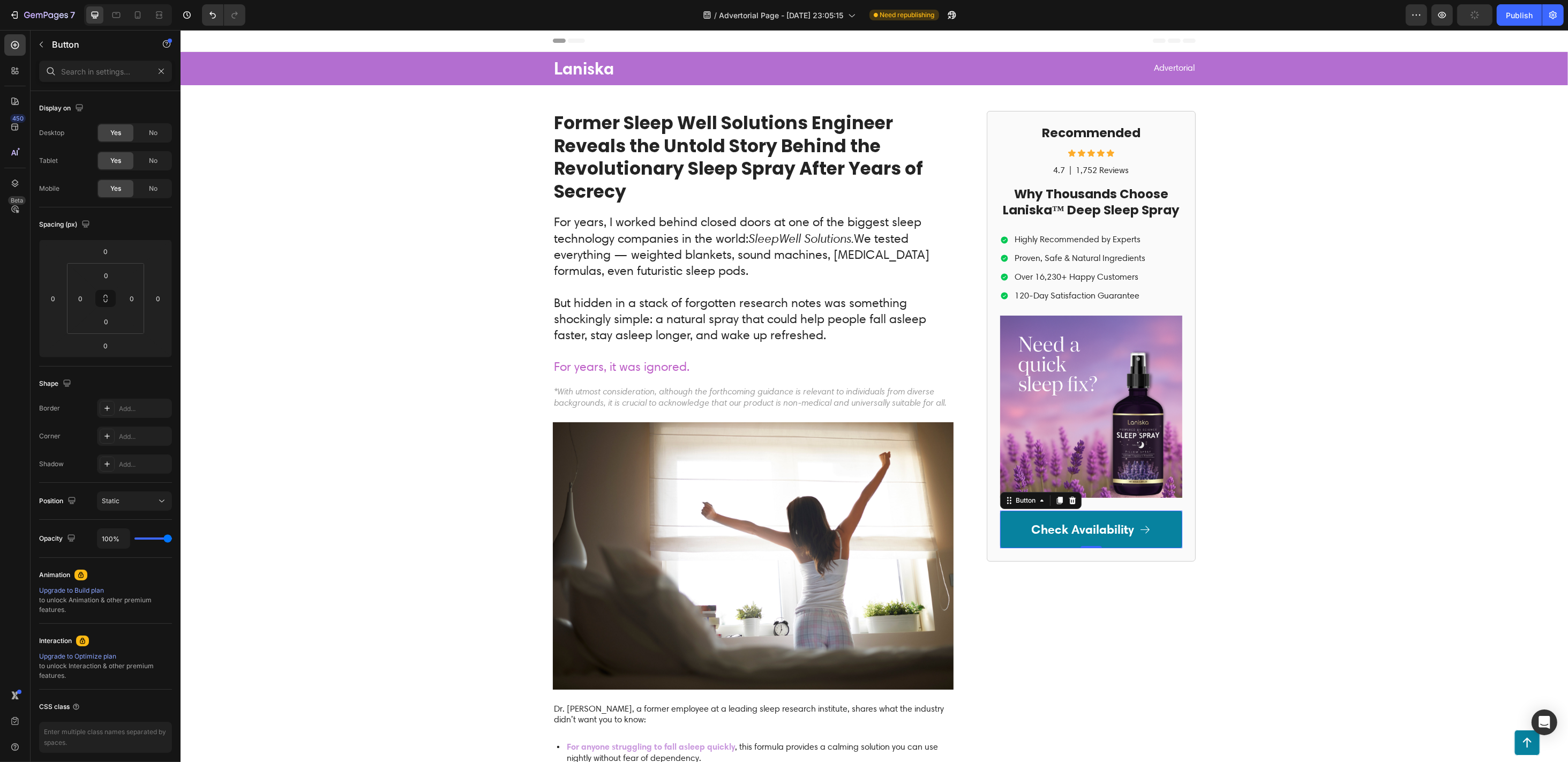
click at [1019, 537] on link "Check Availability" at bounding box center [1091, 530] width 182 height 38
click at [1176, 21] on button "Publish" at bounding box center [1519, 15] width 45 height 21
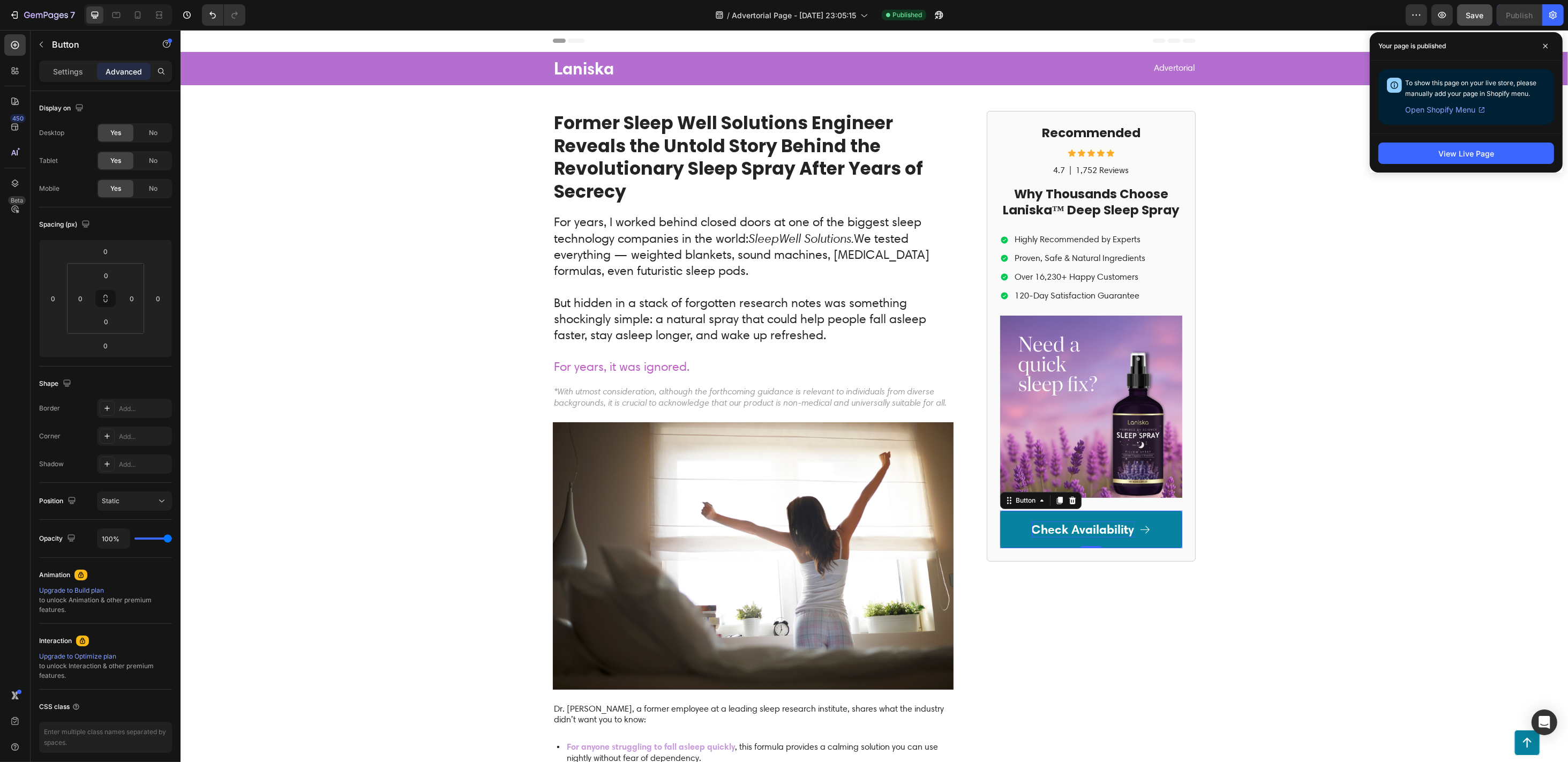
click at [1033, 530] on p "Check Availability" at bounding box center [1083, 530] width 103 height 16
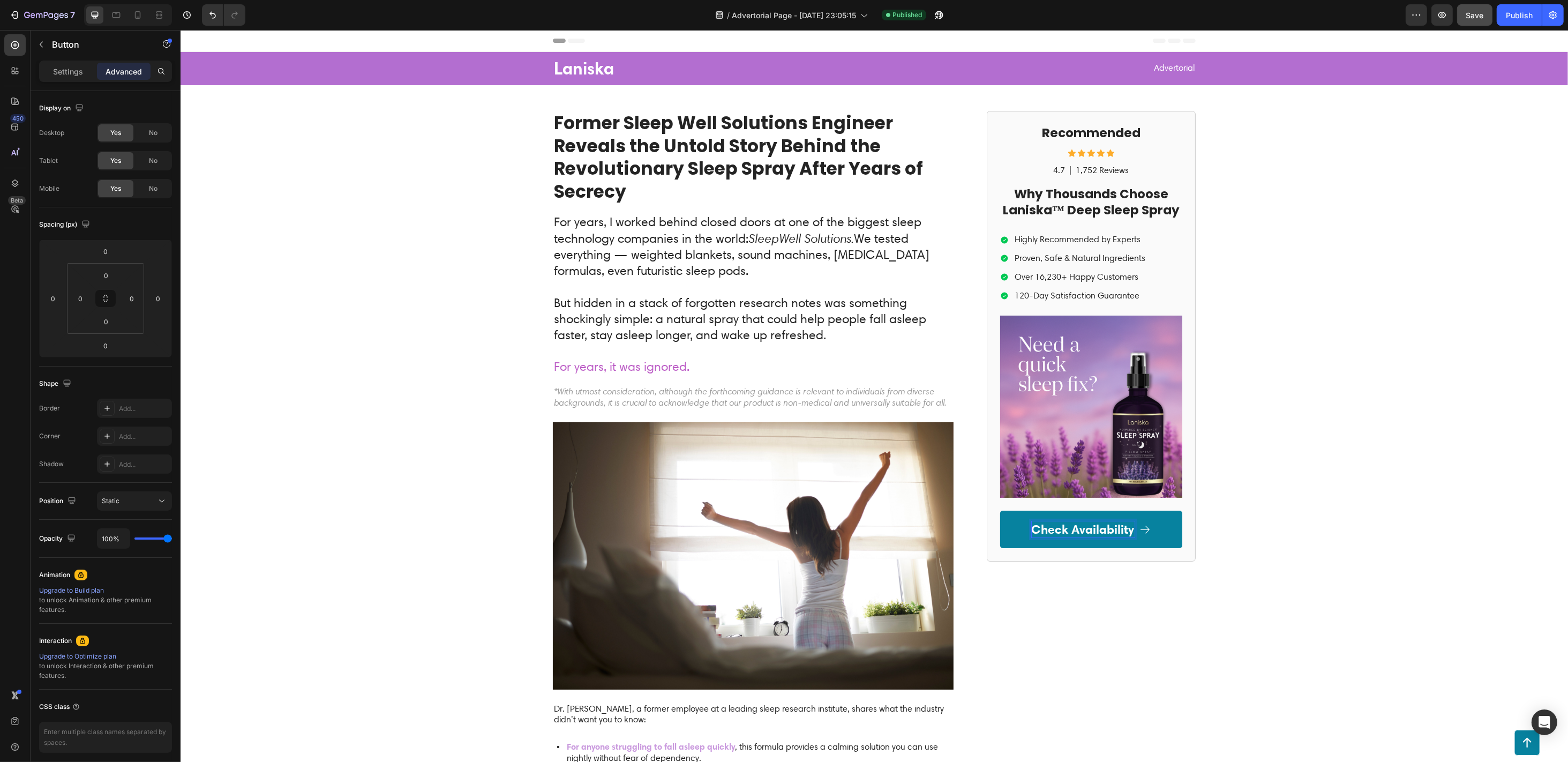
click at [1025, 531] on link "Check Availability" at bounding box center [1091, 530] width 182 height 38
click at [1014, 528] on link "Check Availability" at bounding box center [1091, 530] width 182 height 38
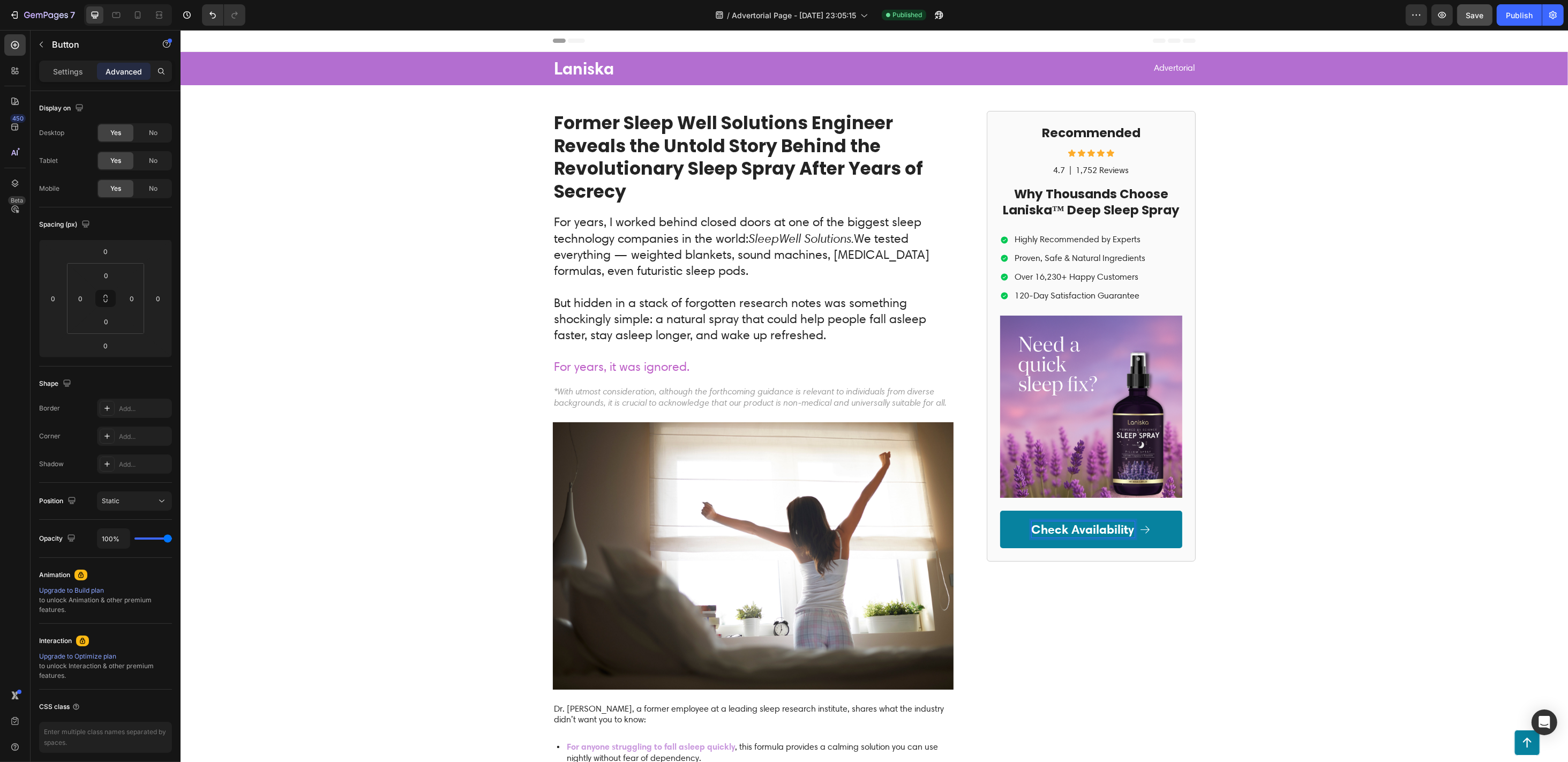
click at [1048, 531] on p "Check Availability" at bounding box center [1083, 530] width 103 height 16
click at [1151, 528] on link "Check Availability" at bounding box center [1091, 530] width 182 height 38
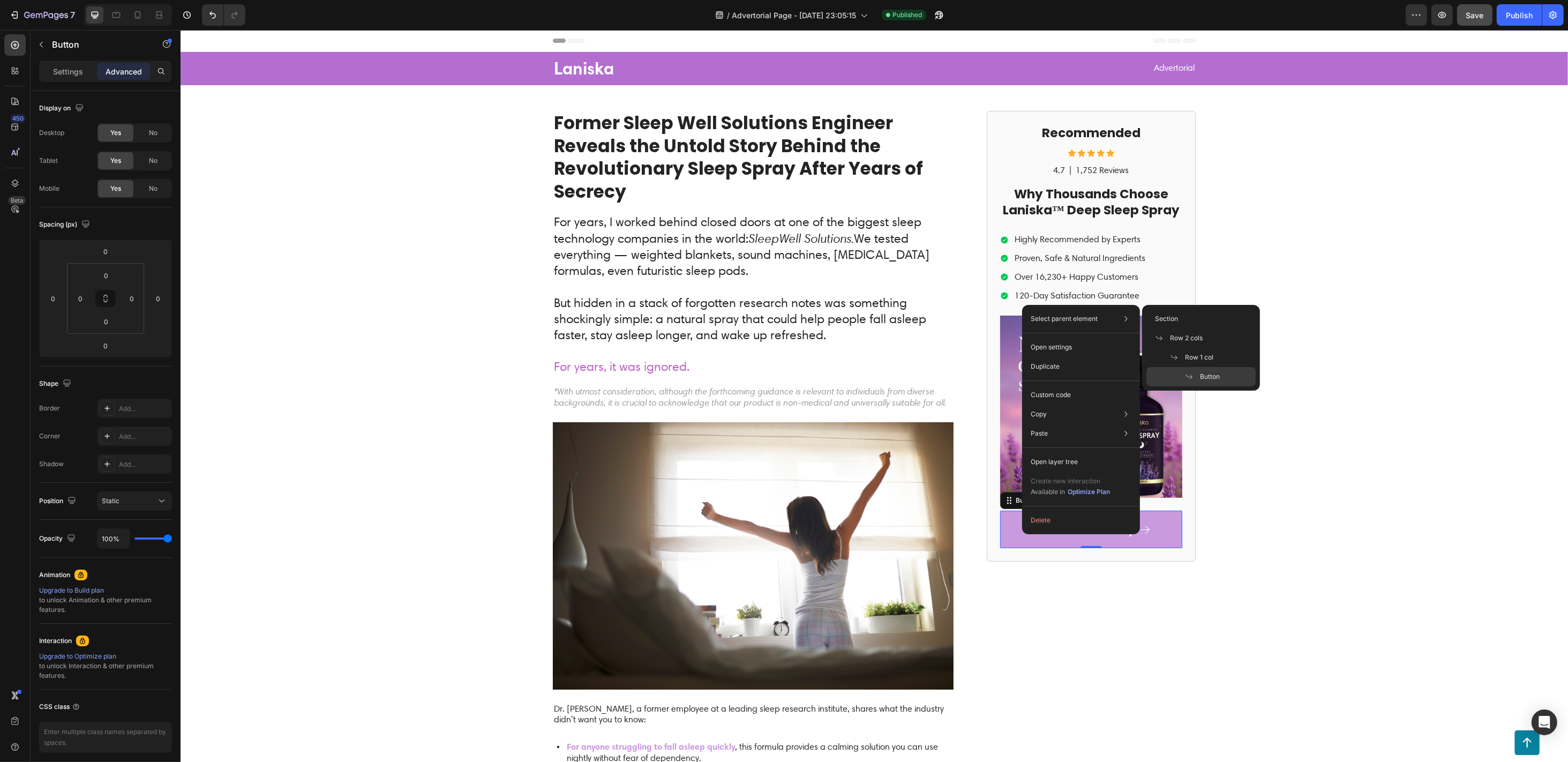
click at [1068, 314] on p "Select parent element" at bounding box center [1064, 319] width 67 height 10
click at [1082, 320] on p "Select parent element" at bounding box center [1064, 319] width 67 height 10
click at [1095, 347] on div "Open settings" at bounding box center [1082, 347] width 110 height 20
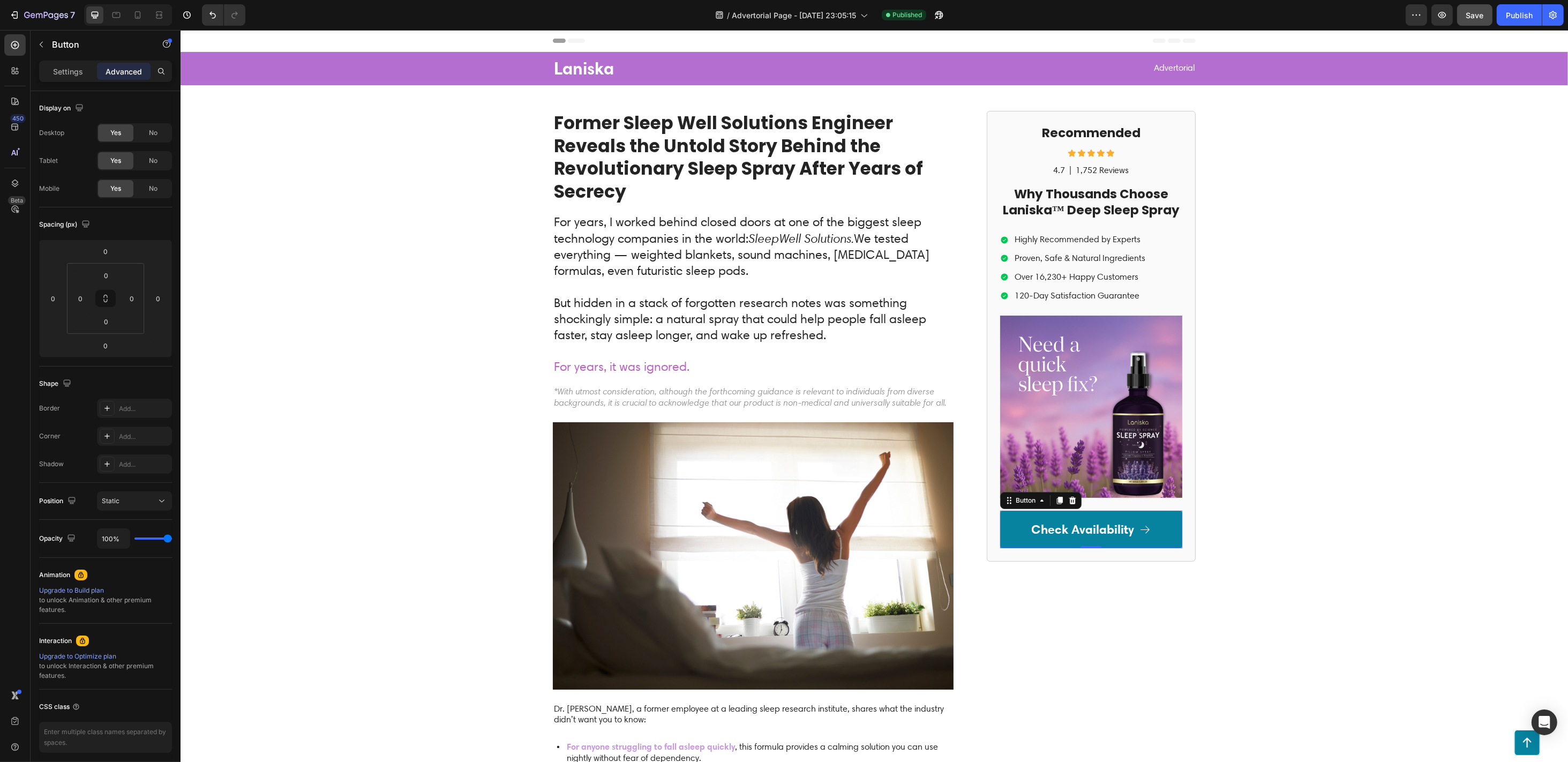
click at [1016, 525] on link "Check Availability" at bounding box center [1091, 530] width 182 height 38
click at [56, 70] on p "Settings" at bounding box center [68, 72] width 30 height 11
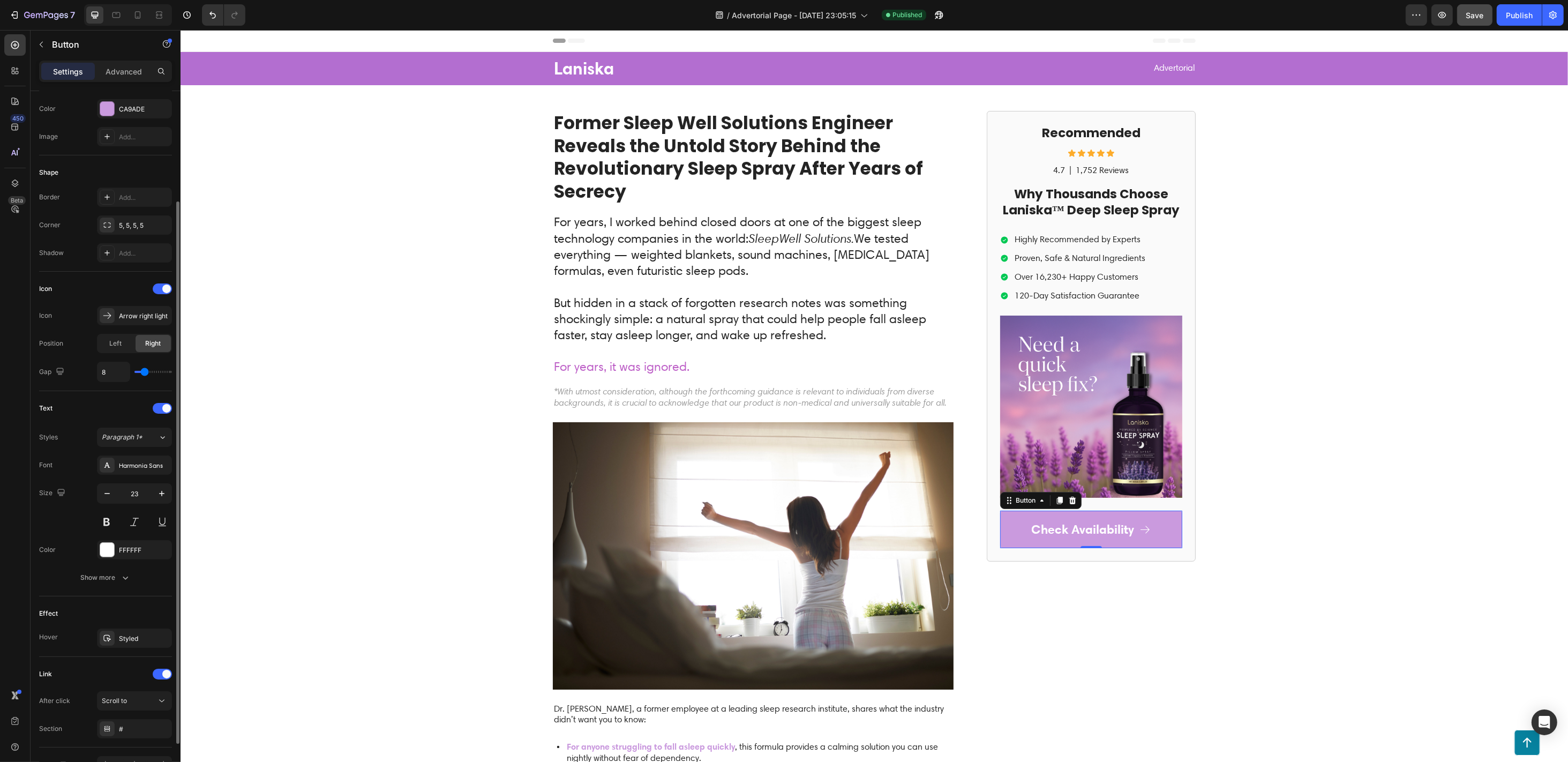
scroll to position [205, 0]
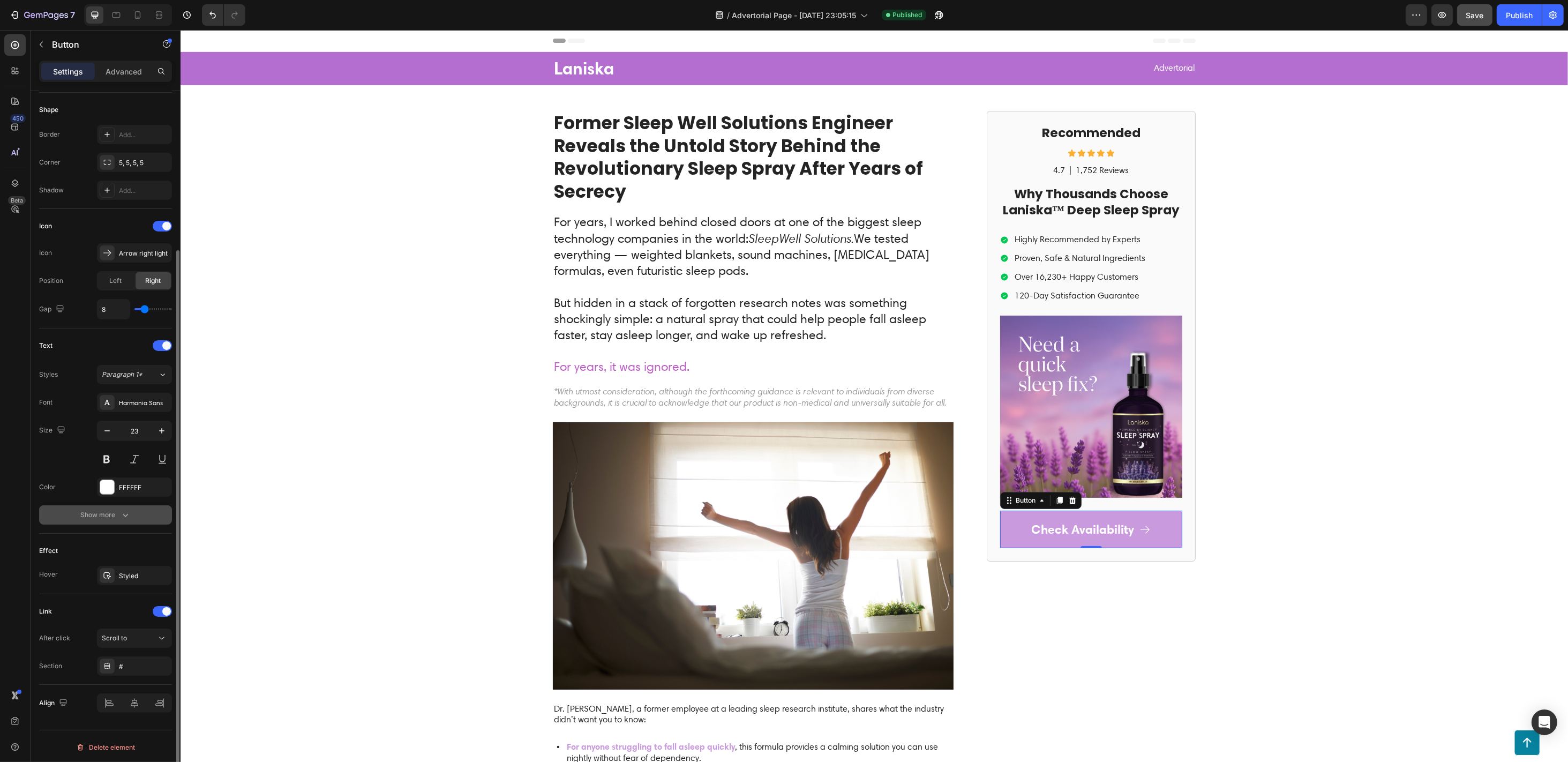
click at [97, 520] on button "Show more" at bounding box center [105, 515] width 133 height 20
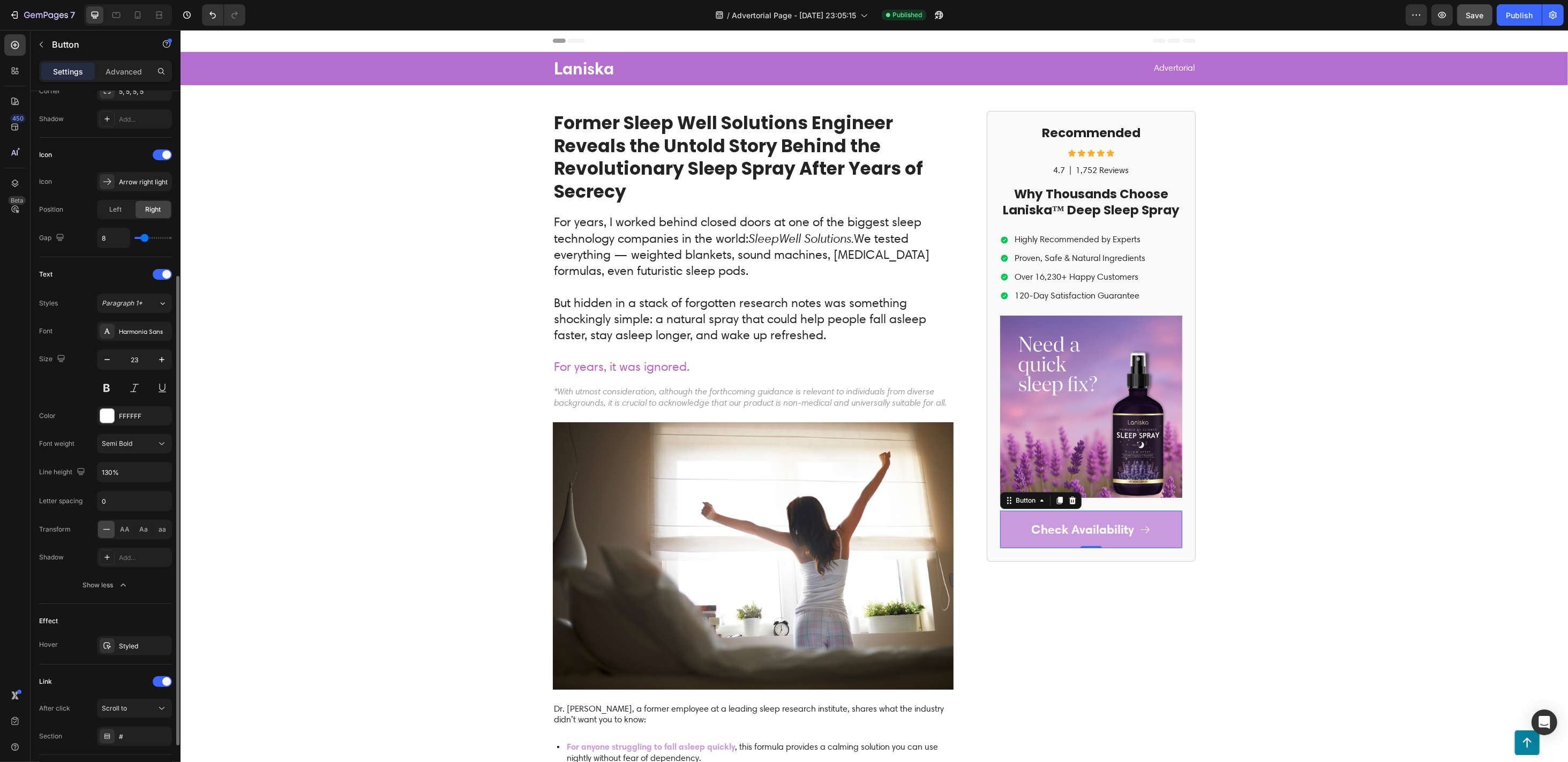
scroll to position [346, 0]
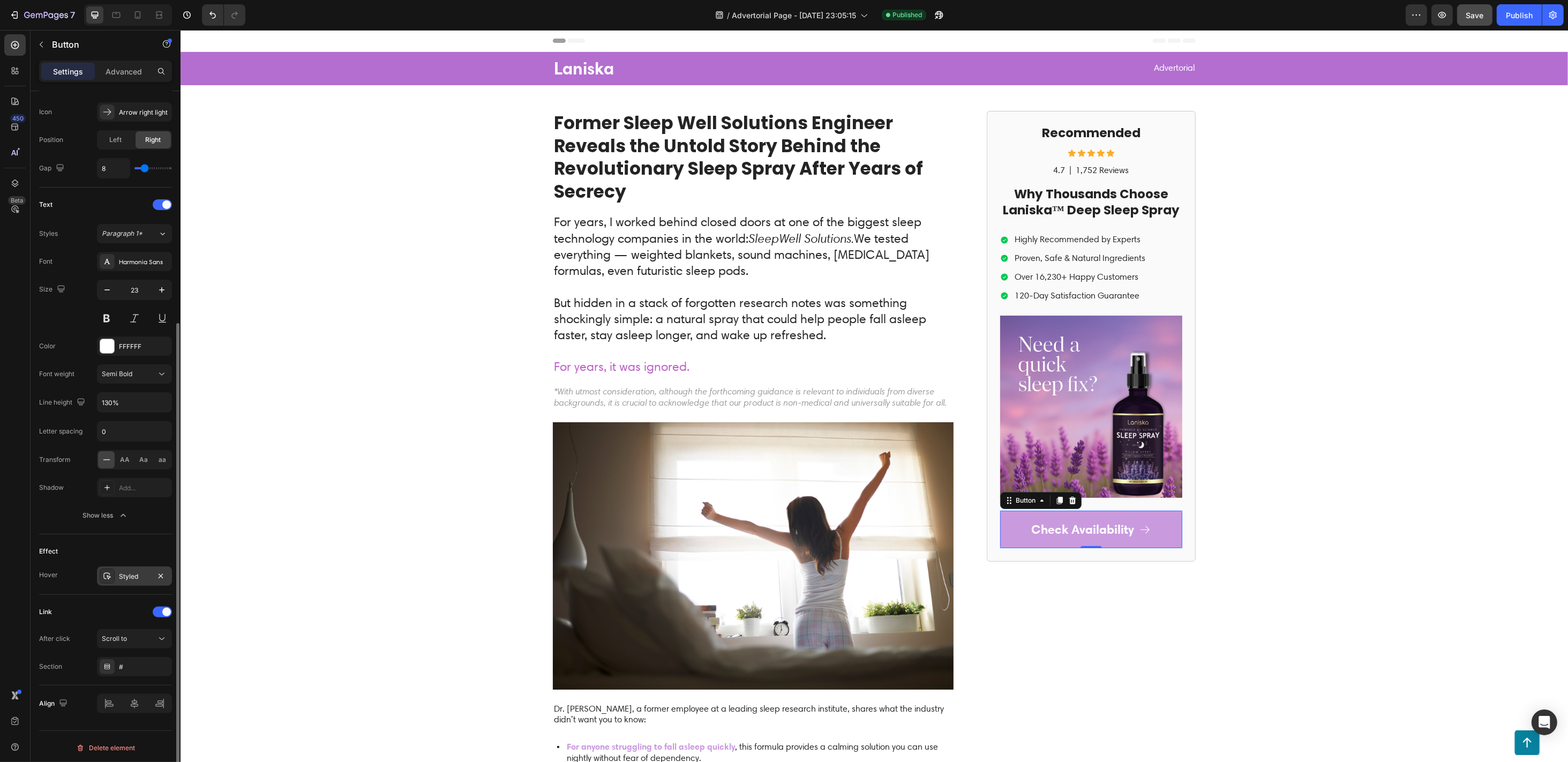
click at [125, 571] on div "Styled" at bounding box center [134, 576] width 31 height 10
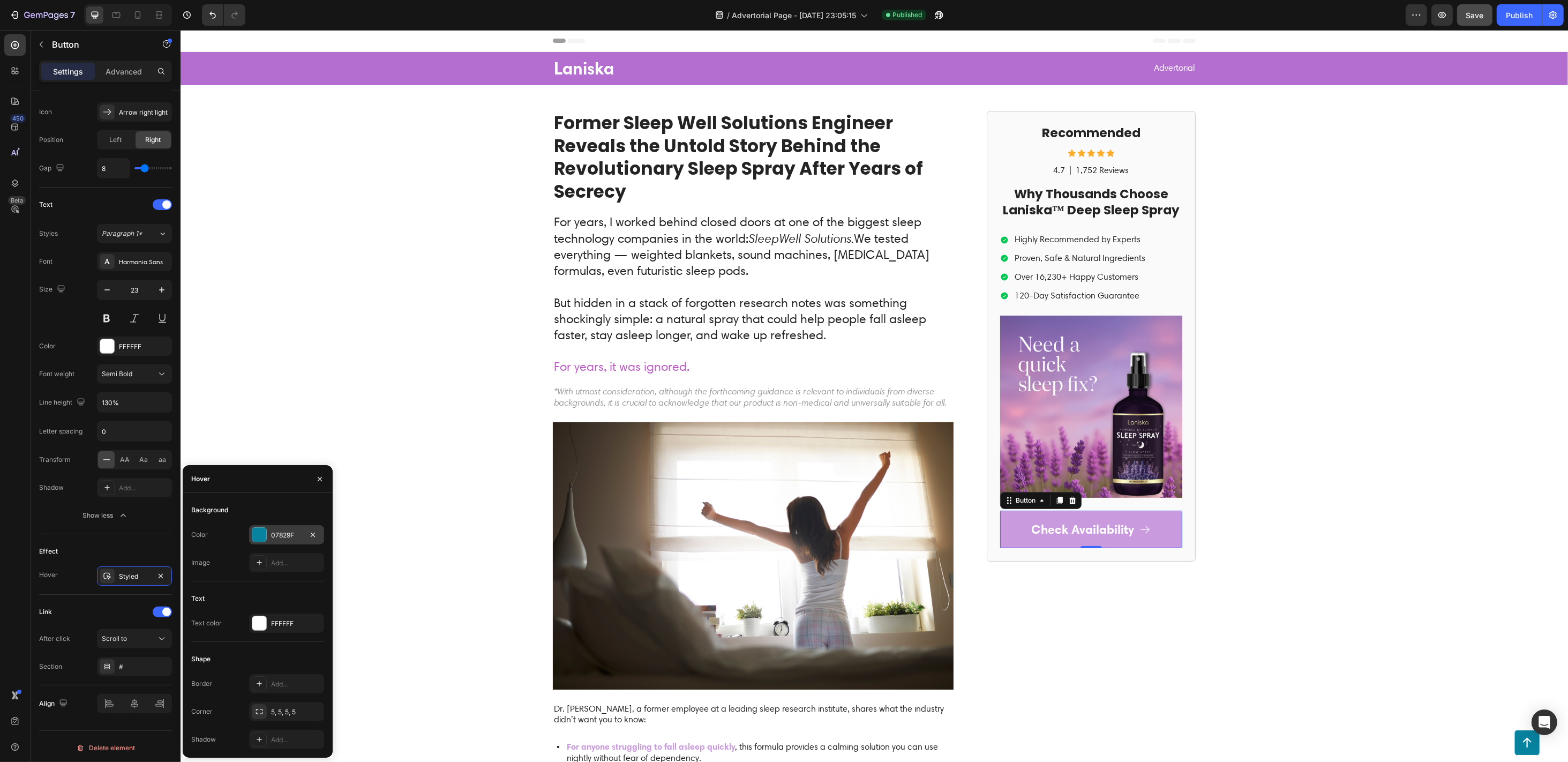
click at [262, 537] on div at bounding box center [259, 535] width 14 height 14
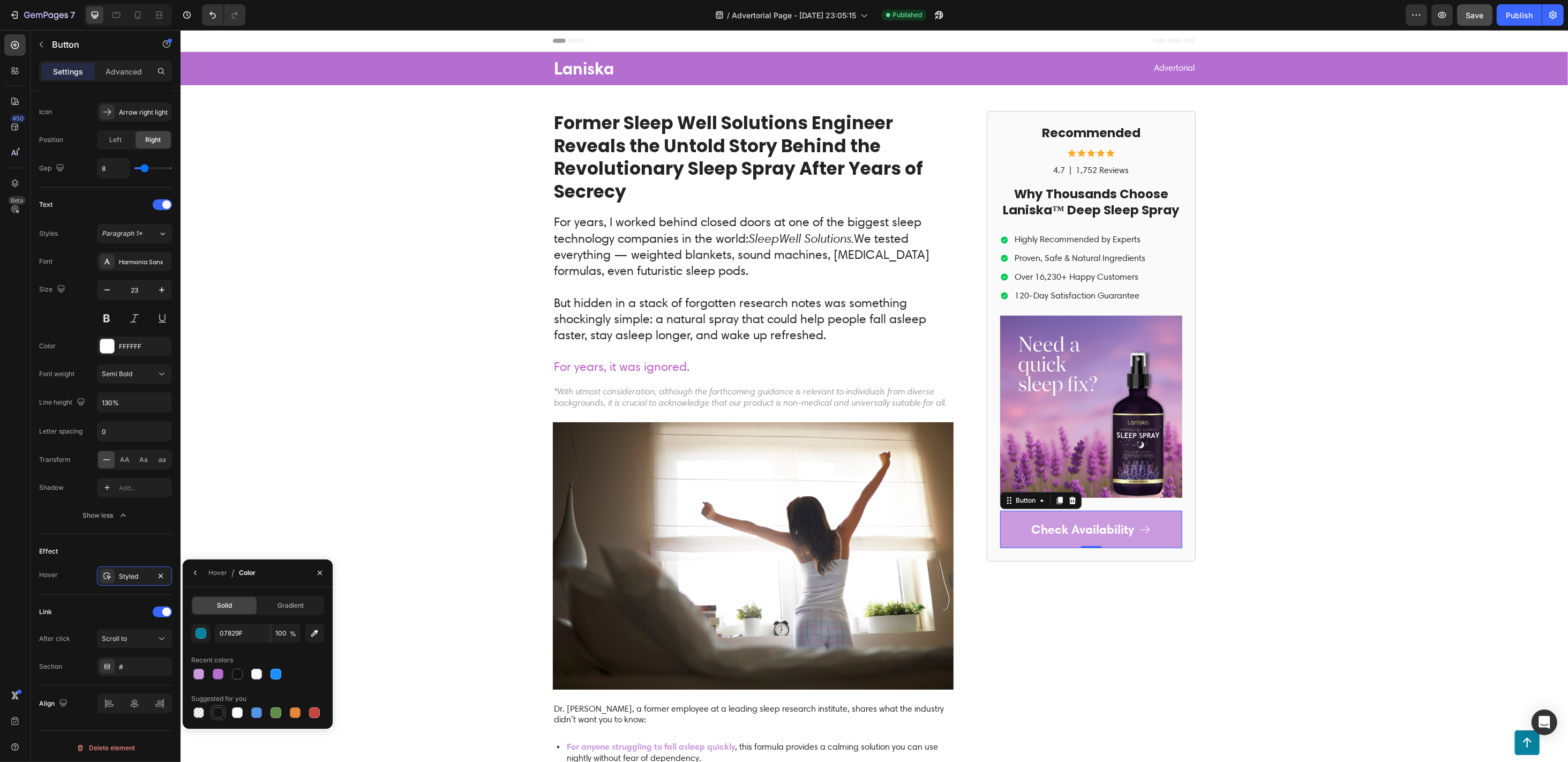
click at [222, 571] on div at bounding box center [217, 712] width 11 height 11
type input "151515"
click at [1176, 290] on div "Laniska Text Block Advertorial Text Block Row Row Former Sleep Well Solutions E…" at bounding box center [873, 540] width 1387 height 977
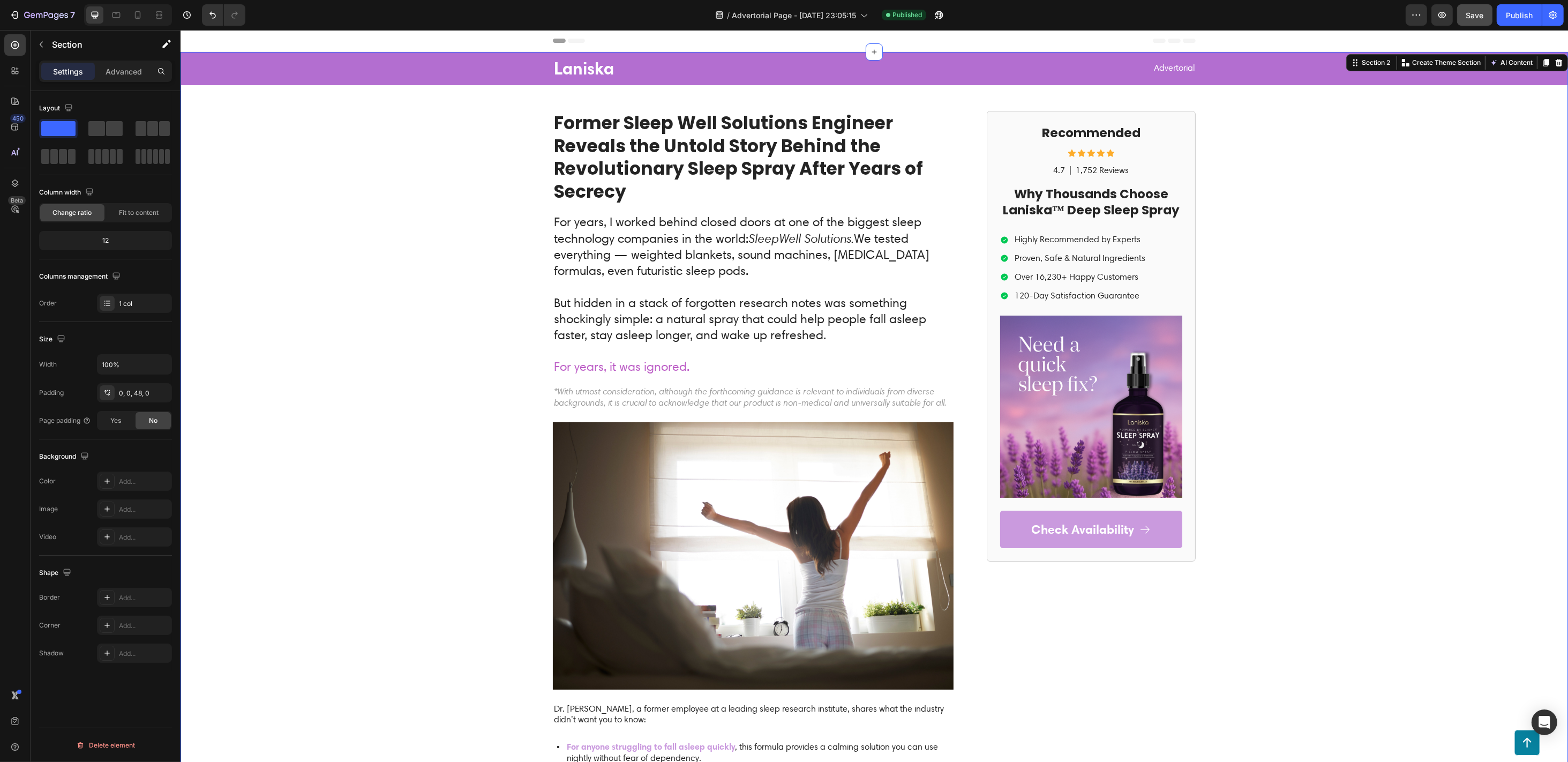
scroll to position [0, 0]
click at [46, 44] on button "button" at bounding box center [41, 44] width 17 height 17
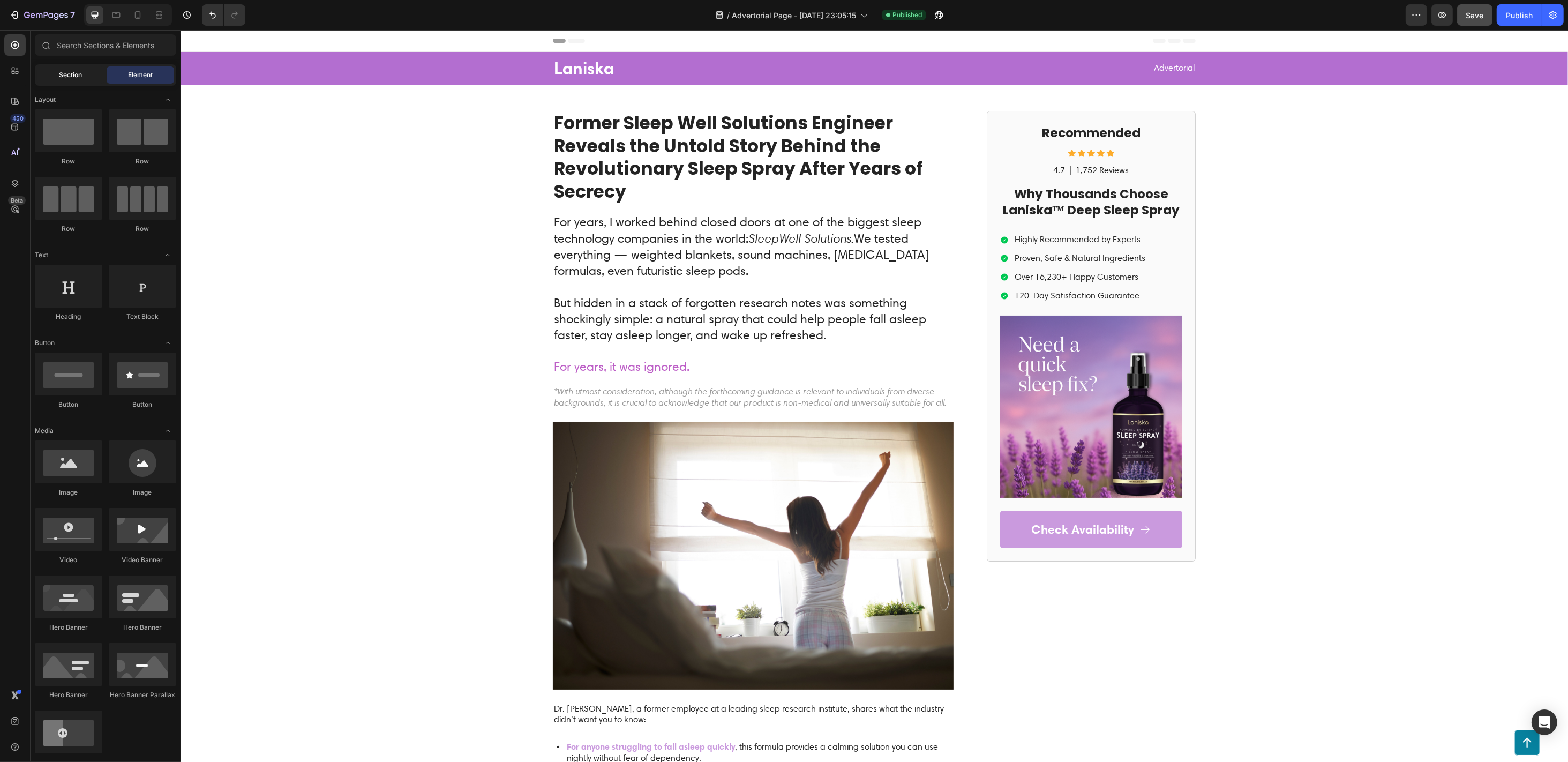
click at [71, 74] on span "Section" at bounding box center [71, 75] width 23 height 10
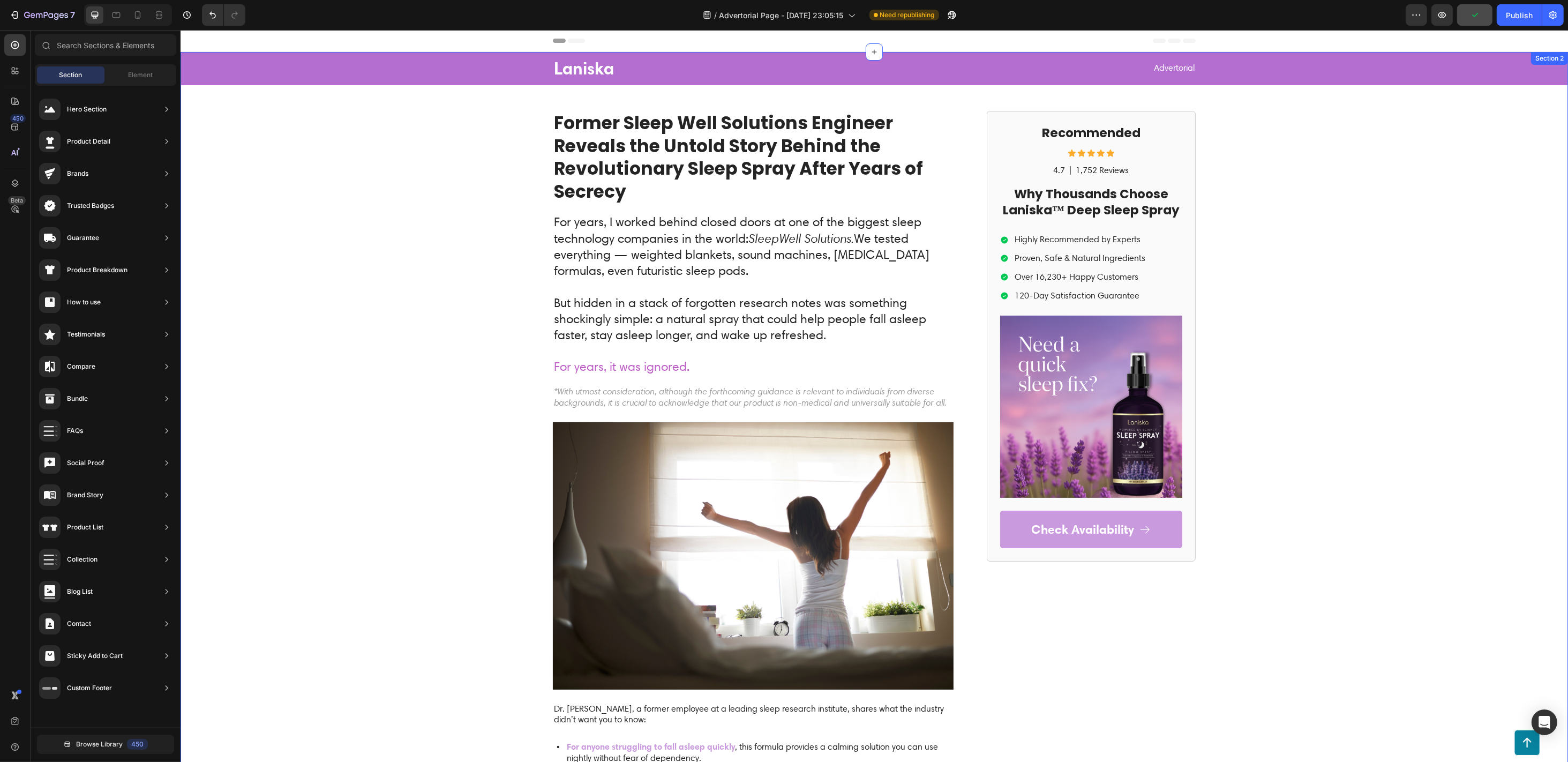
click at [448, 203] on div "Laniska Text Block Advertorial Text Block Row Row Former Sleep Well Solutions E…" at bounding box center [873, 540] width 1387 height 977
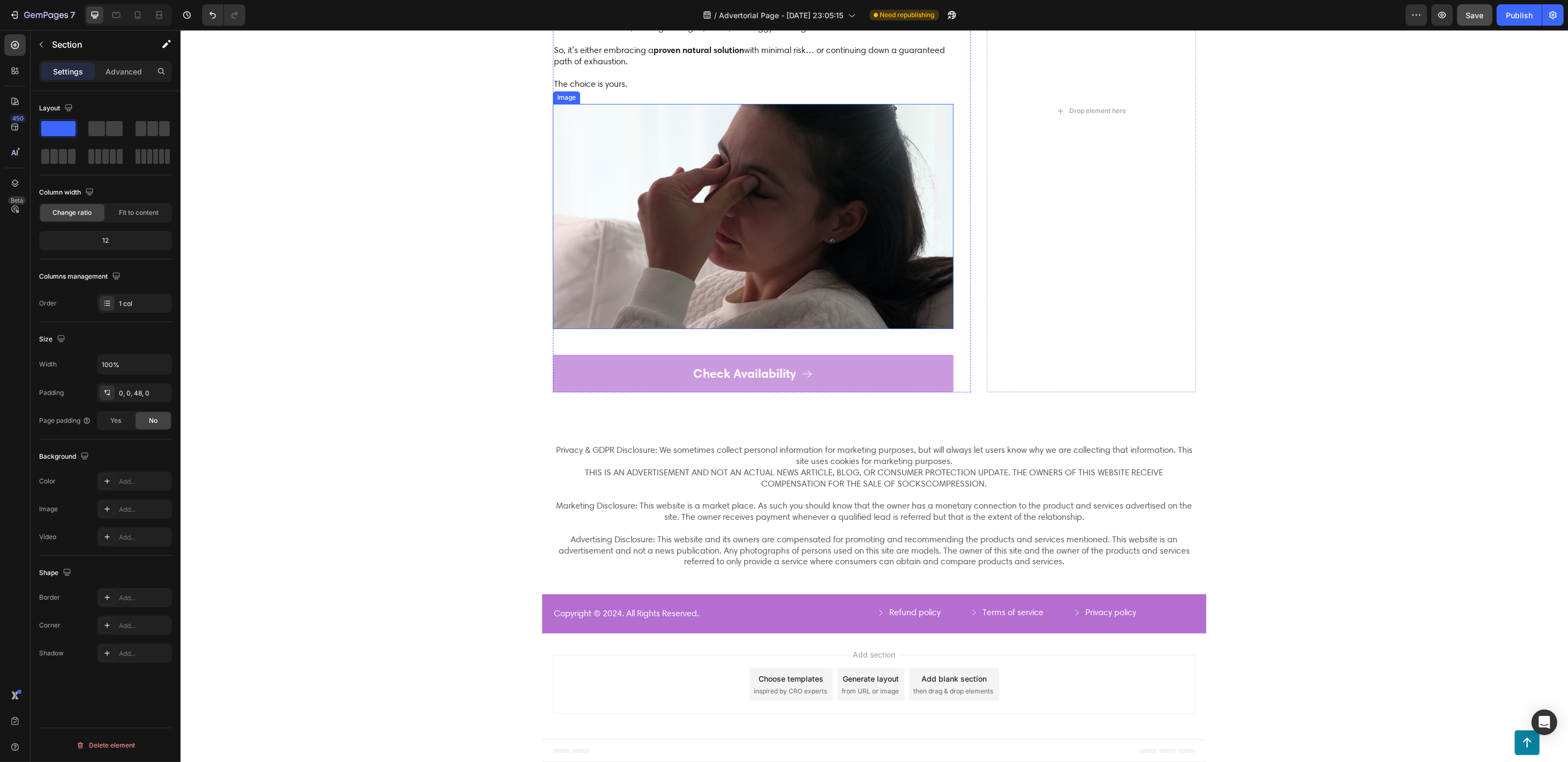
scroll to position [4358, 0]
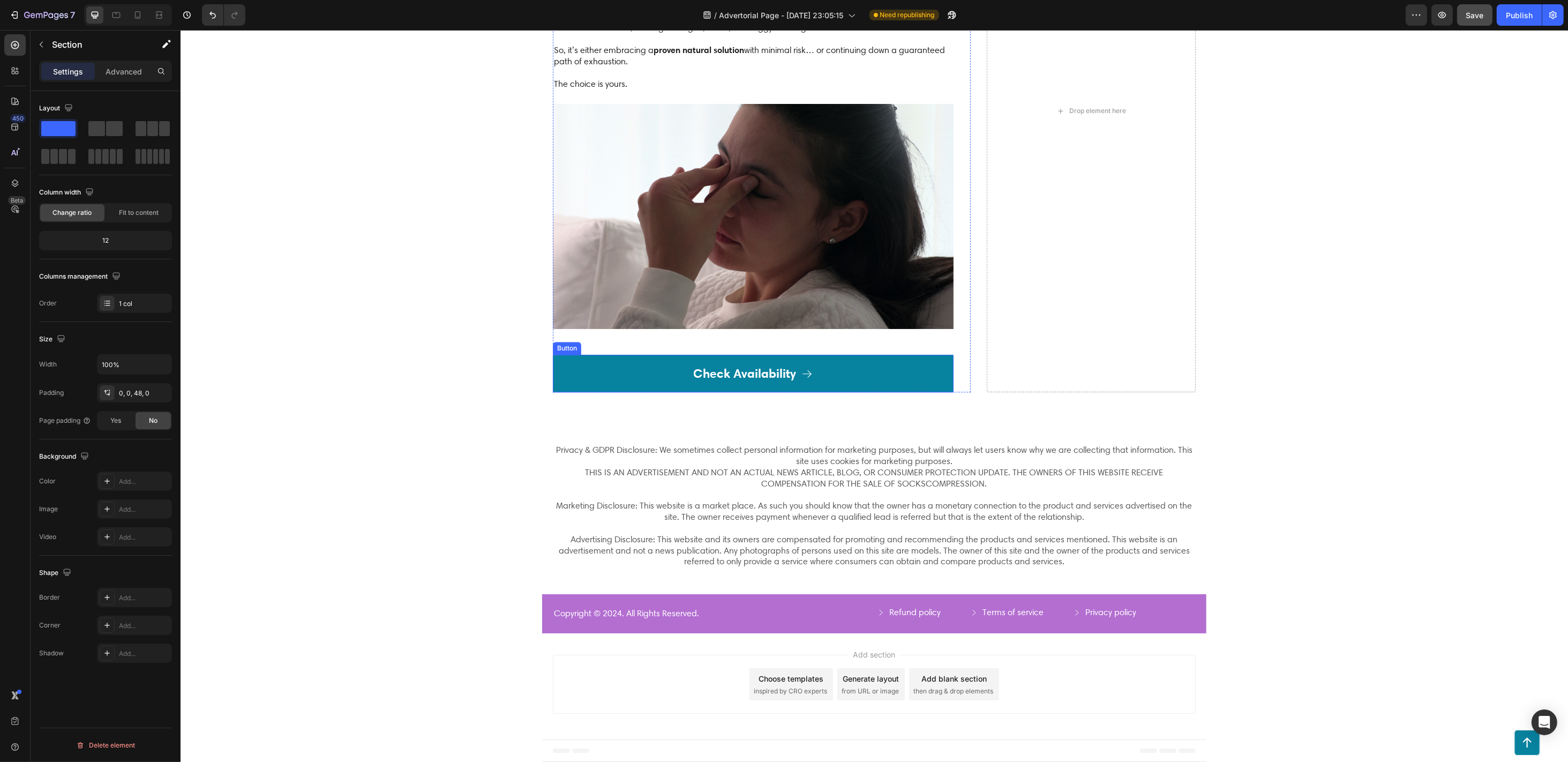
click at [593, 392] on link "Check Availability" at bounding box center [753, 374] width 401 height 38
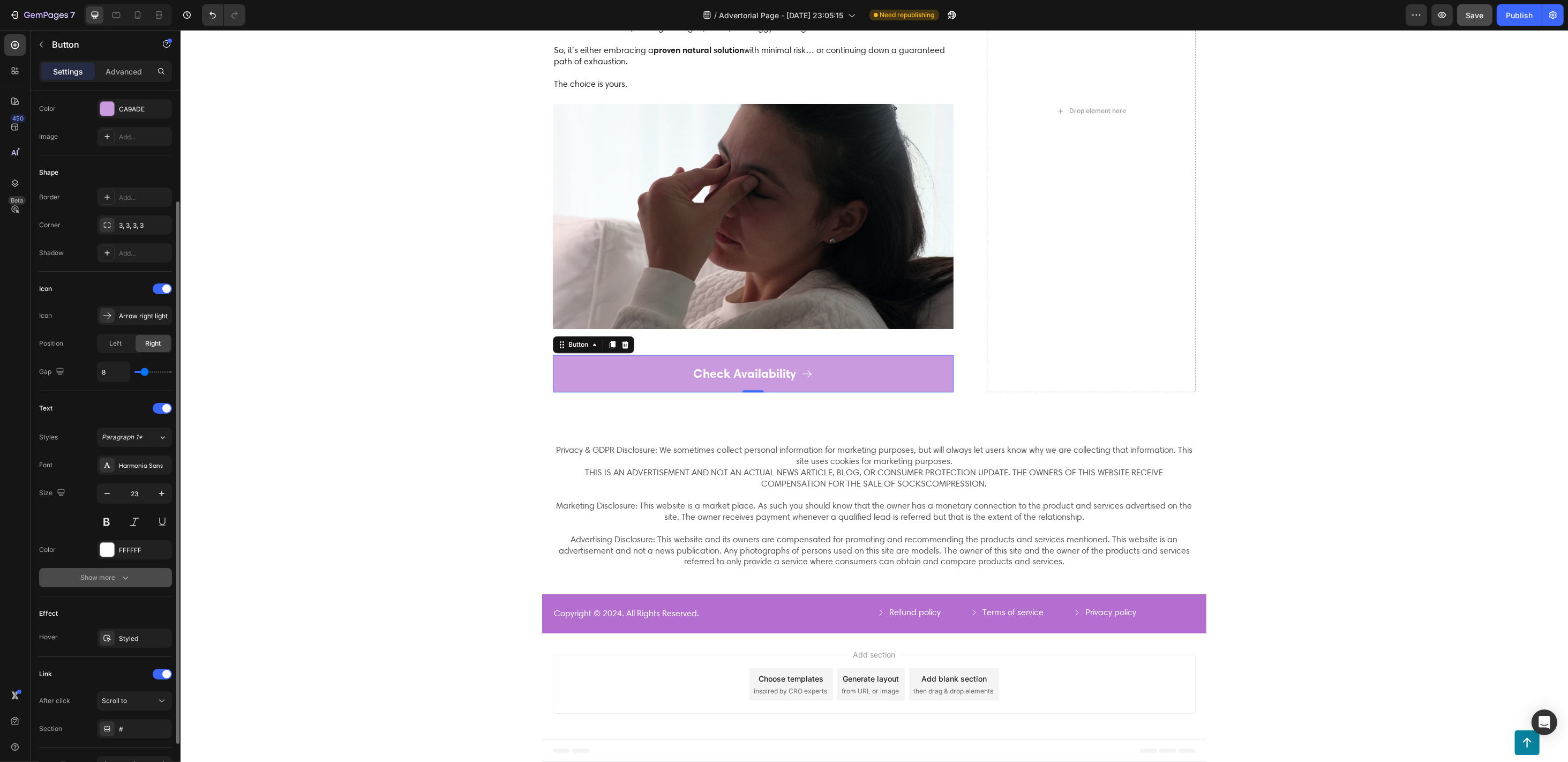
scroll to position [205, 0]
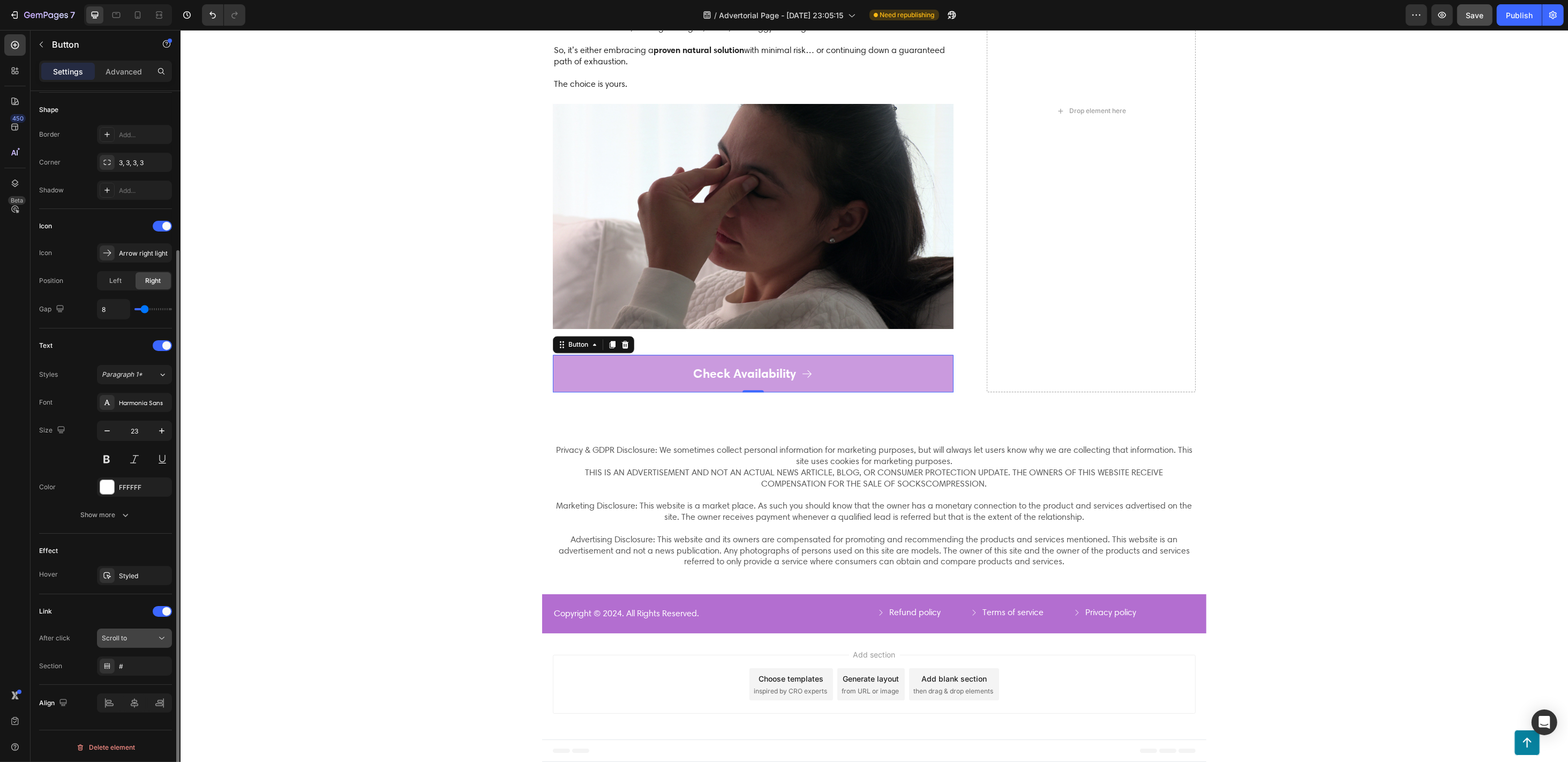
click at [119, 571] on div "Scroll to" at bounding box center [135, 638] width 65 height 11
click at [122, 571] on span "Open page" at bounding box center [119, 662] width 33 height 10
click at [128, 571] on div "Add..." at bounding box center [144, 666] width 51 height 10
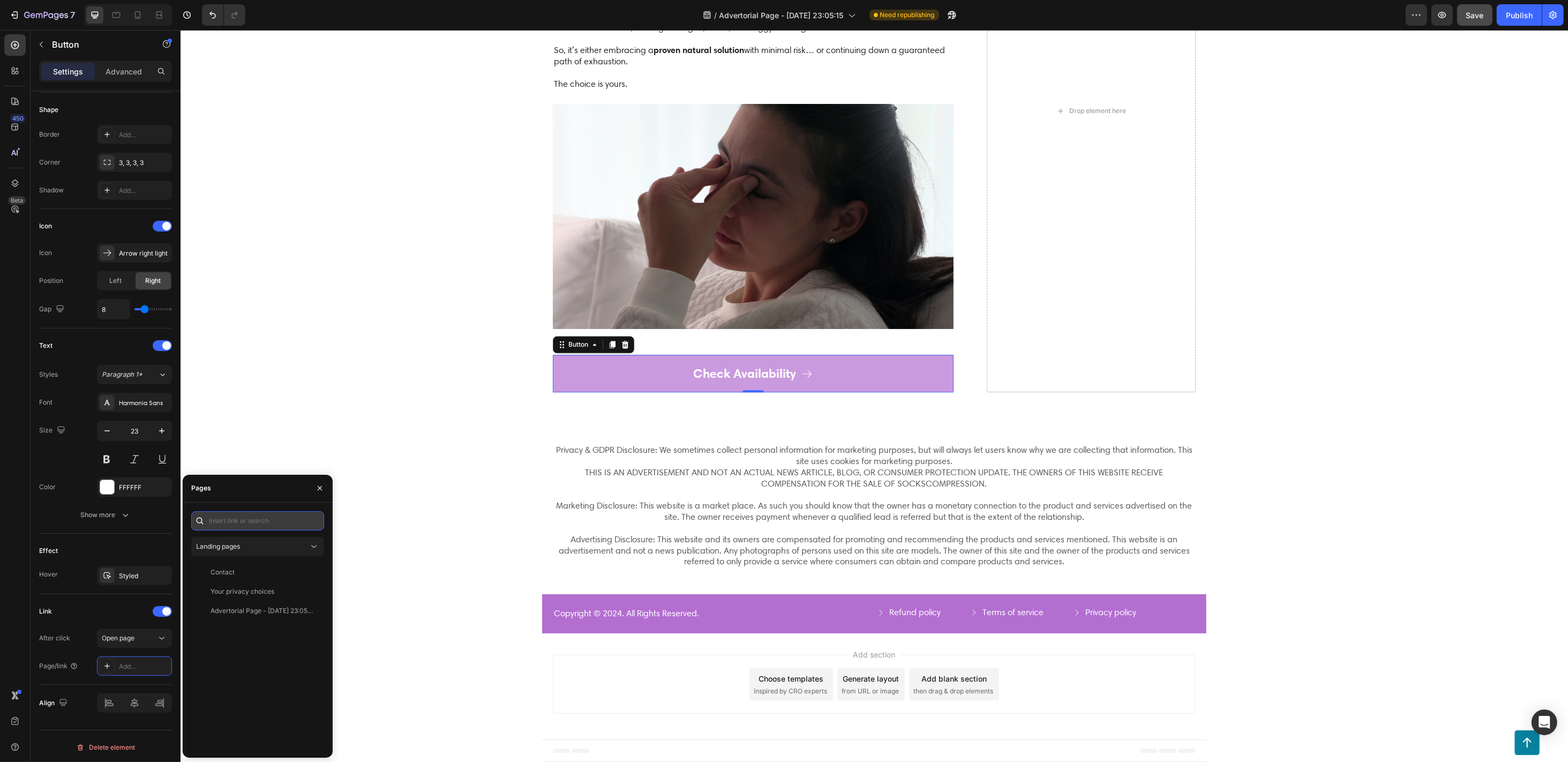
click at [239, 522] on input "text" at bounding box center [258, 521] width 133 height 20
paste input "1. Sharpen the Brand/Product Focus Add a subtle glow or spotlight effect behind…"
type input "1. Sharpen the Brand/Product Focus Add a subtle glow or spotlight effect behind…"
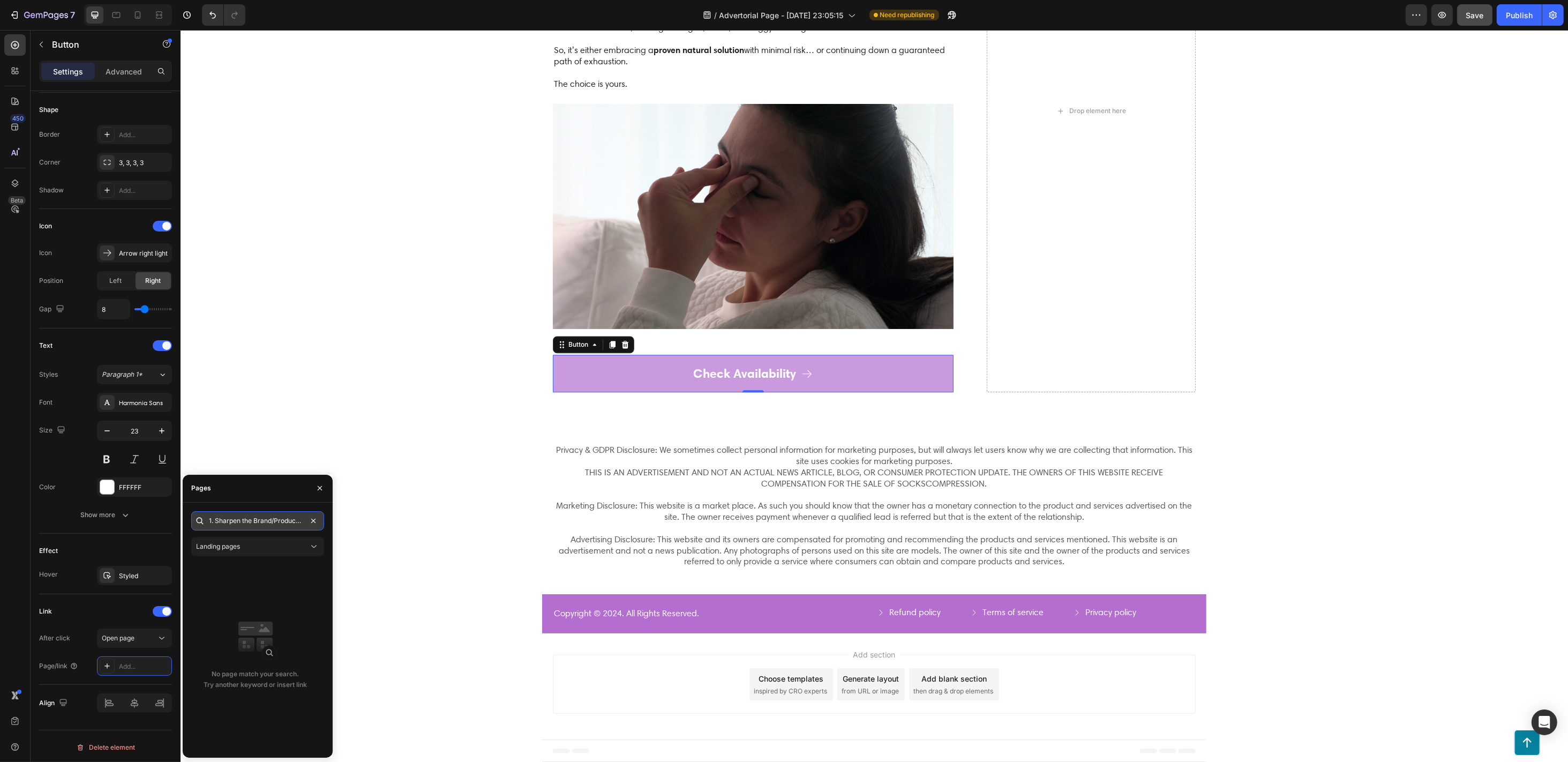
click at [279, 528] on input "1. Sharpen the Brand/Product Focus Add a subtle glow or spotlight effect behind…" at bounding box center [258, 521] width 133 height 20
click at [279, 527] on input "1. Sharpen the Brand/Product Focus Add a subtle glow or spotlight effect behind…" at bounding box center [258, 521] width 133 height 20
click at [293, 522] on input "text" at bounding box center [258, 521] width 133 height 20
paste input "[URL][DOMAIN_NAME]"
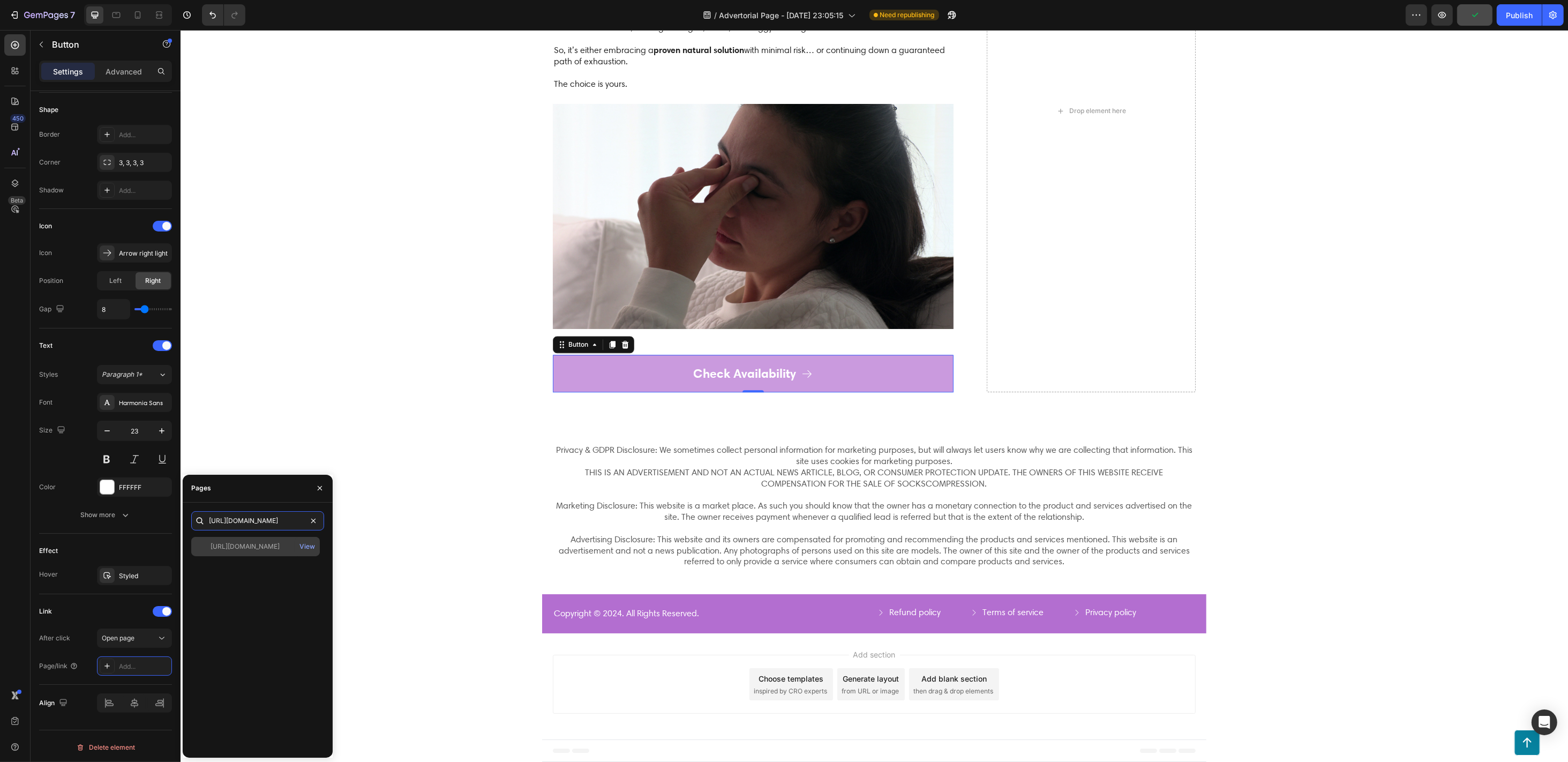
type input "[URL][DOMAIN_NAME]"
click at [261, 550] on div "[URL][DOMAIN_NAME]" at bounding box center [245, 547] width 69 height 10
click at [307, 549] on div "View" at bounding box center [307, 547] width 16 height 10
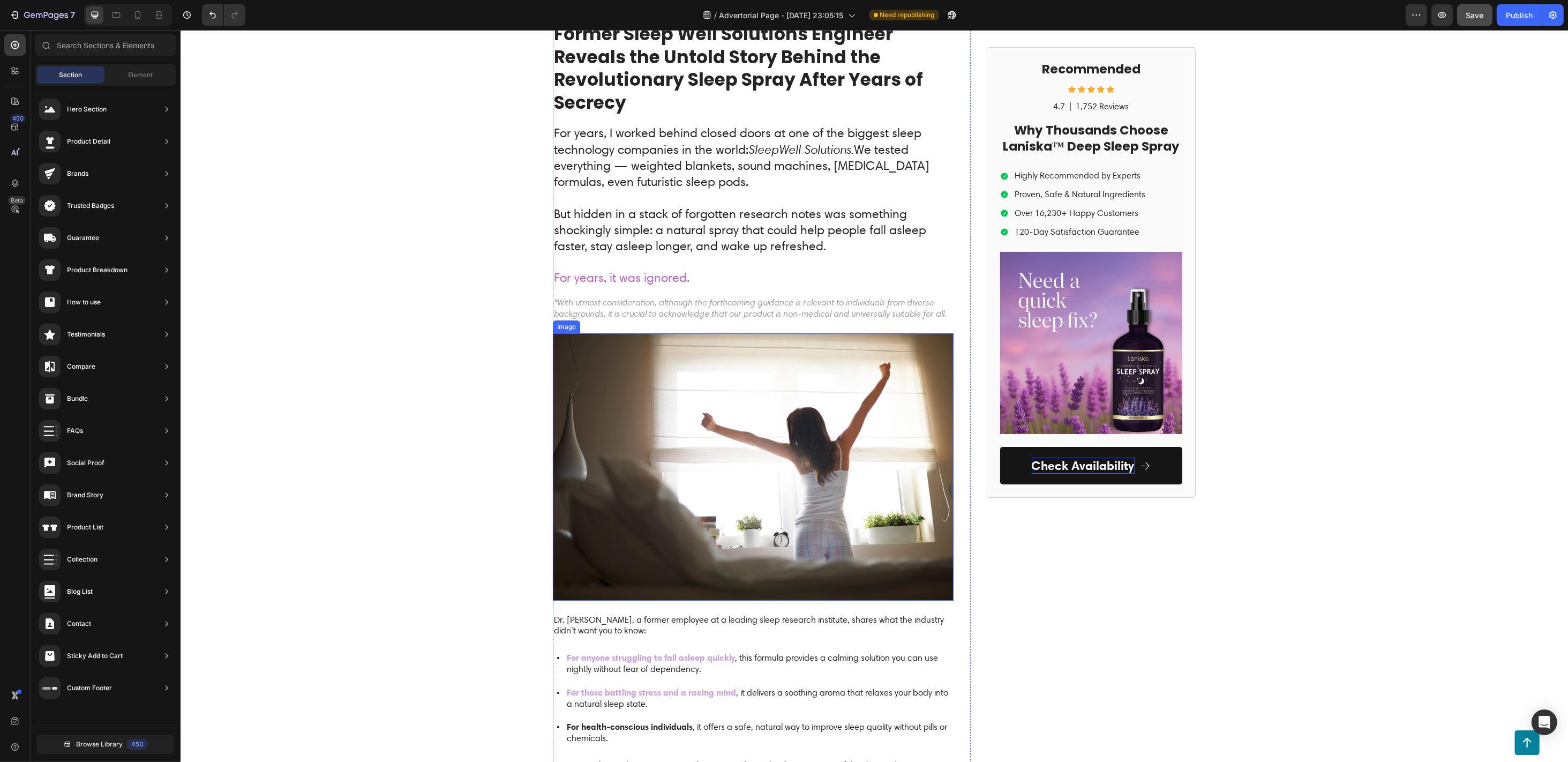
scroll to position [71, 0]
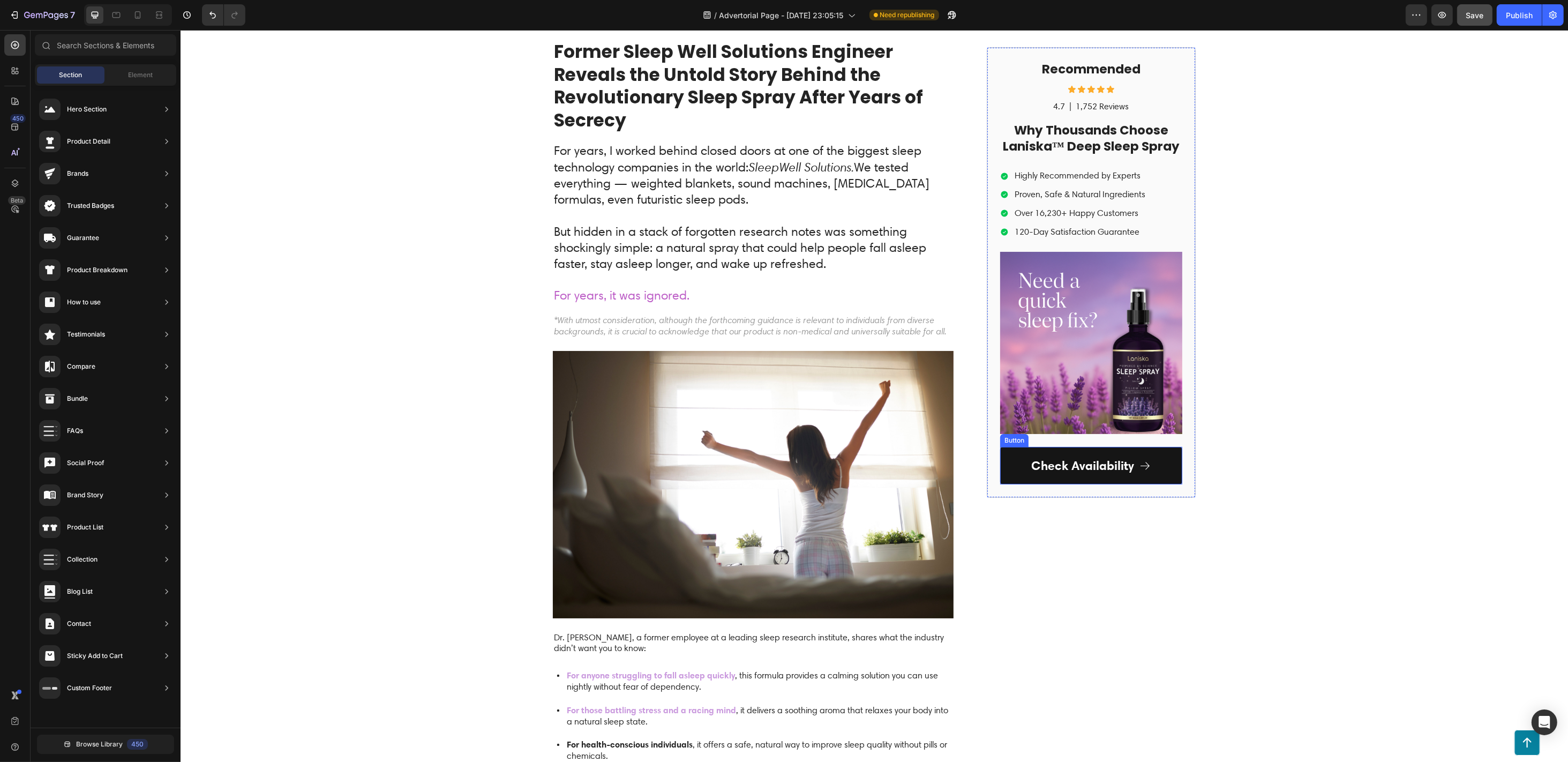
click at [1014, 481] on link "Check Availability" at bounding box center [1091, 466] width 182 height 38
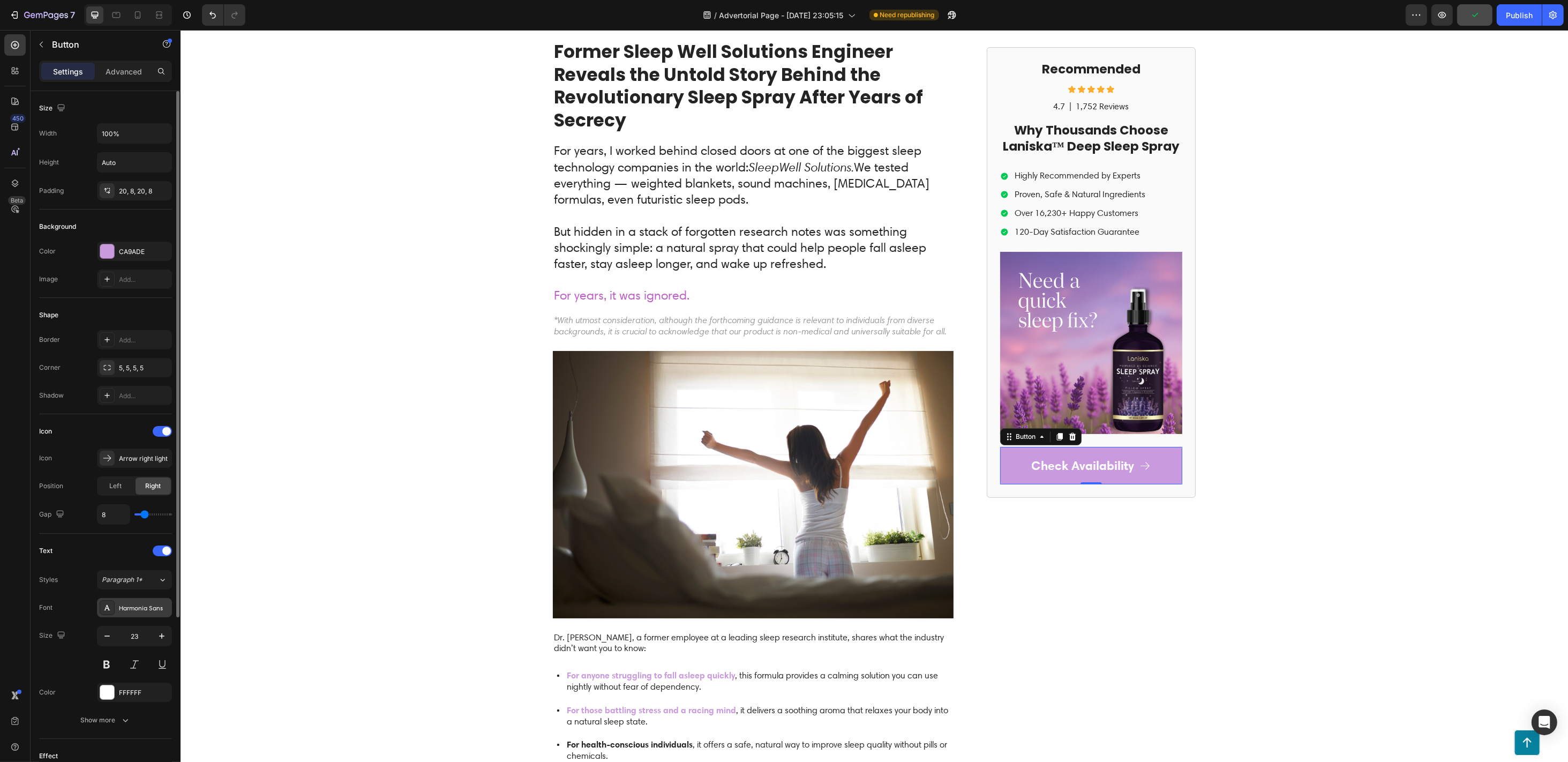
scroll to position [205, 0]
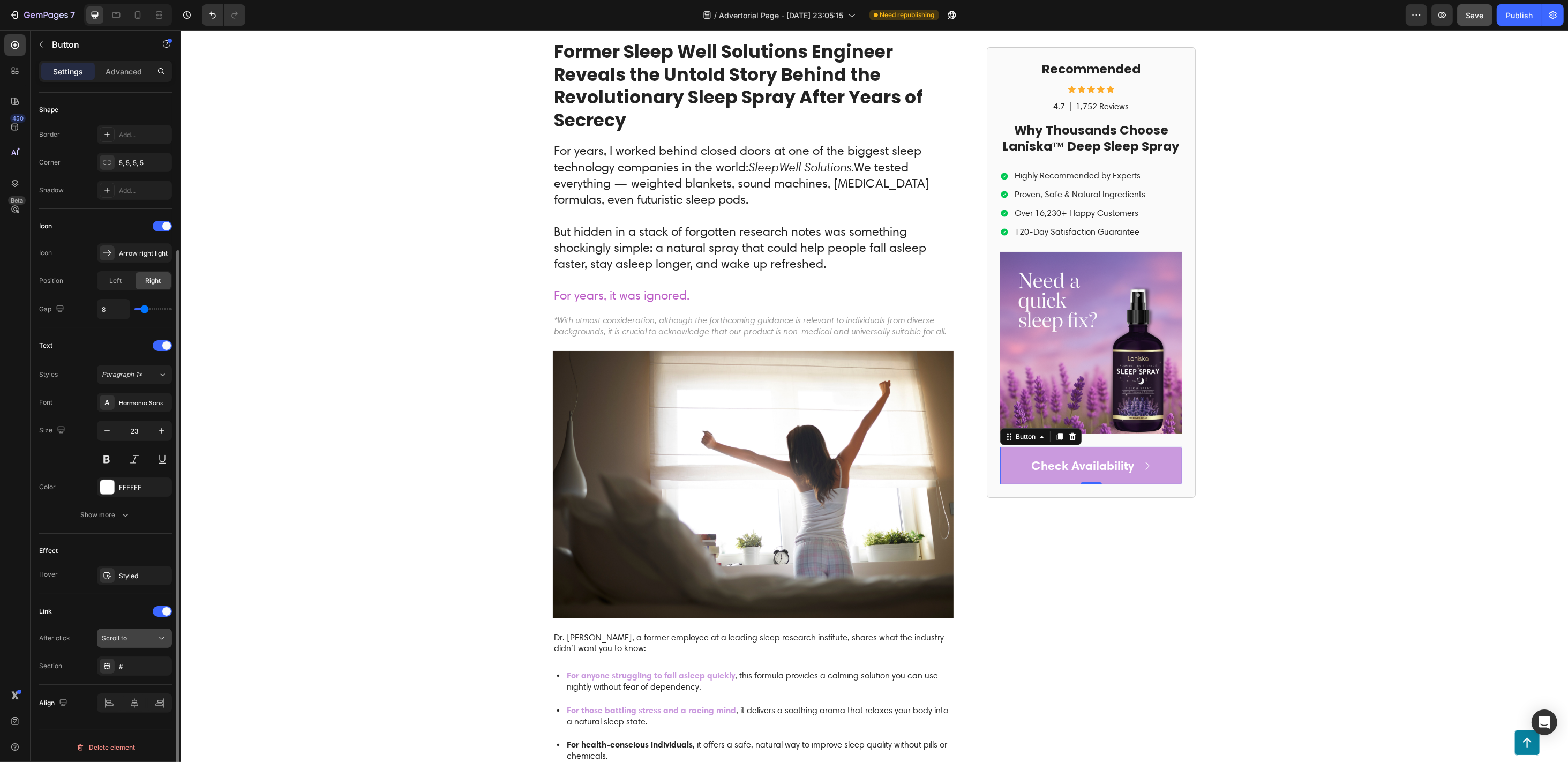
click at [136, 571] on button "Scroll to" at bounding box center [135, 639] width 75 height 20
click at [122, 571] on div "Open page" at bounding box center [123, 662] width 87 height 20
click at [130, 571] on div "Add..." at bounding box center [144, 666] width 51 height 10
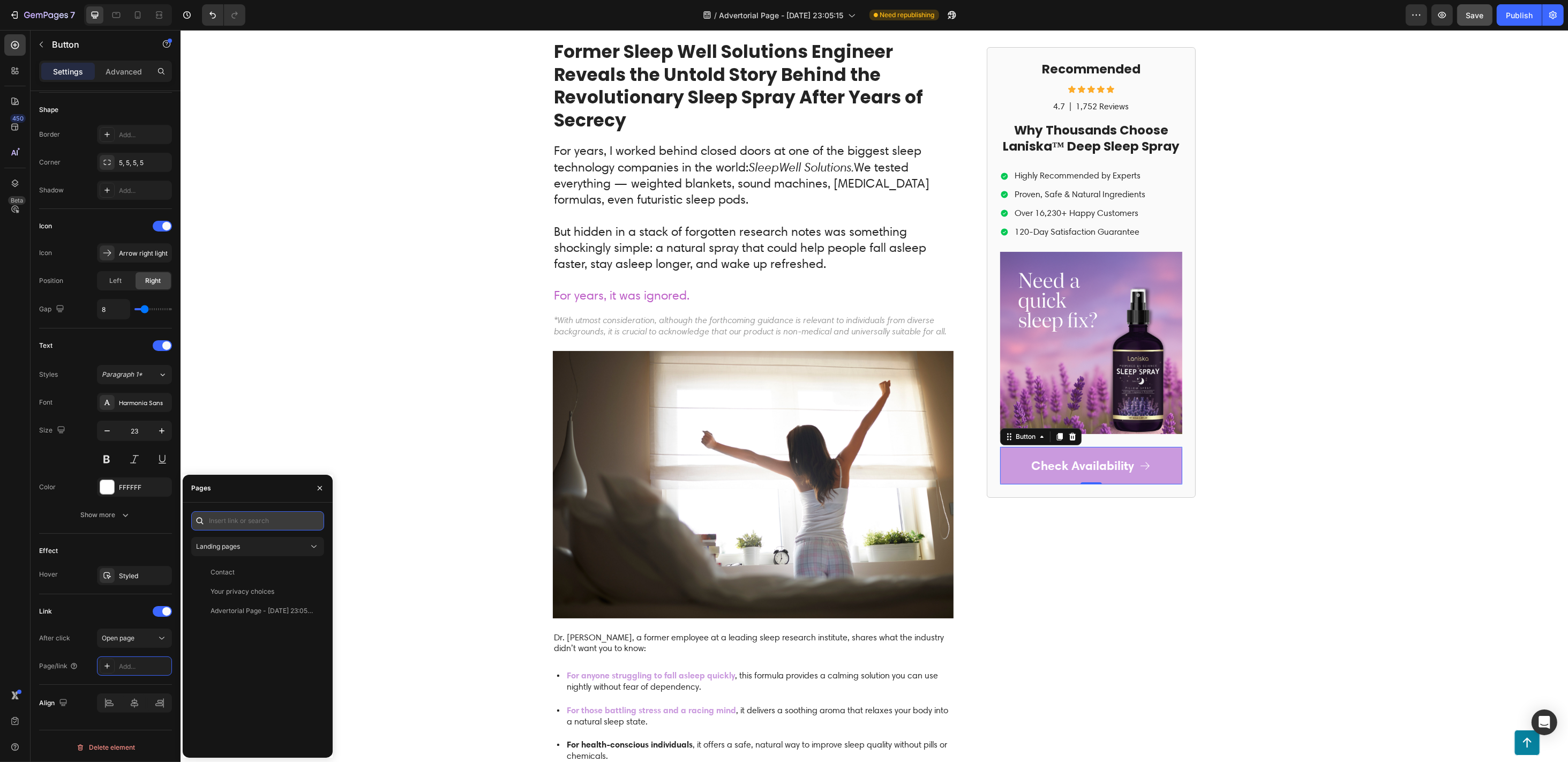
click at [246, 518] on input "text" at bounding box center [258, 521] width 133 height 20
paste input "[URL][DOMAIN_NAME]"
type input "[URL][DOMAIN_NAME]"
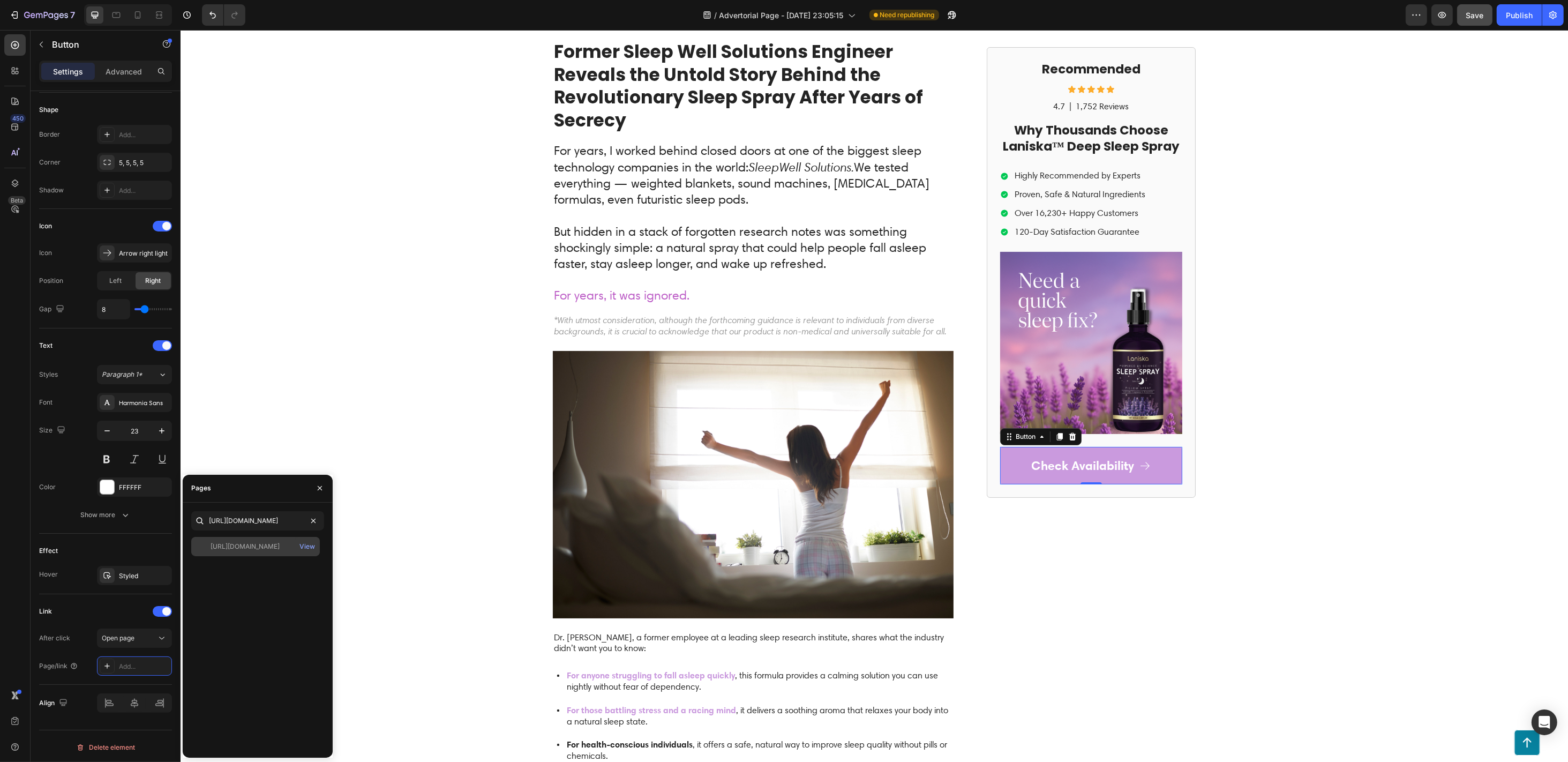
click at [258, 546] on div "[URL][DOMAIN_NAME]" at bounding box center [245, 547] width 69 height 10
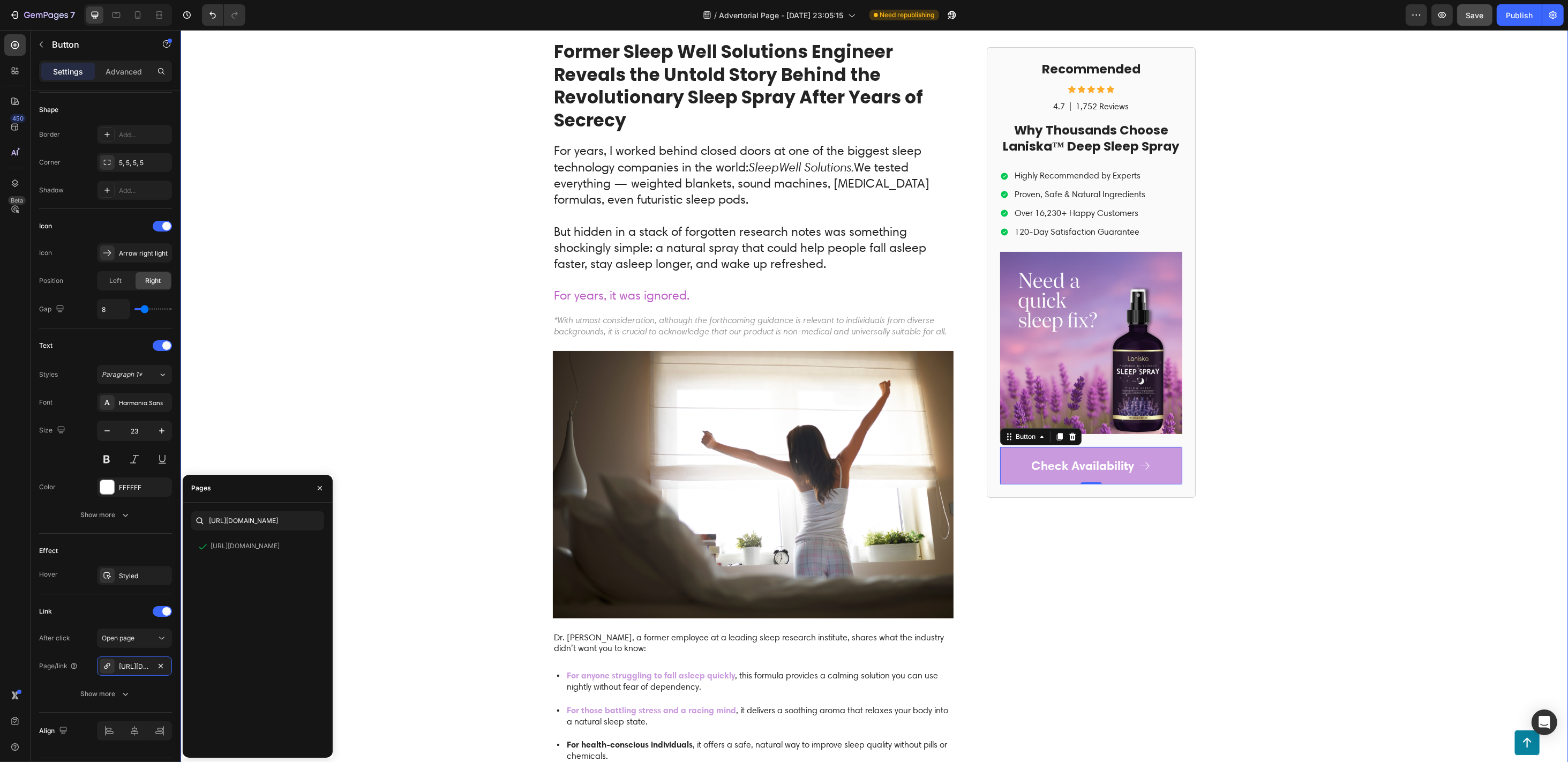
click at [374, 512] on div "Laniska Text Block Advertorial Text Block Row Row Former Sleep Well Solutions E…" at bounding box center [873, 468] width 1387 height 977
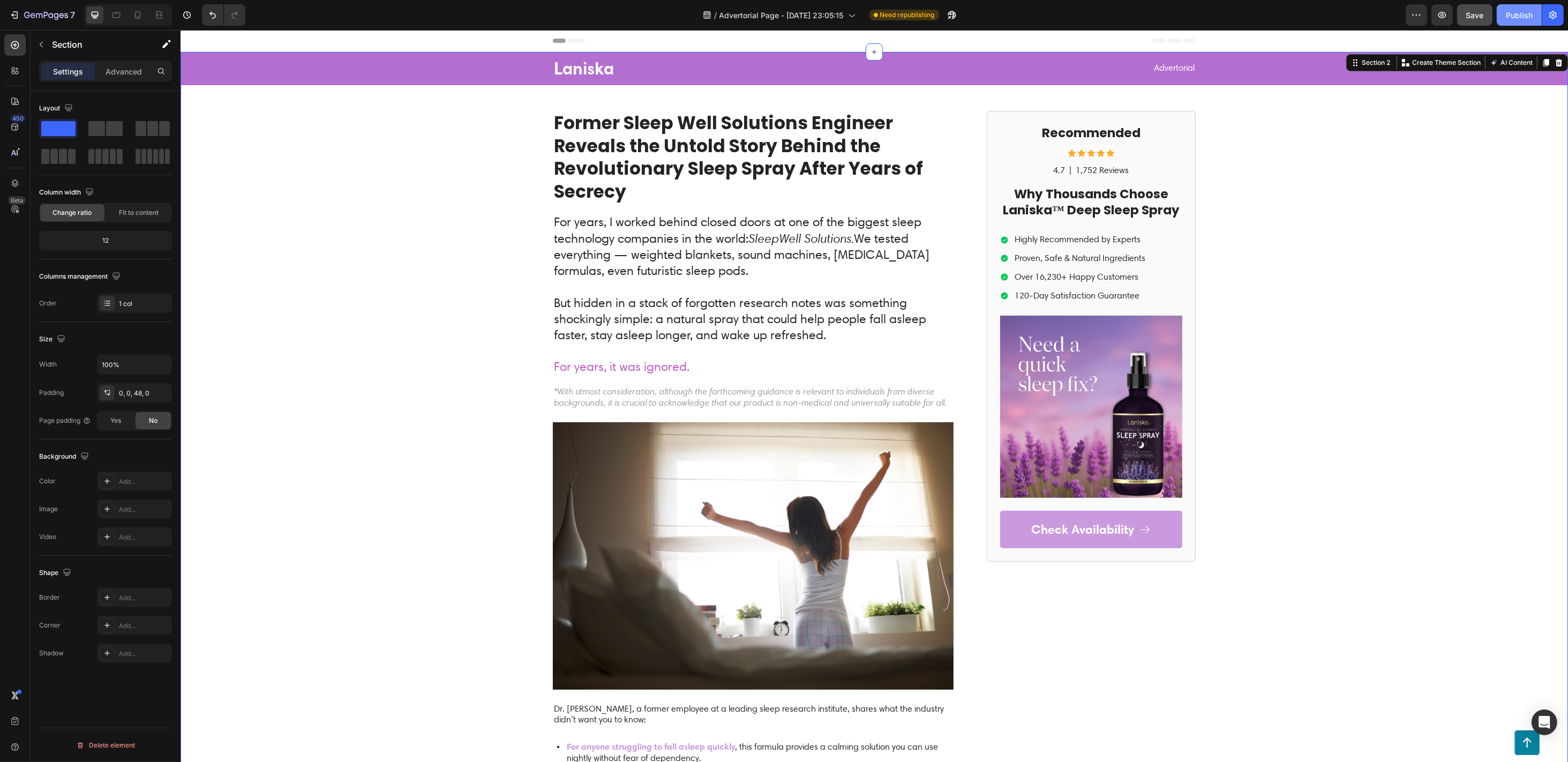
click at [1176, 17] on div "Publish" at bounding box center [1519, 16] width 27 height 11
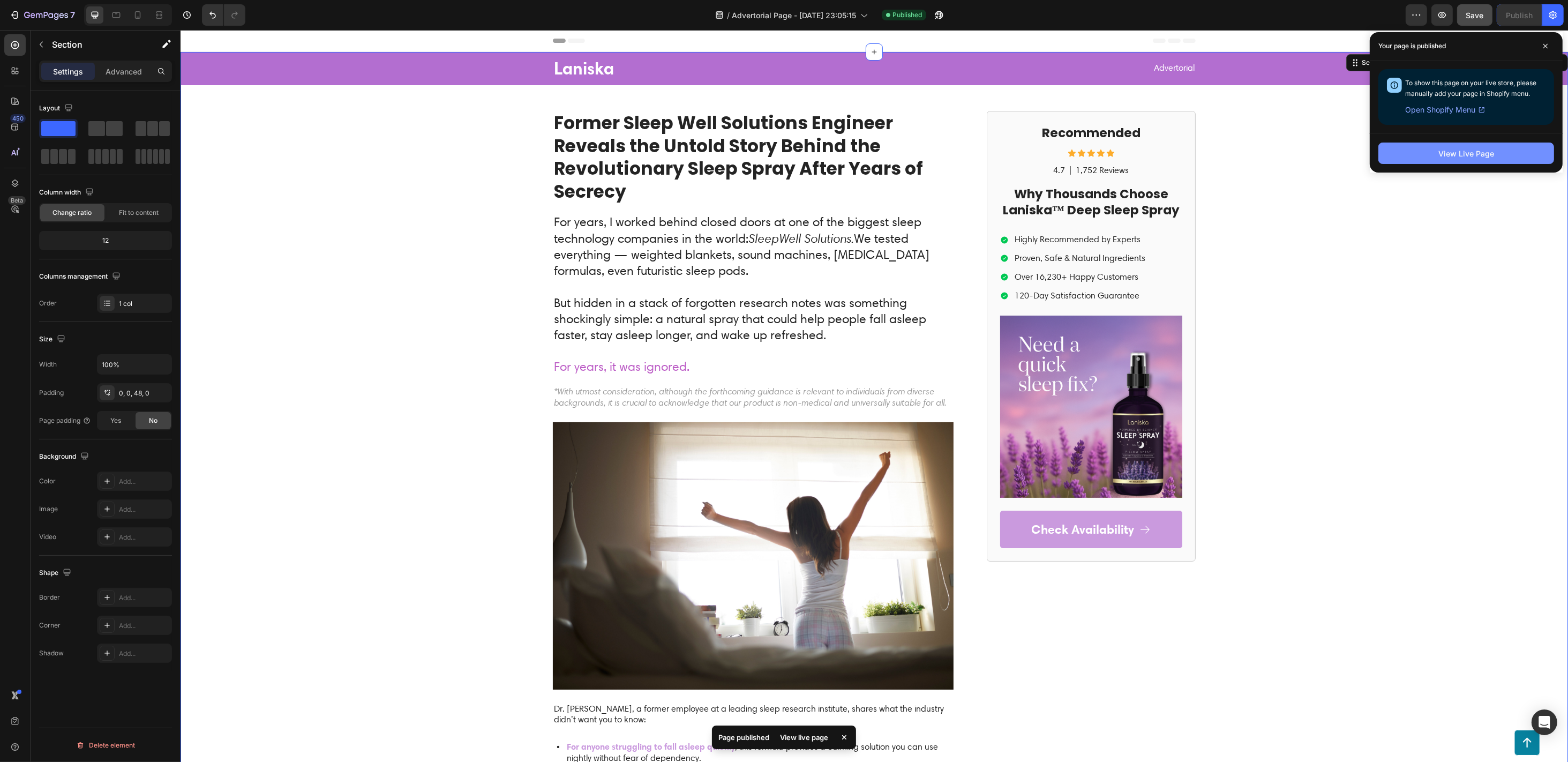
click at [1176, 156] on button "View Live Page" at bounding box center [1466, 153] width 176 height 21
